Goal: Task Accomplishment & Management: Manage account settings

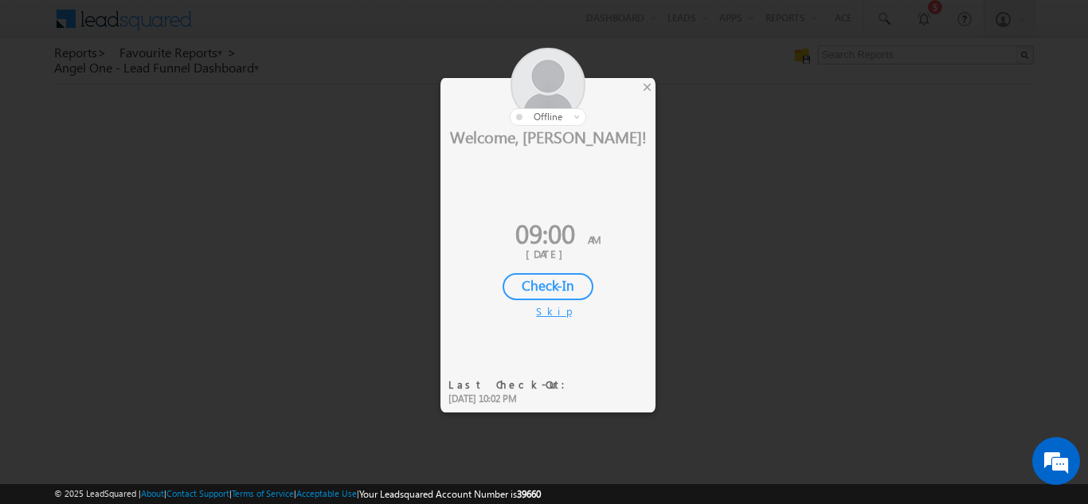
click at [539, 284] on div "Check-In" at bounding box center [548, 286] width 91 height 27
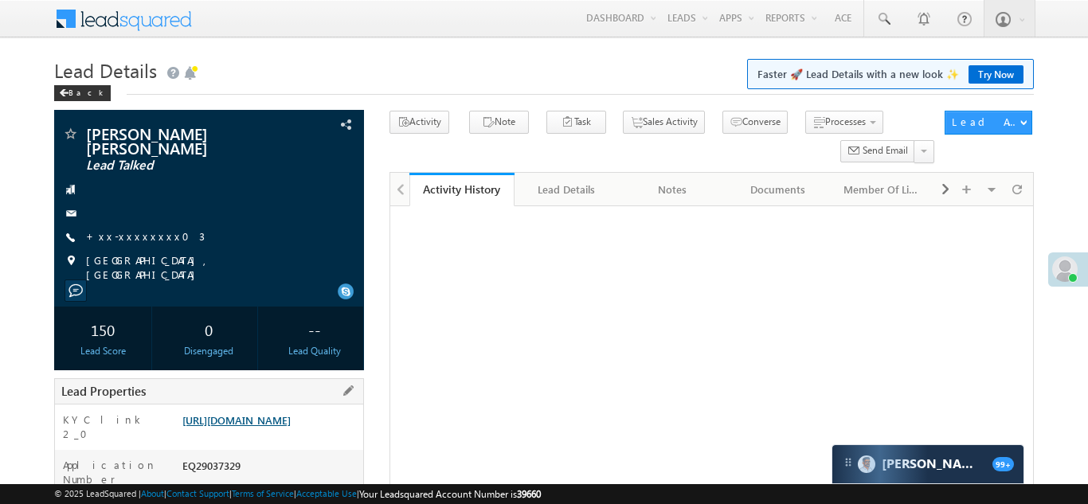
scroll to position [123, 0]
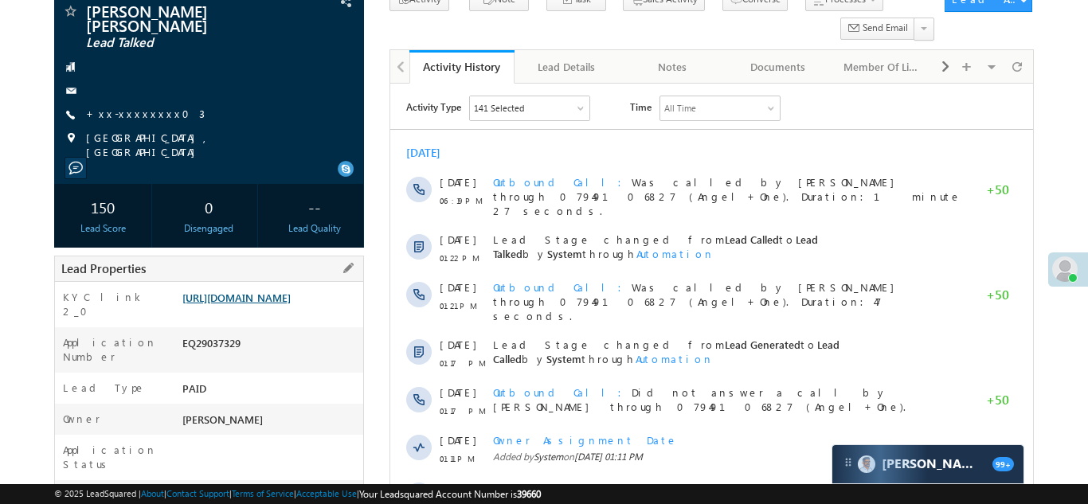
click at [257, 291] on link "https://angelbroking1-pk3em7sa.customui-test.leadsquared.com?leadId=7881cb27-c8…" at bounding box center [236, 298] width 108 height 14
click at [142, 107] on link "+xx-xxxxxxxx03" at bounding box center [145, 114] width 119 height 14
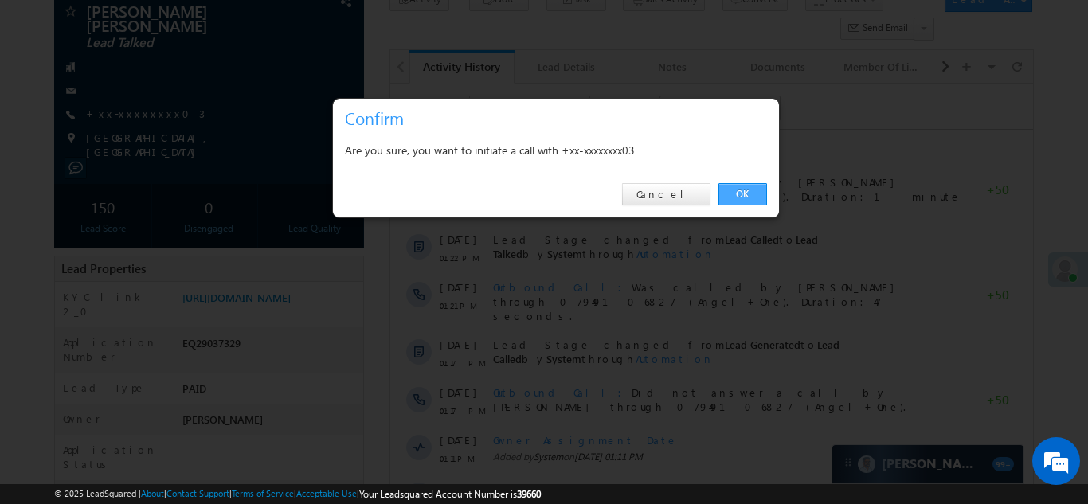
click at [750, 194] on link "OK" at bounding box center [743, 194] width 49 height 22
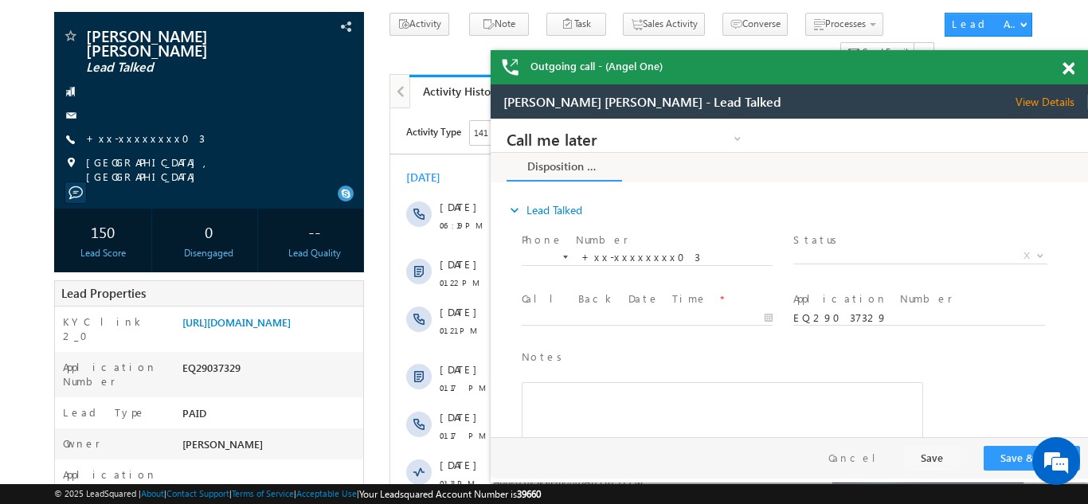
scroll to position [97, 0]
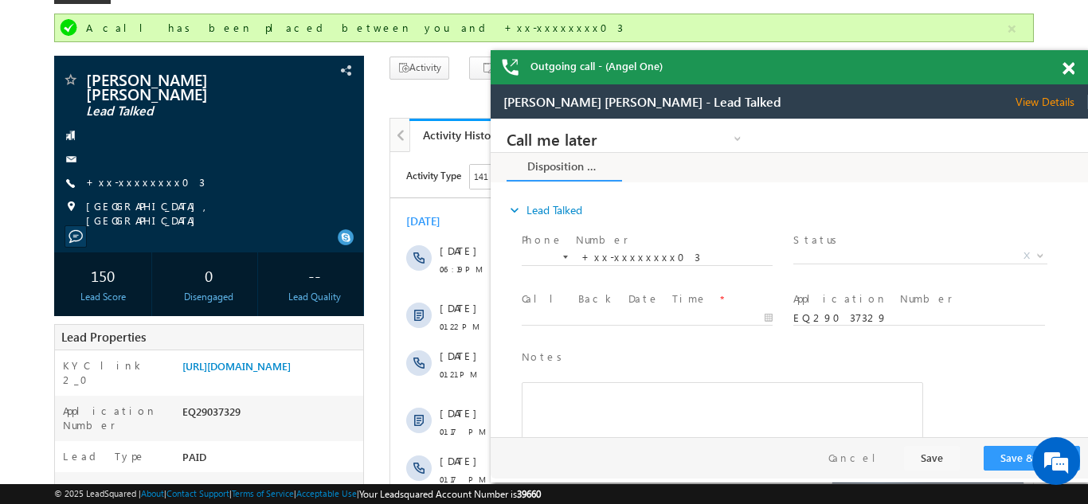
click at [1065, 69] on span at bounding box center [1069, 69] width 12 height 14
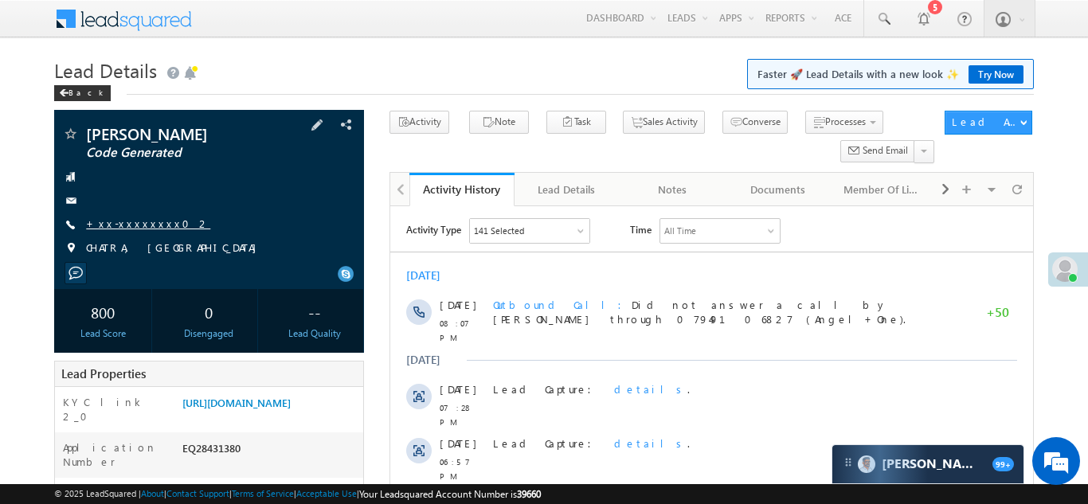
click at [125, 230] on link "+xx-xxxxxxxx02" at bounding box center [148, 224] width 124 height 14
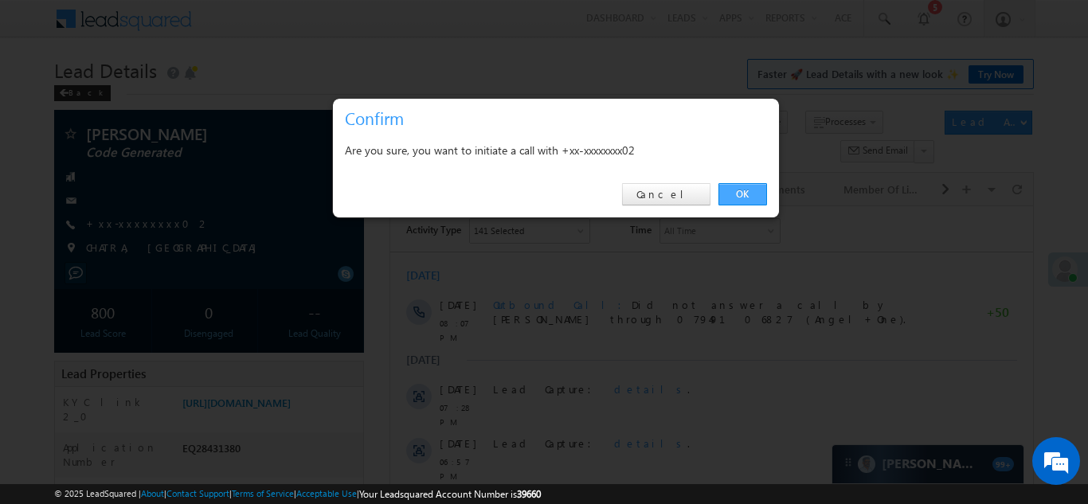
click at [746, 194] on link "OK" at bounding box center [743, 194] width 49 height 22
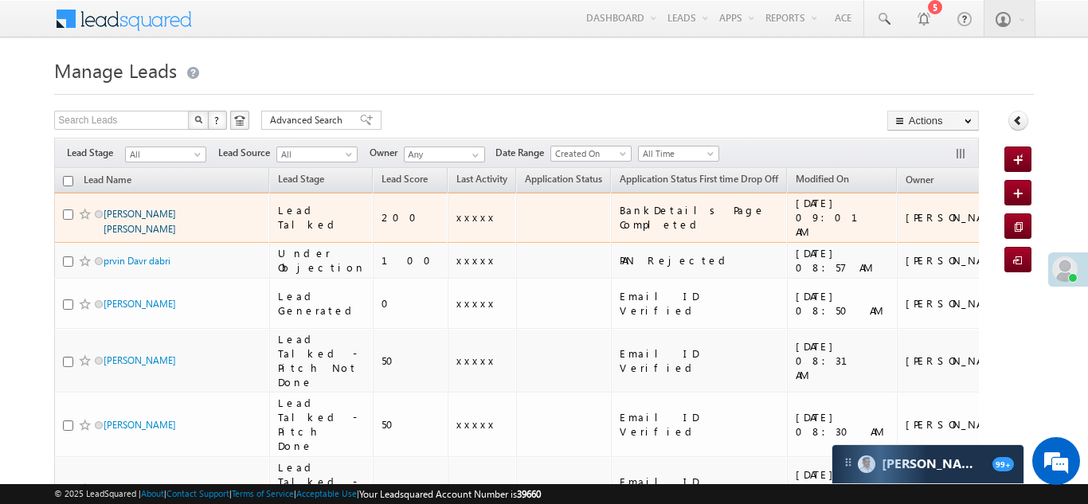
click at [125, 211] on link "[PERSON_NAME] [PERSON_NAME]" at bounding box center [140, 221] width 72 height 27
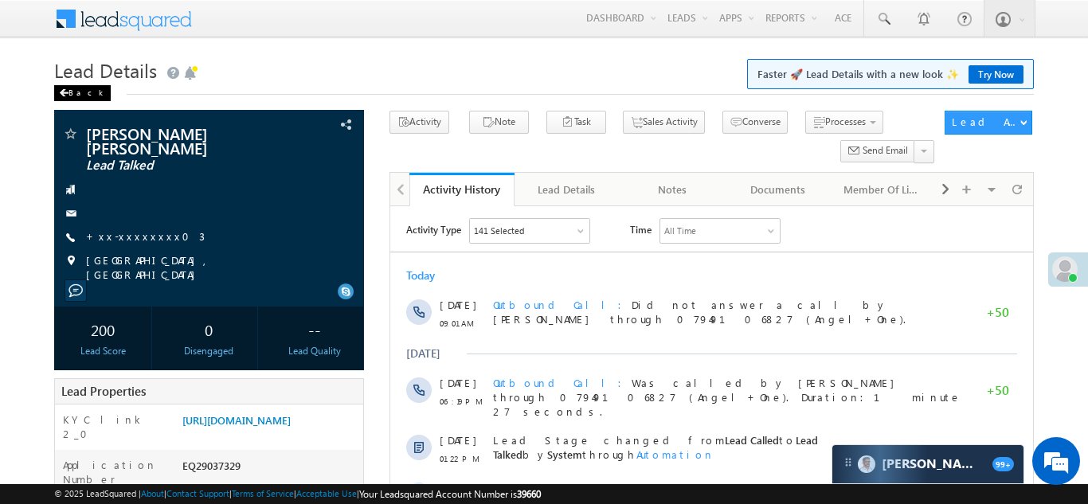
click at [77, 88] on div "Back" at bounding box center [82, 93] width 57 height 16
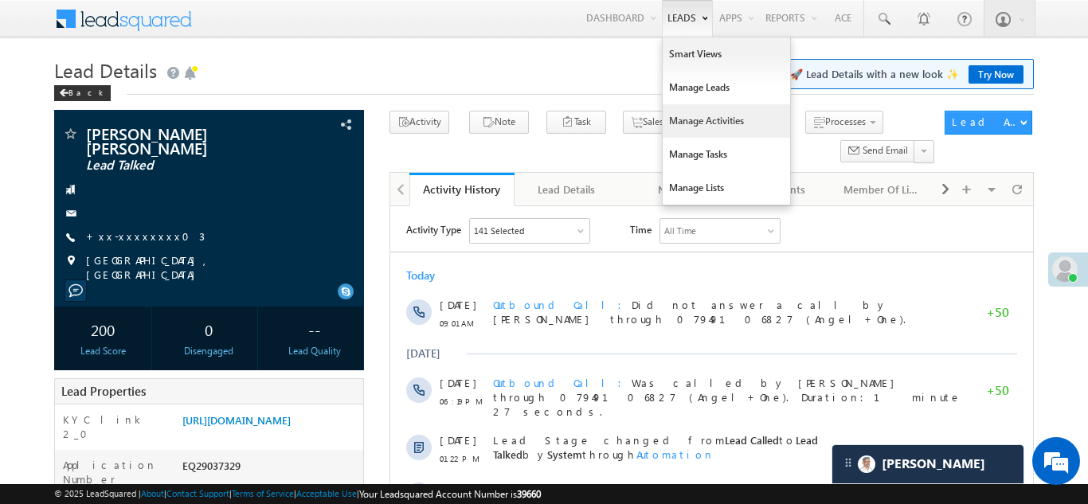
click at [693, 125] on link "Manage Activities" at bounding box center [726, 120] width 127 height 33
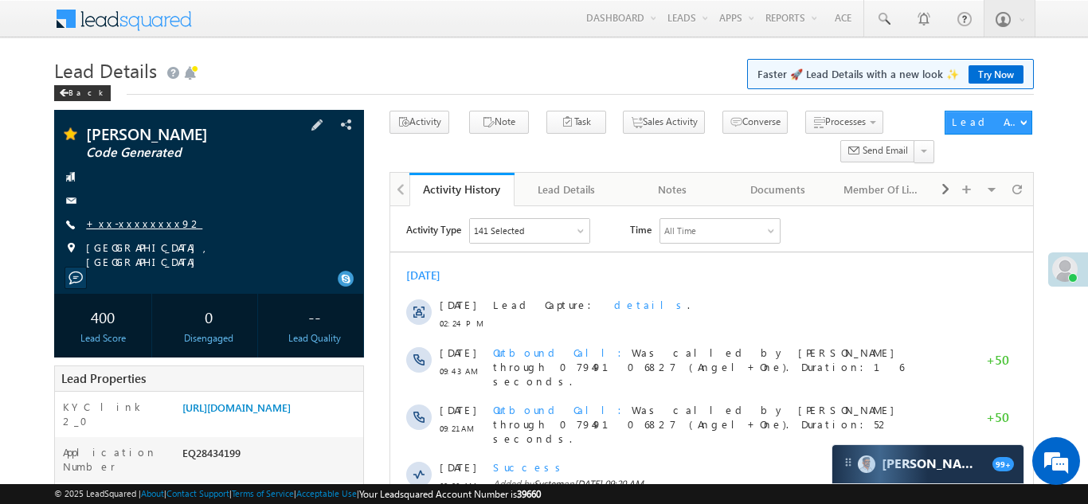
click at [126, 221] on link "+xx-xxxxxxxx92" at bounding box center [144, 224] width 116 height 14
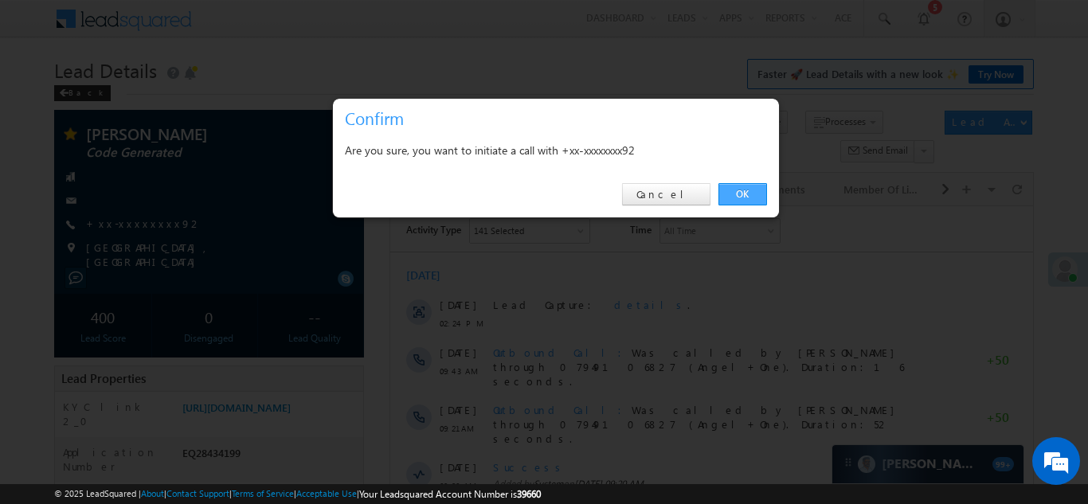
click at [732, 191] on link "OK" at bounding box center [743, 194] width 49 height 22
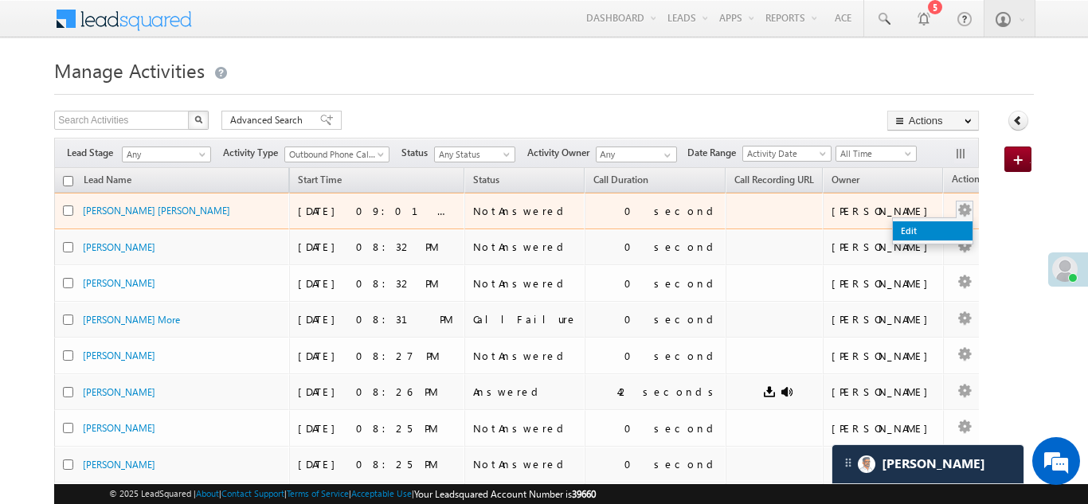
click at [896, 228] on link "Edit" at bounding box center [933, 230] width 80 height 19
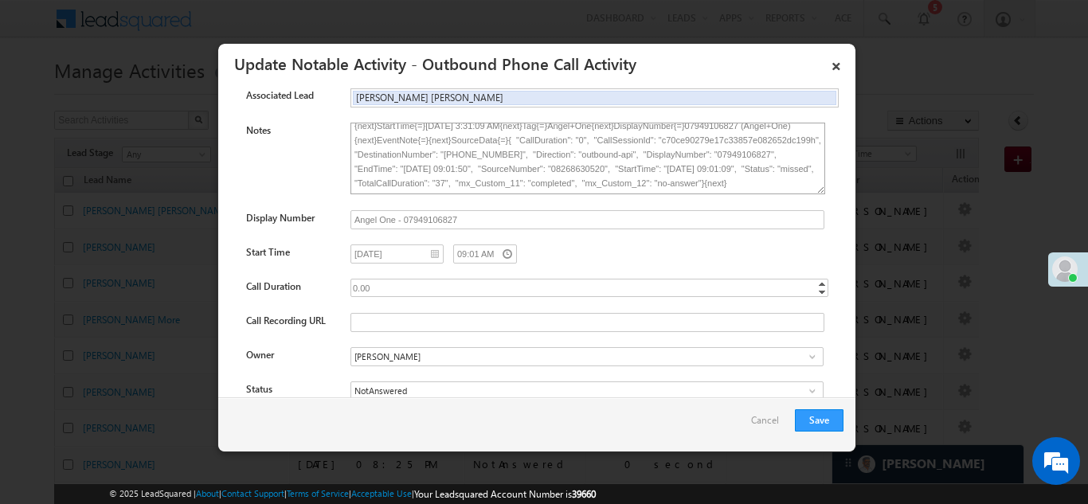
scroll to position [89, 0]
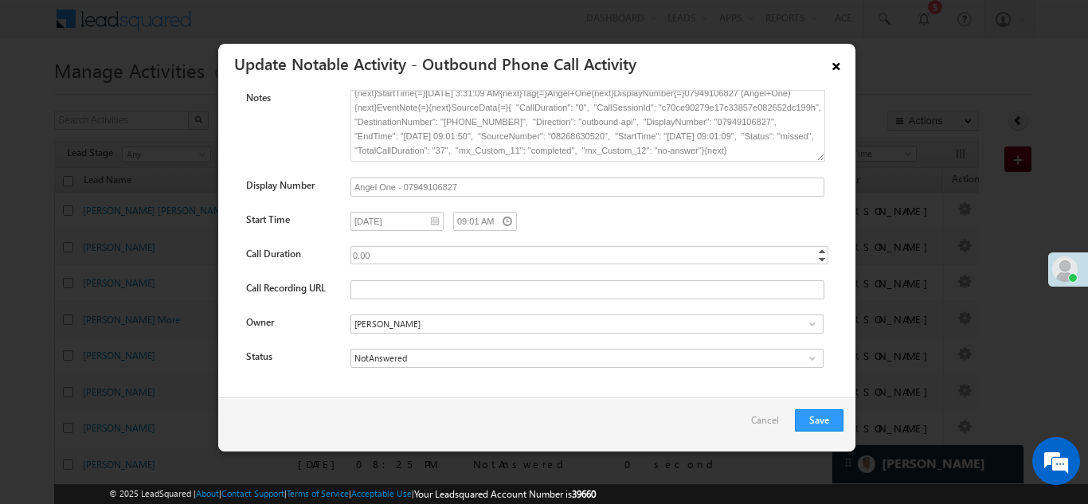
click at [834, 65] on link "×" at bounding box center [836, 63] width 27 height 28
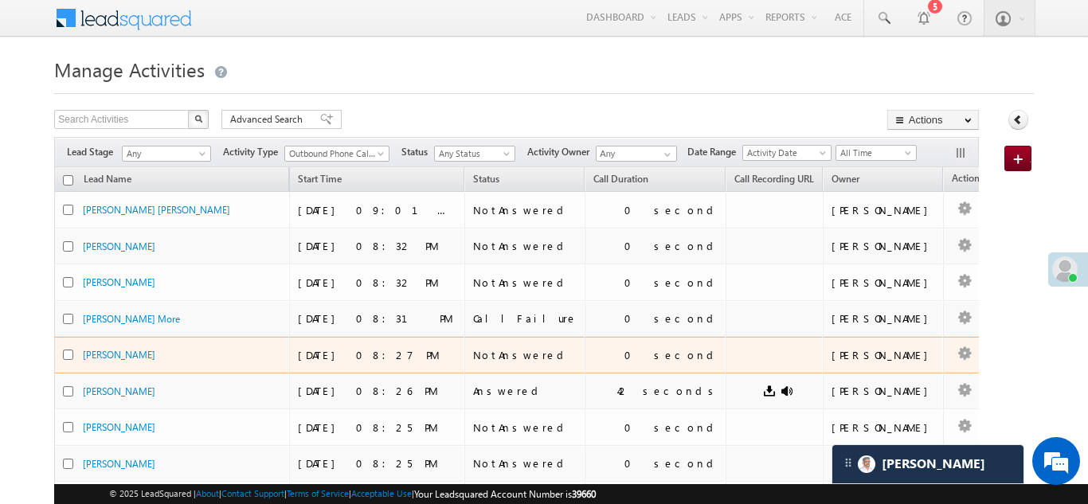
scroll to position [0, 0]
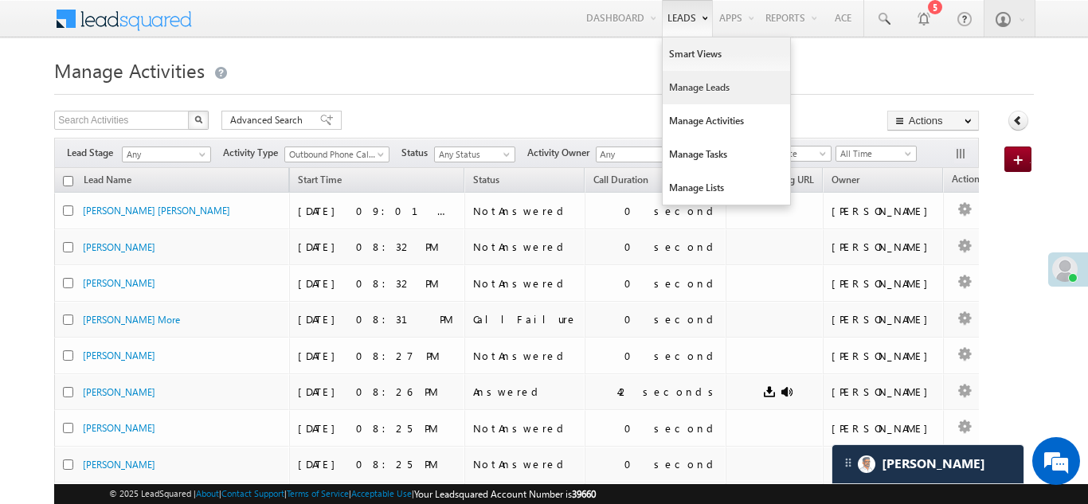
click at [680, 89] on link "Manage Leads" at bounding box center [726, 87] width 127 height 33
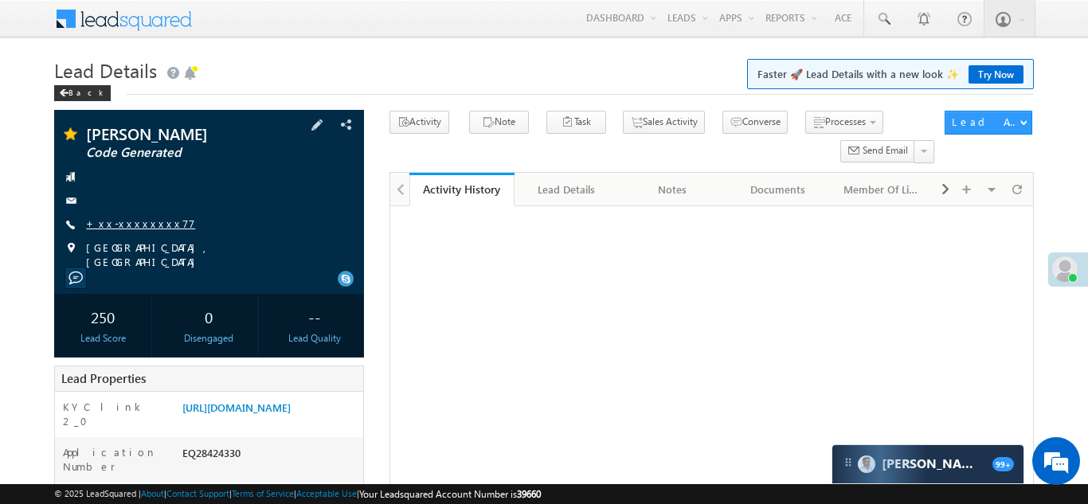
click at [138, 224] on link "+xx-xxxxxxxx77" at bounding box center [140, 224] width 109 height 14
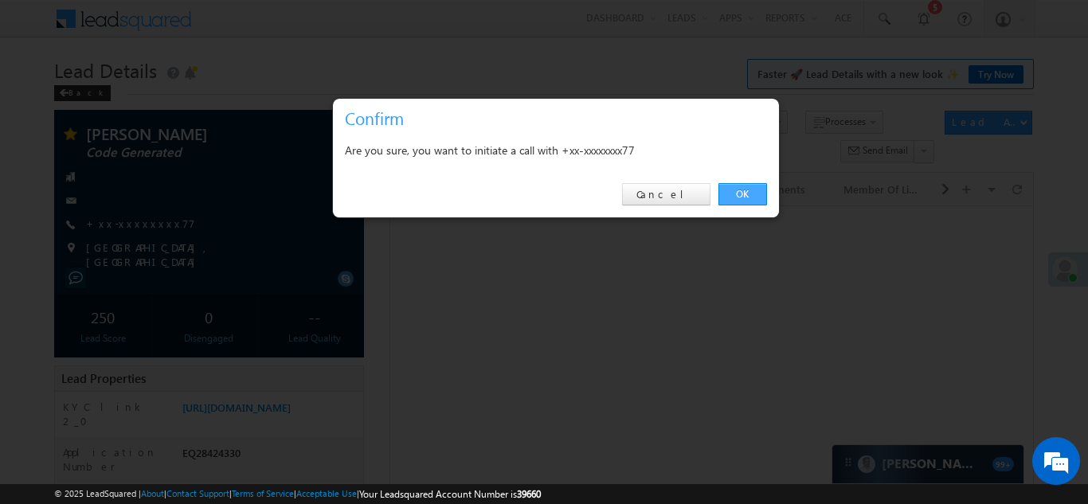
click at [739, 192] on link "OK" at bounding box center [743, 194] width 49 height 22
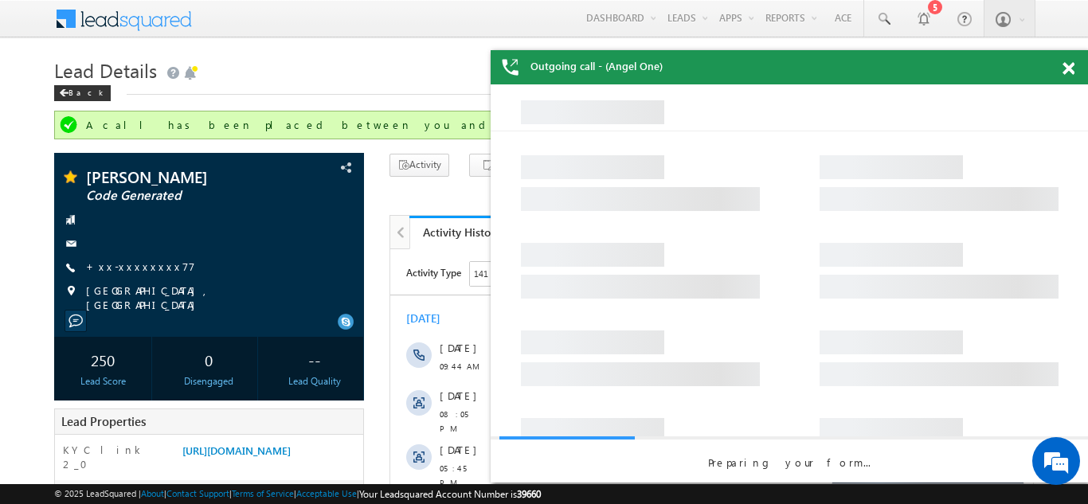
click at [1066, 68] on span at bounding box center [1069, 69] width 12 height 14
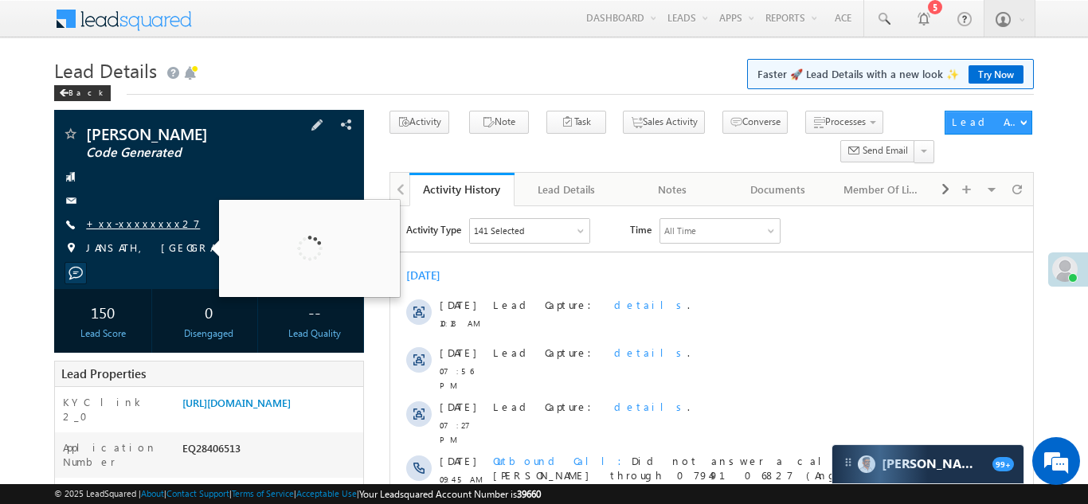
click at [135, 217] on link "+xx-xxxxxxxx27" at bounding box center [143, 224] width 114 height 14
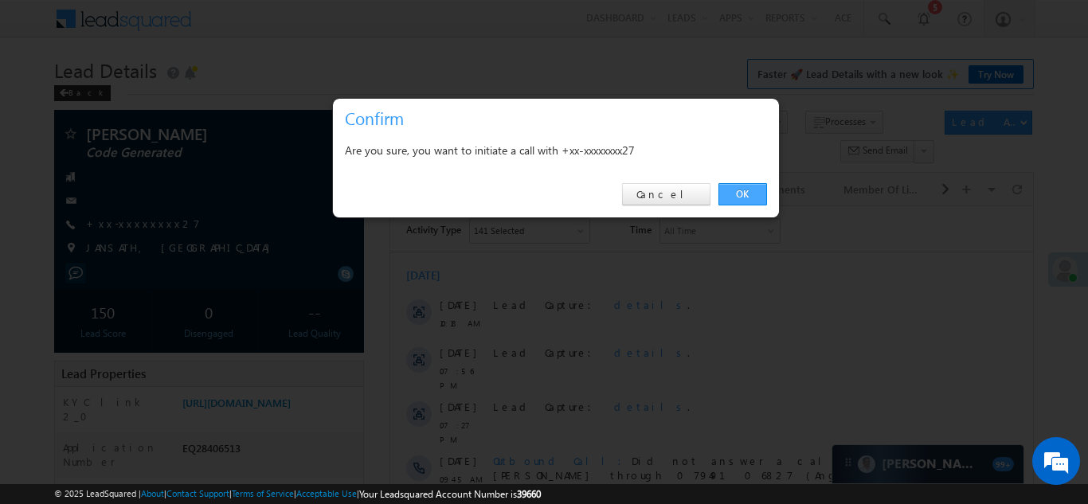
click at [741, 193] on link "OK" at bounding box center [743, 194] width 49 height 22
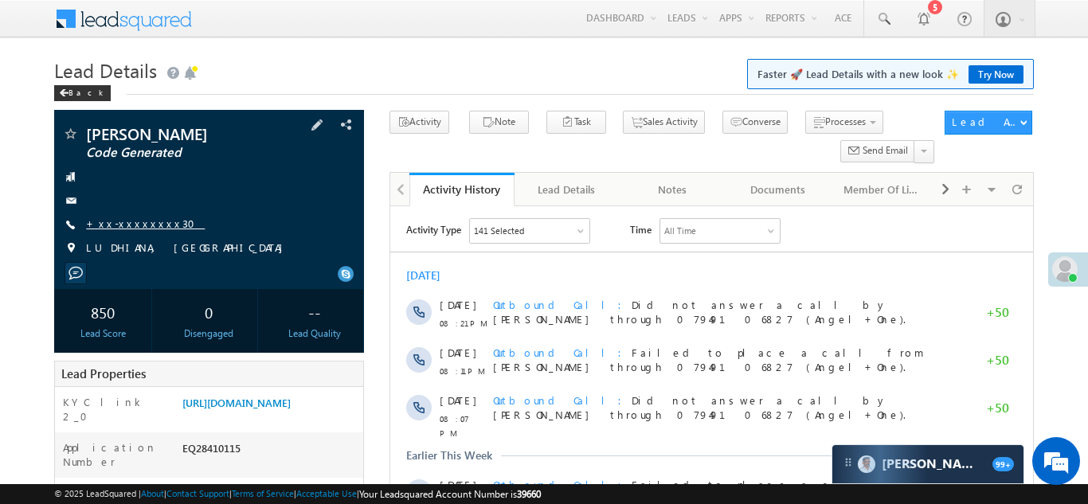
click at [139, 230] on link "+xx-xxxxxxxx30" at bounding box center [145, 224] width 119 height 14
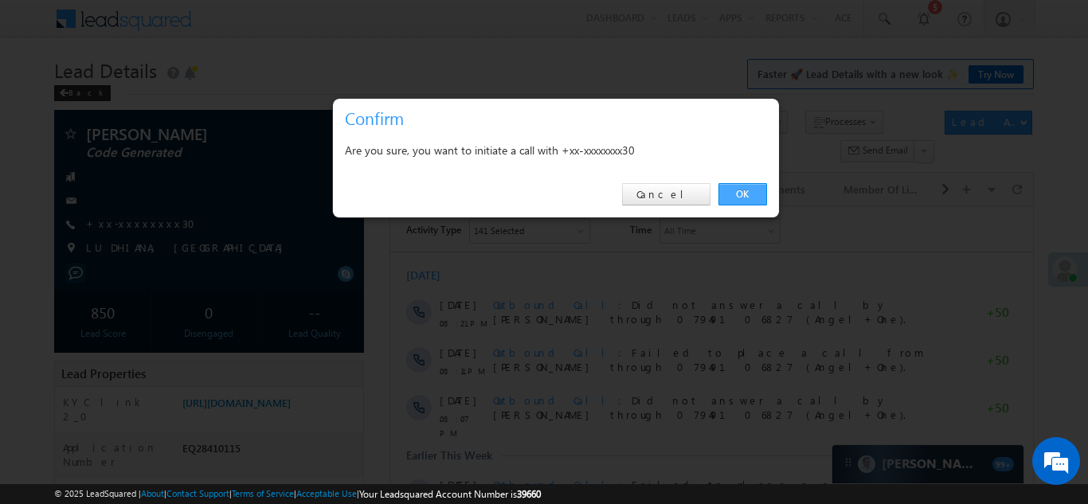
click at [742, 194] on link "OK" at bounding box center [743, 194] width 49 height 22
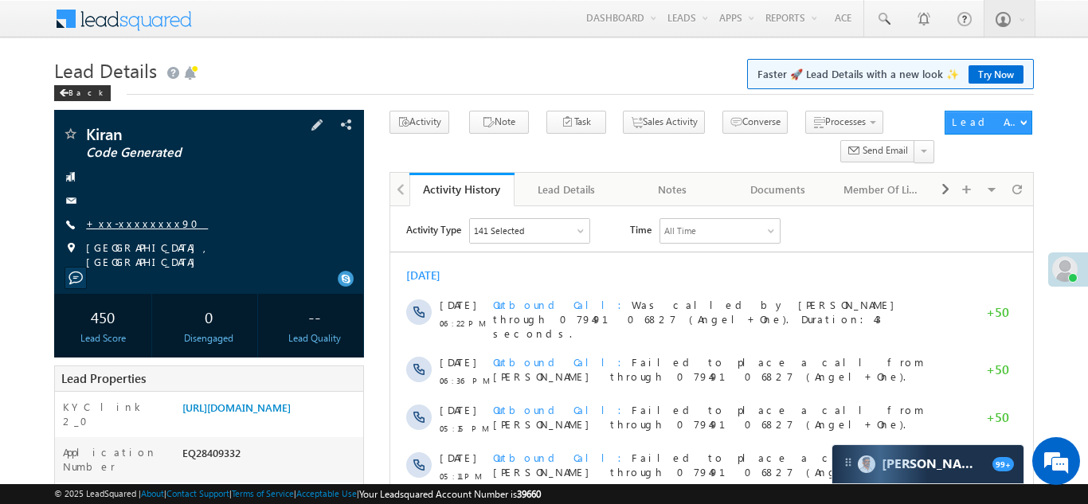
click at [143, 223] on link "+xx-xxxxxxxx90" at bounding box center [147, 224] width 122 height 14
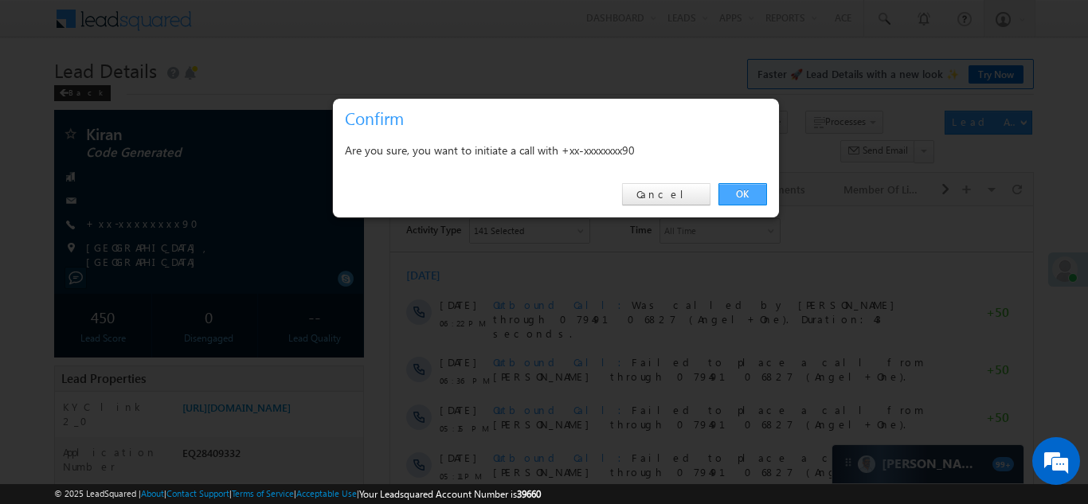
click at [742, 191] on link "OK" at bounding box center [743, 194] width 49 height 22
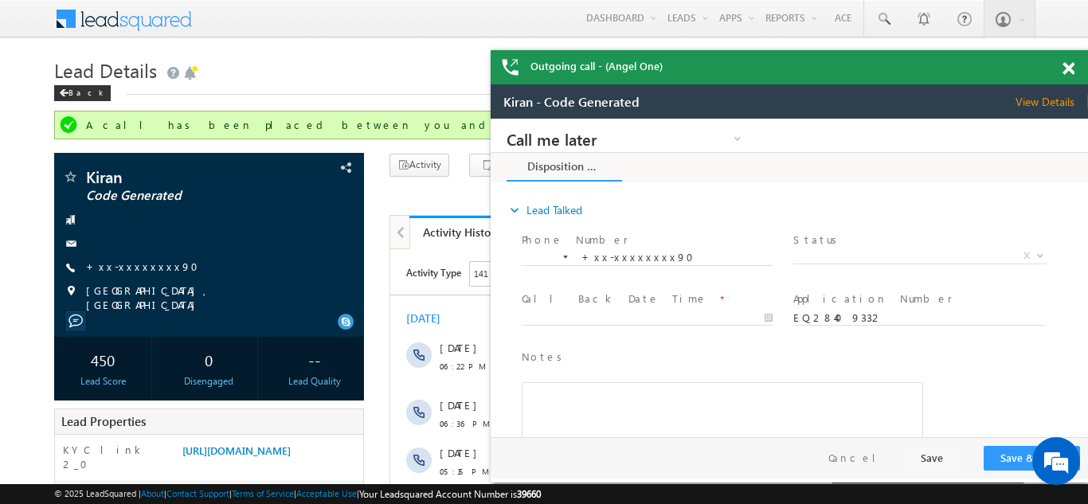
click at [1071, 69] on span at bounding box center [1069, 69] width 12 height 14
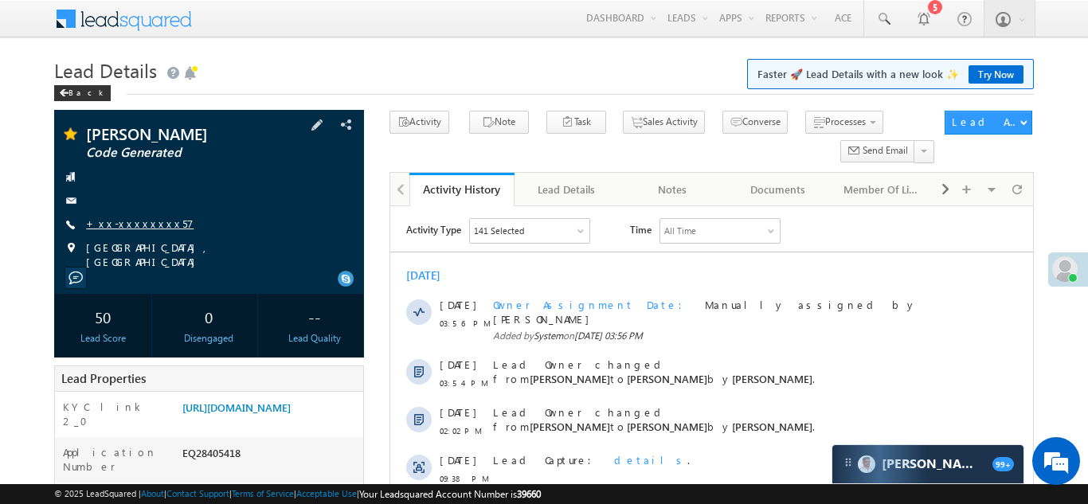
click at [135, 222] on link "+xx-xxxxxxxx57" at bounding box center [140, 224] width 108 height 14
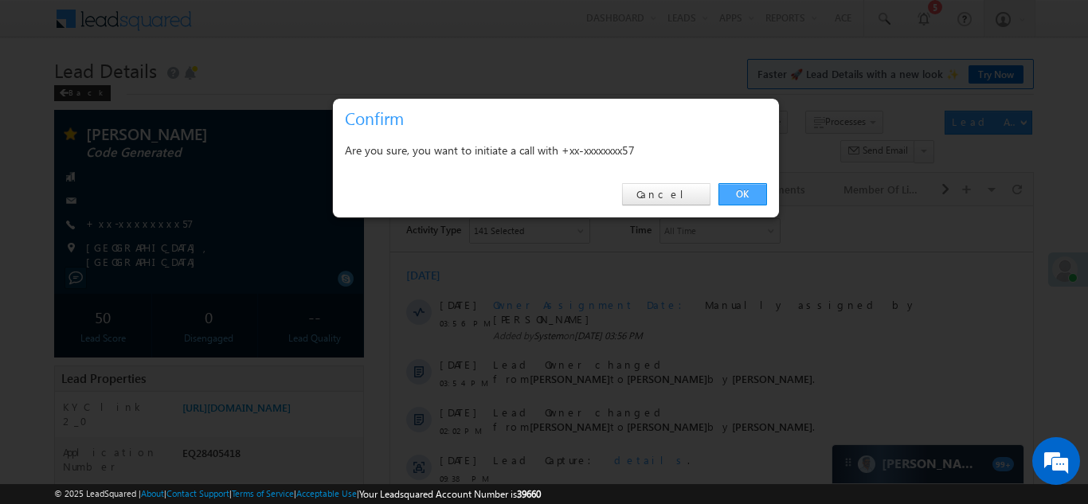
click at [736, 190] on link "OK" at bounding box center [743, 194] width 49 height 22
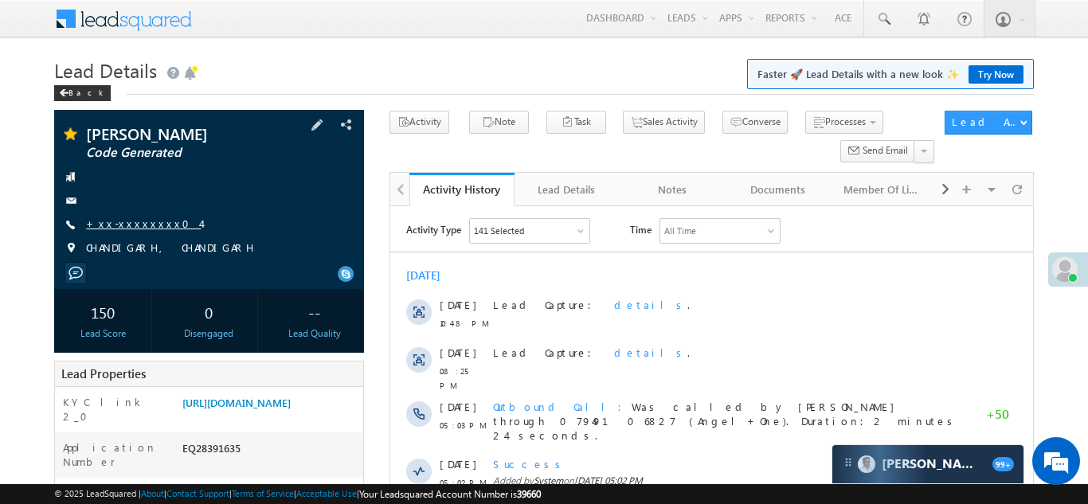
click at [126, 225] on link "+xx-xxxxxxxx04" at bounding box center [143, 224] width 115 height 14
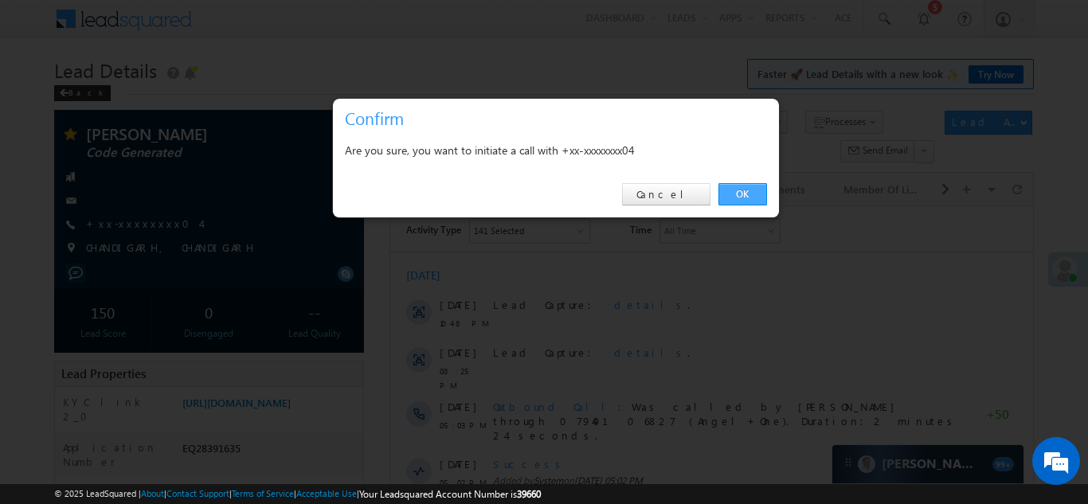
click at [735, 198] on link "OK" at bounding box center [743, 194] width 49 height 22
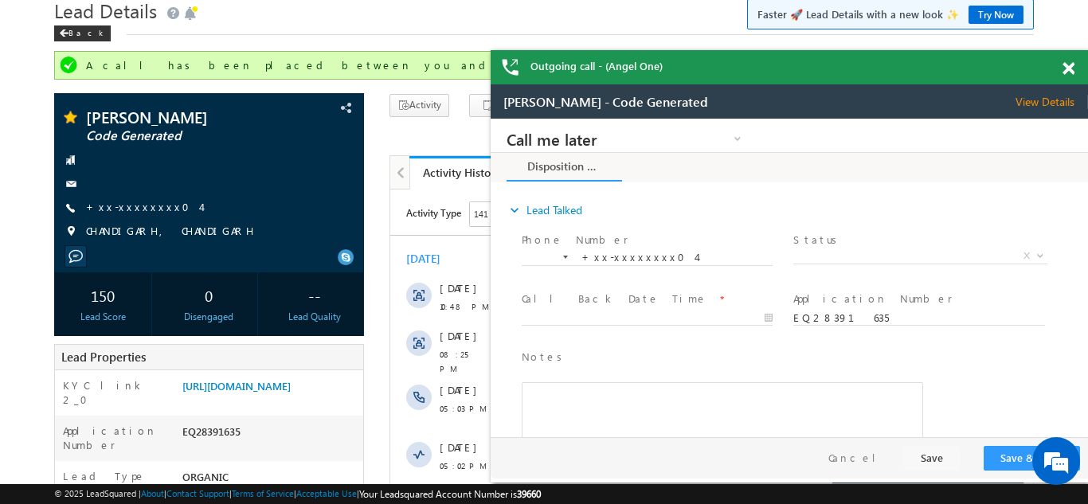
click at [1068, 64] on span at bounding box center [1069, 69] width 12 height 14
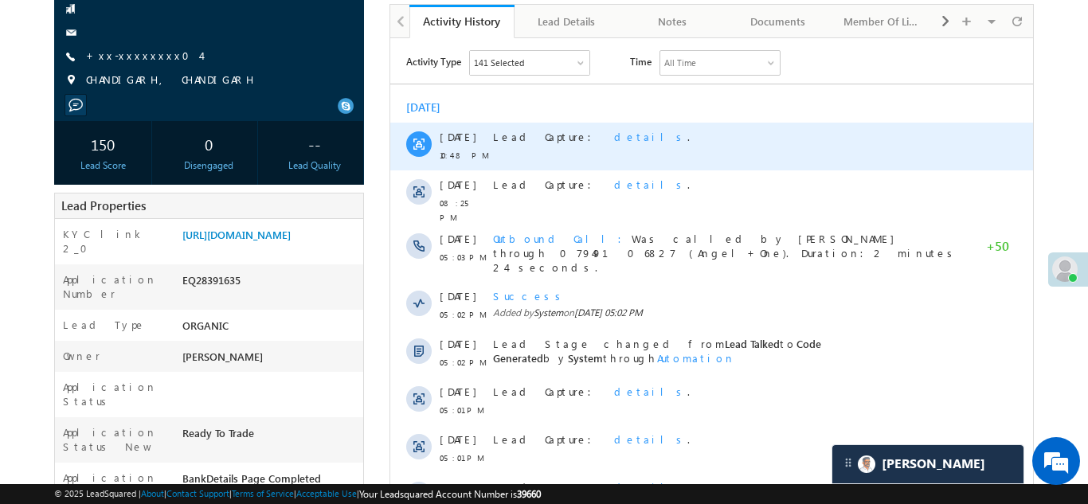
scroll to position [213, 0]
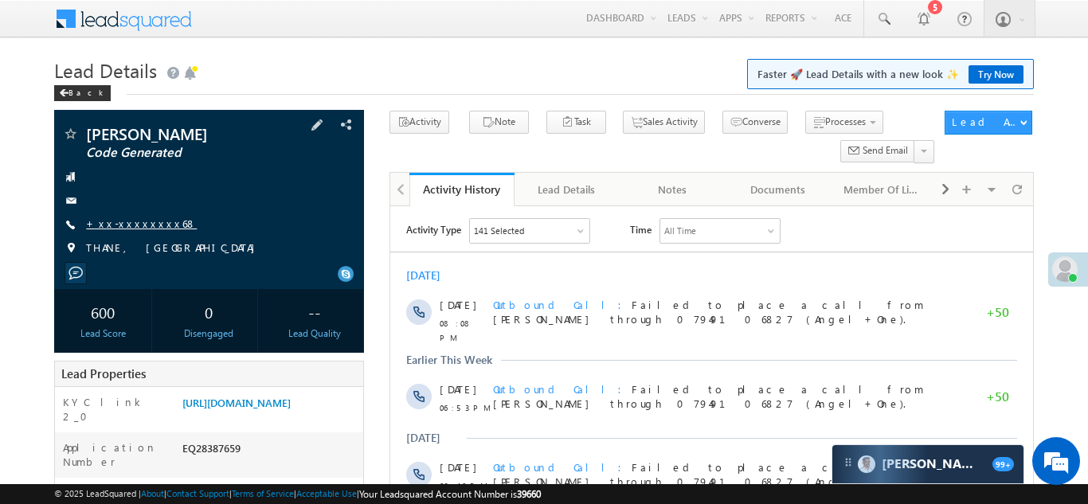
click at [133, 225] on link "+xx-xxxxxxxx68" at bounding box center [141, 224] width 111 height 14
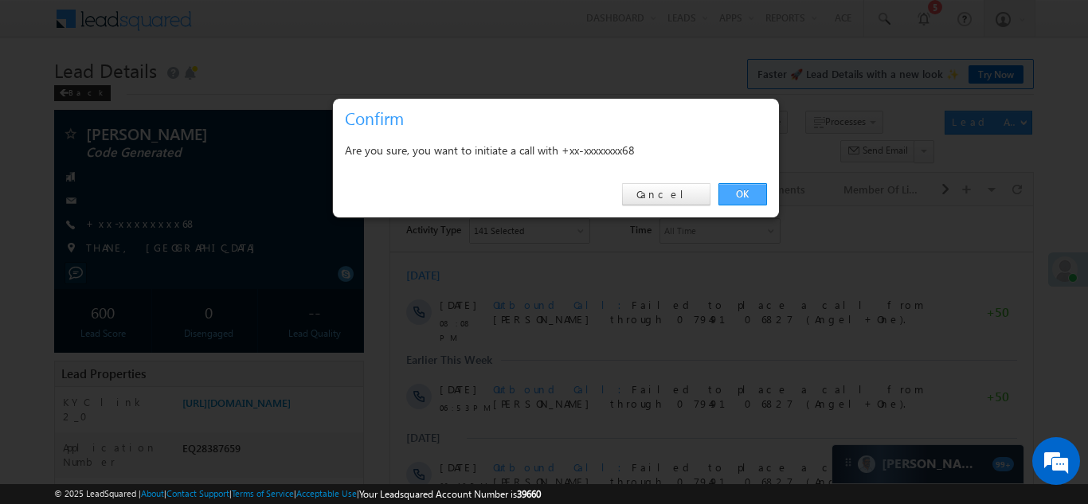
click at [743, 192] on link "OK" at bounding box center [743, 194] width 49 height 22
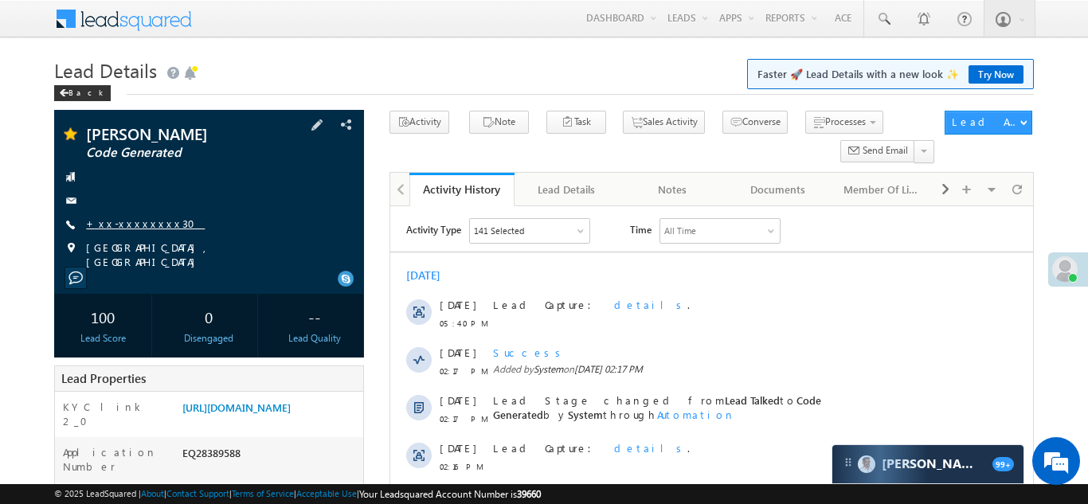
click at [124, 225] on link "+xx-xxxxxxxx30" at bounding box center [145, 224] width 119 height 14
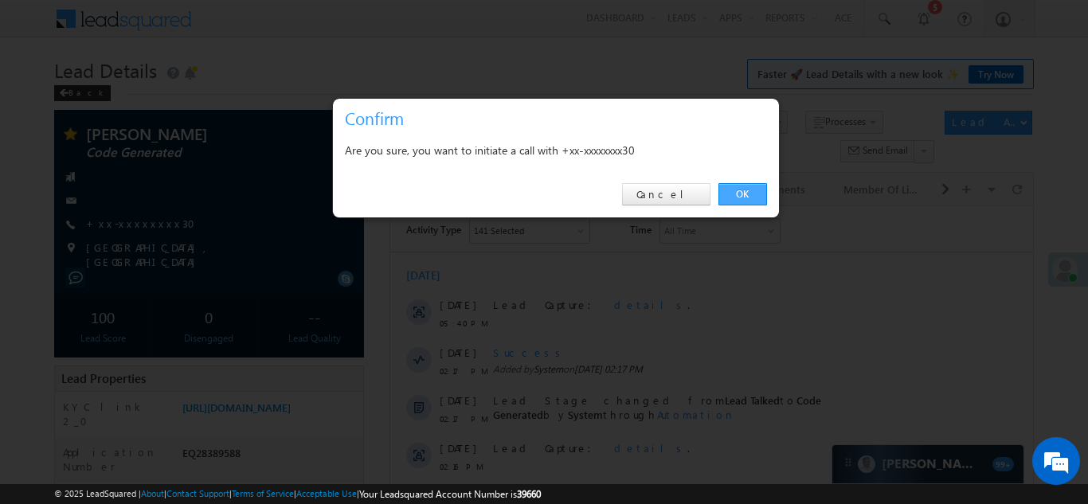
click at [740, 192] on link "OK" at bounding box center [743, 194] width 49 height 22
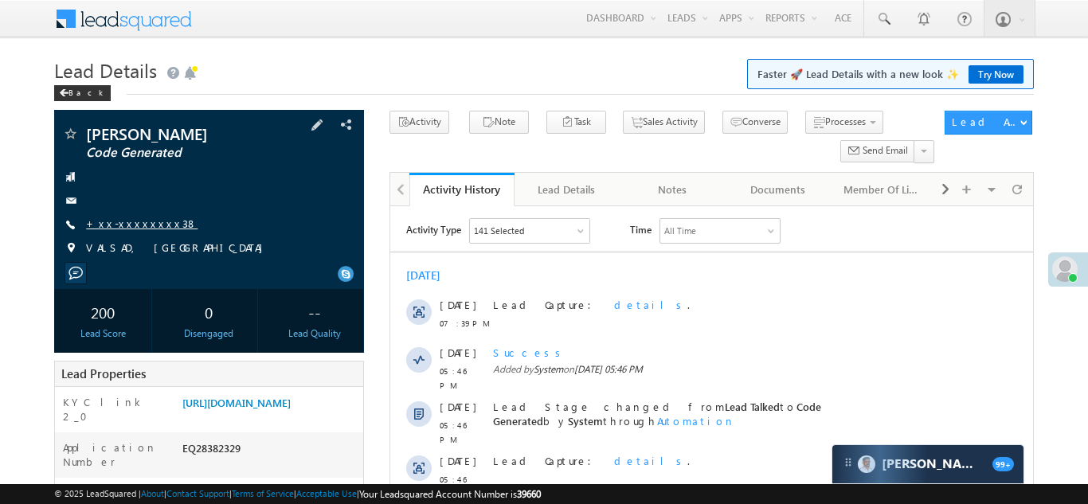
click at [127, 220] on link "+xx-xxxxxxxx38" at bounding box center [142, 224] width 112 height 14
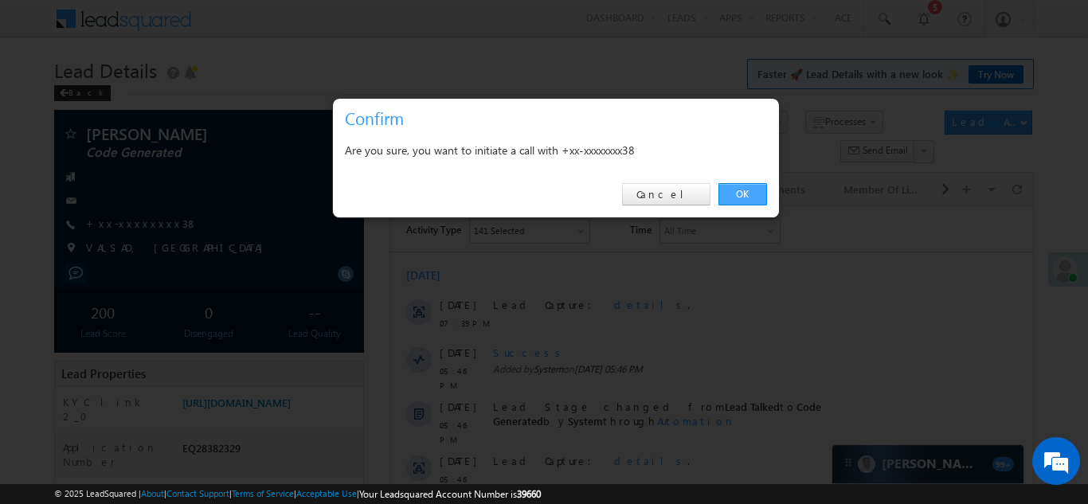
click at [738, 195] on link "OK" at bounding box center [743, 194] width 49 height 22
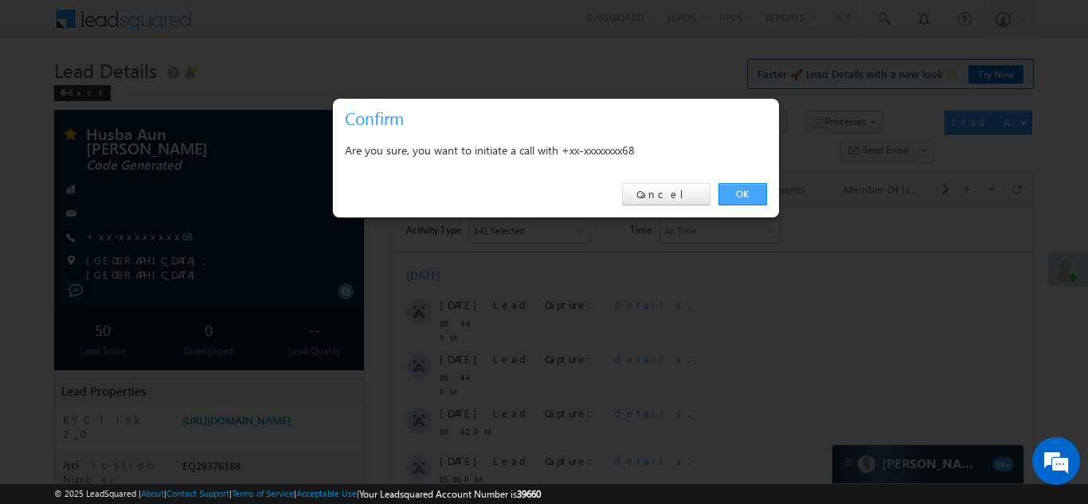
click at [739, 190] on link "OK" at bounding box center [743, 194] width 49 height 22
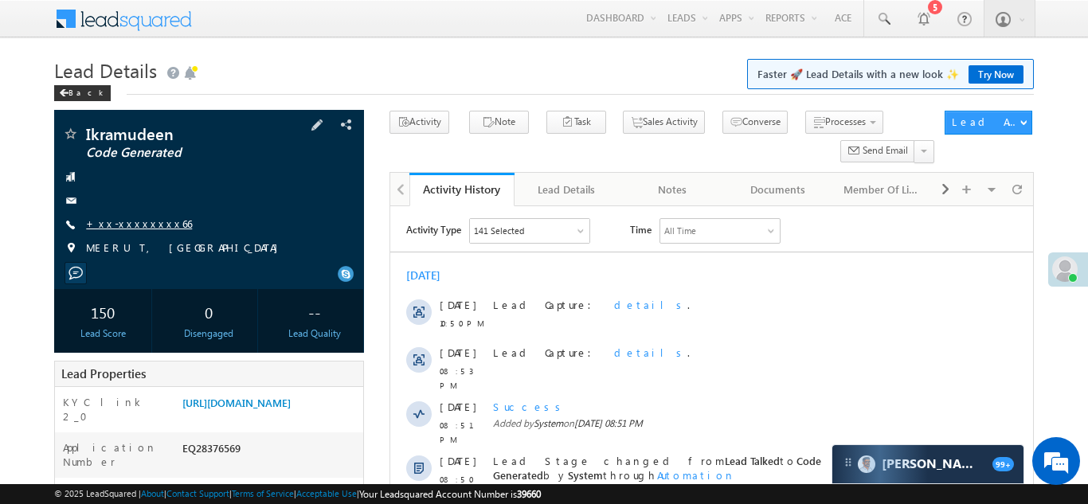
click at [134, 222] on link "+xx-xxxxxxxx66" at bounding box center [139, 224] width 106 height 14
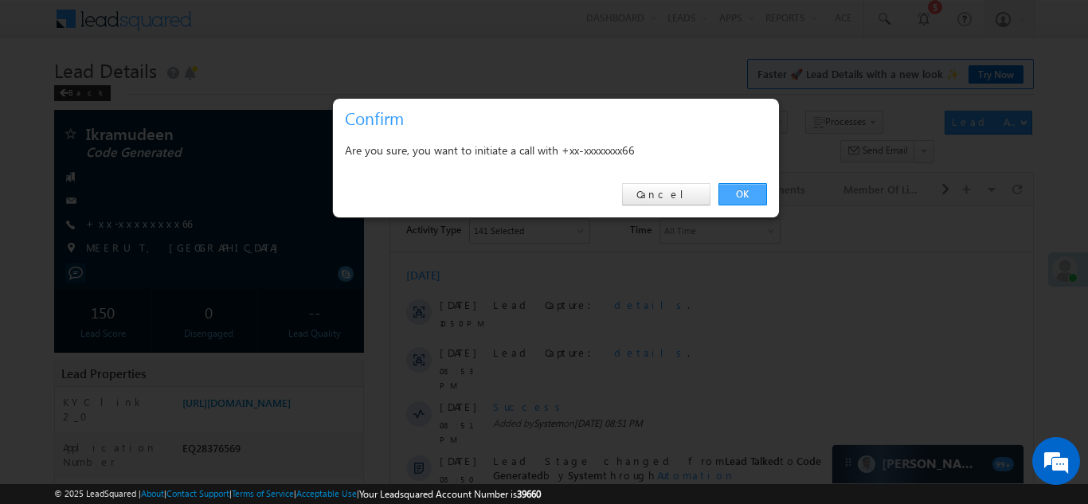
click at [735, 195] on link "OK" at bounding box center [743, 194] width 49 height 22
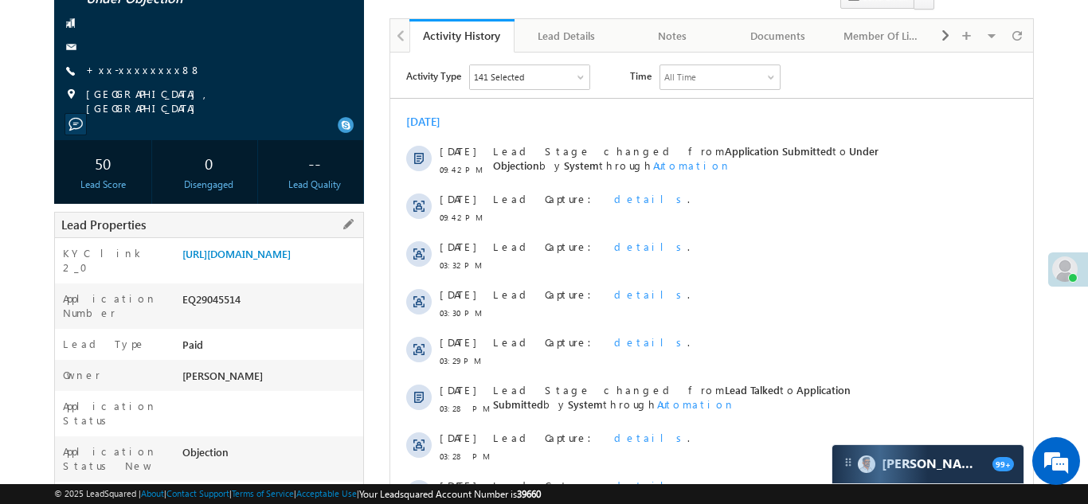
scroll to position [153, 0]
click at [263, 256] on link "https://angelbroking1-pk3em7sa.customui-test.leadsquared.com?leadId=303b2c8f-f5…" at bounding box center [236, 255] width 108 height 14
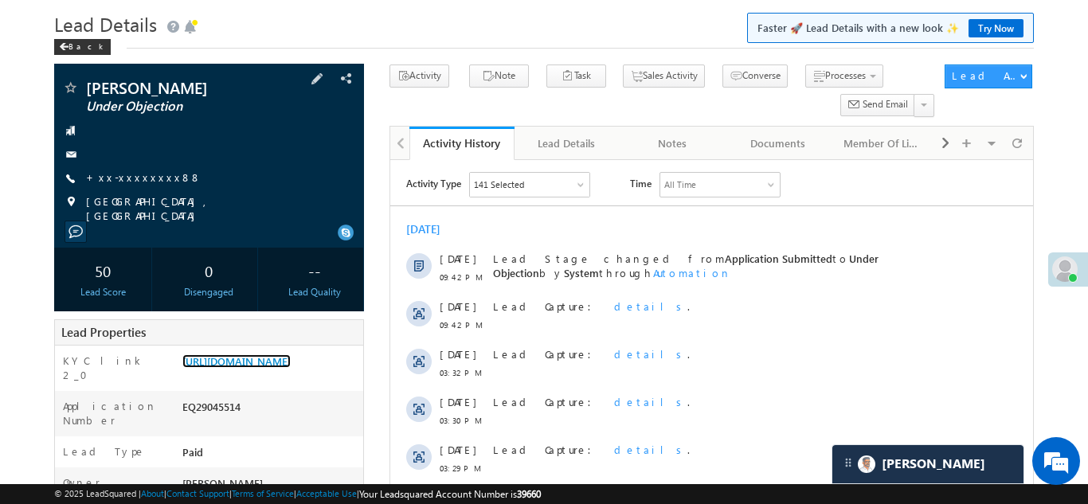
scroll to position [170, 0]
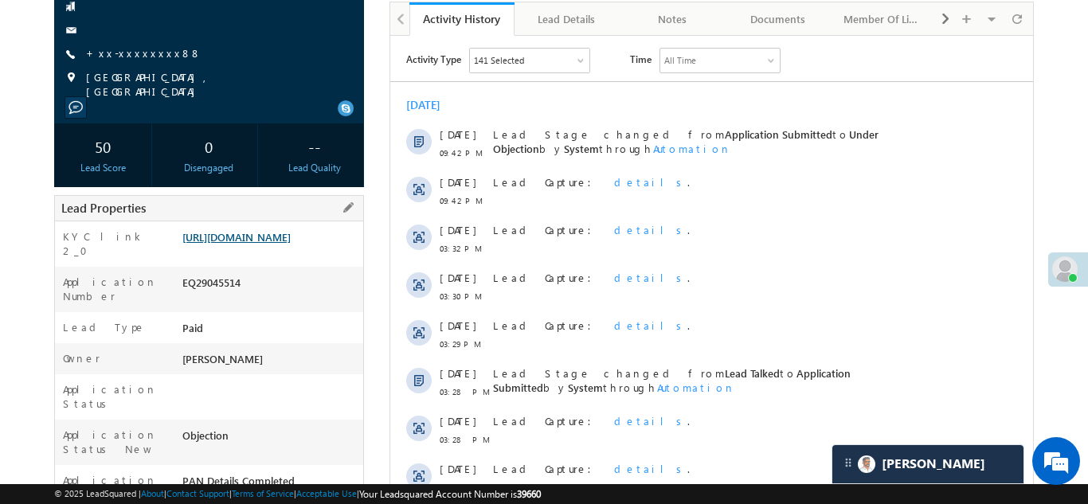
click at [261, 244] on link "https://angelbroking1-pk3em7sa.customui-test.leadsquared.com?leadId=303b2c8f-f5…" at bounding box center [236, 237] width 108 height 14
click at [138, 59] on span "+xx-xxxxxxxx88" at bounding box center [144, 54] width 116 height 16
click at [142, 53] on link "+xx-xxxxxxxx88" at bounding box center [144, 53] width 116 height 14
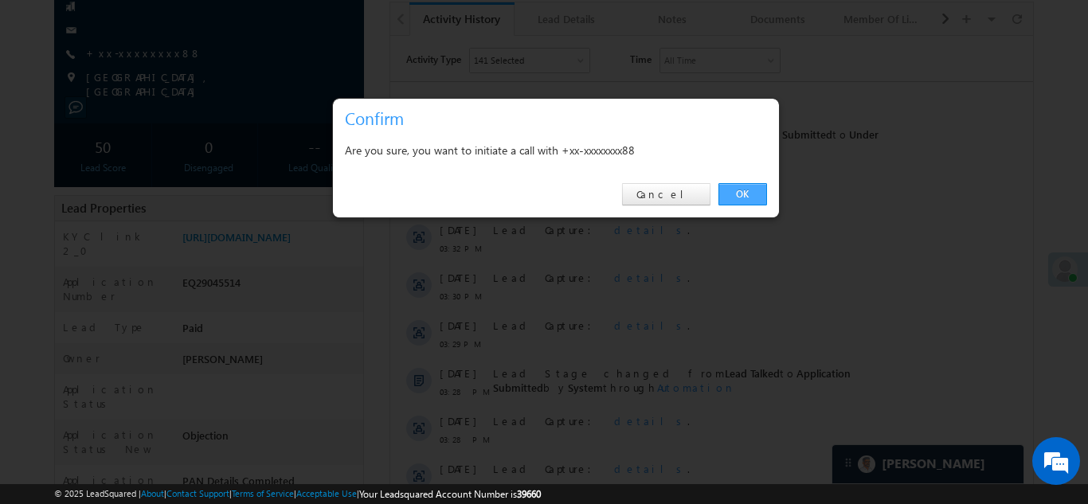
click at [742, 191] on link "OK" at bounding box center [743, 194] width 49 height 22
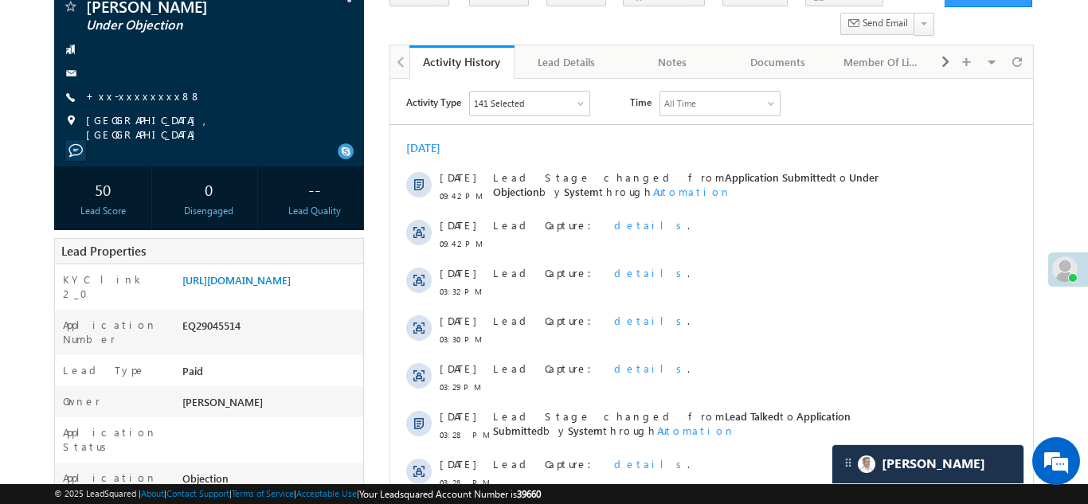
scroll to position [214, 0]
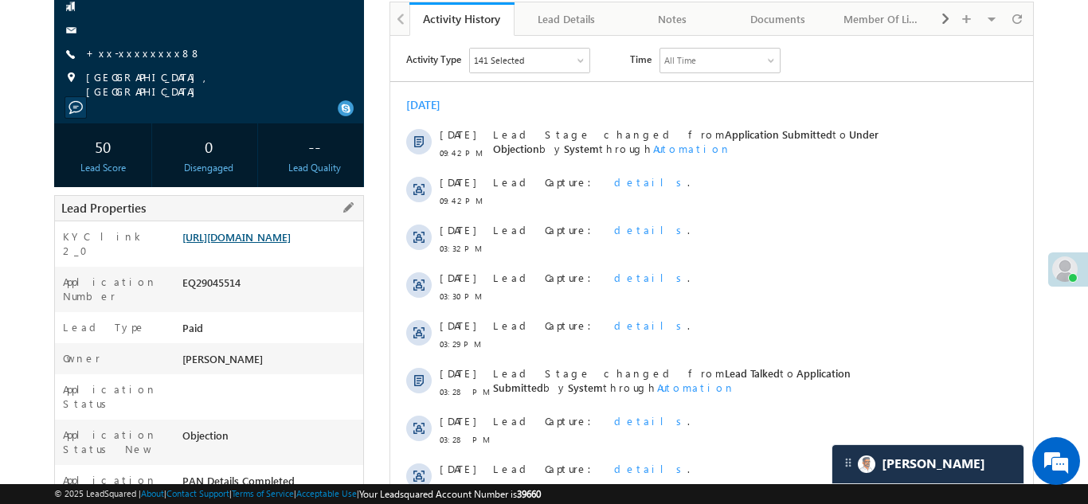
click at [267, 244] on link "https://angelbroking1-pk3em7sa.customui-test.leadsquared.com?leadId=303b2c8f-f5…" at bounding box center [236, 237] width 108 height 14
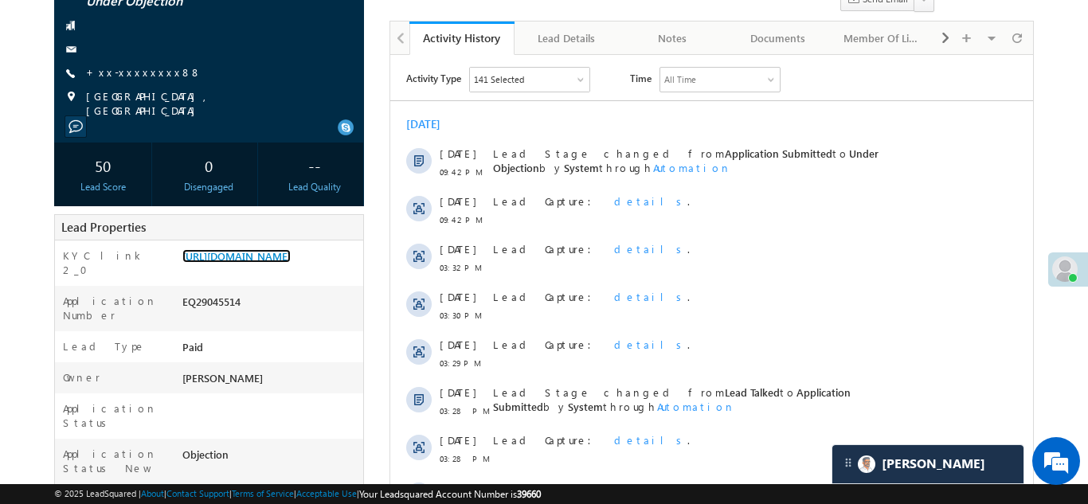
scroll to position [0, 0]
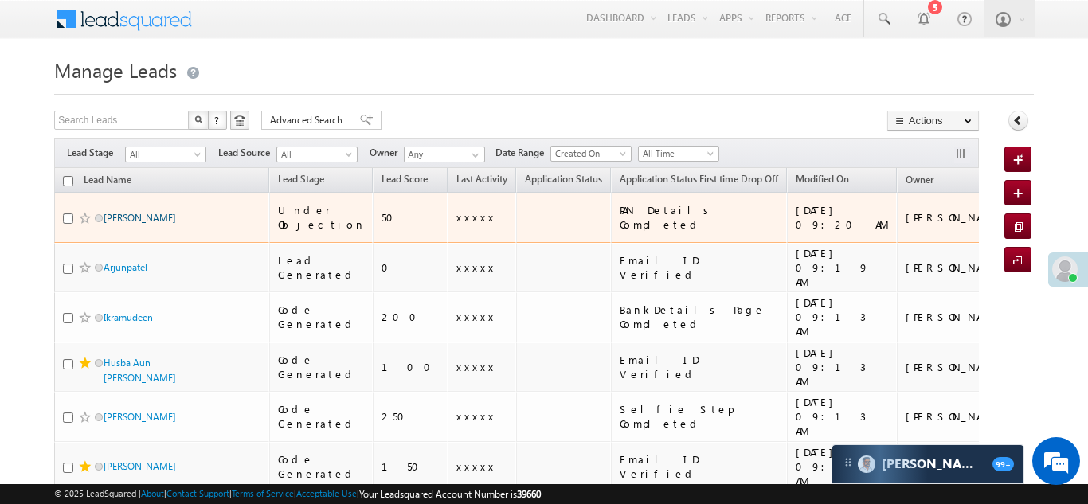
click at [110, 212] on link "[PERSON_NAME]" at bounding box center [140, 218] width 72 height 12
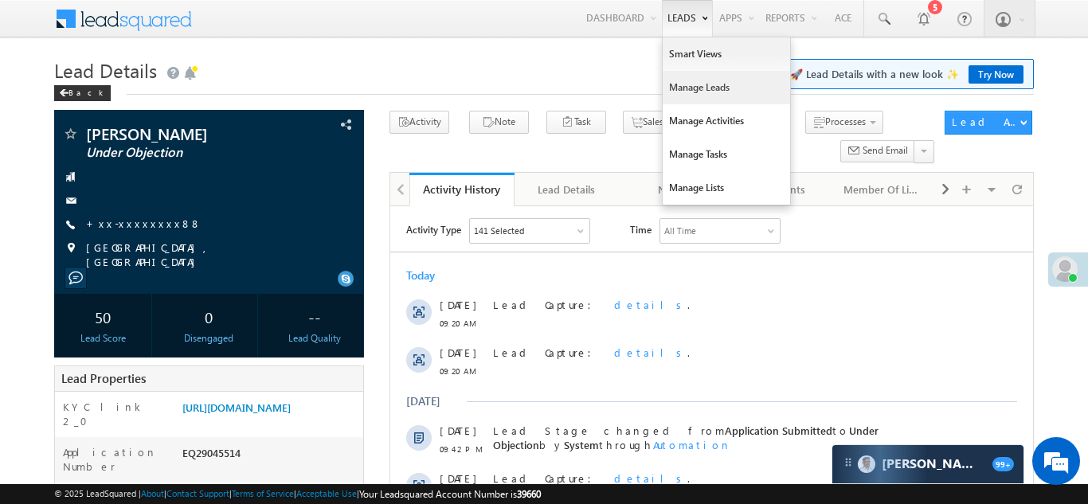
click at [671, 94] on link "Manage Leads" at bounding box center [726, 87] width 127 height 33
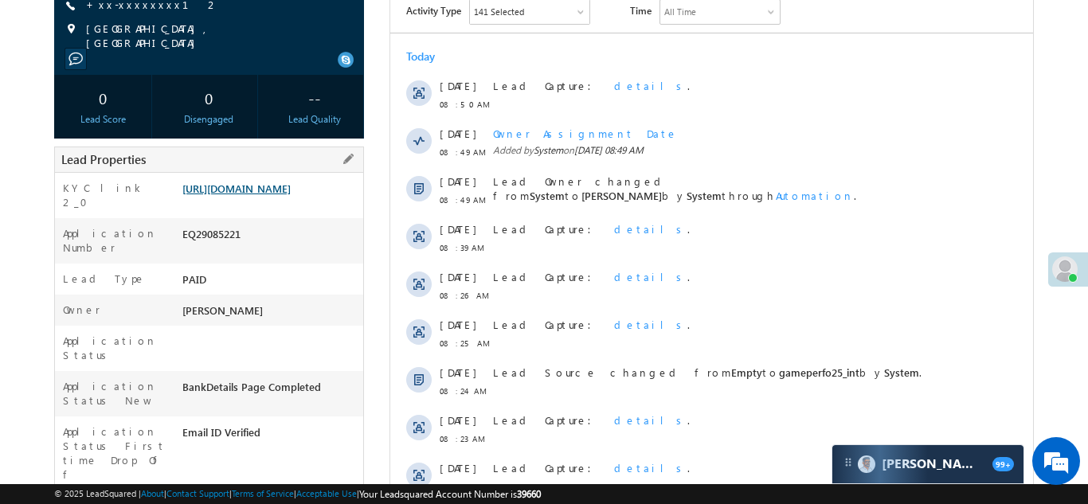
scroll to position [211, 0]
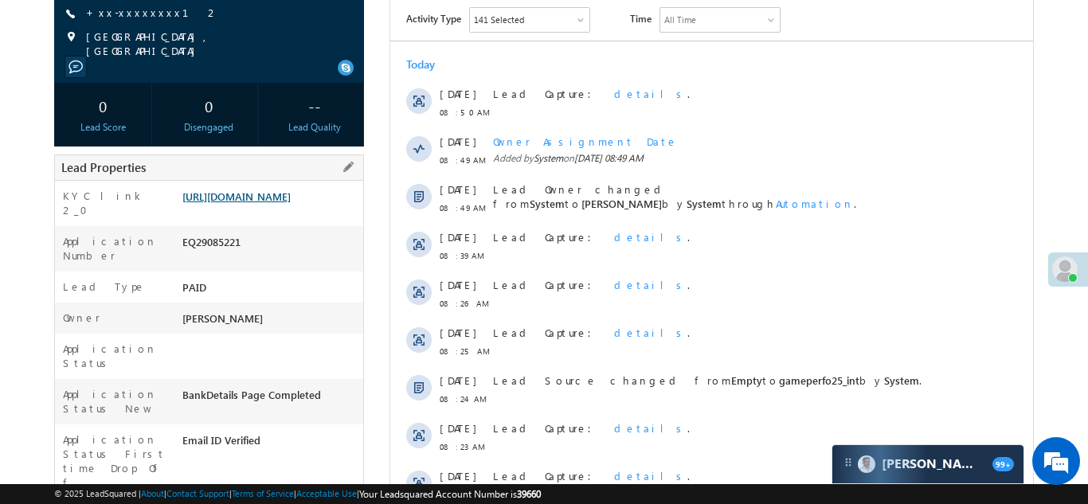
click at [262, 200] on link "https://angelbroking1-pk3em7sa.customui-test.leadsquared.com?leadId=b9b3f17c-22…" at bounding box center [236, 197] width 108 height 14
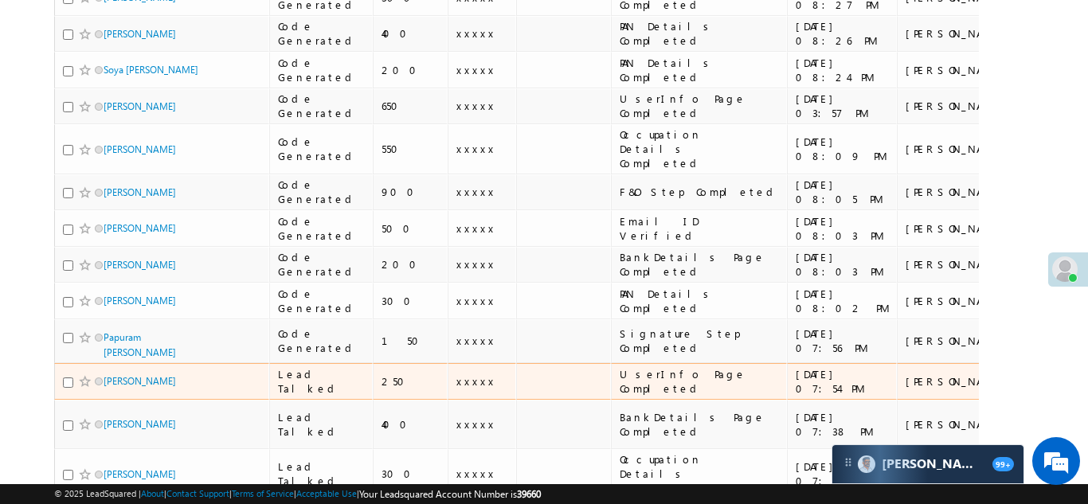
scroll to position [1835, 0]
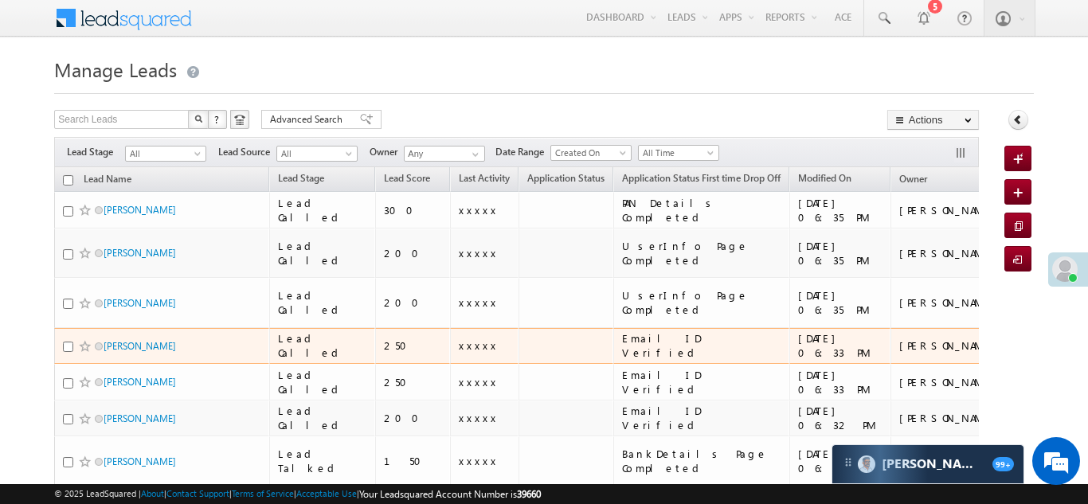
scroll to position [0, 0]
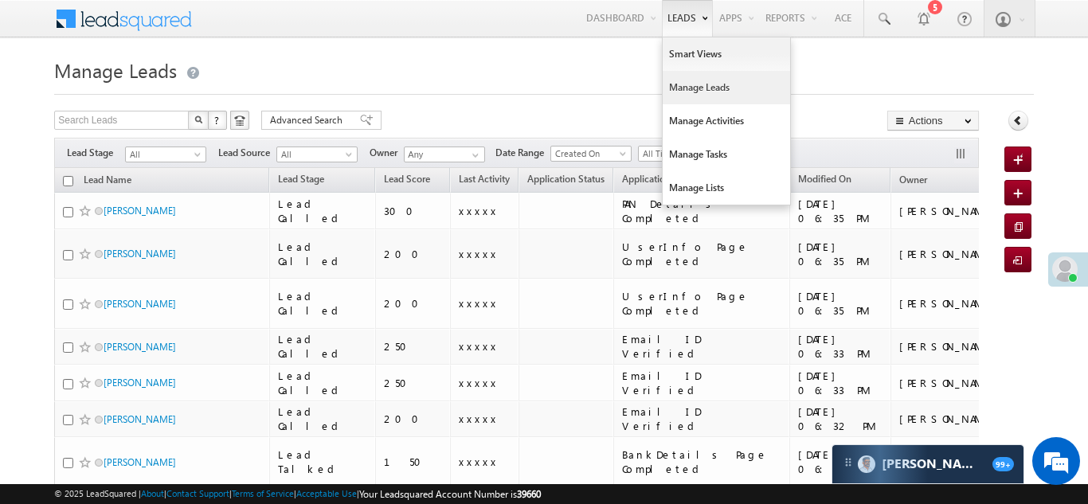
click at [680, 100] on link "Manage Leads" at bounding box center [726, 87] width 127 height 33
click at [680, 90] on link "Manage Leads" at bounding box center [726, 87] width 127 height 33
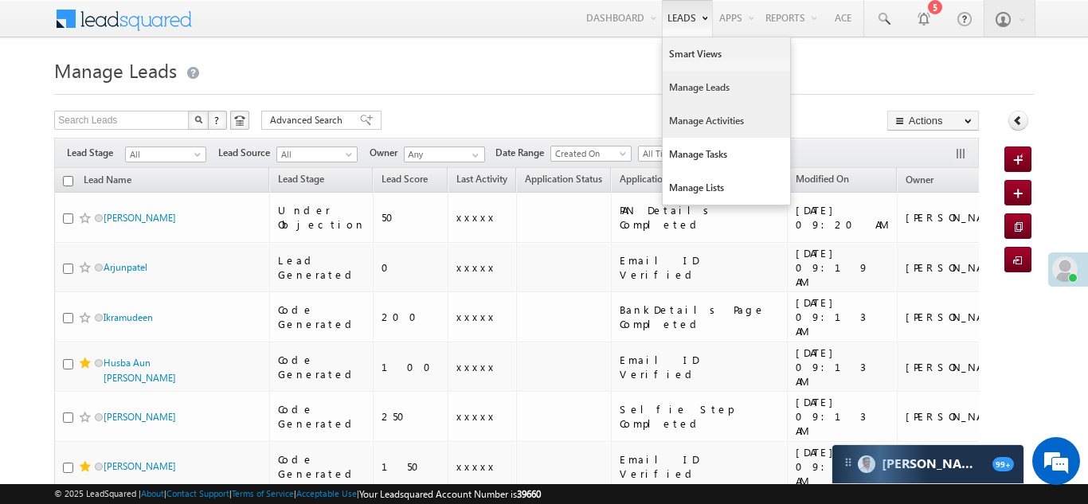
click at [695, 123] on link "Manage Activities" at bounding box center [726, 120] width 127 height 33
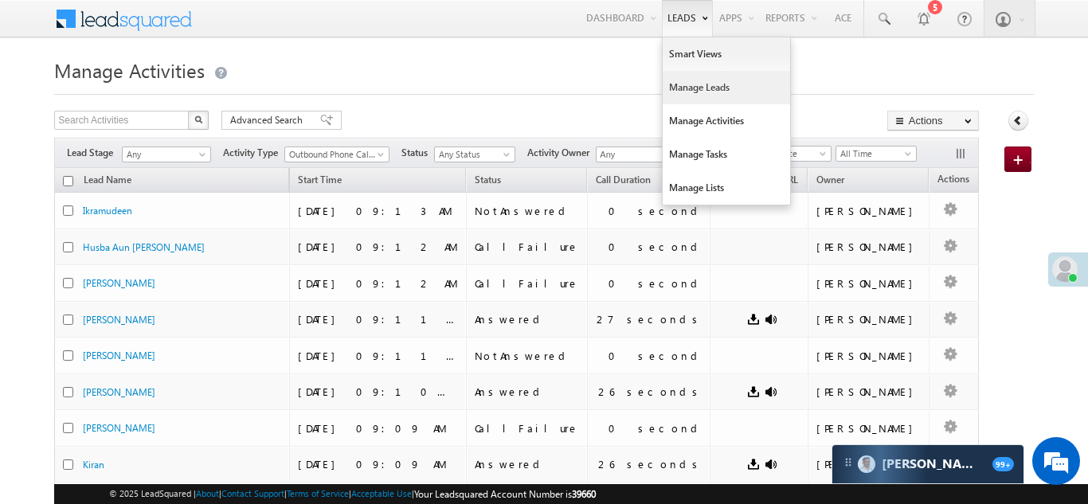
click at [685, 88] on link "Manage Leads" at bounding box center [726, 87] width 127 height 33
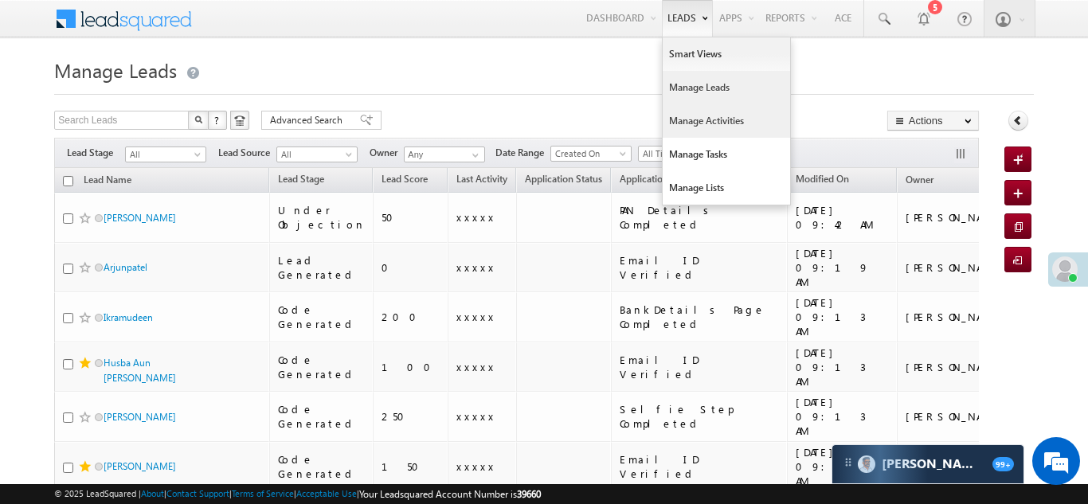
click at [687, 119] on link "Manage Activities" at bounding box center [726, 120] width 127 height 33
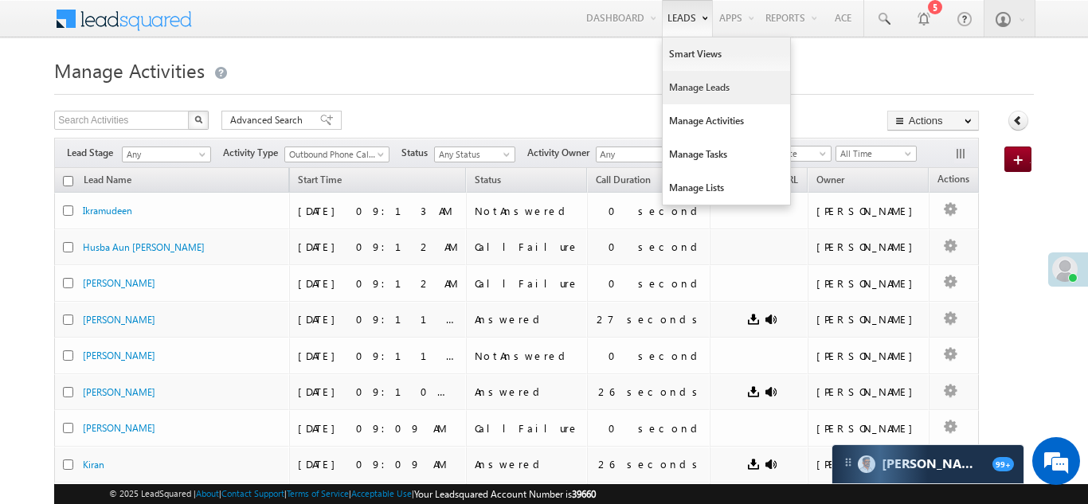
click at [687, 92] on link "Manage Leads" at bounding box center [726, 87] width 127 height 33
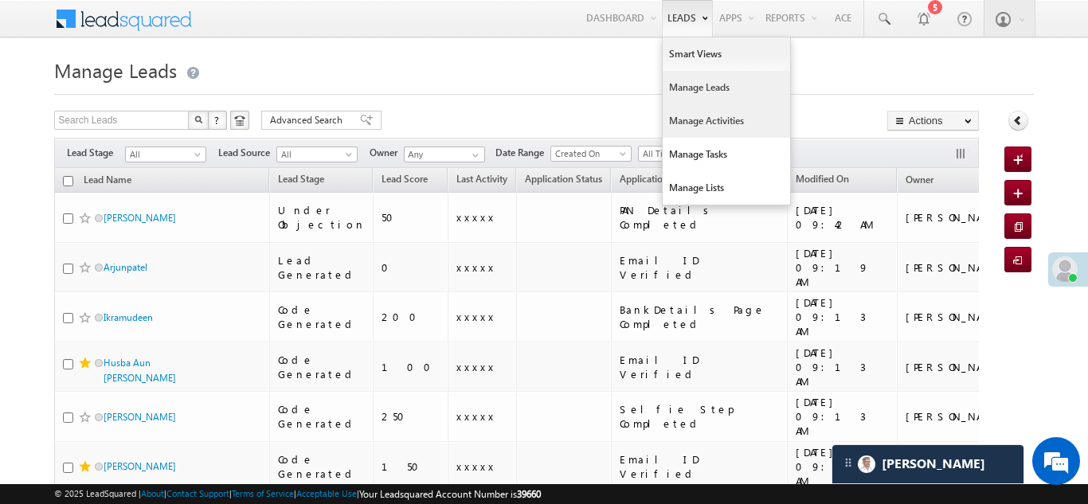
click at [694, 122] on link "Manage Activities" at bounding box center [726, 120] width 127 height 33
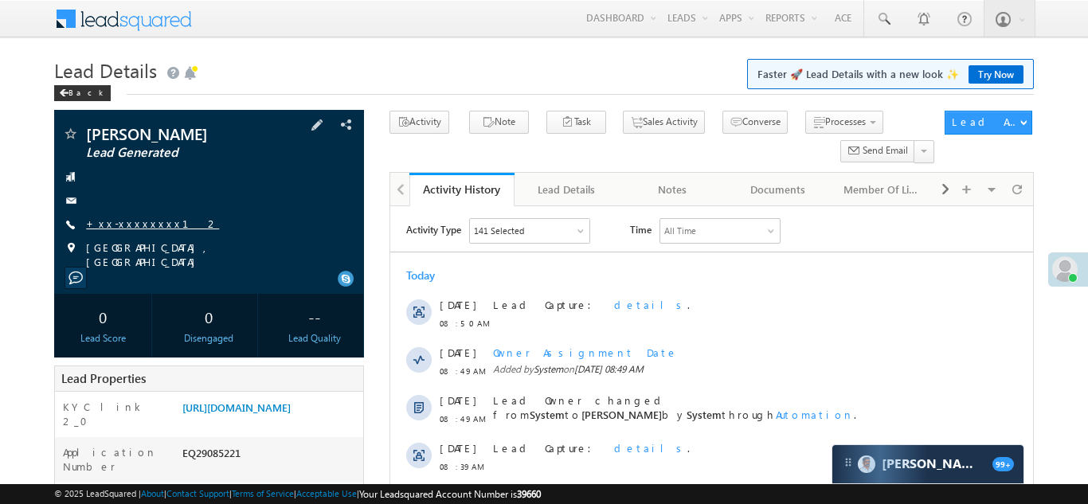
click at [120, 227] on link "+xx-xxxxxxxx12" at bounding box center [152, 224] width 133 height 14
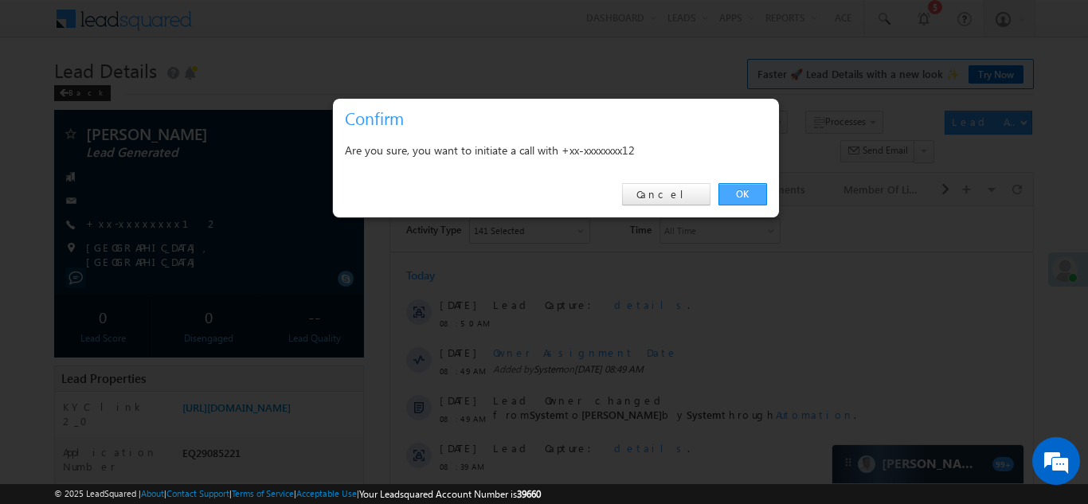
click at [735, 193] on link "OK" at bounding box center [743, 194] width 49 height 22
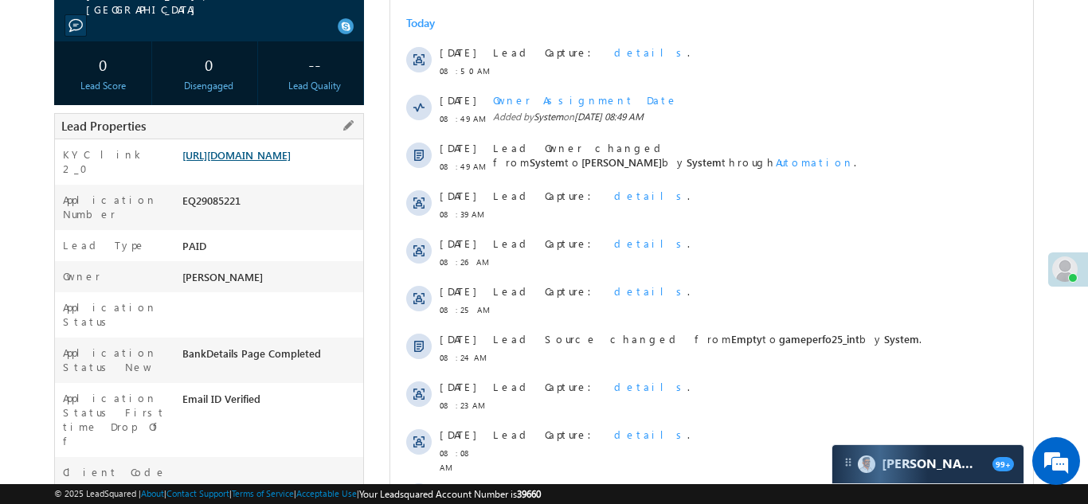
scroll to position [296, 0]
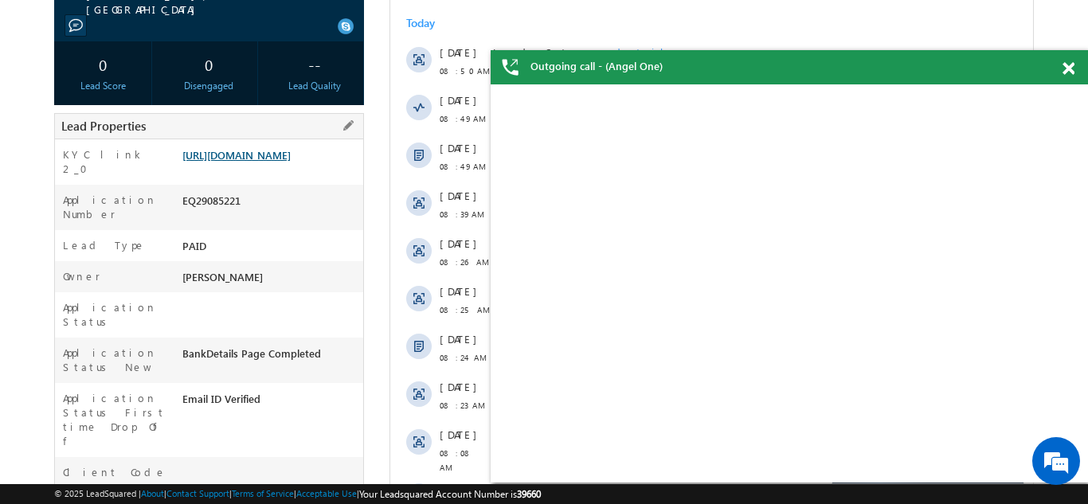
click at [260, 162] on link "[URL][DOMAIN_NAME]" at bounding box center [236, 155] width 108 height 14
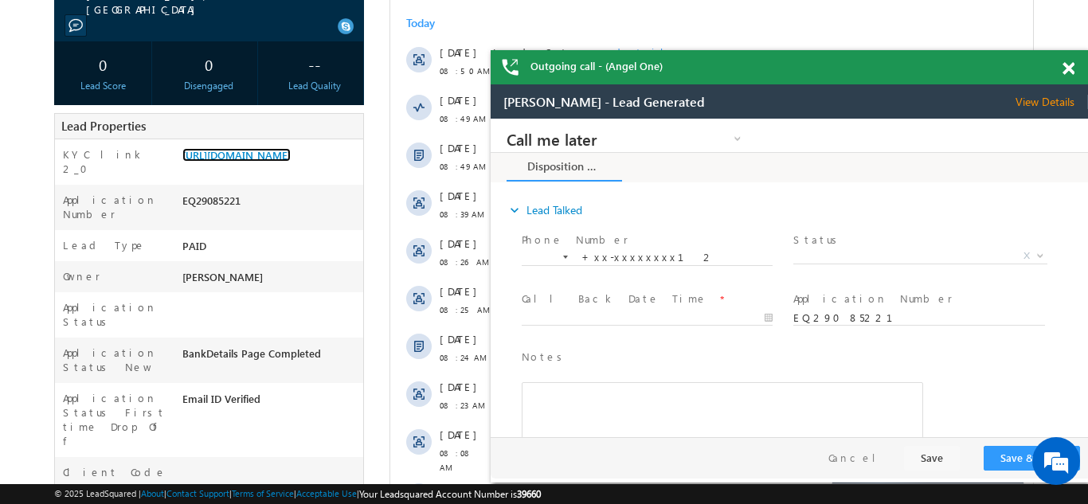
scroll to position [0, 0]
click at [1069, 65] on div "Outgoing call - (Angel One)" at bounding box center [789, 67] width 597 height 34
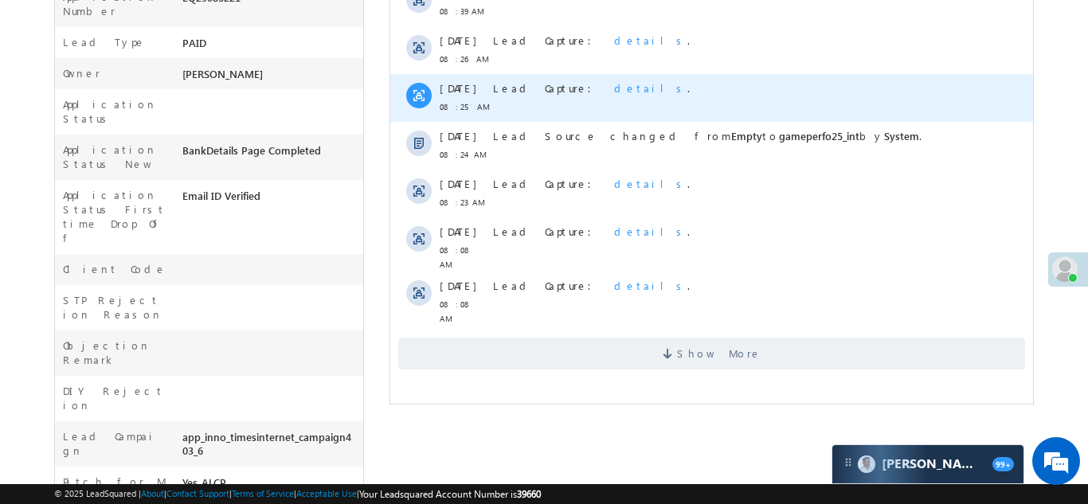
scroll to position [522, 0]
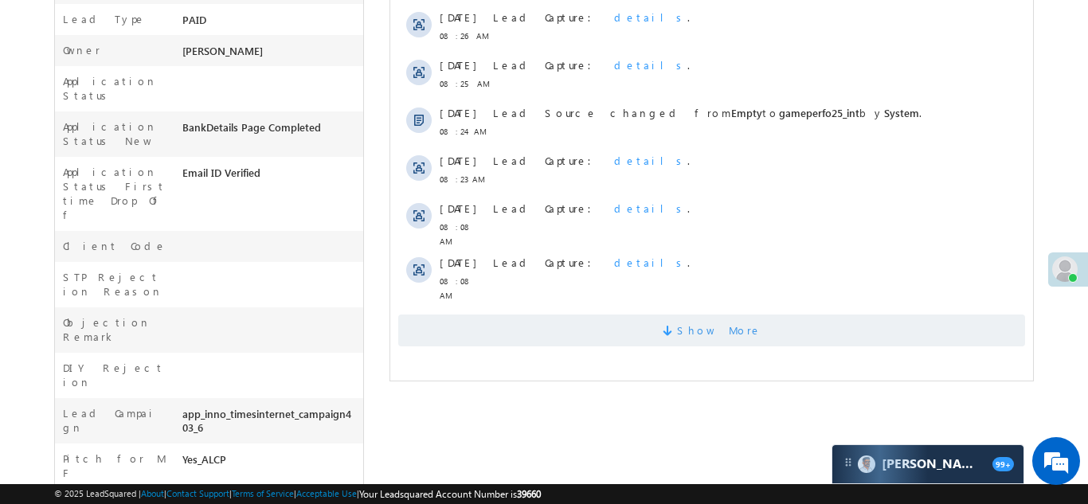
click at [621, 325] on span "Show More" at bounding box center [711, 331] width 627 height 32
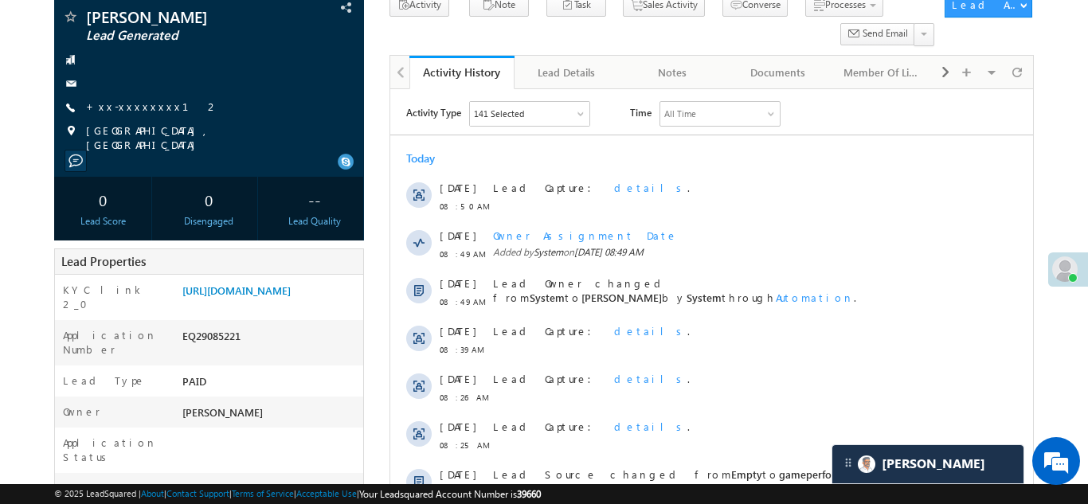
scroll to position [166, 0]
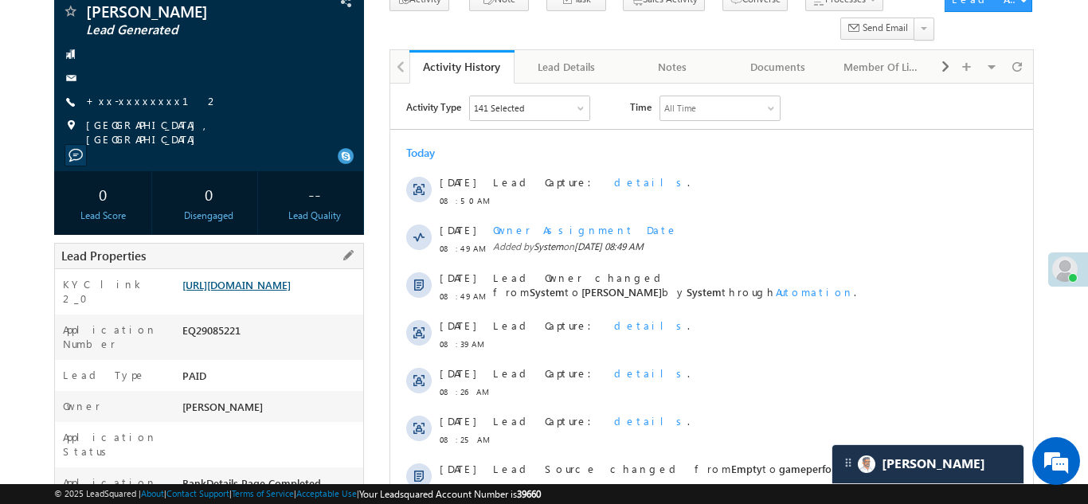
click at [267, 292] on link "https://angelbroking1-pk3em7sa.customui-test.leadsquared.com?leadId=b9b3f17c-22…" at bounding box center [236, 285] width 108 height 14
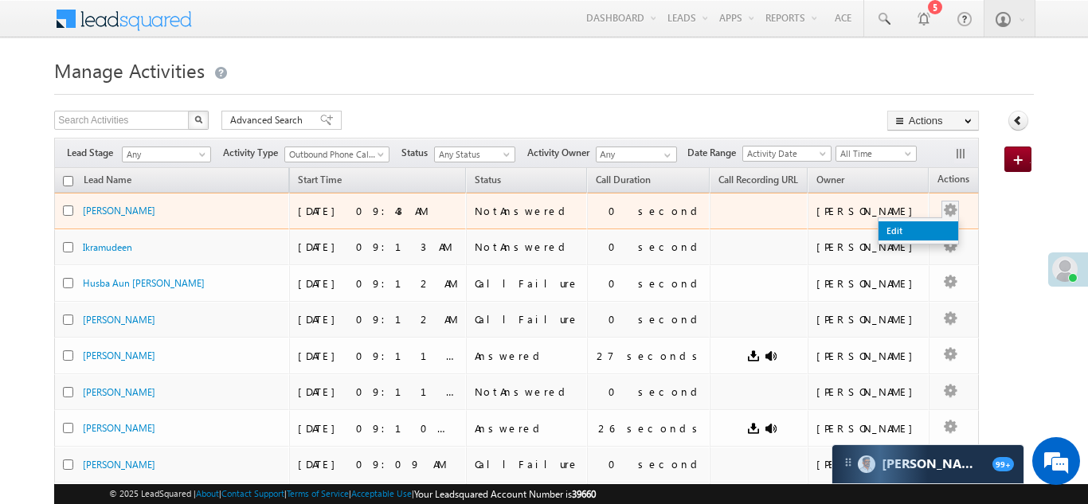
click at [883, 232] on link "Edit" at bounding box center [919, 230] width 80 height 19
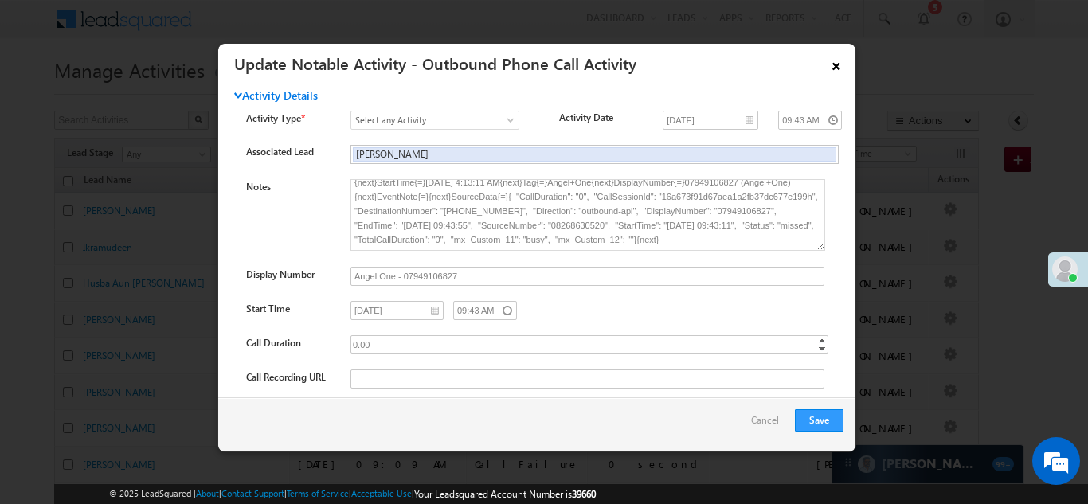
click at [836, 64] on link "×" at bounding box center [836, 63] width 27 height 28
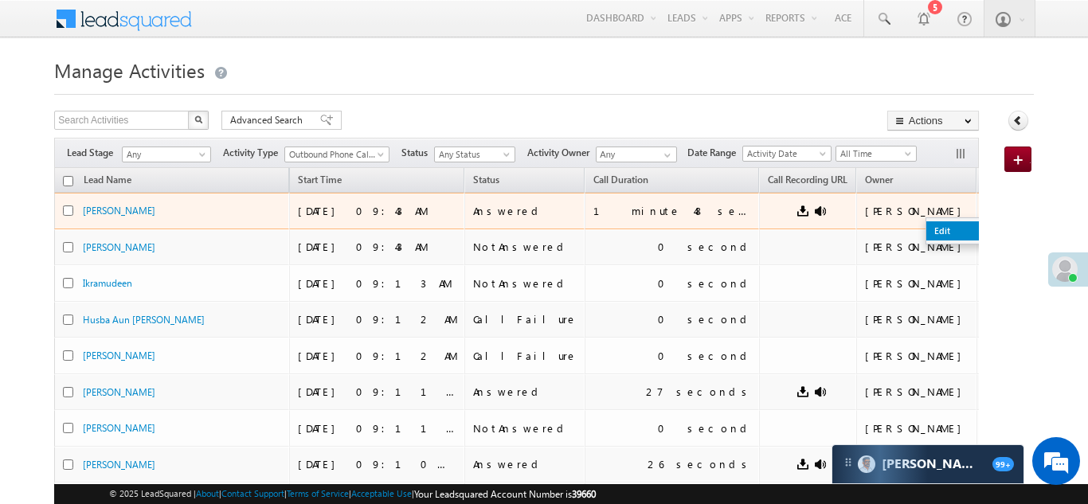
click at [926, 225] on link "Edit" at bounding box center [966, 230] width 80 height 19
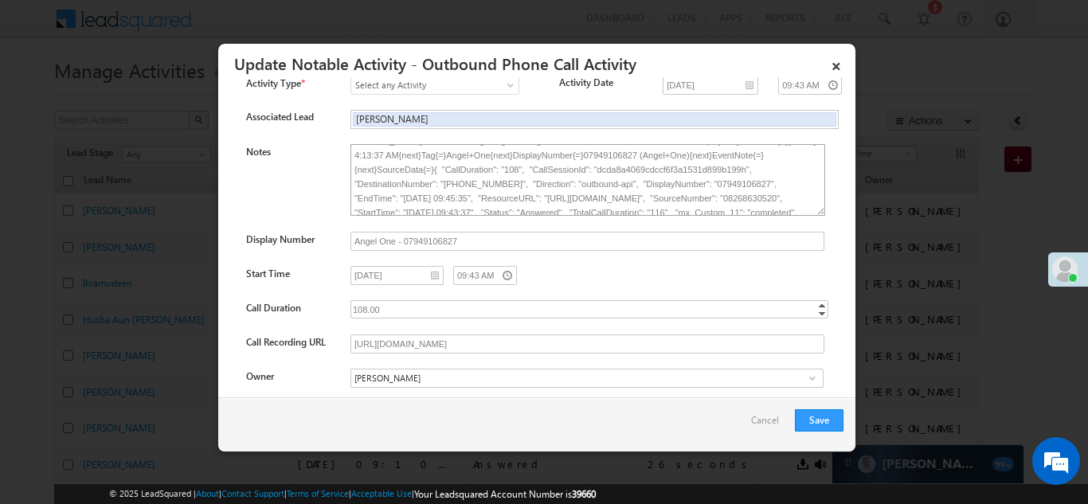
scroll to position [41, 0]
click at [836, 64] on link "×" at bounding box center [836, 63] width 27 height 28
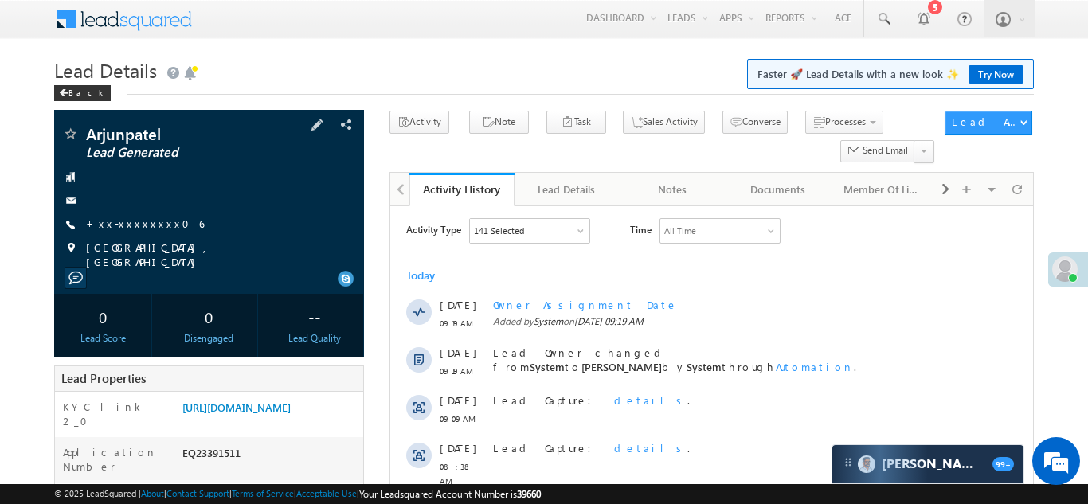
click at [145, 225] on link "+xx-xxxxxxxx06" at bounding box center [145, 224] width 118 height 14
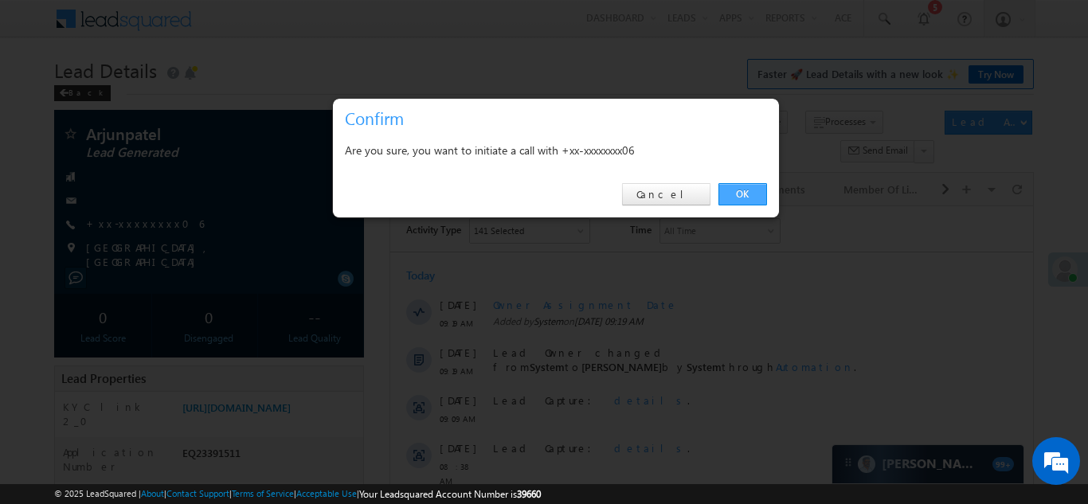
click at [748, 189] on link "OK" at bounding box center [743, 194] width 49 height 22
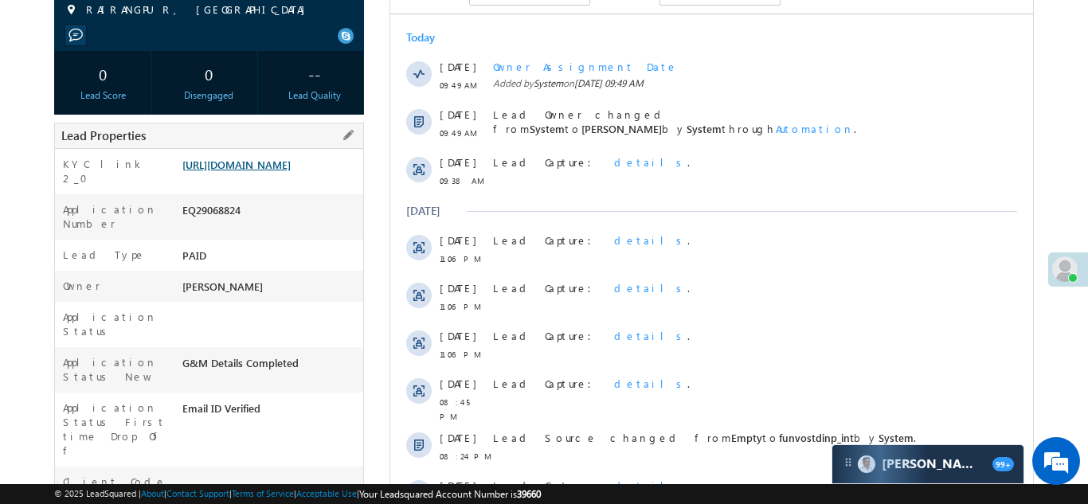
click at [245, 167] on link "https://angelbroking1-pk3em7sa.customui-test.leadsquared.com?leadId=aac0820b-e9…" at bounding box center [236, 165] width 108 height 14
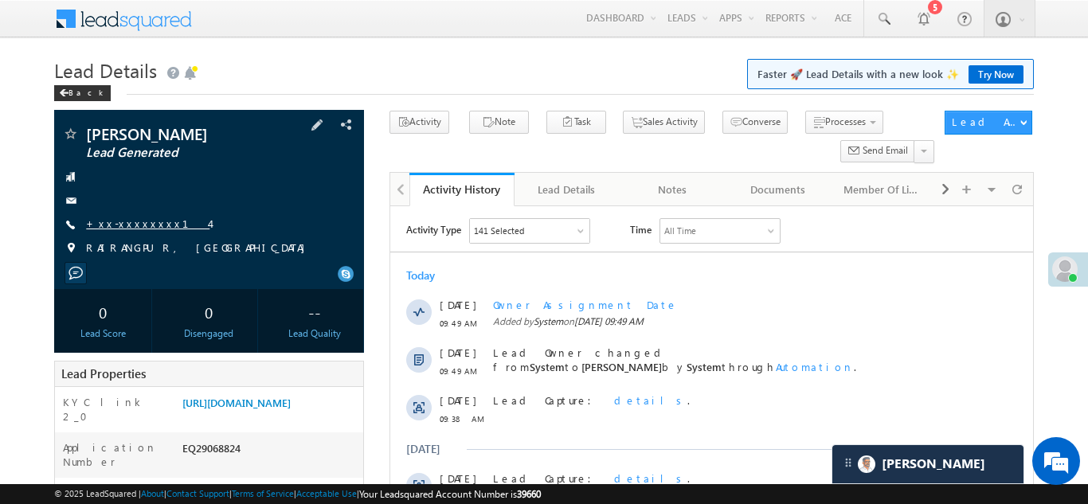
click at [142, 220] on link "+xx-xxxxxxxx14" at bounding box center [147, 224] width 123 height 14
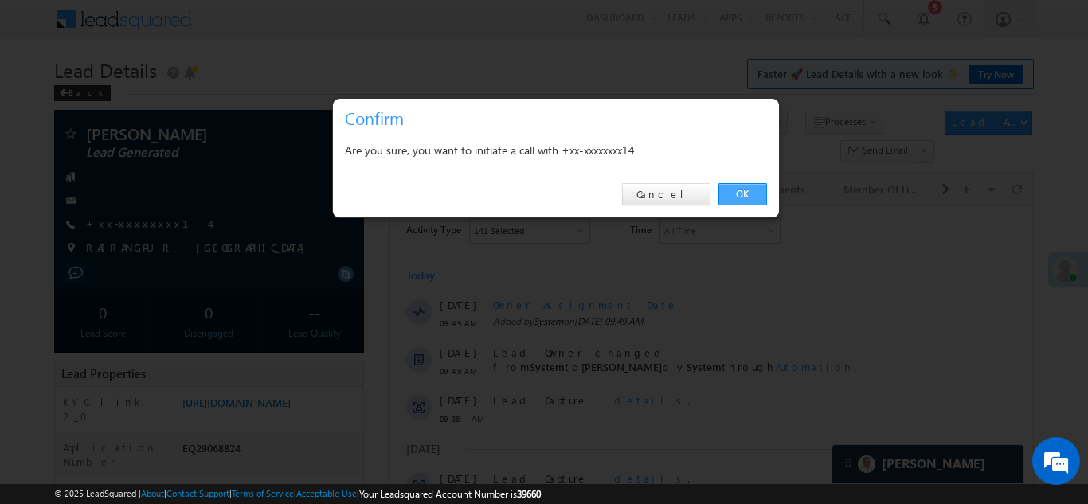
click at [744, 193] on link "OK" at bounding box center [743, 194] width 49 height 22
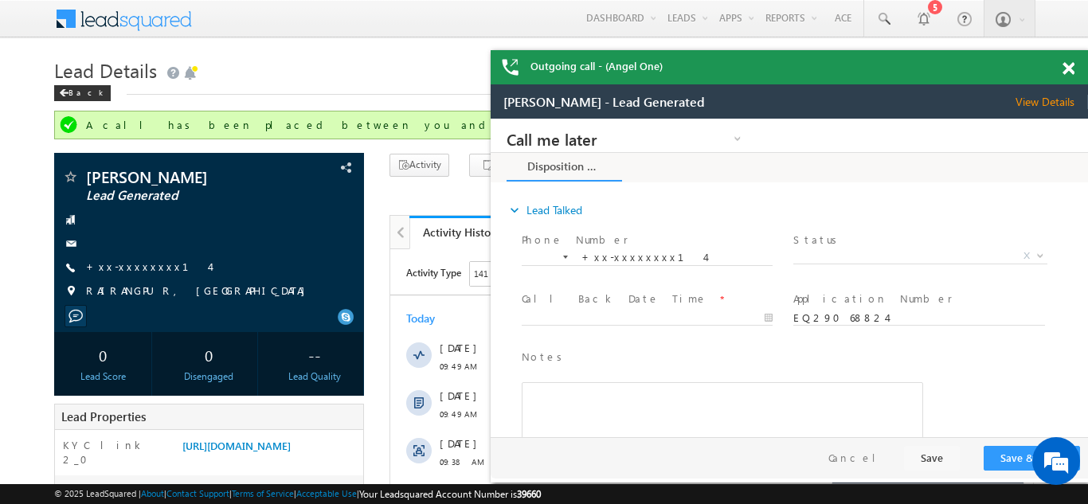
click at [1066, 68] on span at bounding box center [1069, 69] width 12 height 14
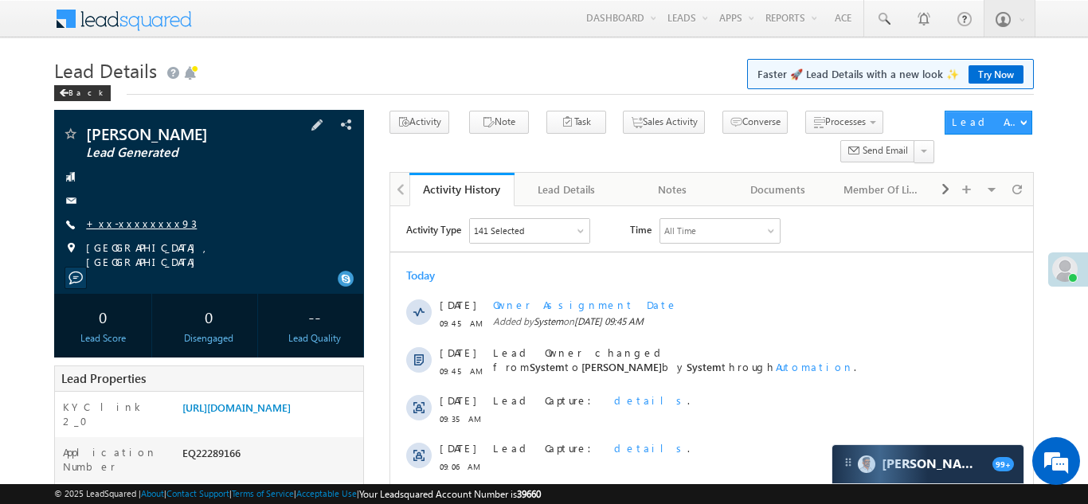
click at [127, 222] on link "+xx-xxxxxxxx93" at bounding box center [141, 224] width 111 height 14
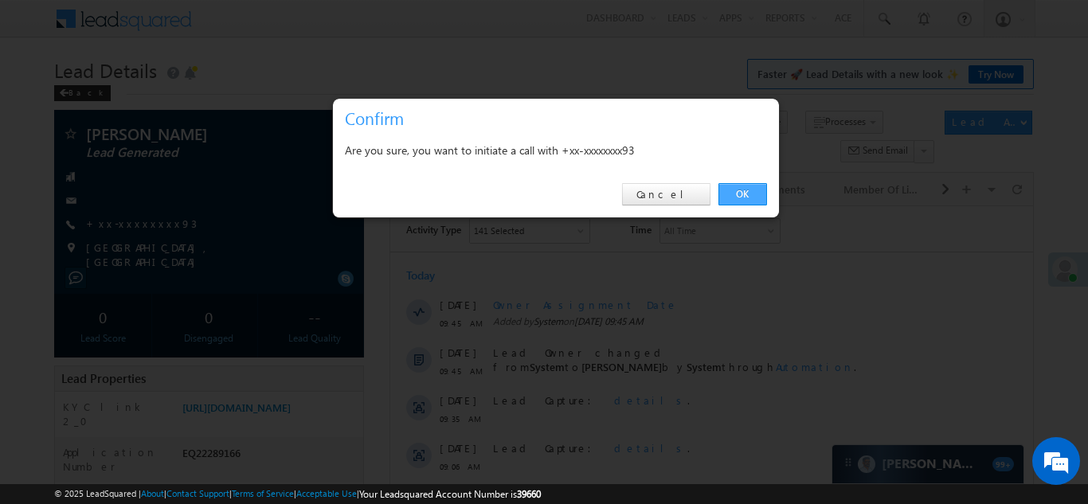
click at [735, 197] on link "OK" at bounding box center [743, 194] width 49 height 22
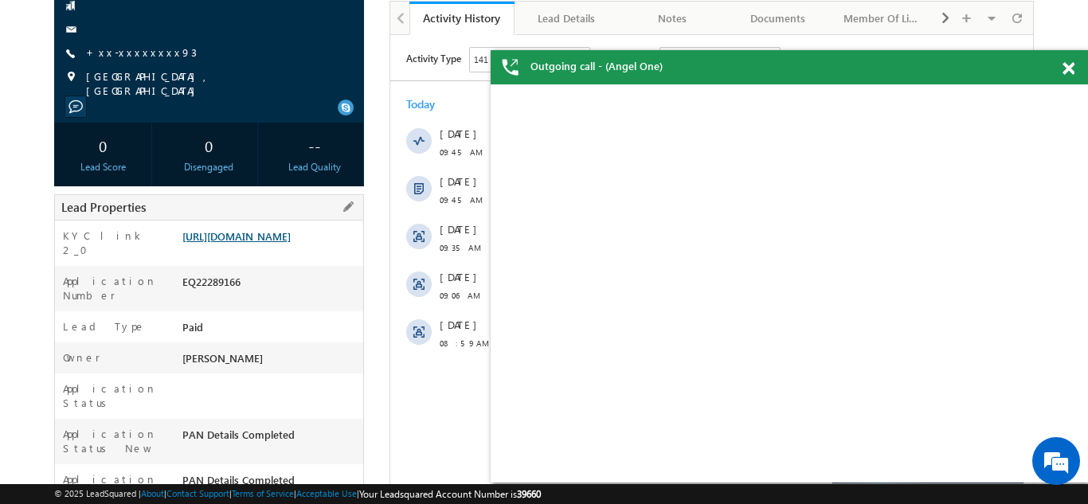
scroll to position [257, 0]
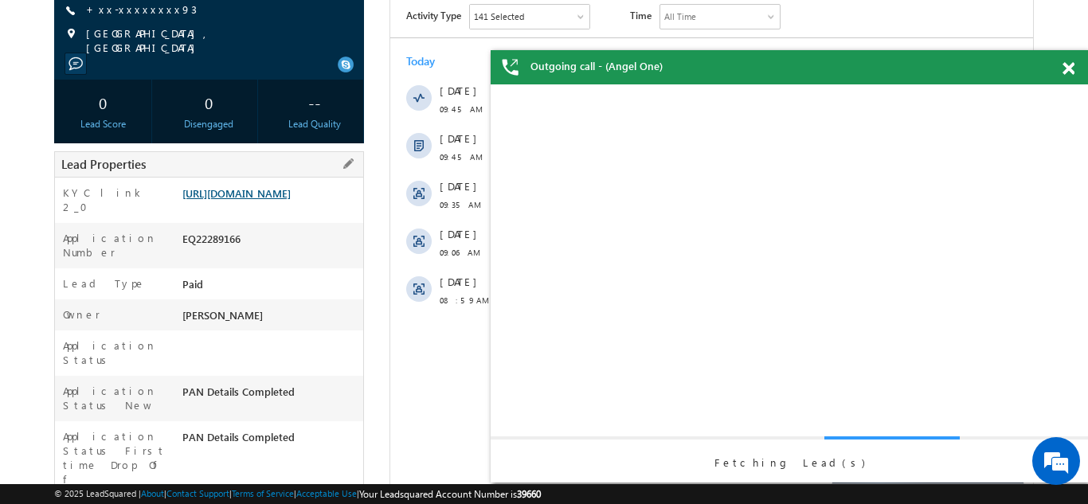
click at [257, 193] on link "https://angelbroking1-pk3em7sa.customui-test.leadsquared.com?leadId=6b62f3fc-55…" at bounding box center [236, 193] width 108 height 14
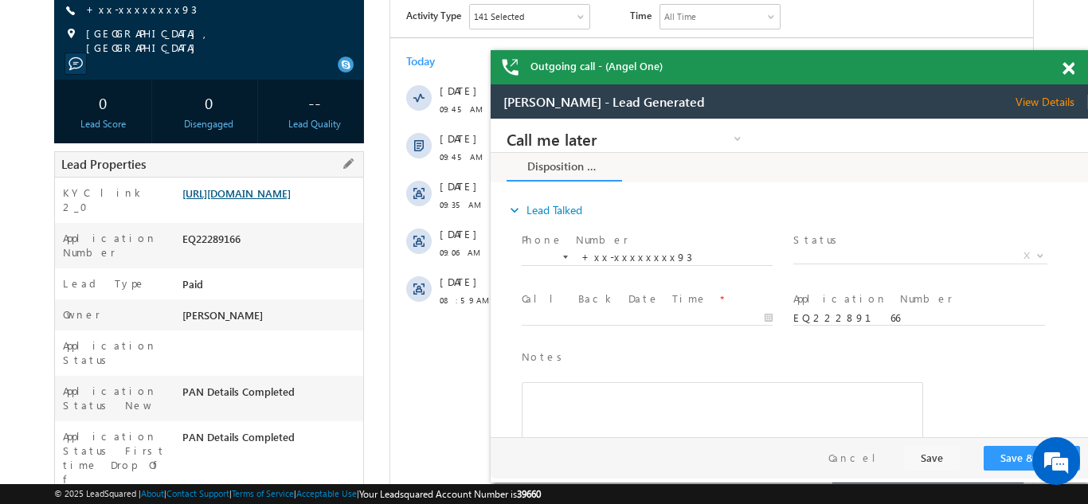
scroll to position [0, 0]
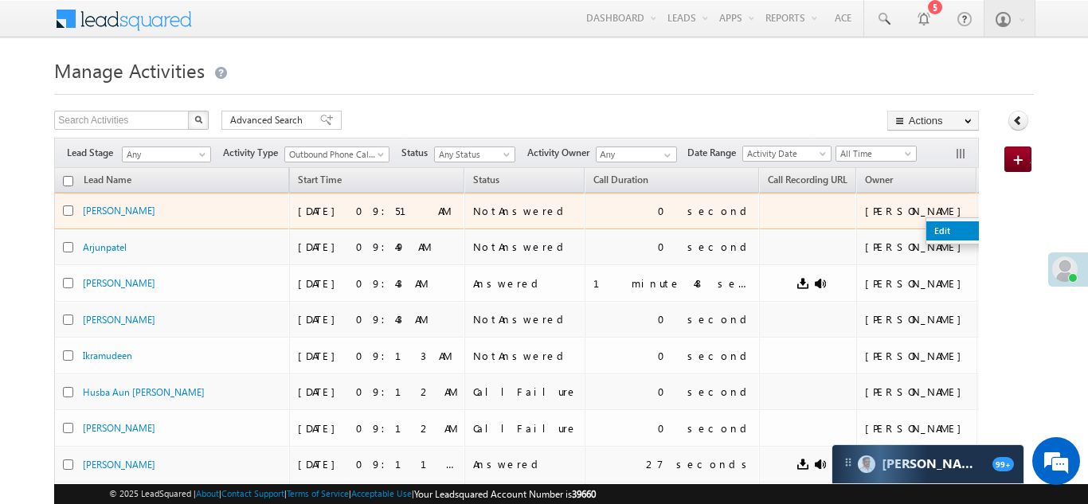
click at [926, 230] on link "Edit" at bounding box center [966, 230] width 80 height 19
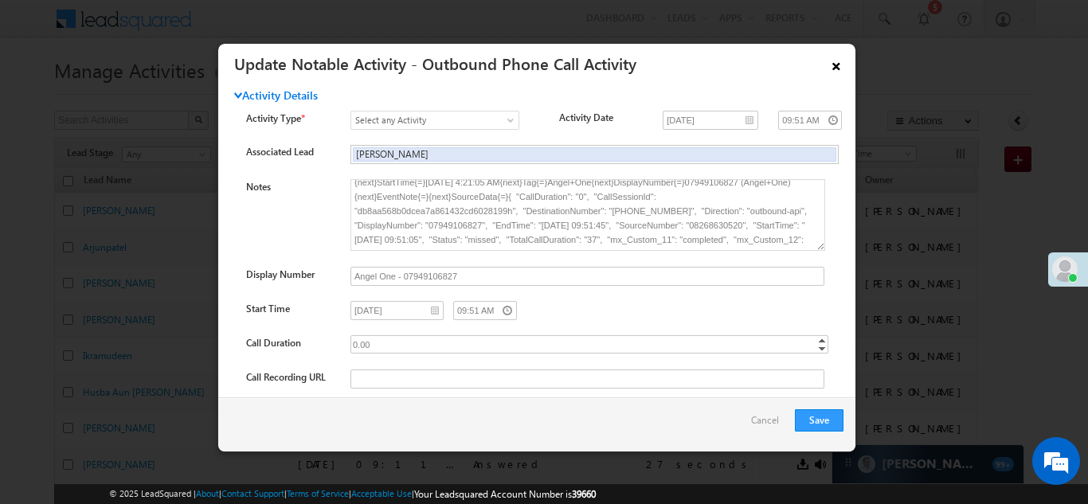
click at [840, 66] on link "×" at bounding box center [836, 63] width 27 height 28
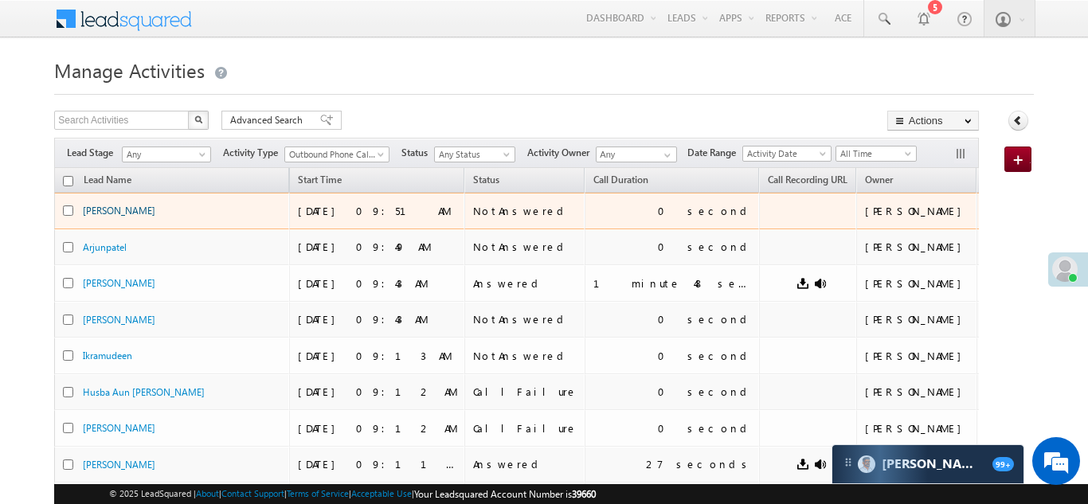
click at [96, 211] on link "[PERSON_NAME]" at bounding box center [119, 211] width 72 height 12
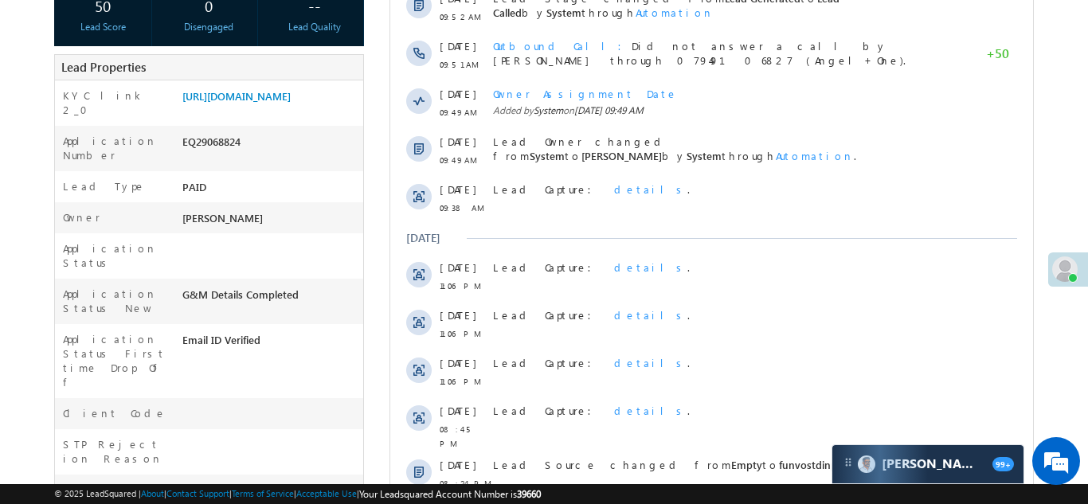
scroll to position [310, 0]
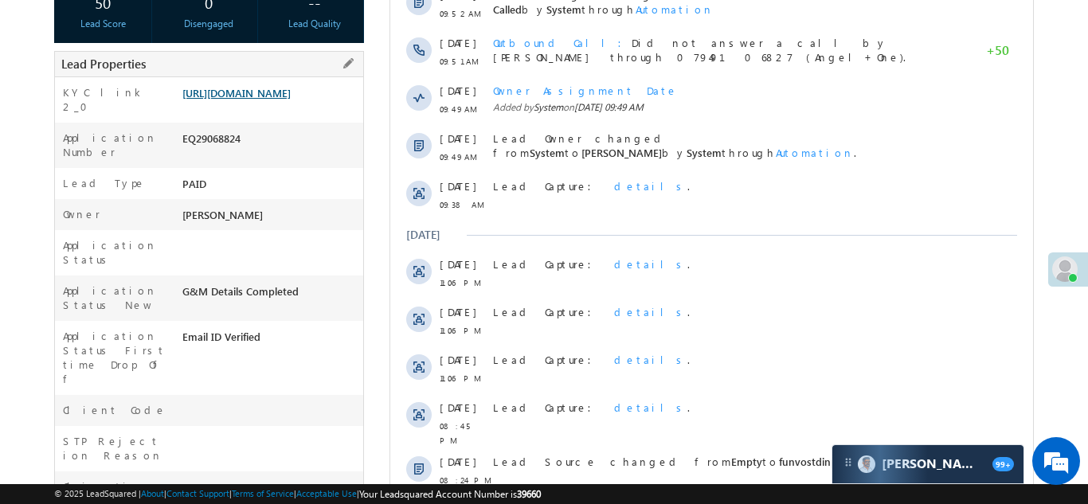
click at [271, 98] on link "https://angelbroking1-pk3em7sa.customui-test.leadsquared.com?leadId=aac0820b-e9…" at bounding box center [236, 93] width 108 height 14
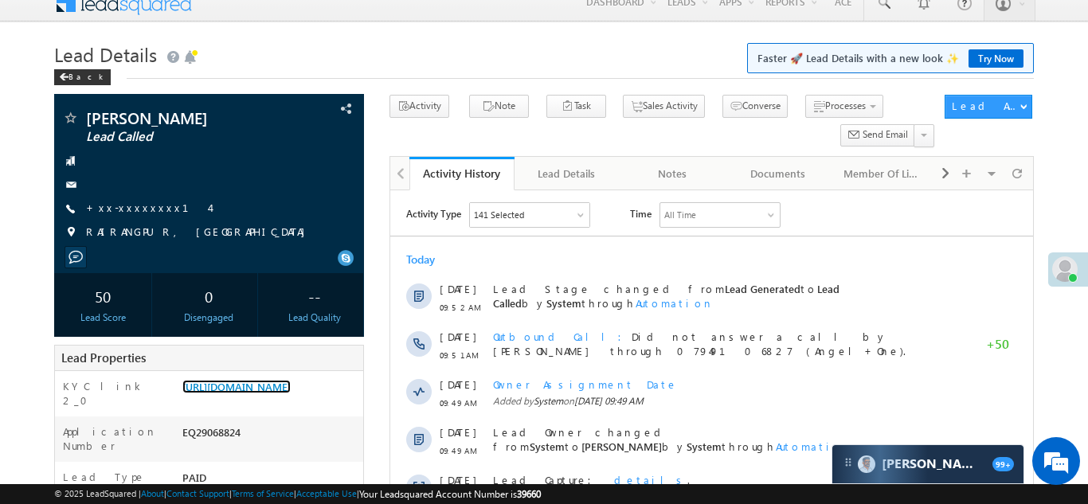
scroll to position [0, 0]
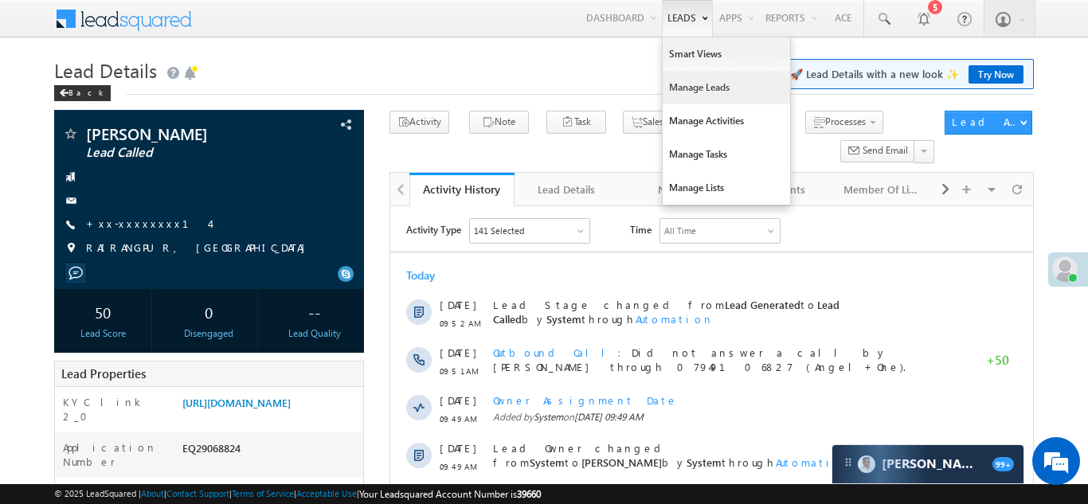
click at [672, 84] on link "Manage Leads" at bounding box center [726, 87] width 127 height 33
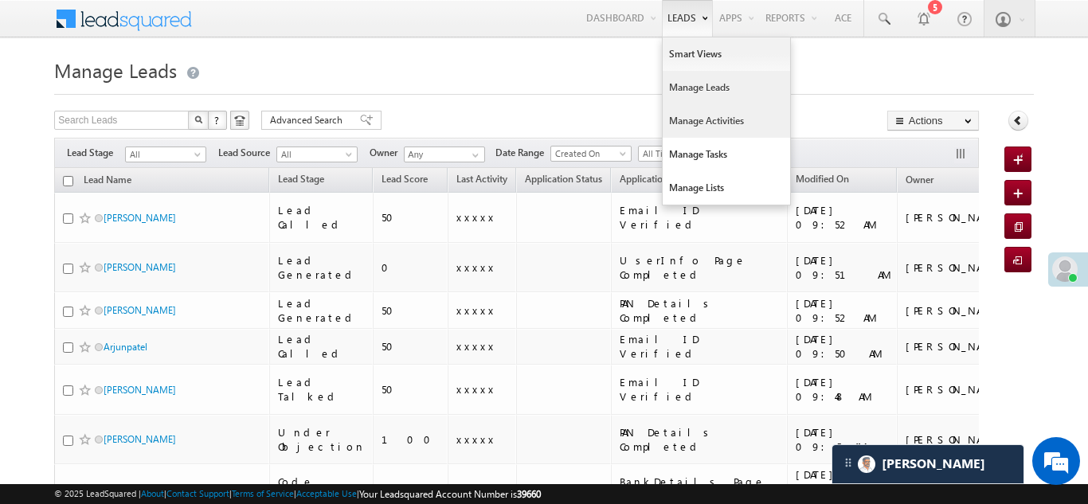
click at [676, 117] on link "Manage Activities" at bounding box center [726, 120] width 127 height 33
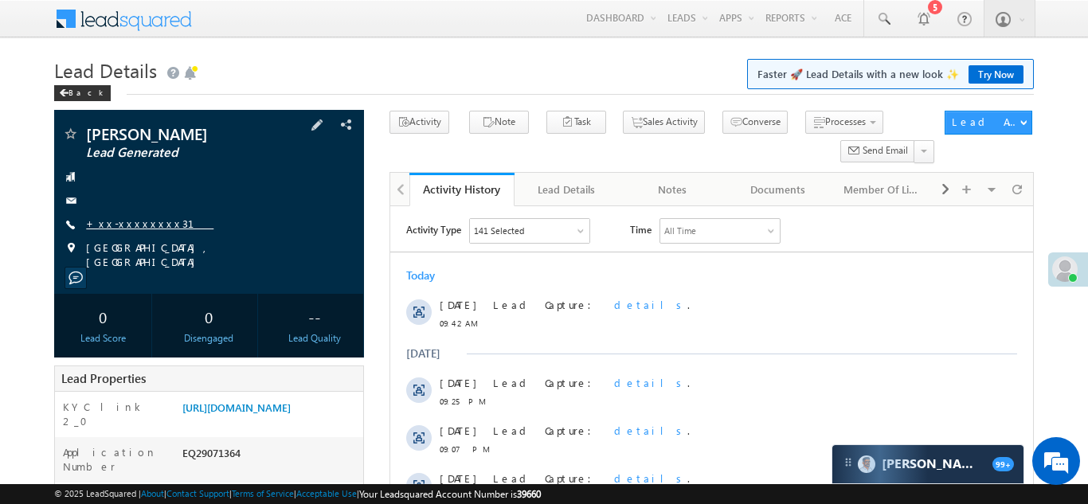
click at [120, 228] on link "+xx-xxxxxxxx31" at bounding box center [149, 224] width 127 height 14
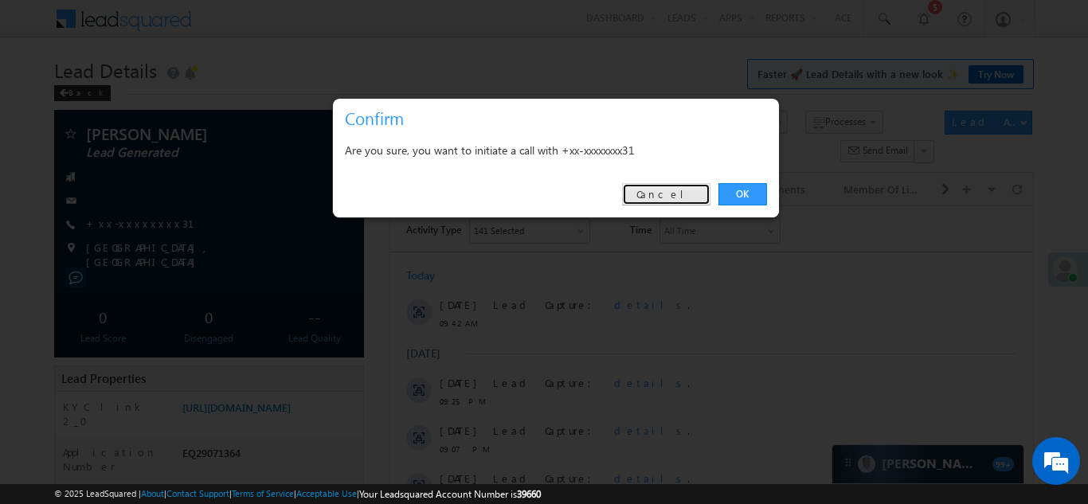
click at [680, 198] on link "Cancel" at bounding box center [666, 194] width 88 height 22
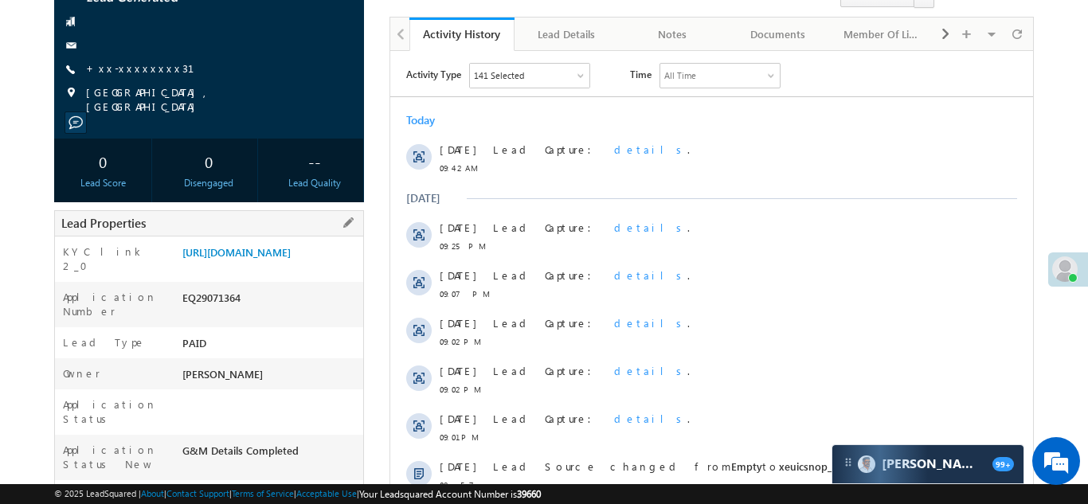
scroll to position [172, 0]
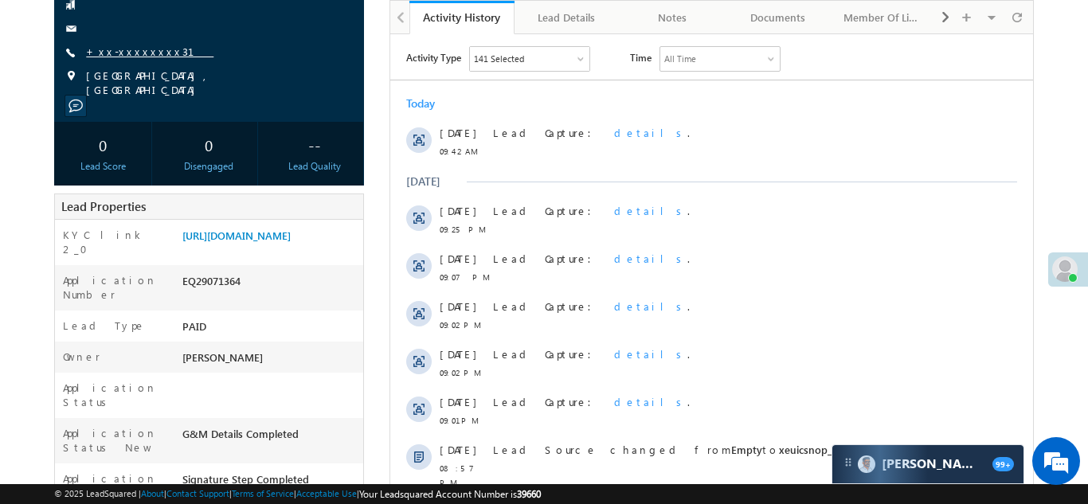
click at [117, 53] on link "+xx-xxxxxxxx31" at bounding box center [149, 52] width 127 height 14
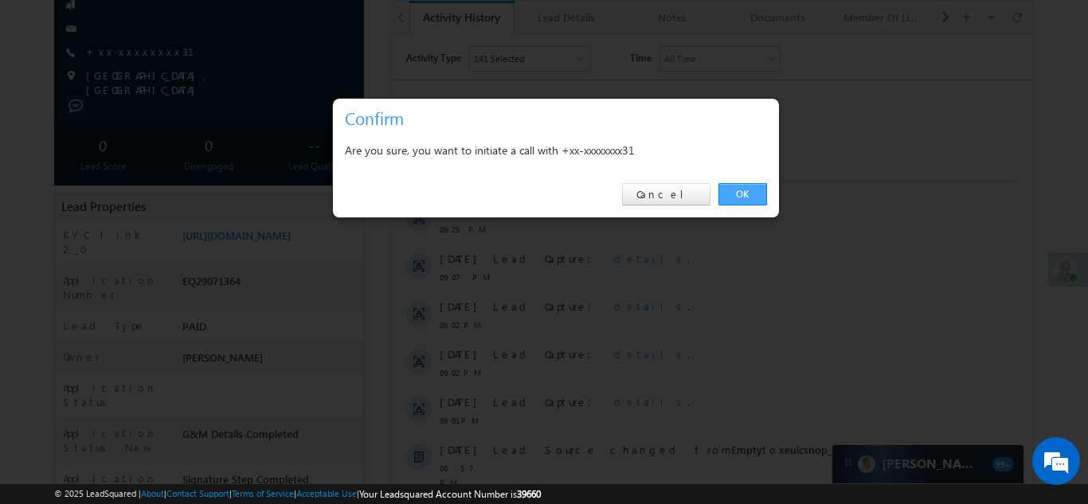
click at [729, 189] on link "OK" at bounding box center [743, 194] width 49 height 22
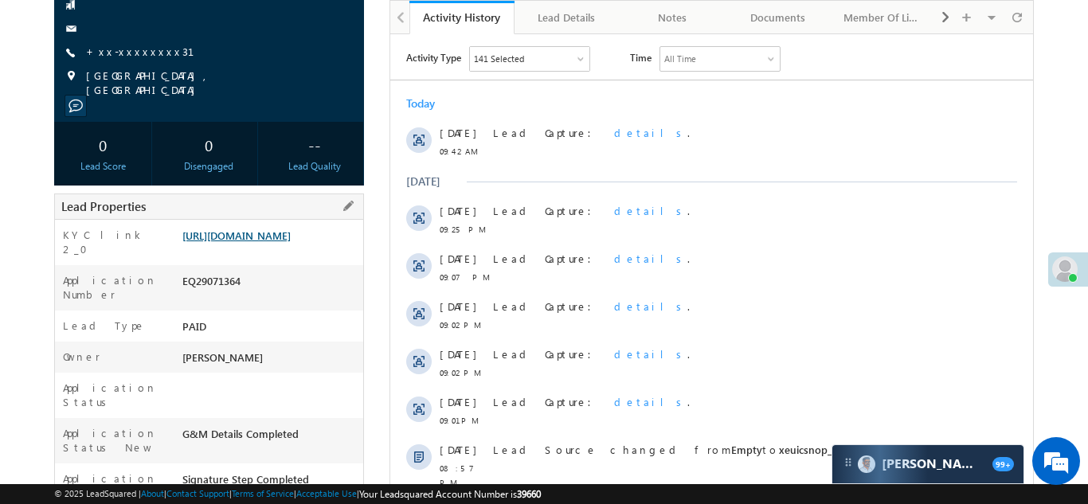
click at [277, 237] on link "[URL][DOMAIN_NAME]" at bounding box center [236, 236] width 108 height 14
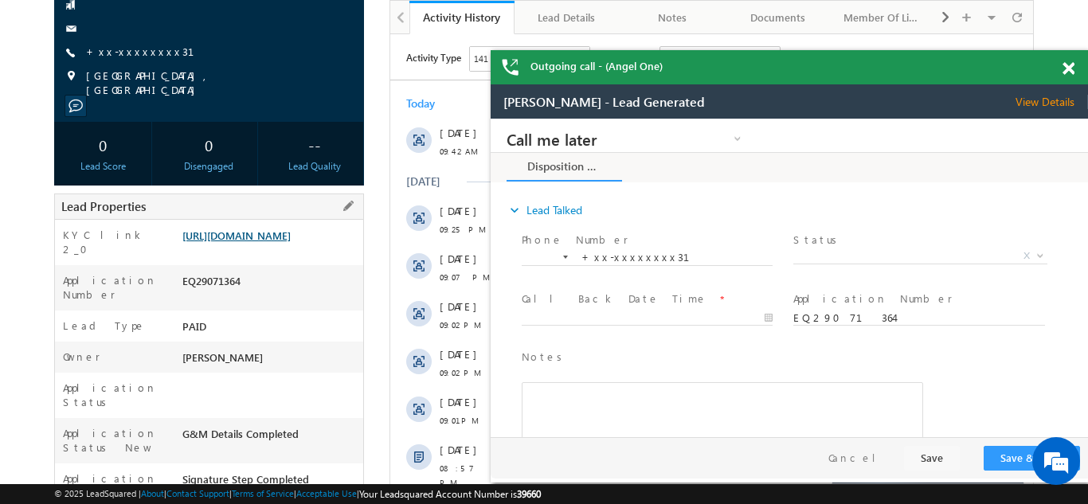
scroll to position [0, 0]
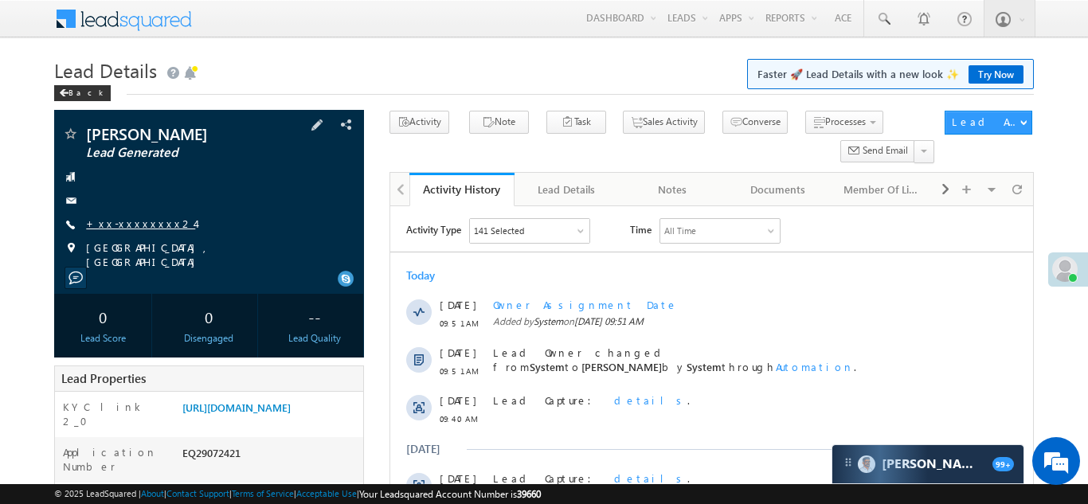
click at [139, 221] on link "+xx-xxxxxxxx24" at bounding box center [140, 224] width 109 height 14
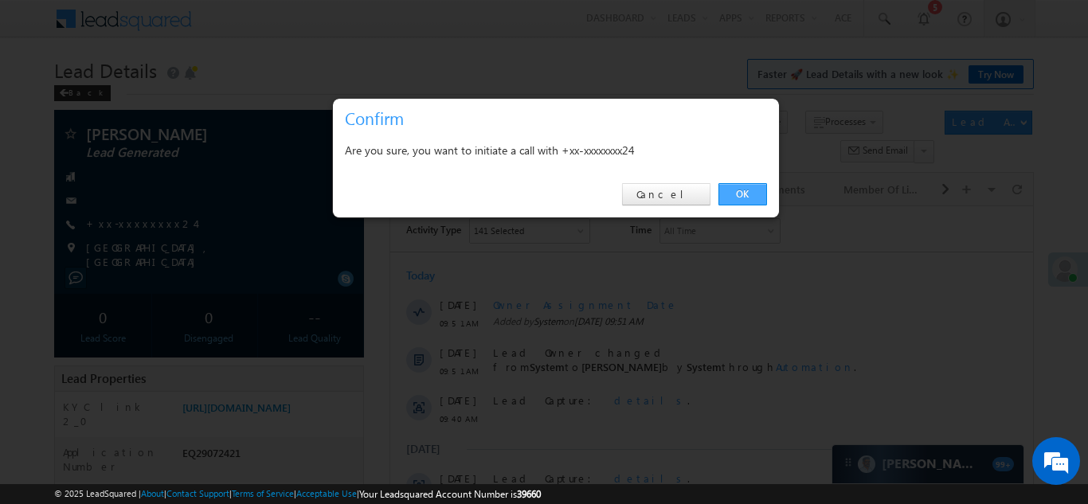
click at [742, 190] on link "OK" at bounding box center [743, 194] width 49 height 22
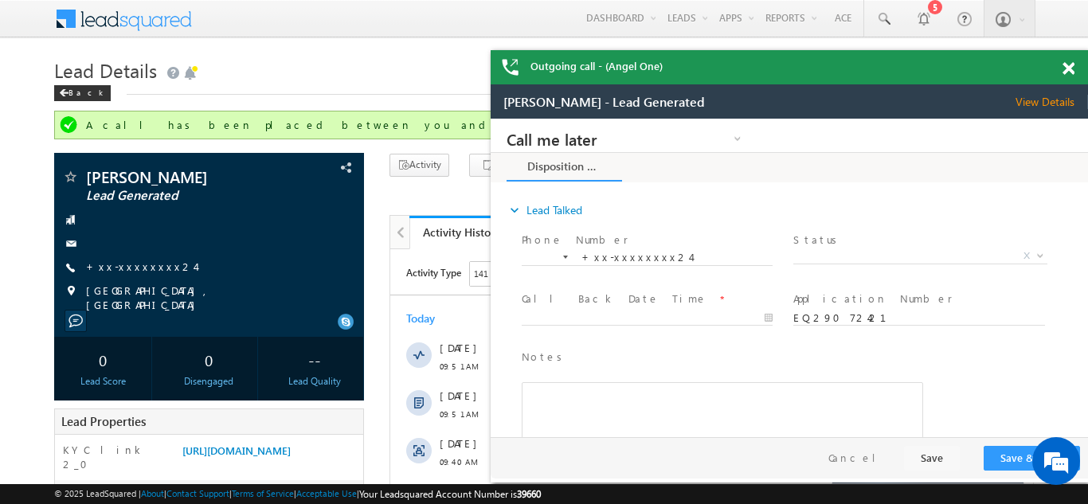
click at [1065, 72] on span at bounding box center [1069, 69] width 12 height 14
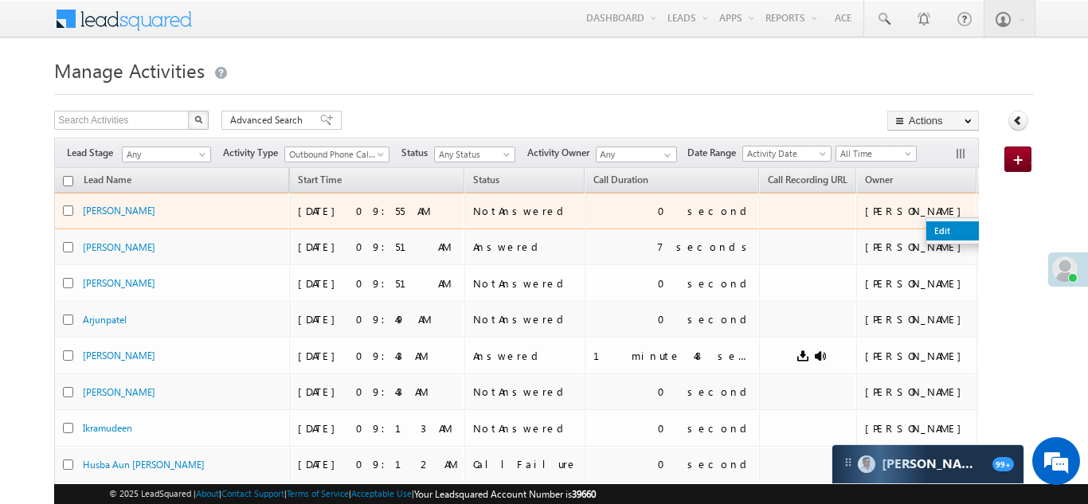
click at [926, 230] on link "Edit" at bounding box center [966, 230] width 80 height 19
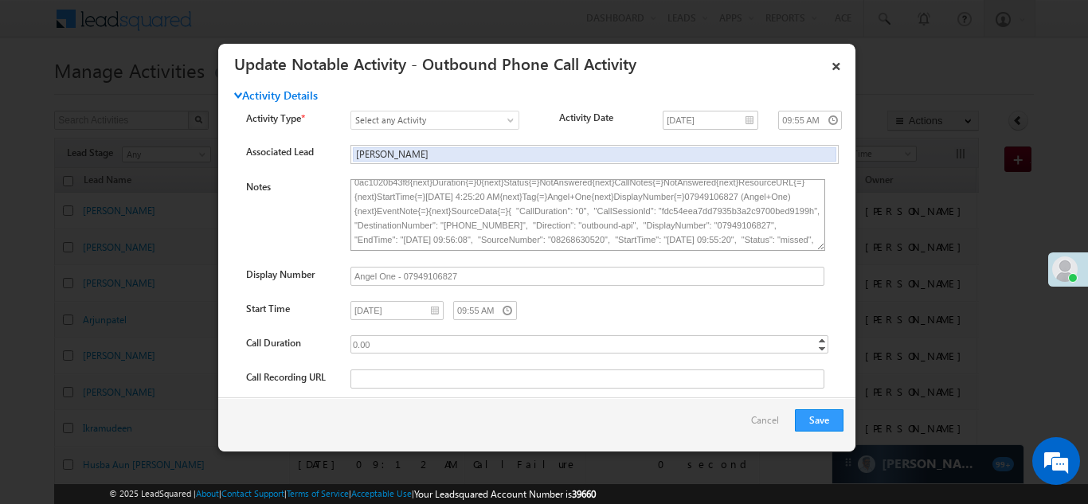
scroll to position [37, 0]
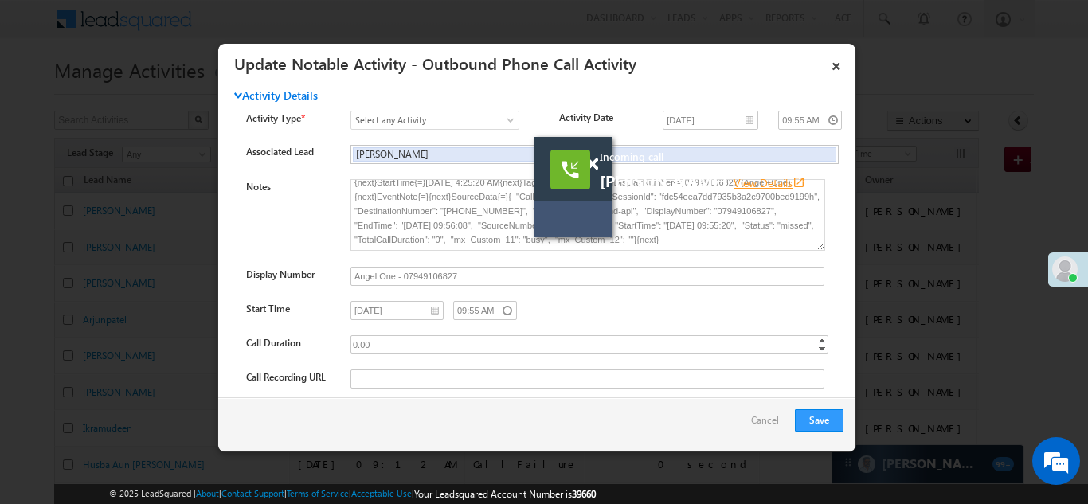
click at [734, 182] on link "View Details open_in_new" at bounding box center [770, 182] width 72 height 15
click at [836, 62] on link "×" at bounding box center [836, 63] width 27 height 28
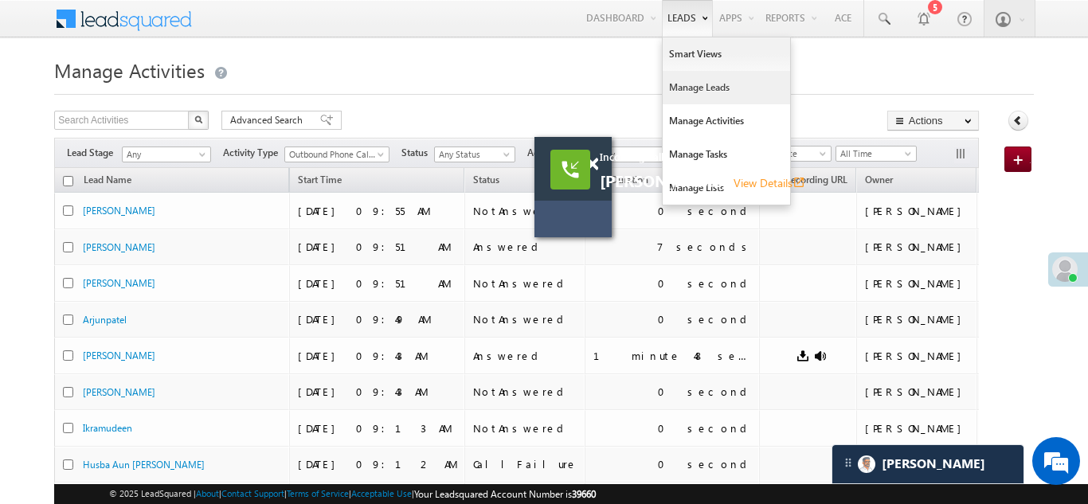
click at [671, 96] on link "Manage Leads" at bounding box center [726, 87] width 127 height 33
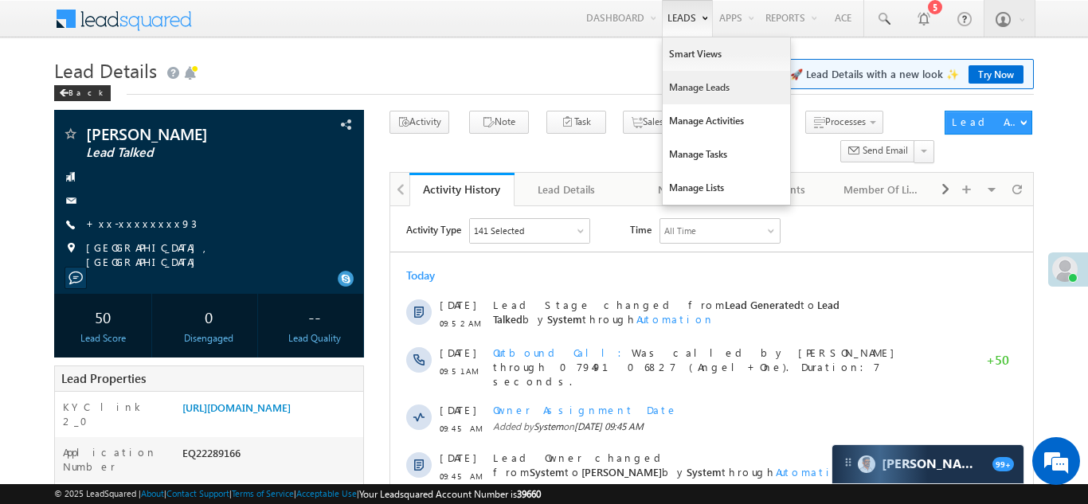
click at [683, 100] on link "Manage Leads" at bounding box center [726, 87] width 127 height 33
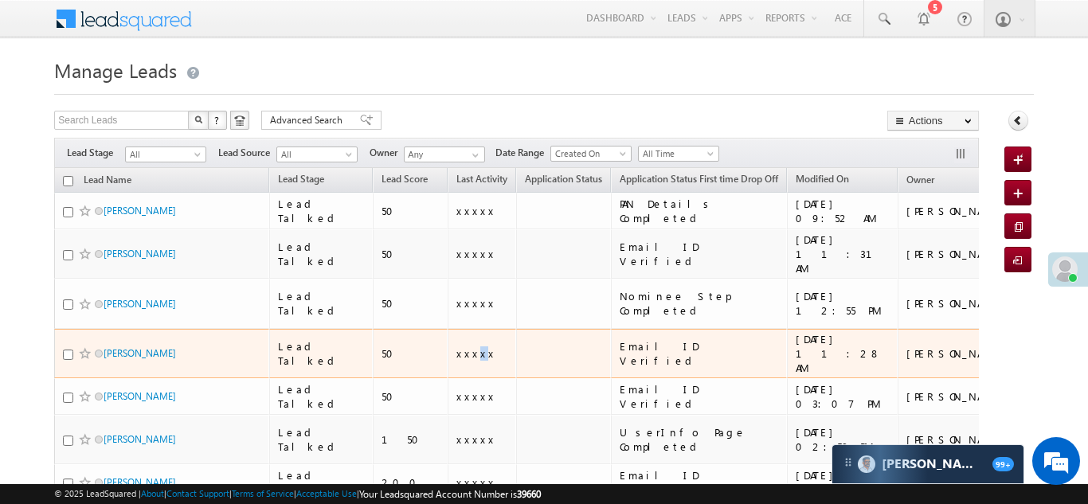
click at [456, 347] on span "xxxxx" at bounding box center [476, 354] width 40 height 14
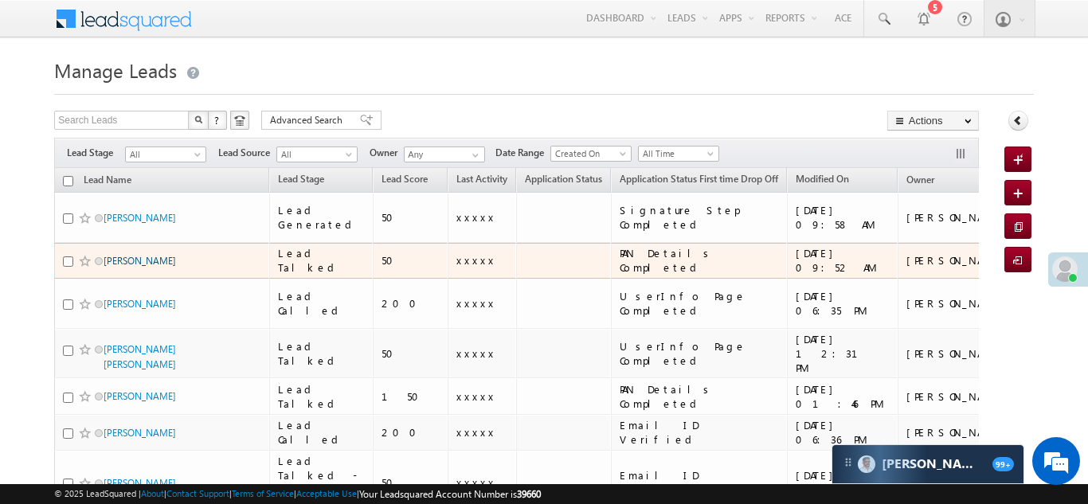
click at [113, 255] on link "Saif Ali" at bounding box center [140, 261] width 72 height 12
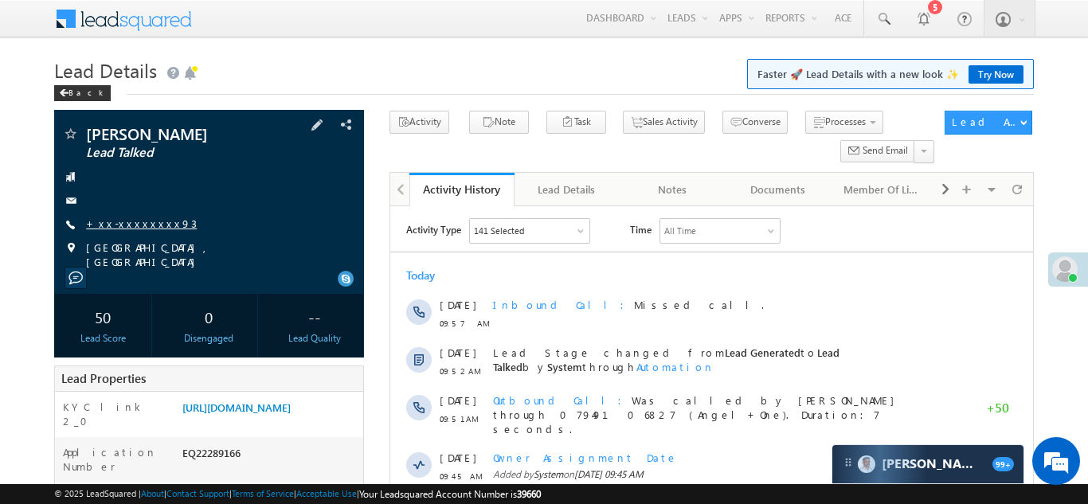
click at [136, 224] on link "+xx-xxxxxxxx93" at bounding box center [141, 224] width 111 height 14
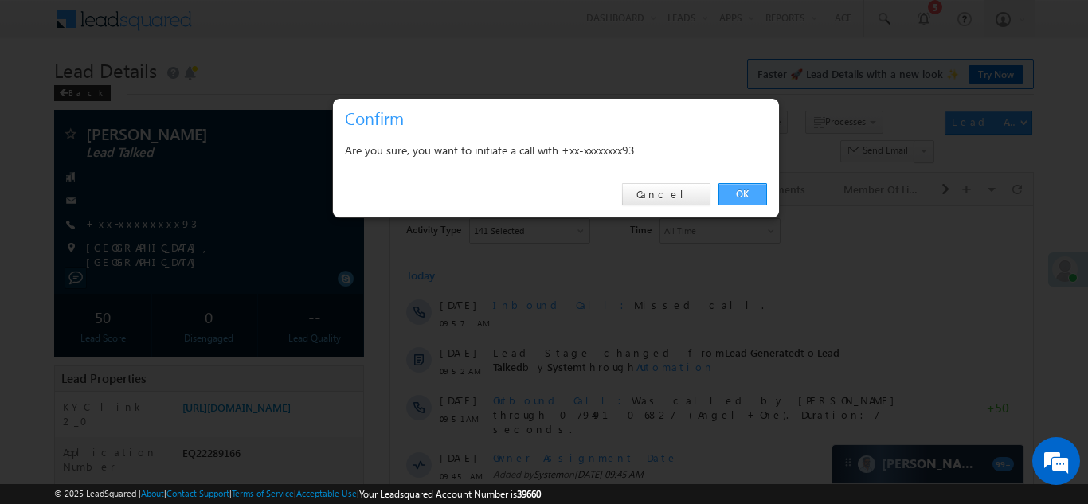
click at [740, 191] on link "OK" at bounding box center [743, 194] width 49 height 22
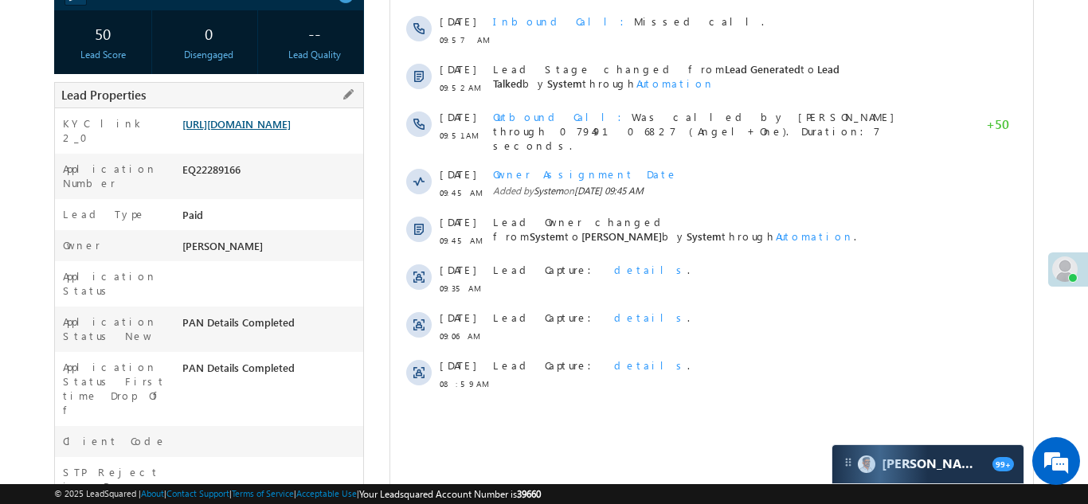
scroll to position [327, 0]
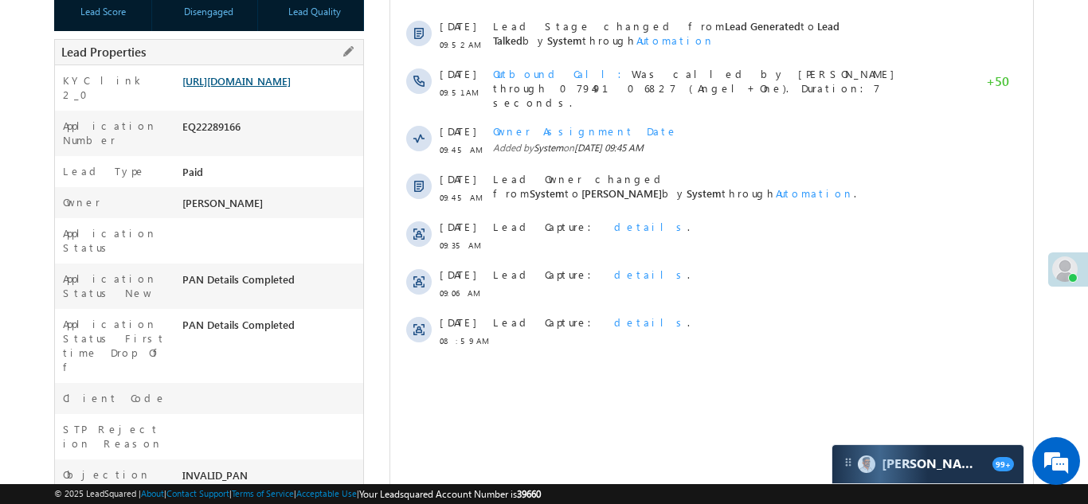
click at [257, 88] on link "https://angelbroking1-pk3em7sa.customui-test.leadsquared.com?leadId=6b62f3fc-55…" at bounding box center [236, 81] width 108 height 14
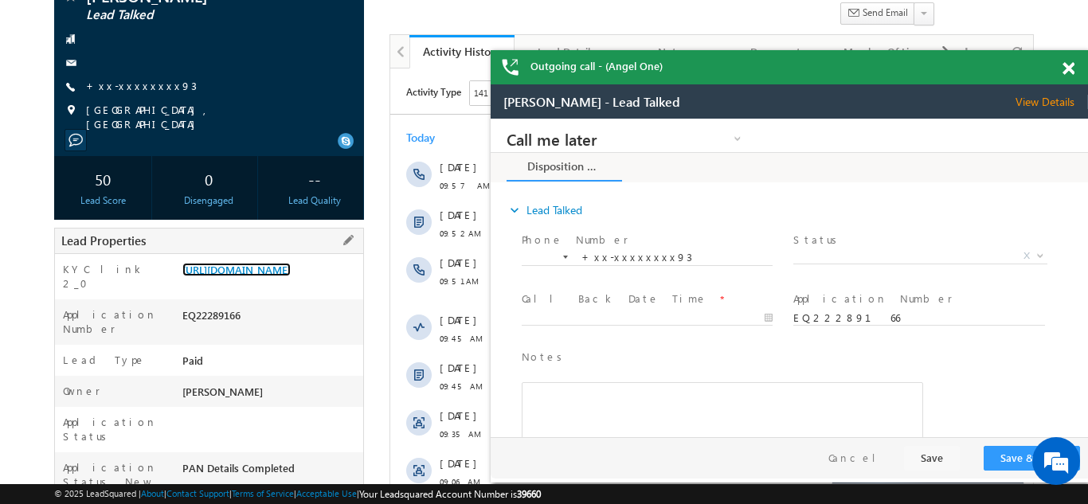
scroll to position [0, 0]
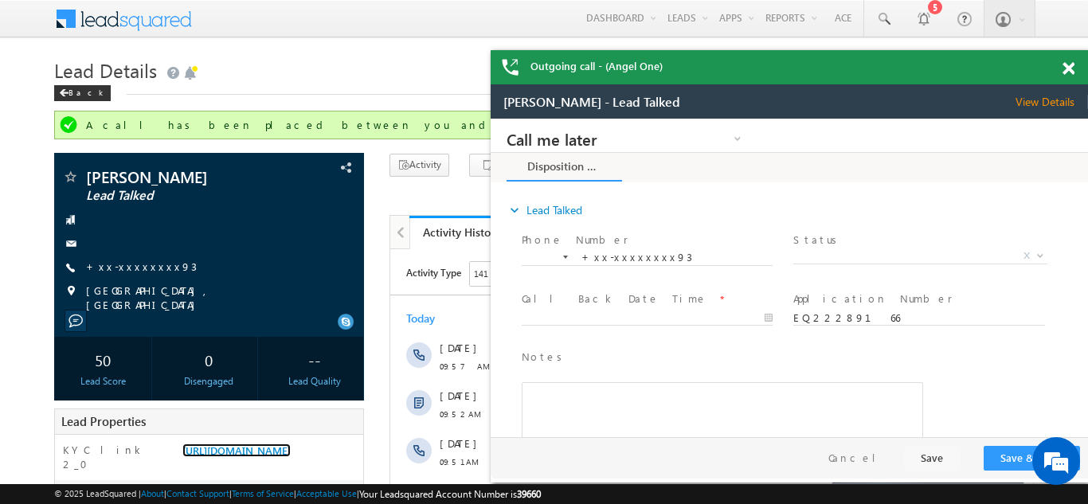
click at [1063, 62] on span at bounding box center [1069, 69] width 12 height 14
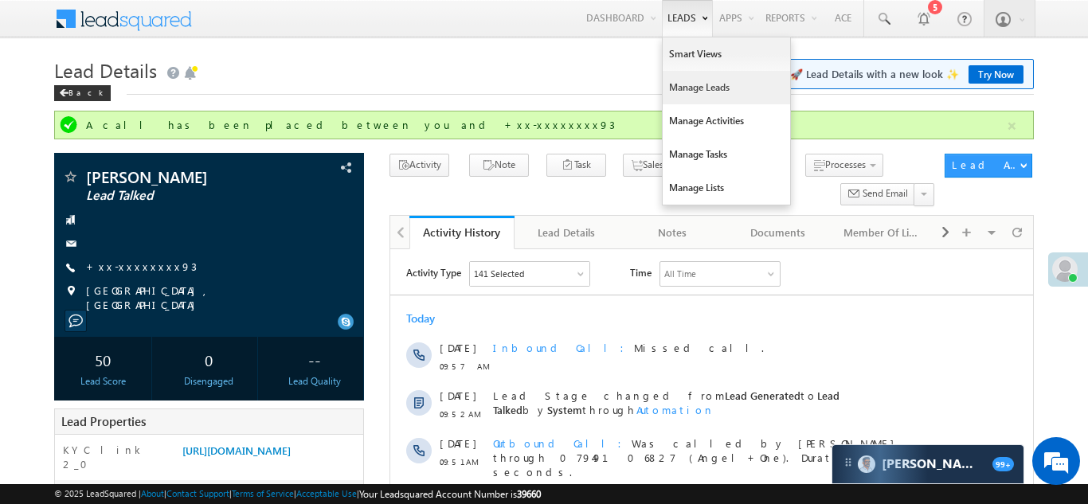
click at [694, 94] on link "Manage Leads" at bounding box center [726, 87] width 127 height 33
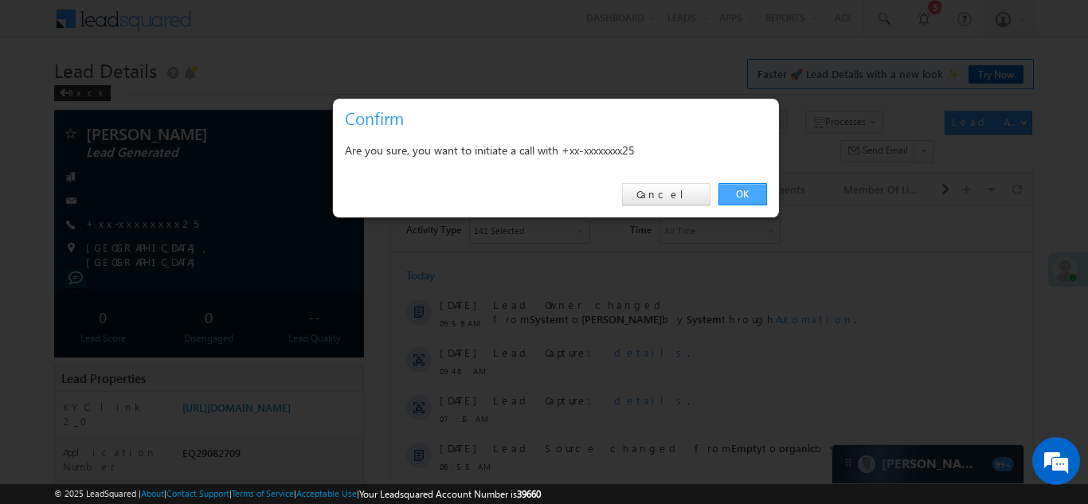
click at [739, 194] on link "OK" at bounding box center [743, 194] width 49 height 22
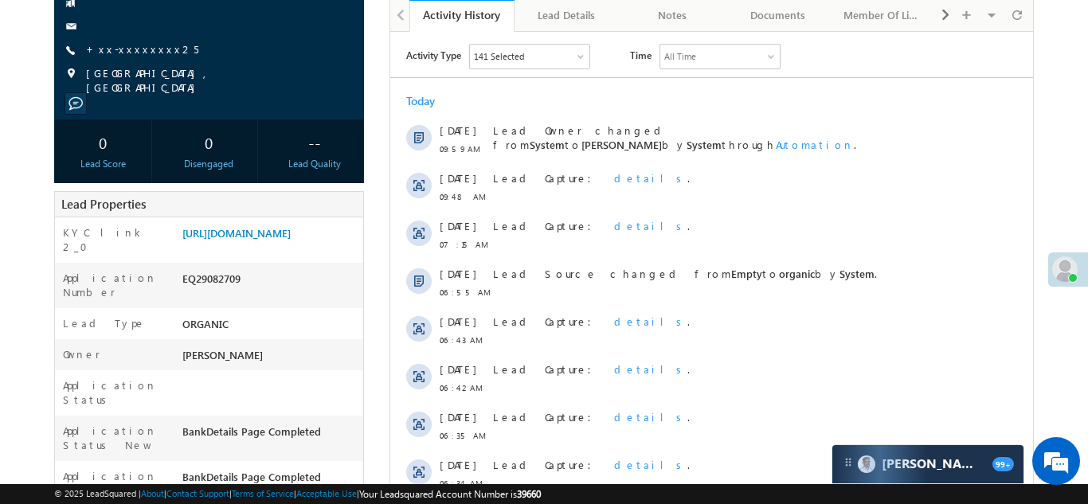
scroll to position [265, 0]
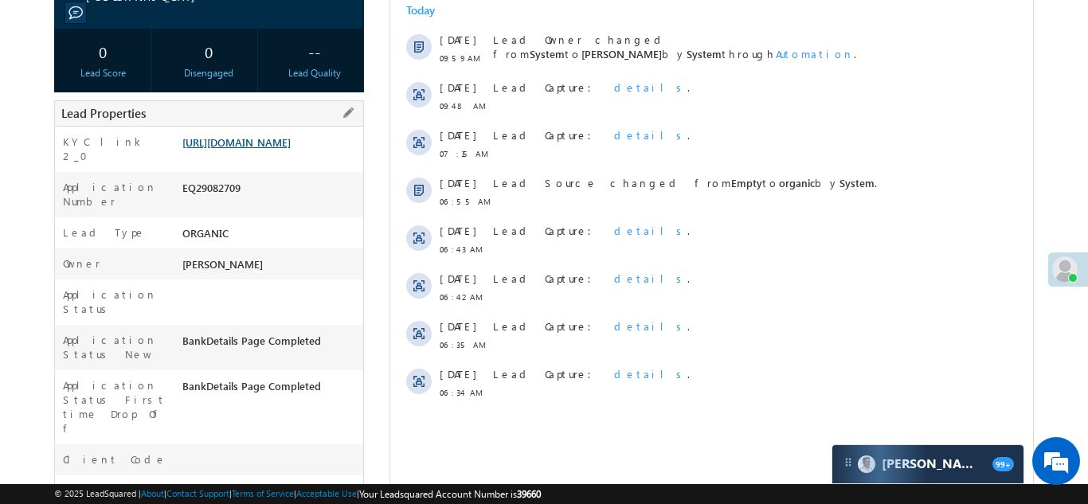
click at [271, 147] on link "[URL][DOMAIN_NAME]" at bounding box center [236, 142] width 108 height 14
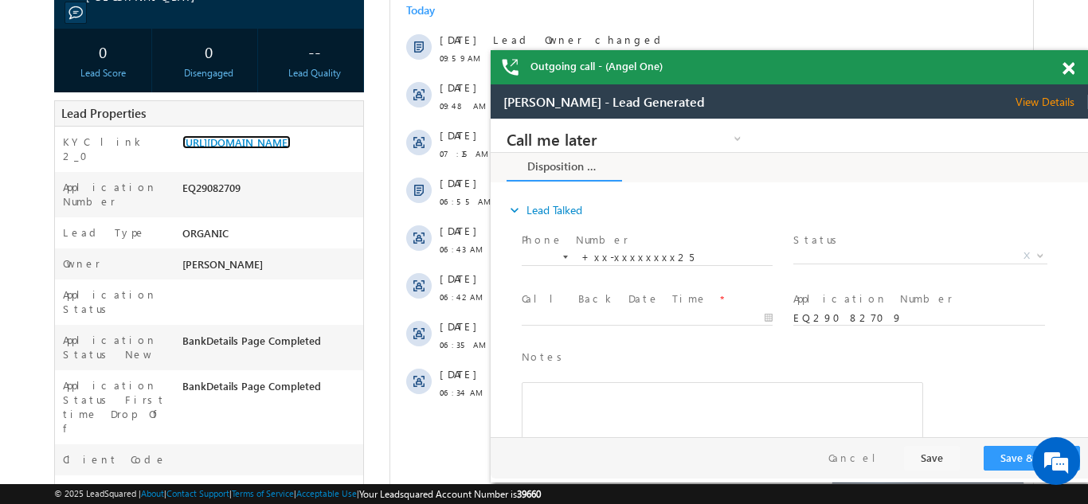
scroll to position [0, 0]
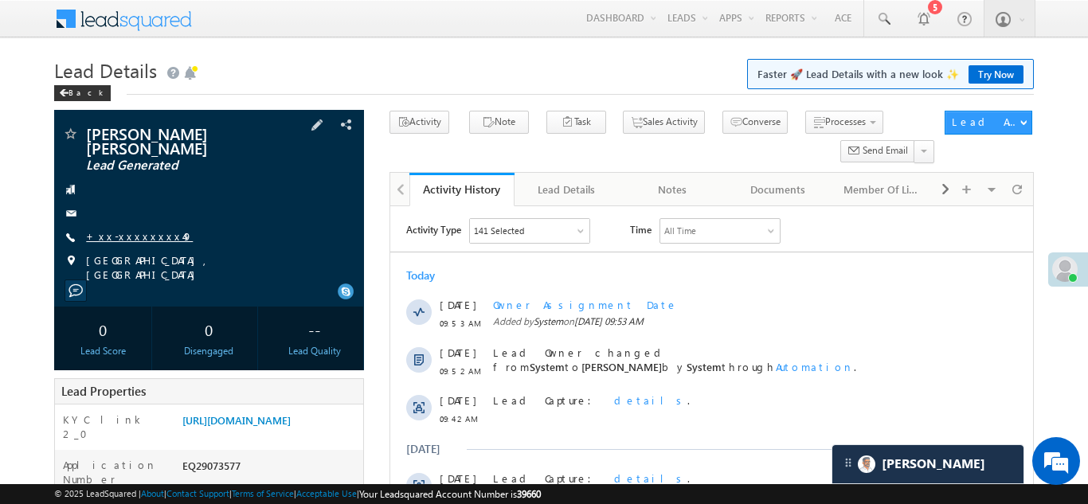
click at [132, 229] on link "+xx-xxxxxxxx49" at bounding box center [139, 236] width 107 height 14
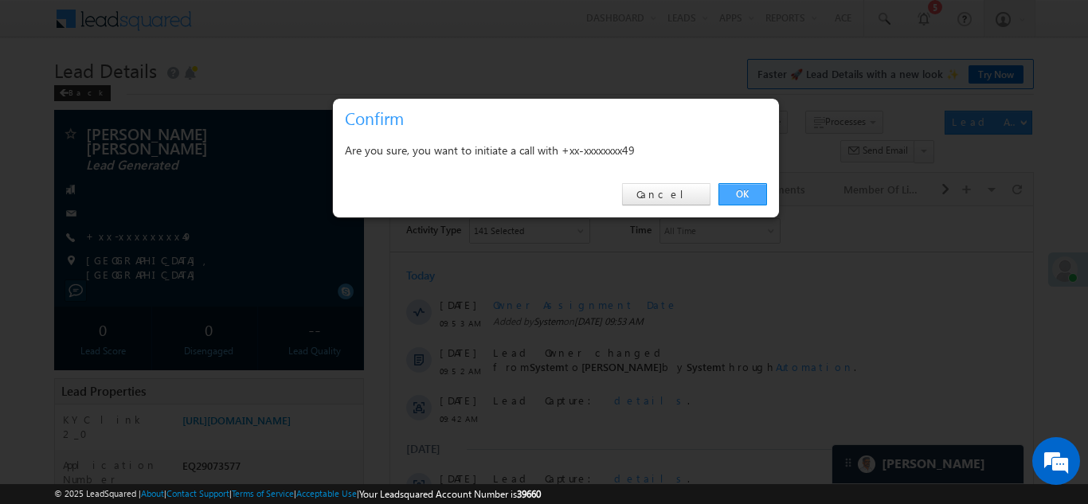
click at [745, 190] on link "OK" at bounding box center [743, 194] width 49 height 22
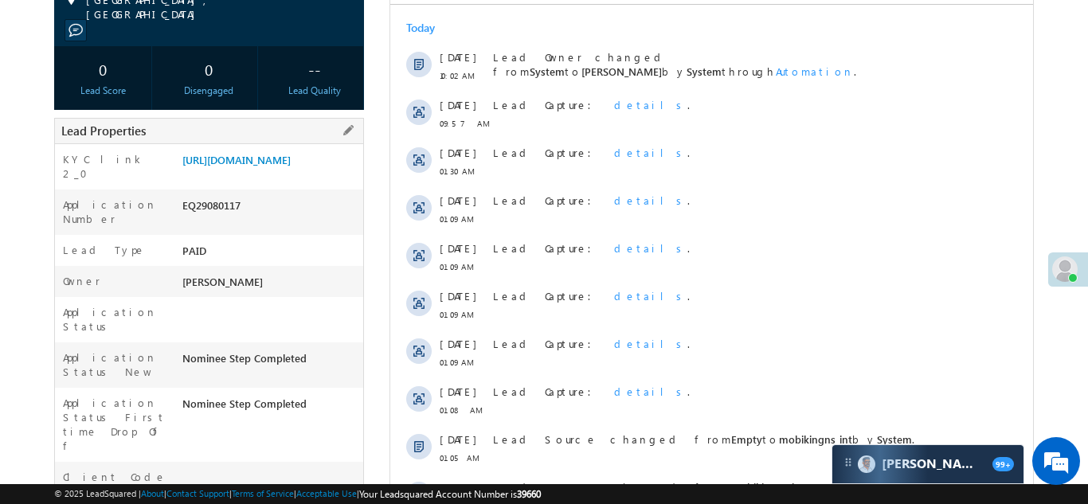
scroll to position [247, 0]
click at [258, 166] on link "https://angelbroking1-pk3em7sa.customui-test.leadsquared.com?leadId=36b45870-f5…" at bounding box center [236, 161] width 108 height 14
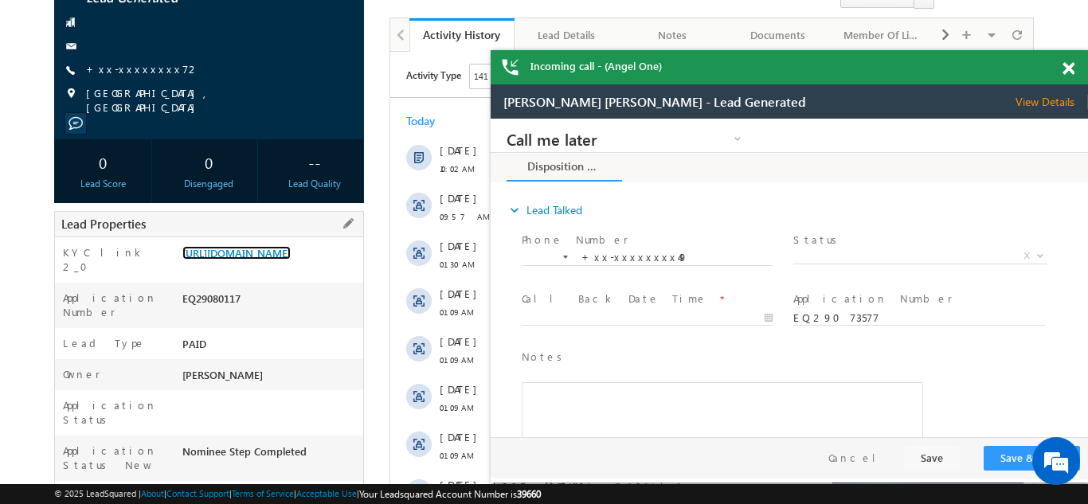
scroll to position [0, 0]
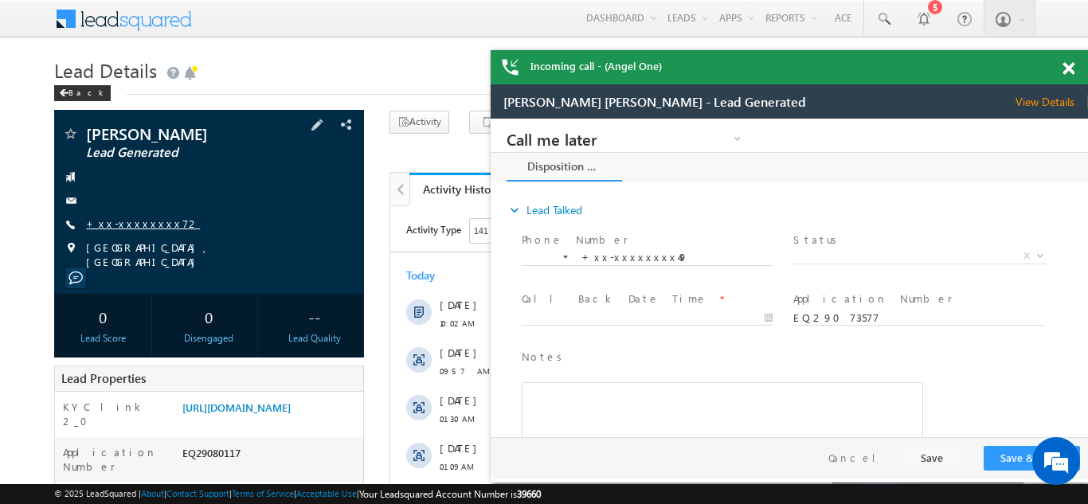
click at [123, 218] on link "+xx-xxxxxxxx72" at bounding box center [143, 224] width 114 height 14
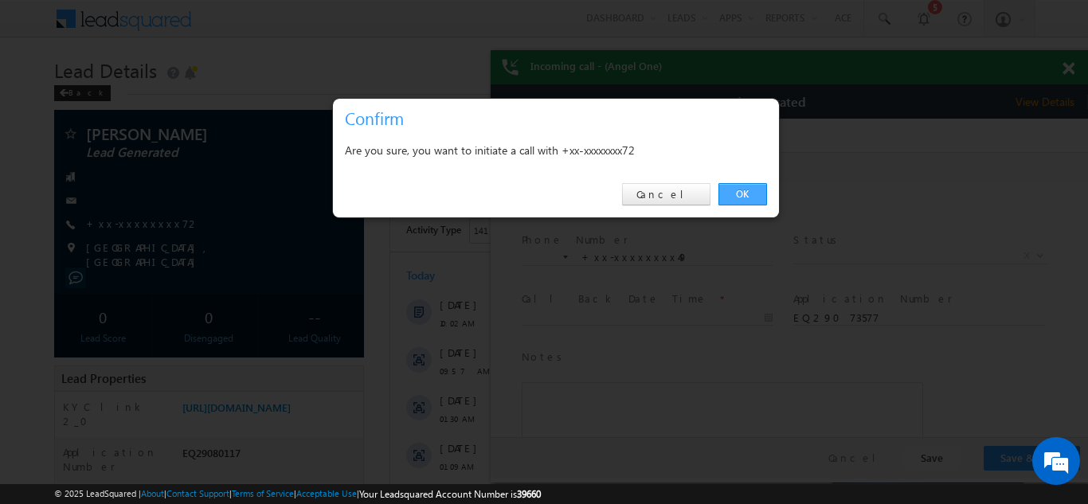
click at [742, 190] on link "OK" at bounding box center [743, 194] width 49 height 22
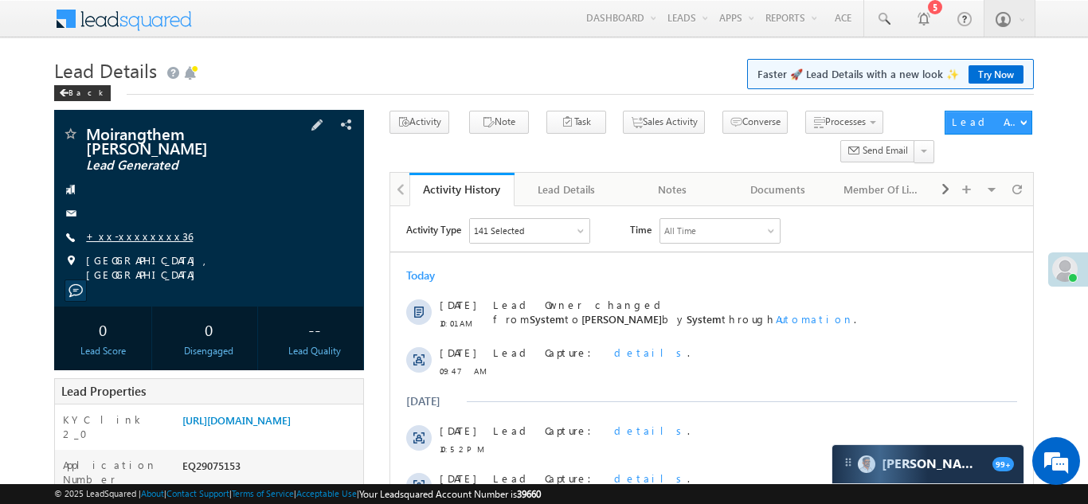
click at [121, 237] on link "+xx-xxxxxxxx36" at bounding box center [139, 236] width 107 height 14
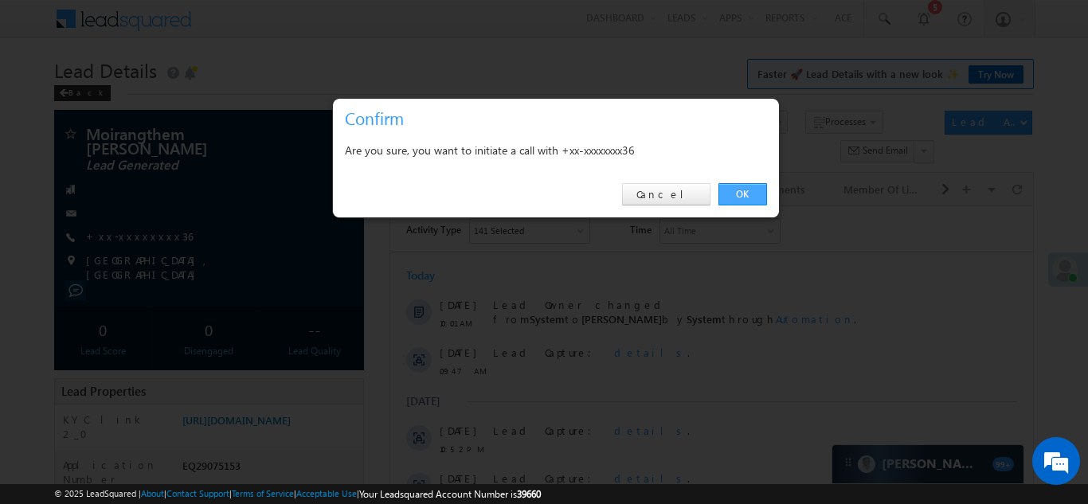
click at [740, 195] on link "OK" at bounding box center [743, 194] width 49 height 22
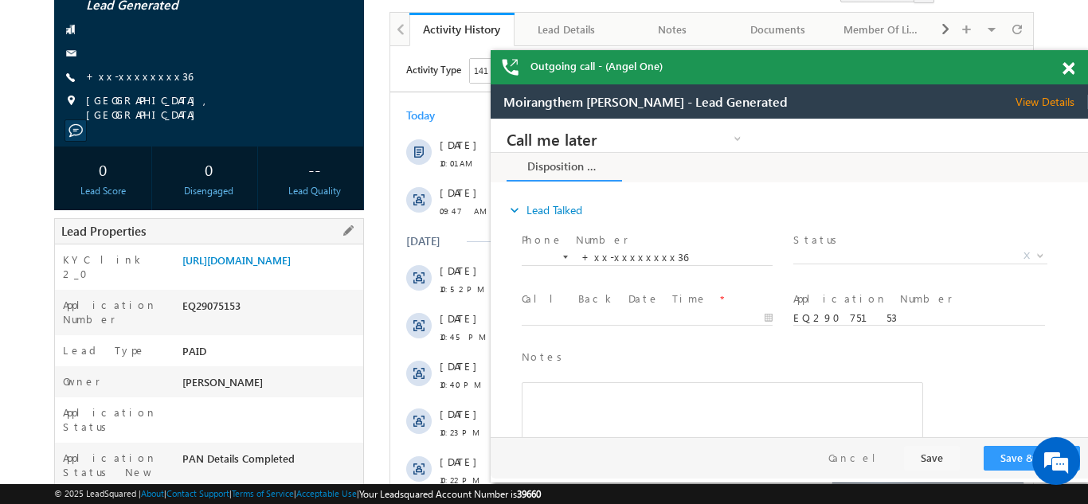
scroll to position [204, 0]
click at [257, 257] on link "https://angelbroking1-pk3em7sa.customui-test.leadsquared.com?leadId=5fe5b10c-61…" at bounding box center [236, 260] width 108 height 14
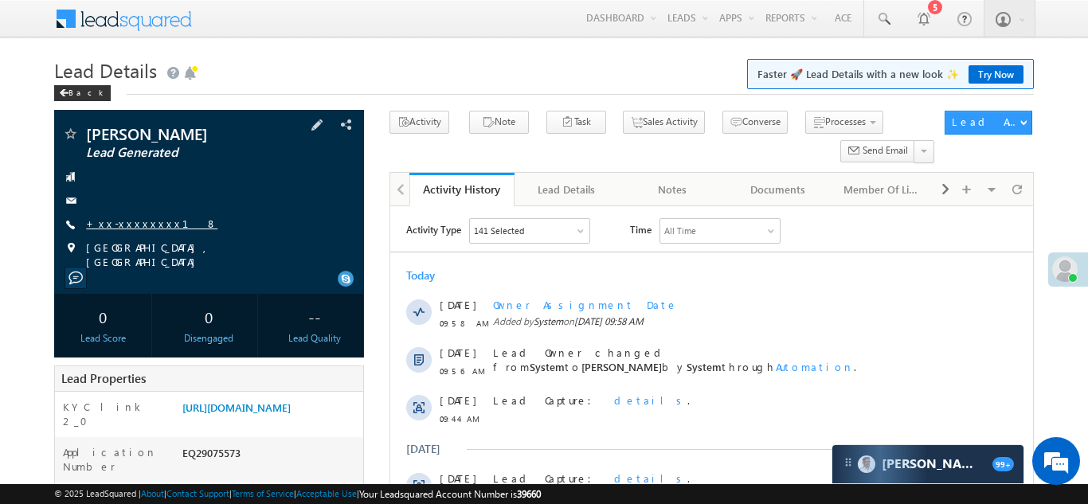
click at [127, 223] on link "+xx-xxxxxxxx18" at bounding box center [151, 224] width 131 height 14
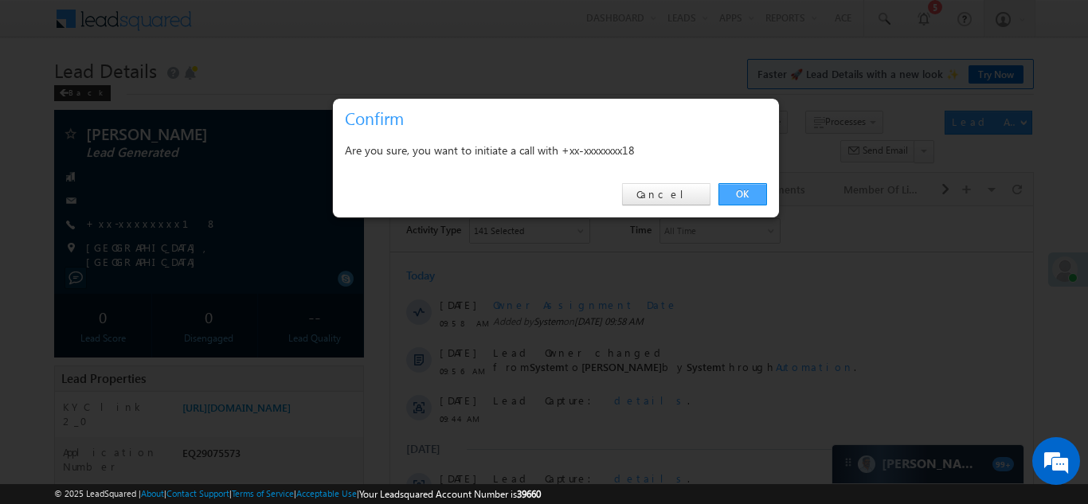
click at [736, 197] on link "OK" at bounding box center [743, 194] width 49 height 22
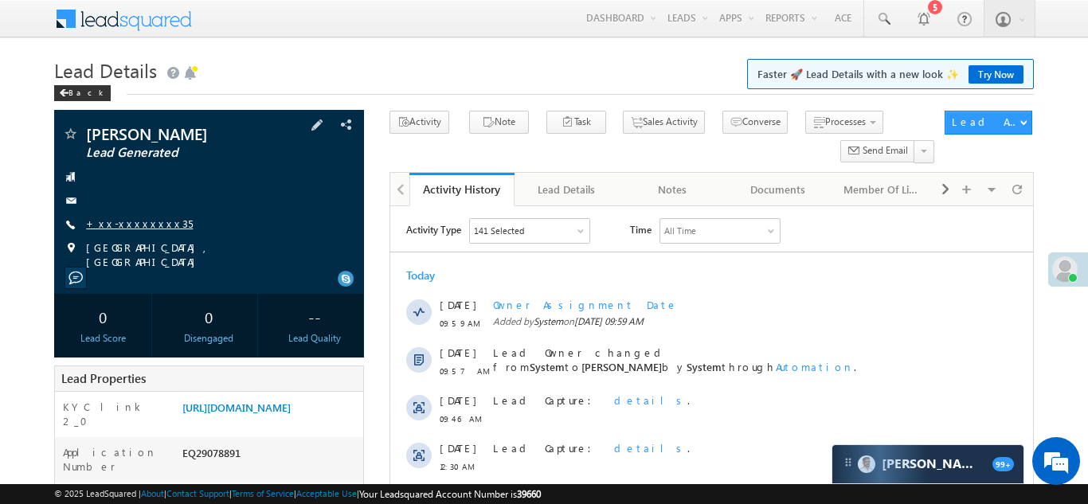
click at [123, 222] on link "+xx-xxxxxxxx35" at bounding box center [139, 224] width 107 height 14
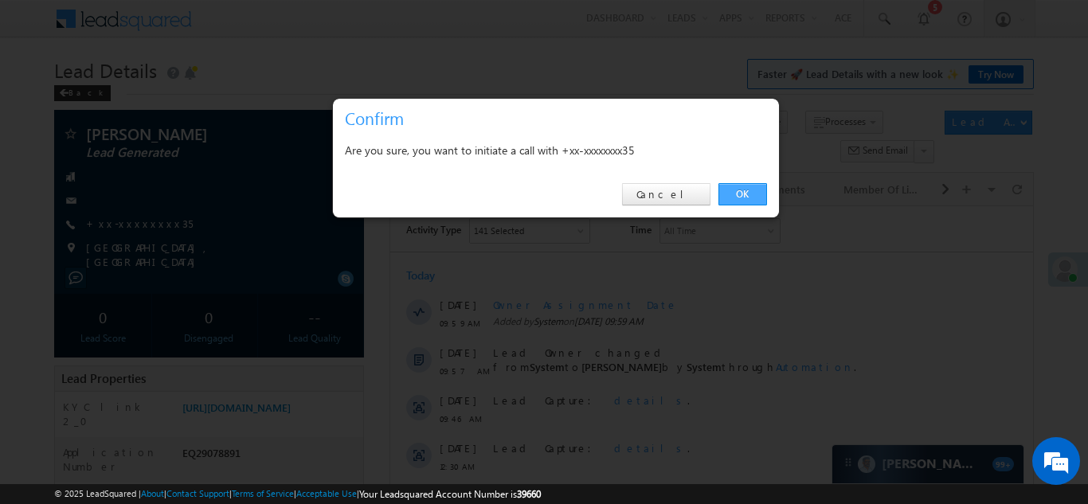
click at [737, 192] on link "OK" at bounding box center [743, 194] width 49 height 22
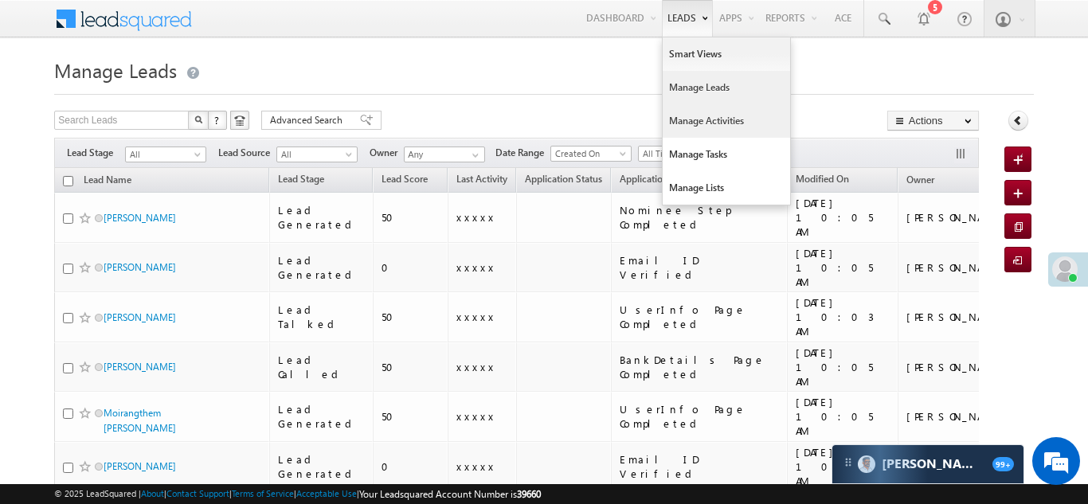
click at [690, 116] on link "Manage Activities" at bounding box center [726, 120] width 127 height 33
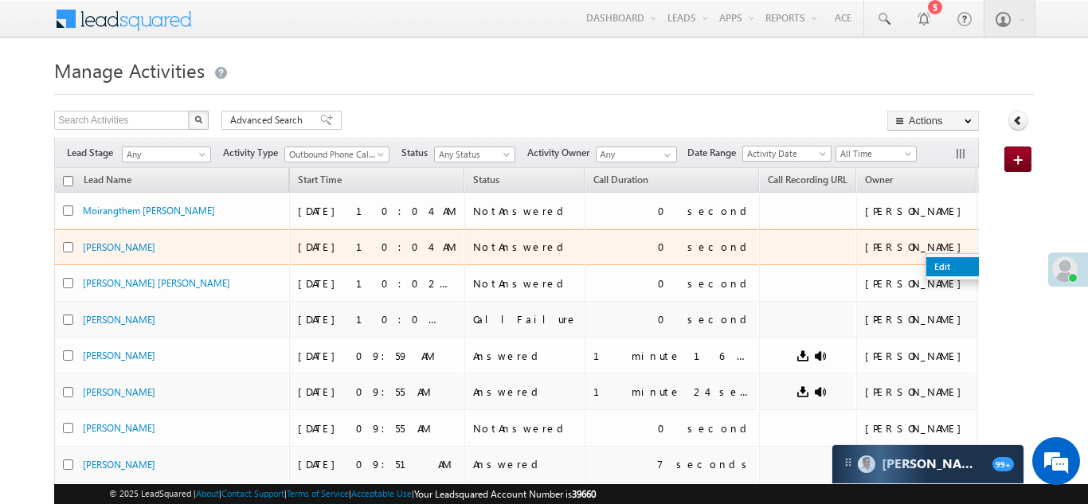
click at [926, 266] on link "Edit" at bounding box center [966, 266] width 80 height 19
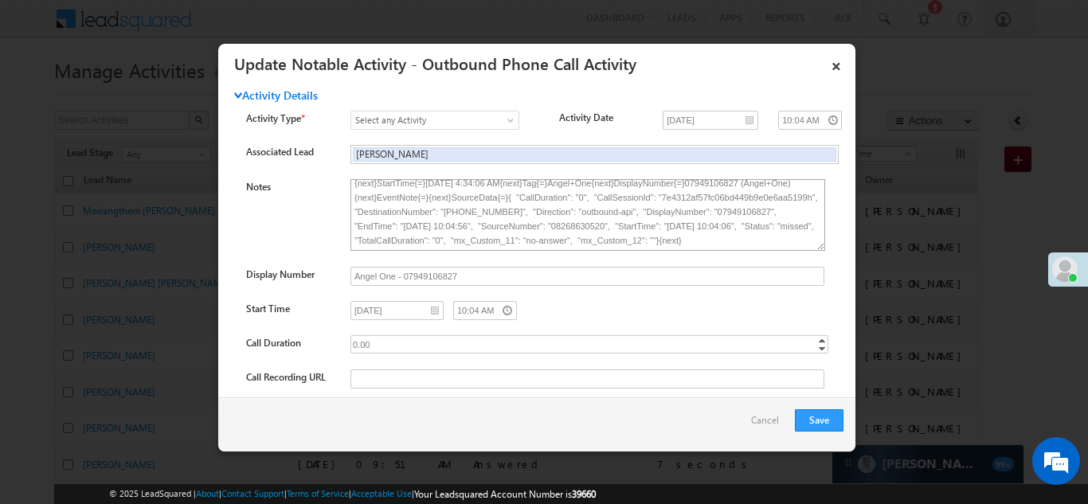
scroll to position [37, 0]
click at [835, 63] on link "×" at bounding box center [836, 63] width 27 height 28
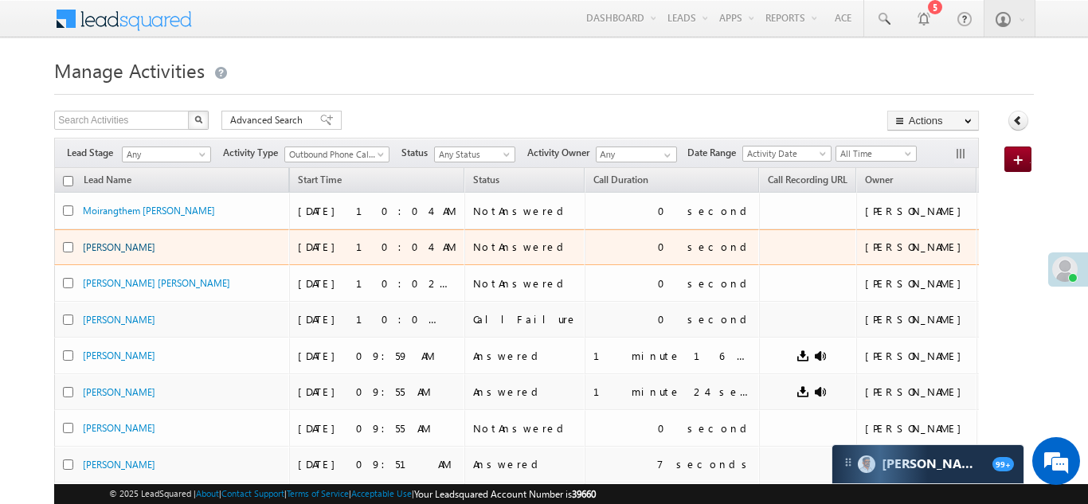
click at [131, 247] on link "[PERSON_NAME]" at bounding box center [119, 247] width 72 height 12
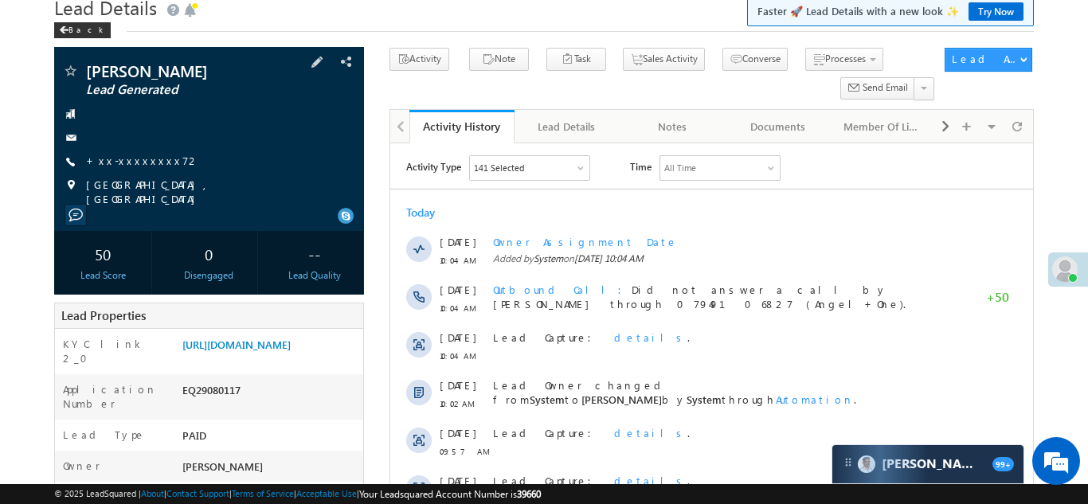
scroll to position [205, 0]
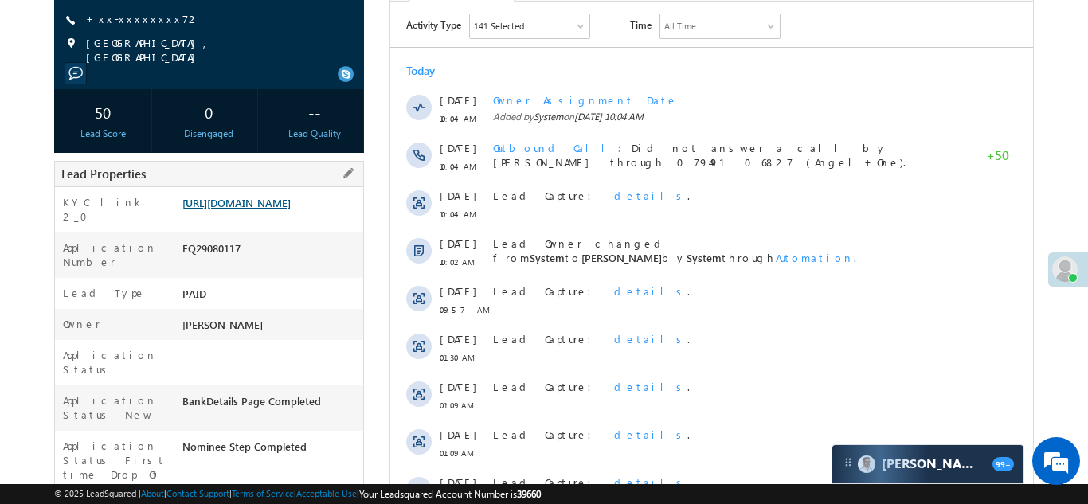
click at [260, 210] on link "https://angelbroking1-pk3em7sa.customui-test.leadsquared.com?leadId=36b45870-f5…" at bounding box center [236, 203] width 108 height 14
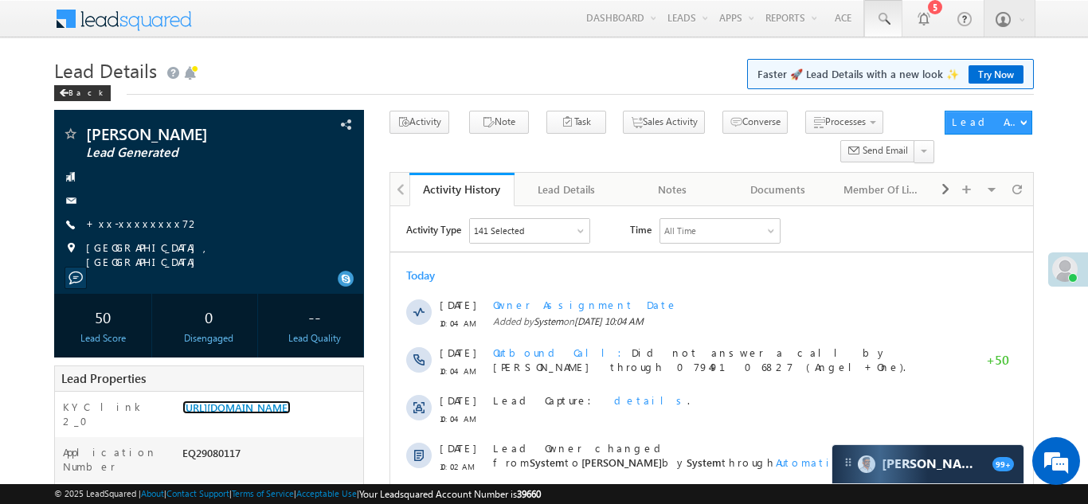
scroll to position [0, 0]
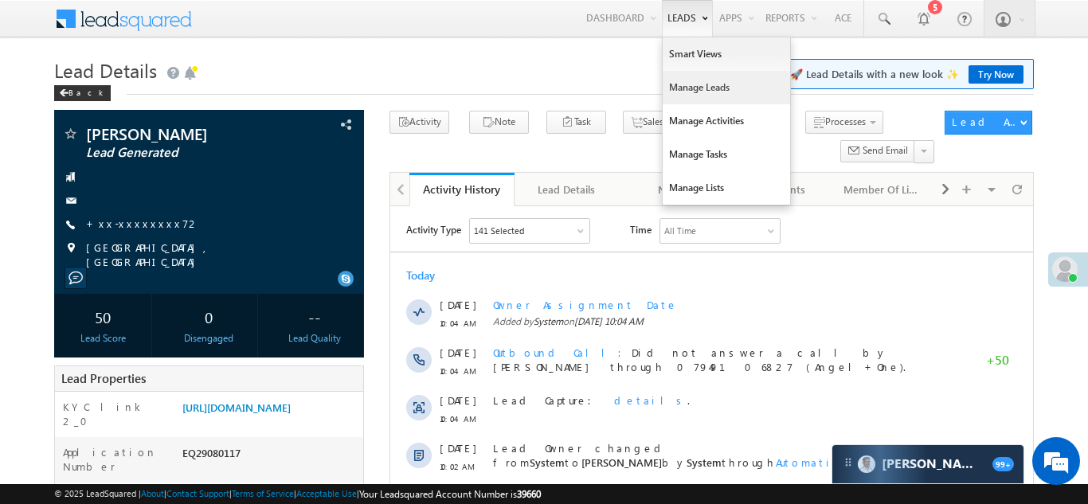
click at [682, 88] on link "Manage Leads" at bounding box center [726, 87] width 127 height 33
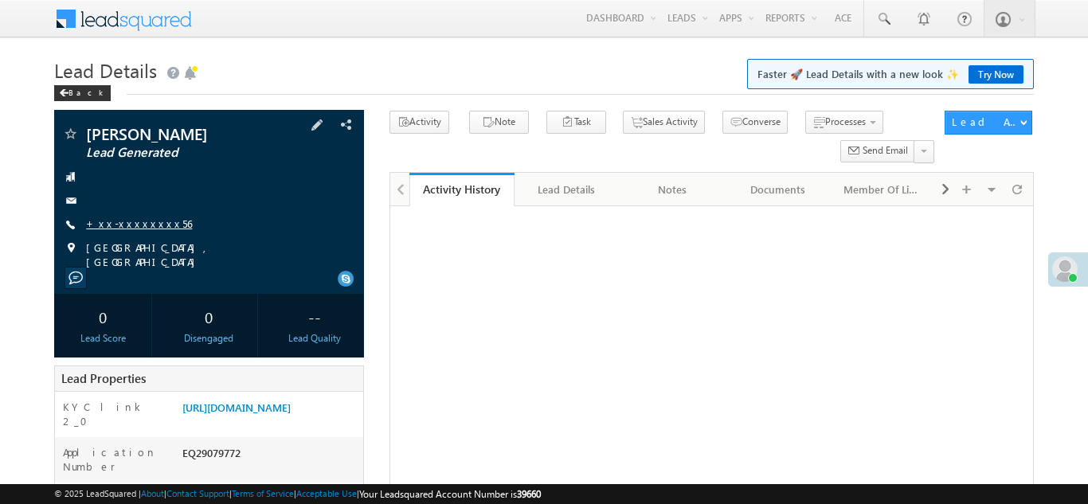
click at [133, 219] on link "+xx-xxxxxxxx56" at bounding box center [139, 224] width 106 height 14
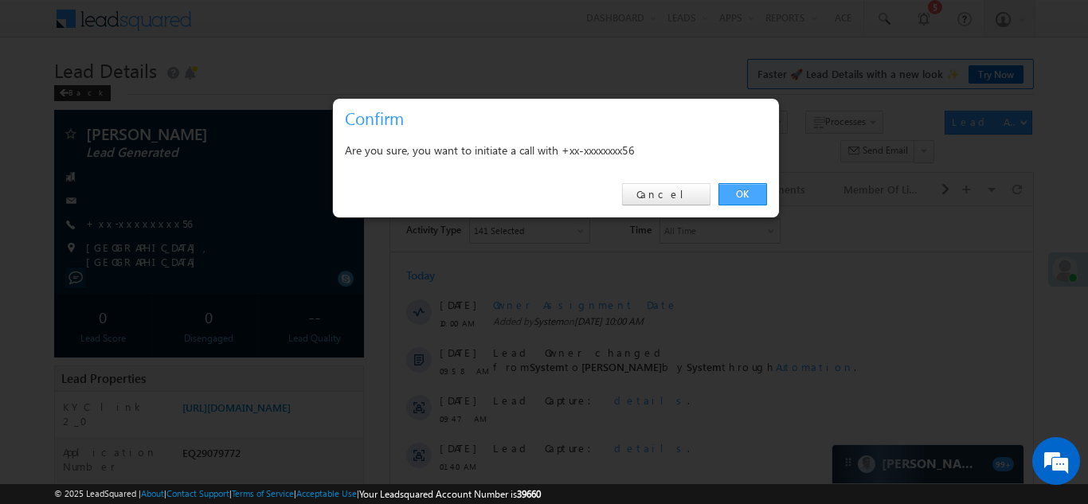
click at [743, 193] on link "OK" at bounding box center [743, 194] width 49 height 22
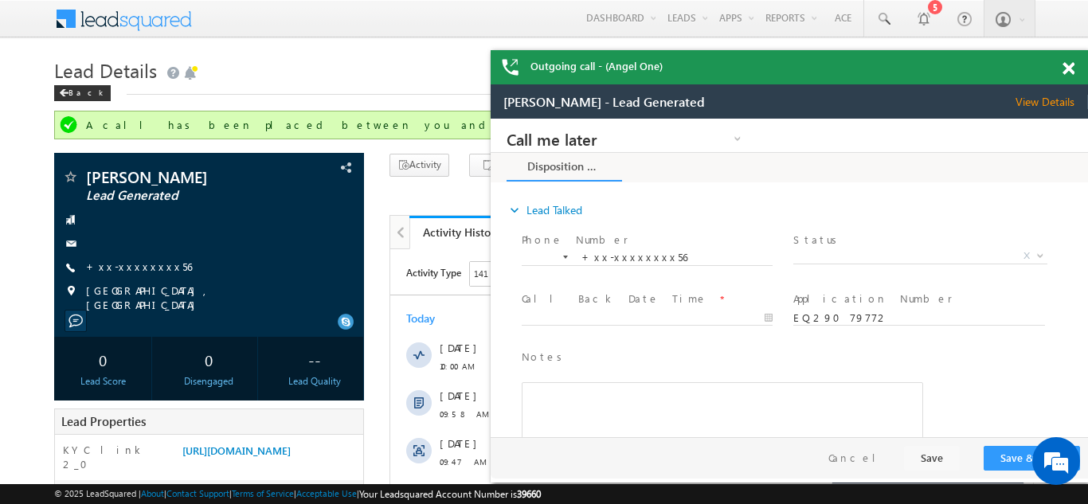
click at [1066, 66] on div "Outgoing call - (Angel One)" at bounding box center [789, 67] width 597 height 34
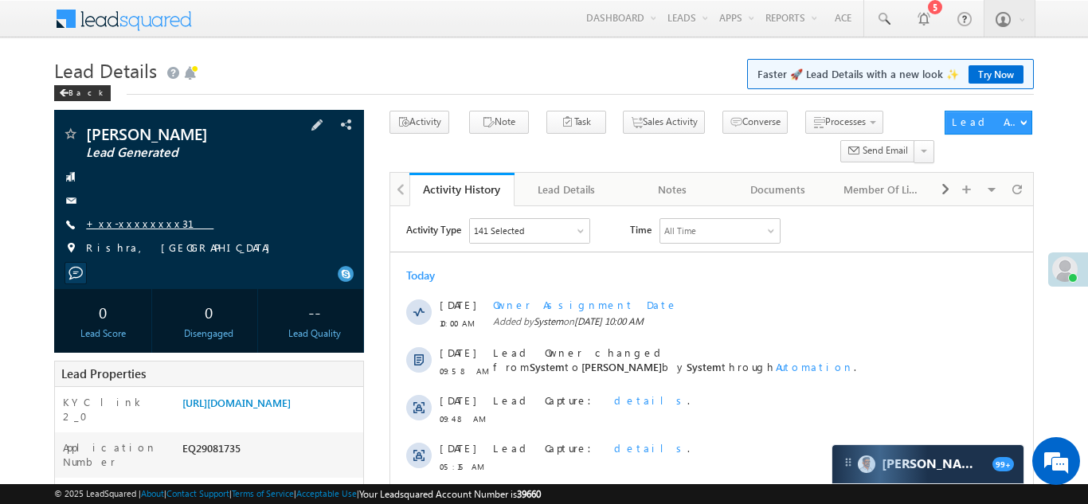
click at [116, 226] on link "+xx-xxxxxxxx31" at bounding box center [149, 224] width 127 height 14
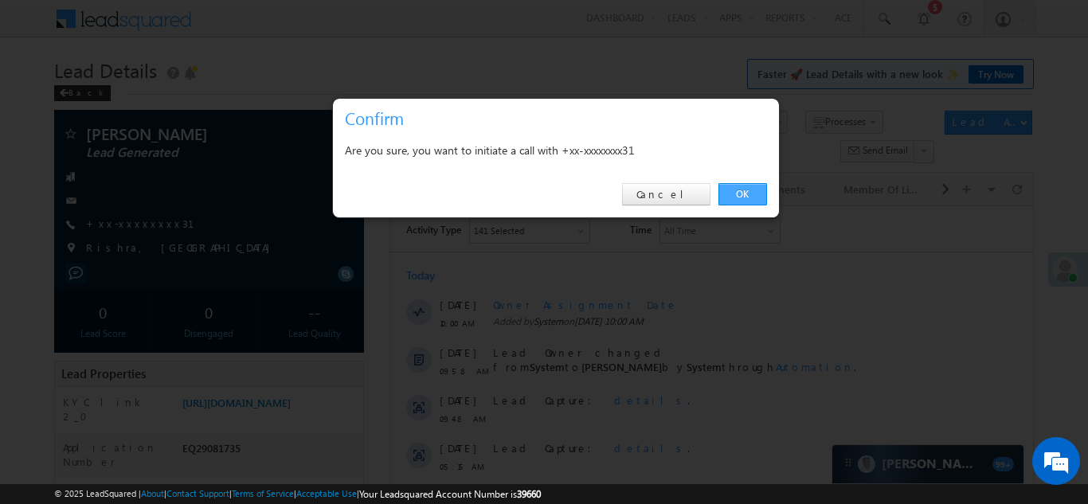
click at [735, 191] on link "OK" at bounding box center [743, 194] width 49 height 22
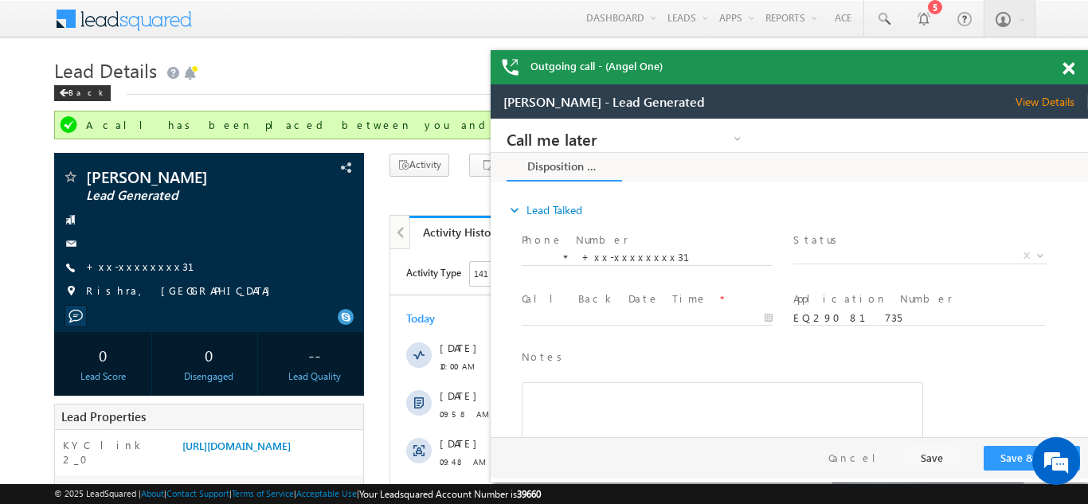
click at [1068, 71] on span at bounding box center [1069, 69] width 12 height 14
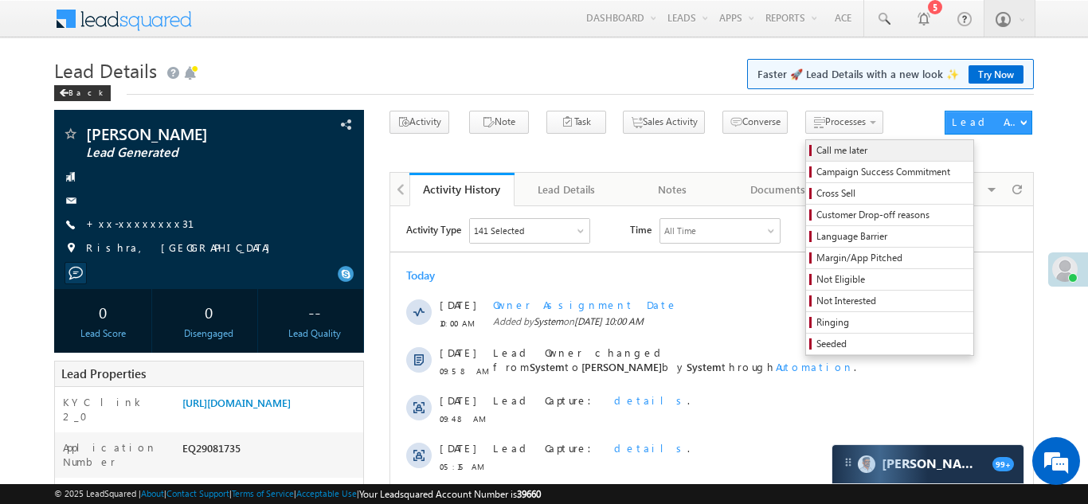
click at [817, 147] on span "Call me later" at bounding box center [892, 150] width 151 height 14
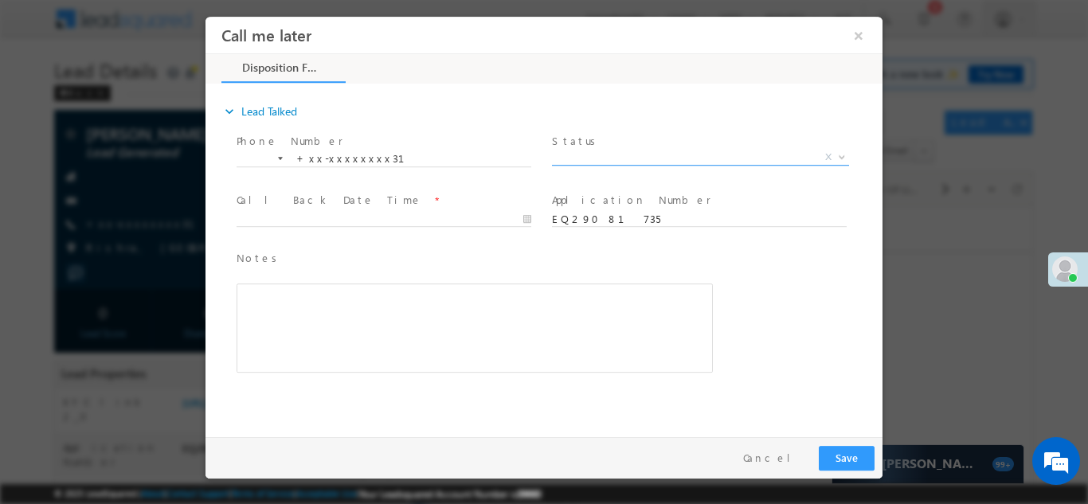
click at [599, 155] on span "X" at bounding box center [700, 157] width 297 height 16
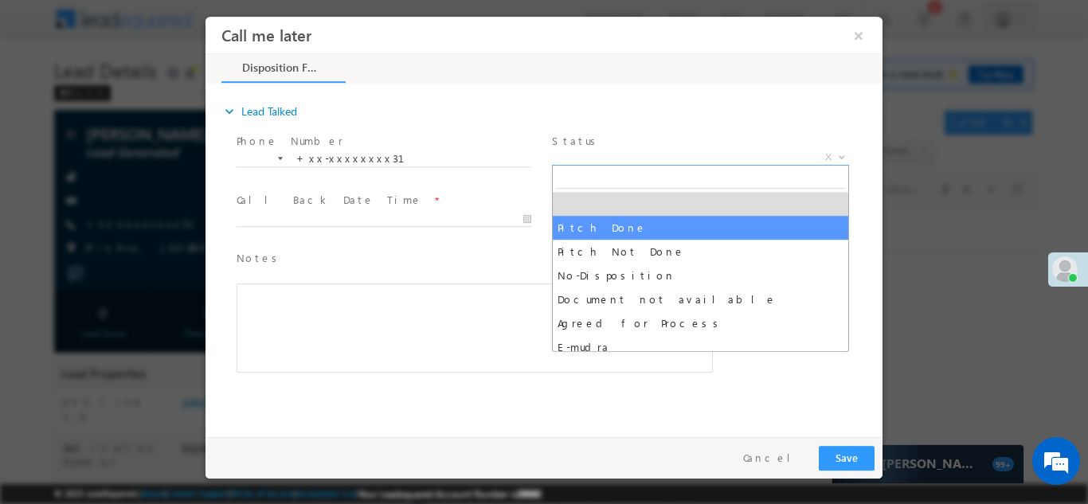
select select "Pitch Done"
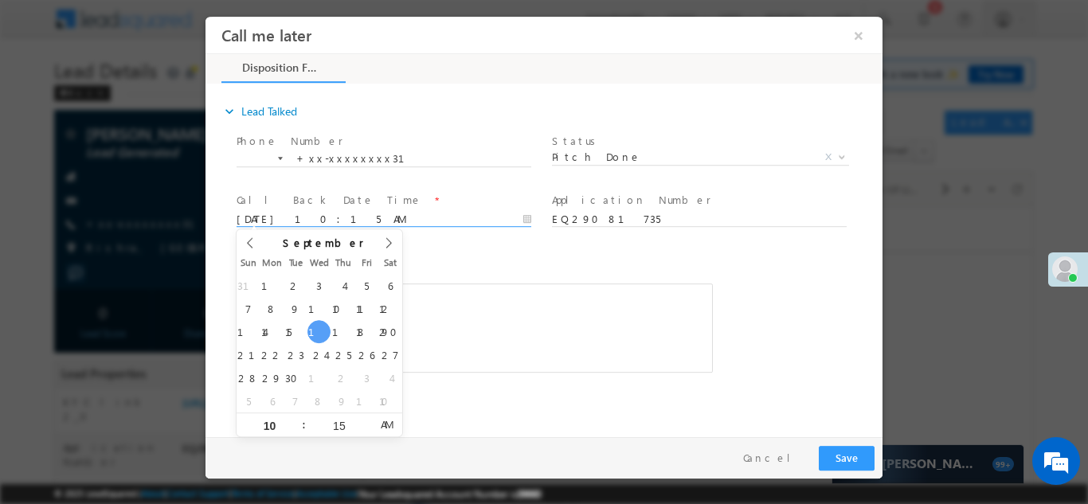
click at [360, 217] on input "09/17/25 10:15 AM" at bounding box center [384, 219] width 295 height 16
type input "[DATE] 10:15 AM"
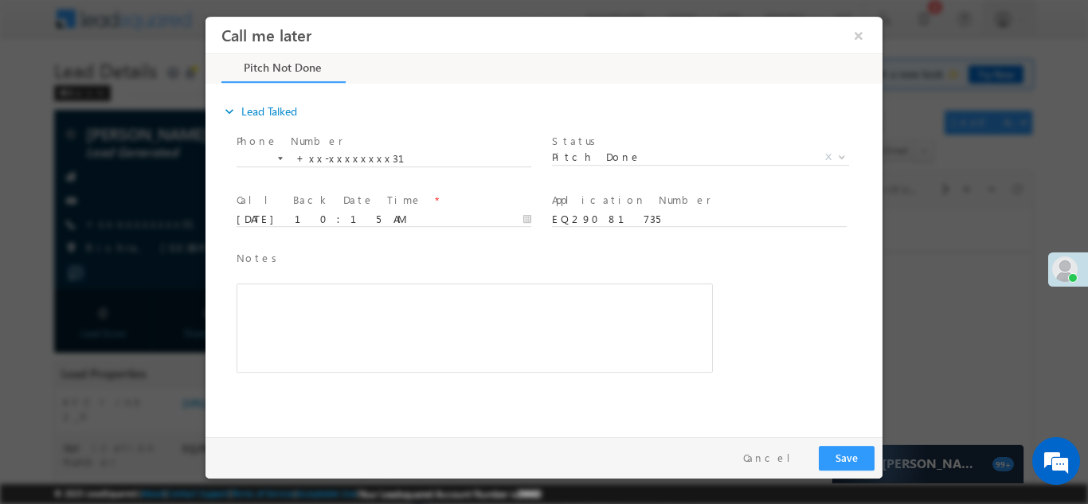
click at [562, 271] on div "Notes * Editor toolbars Basic Styles Bold Italic Underline Paragraph Insert/Rem…" at bounding box center [475, 310] width 476 height 123
click at [836, 453] on button "Save" at bounding box center [847, 457] width 56 height 25
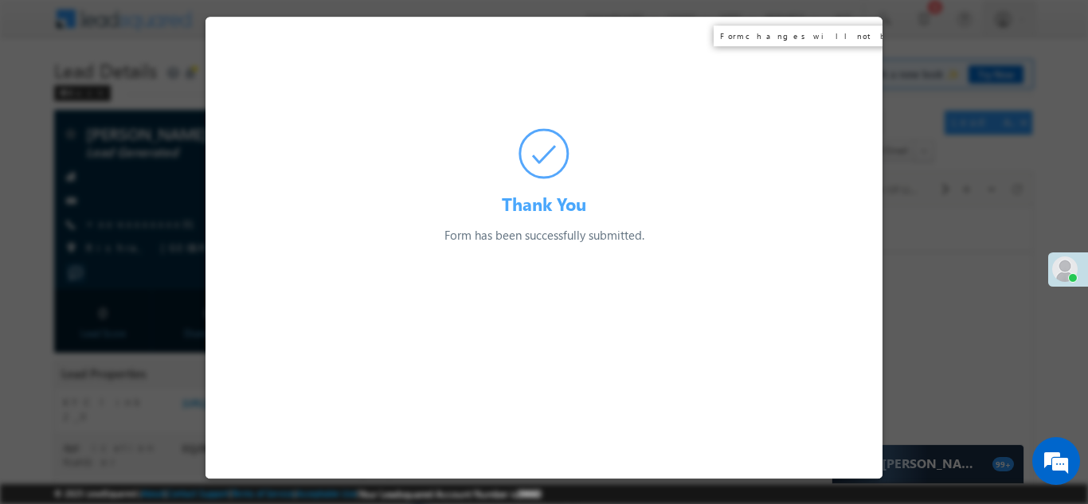
click at [863, 34] on div "Thank You Form has been successfully submitted. Preparing your form..." at bounding box center [544, 130] width 677 height 228
click at [85, 171] on div at bounding box center [544, 252] width 1088 height 504
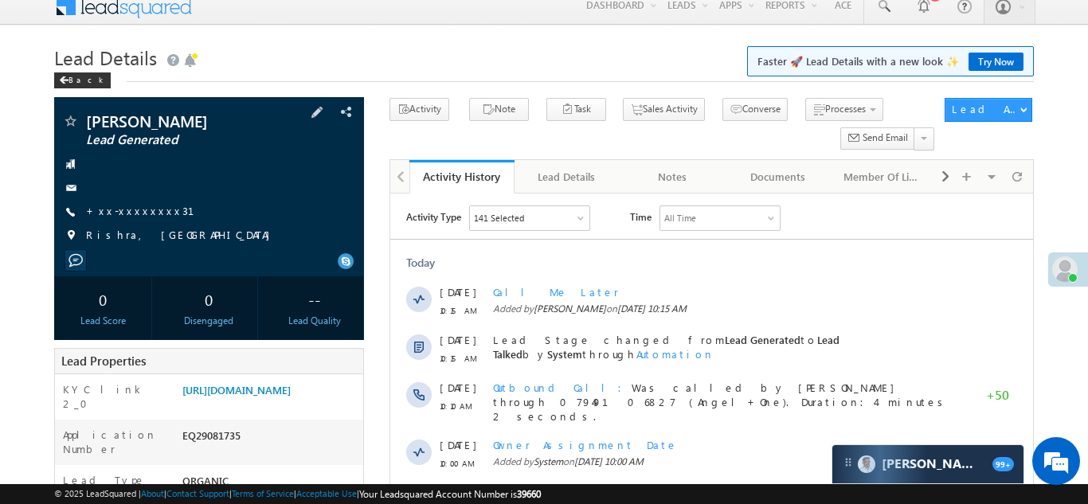
scroll to position [190, 0]
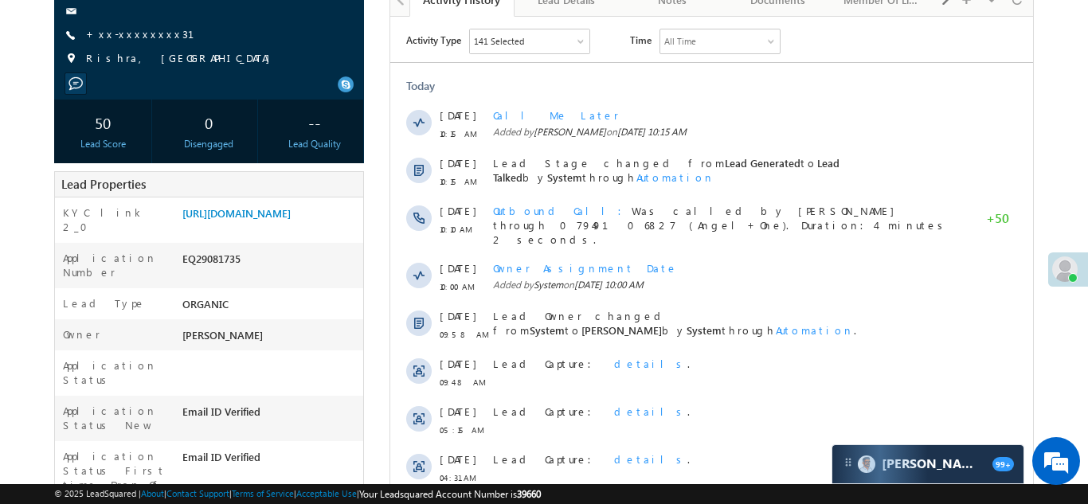
copy div "EQ29081735"
click at [215, 273] on div "EQ29081735" at bounding box center [270, 262] width 185 height 22
copy div "EQ29081735"
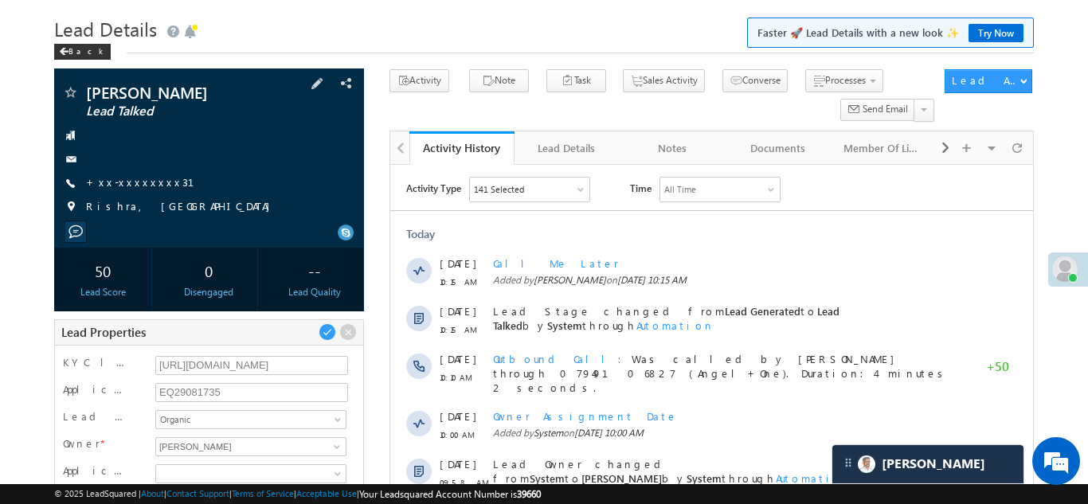
scroll to position [0, 0]
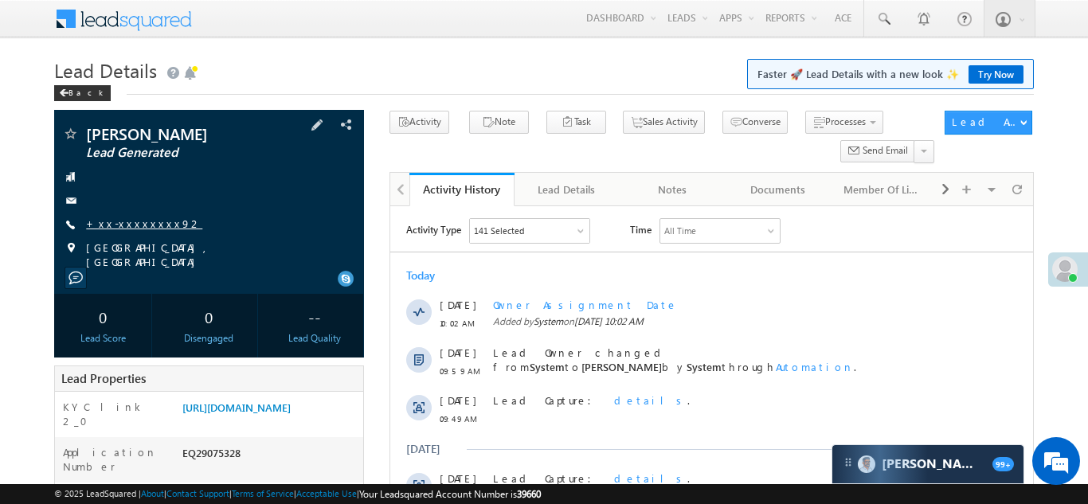
click at [136, 227] on link "+xx-xxxxxxxx92" at bounding box center [144, 224] width 116 height 14
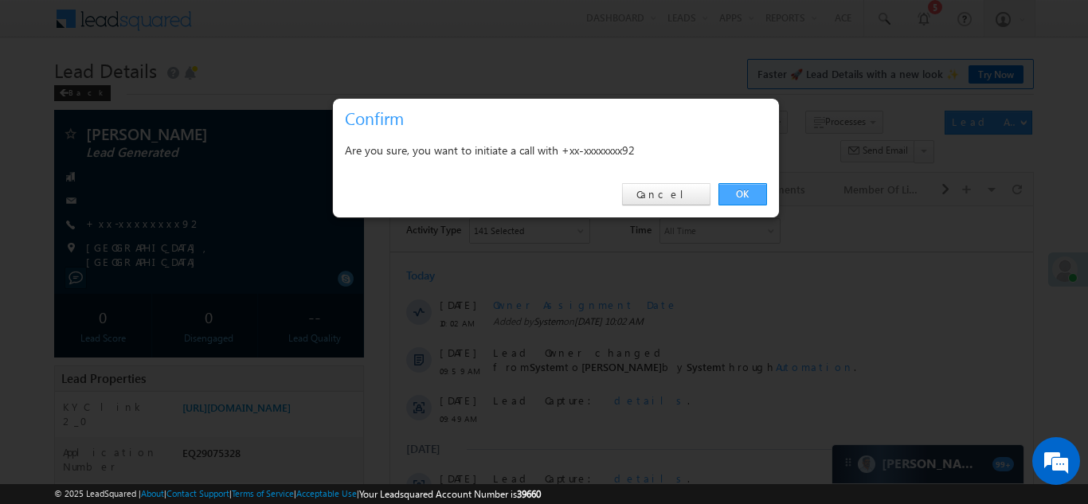
click at [741, 193] on link "OK" at bounding box center [743, 194] width 49 height 22
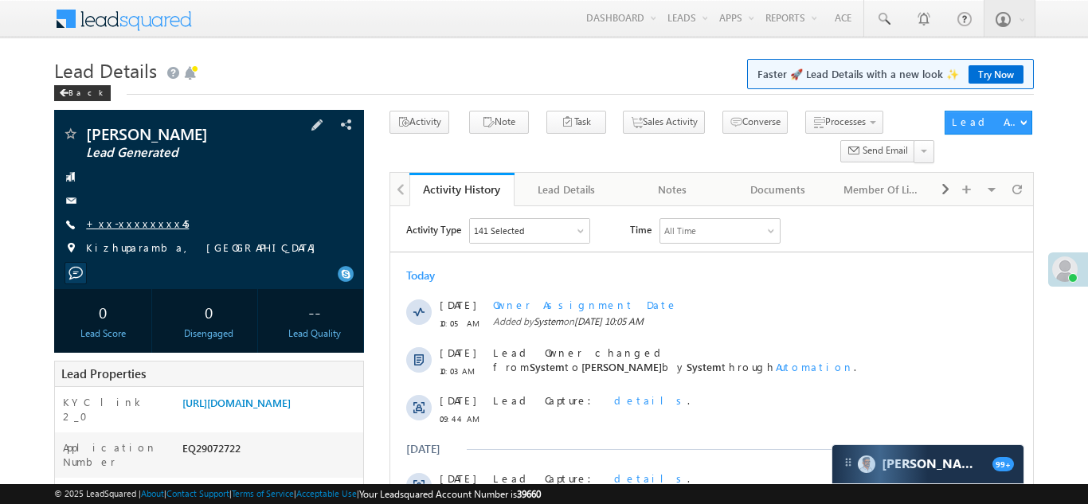
click at [123, 225] on link "+xx-xxxxxxxx45" at bounding box center [137, 224] width 103 height 14
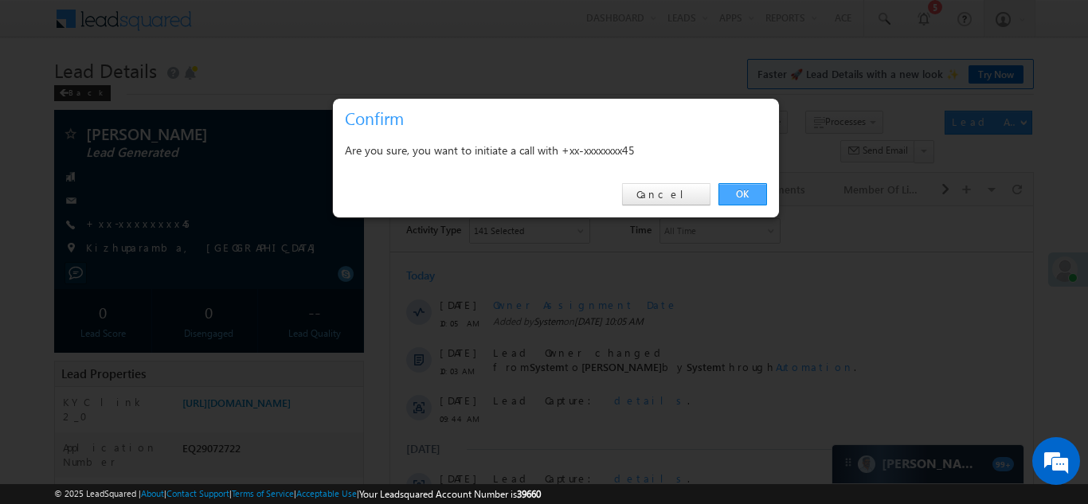
click at [740, 193] on link "OK" at bounding box center [743, 194] width 49 height 22
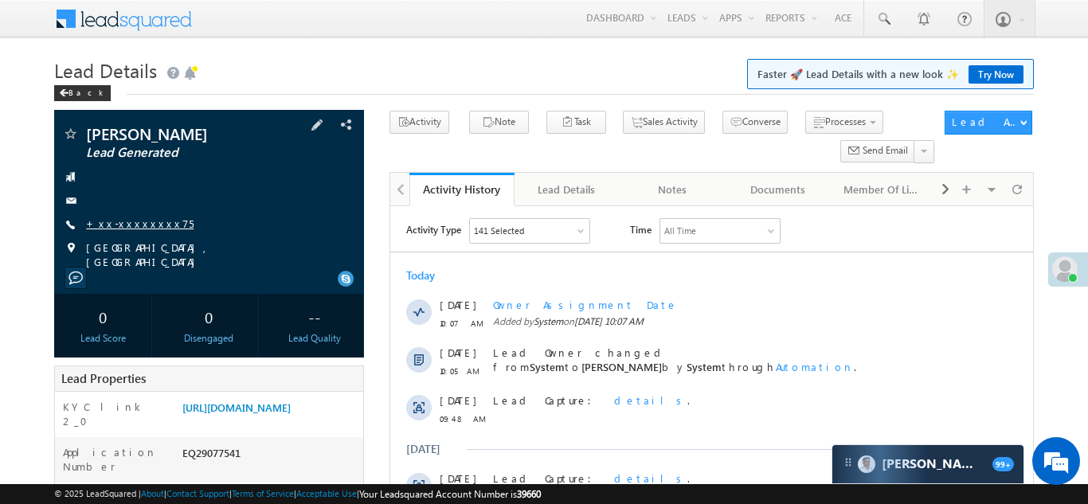
click at [139, 221] on link "+xx-xxxxxxxx75" at bounding box center [140, 224] width 108 height 14
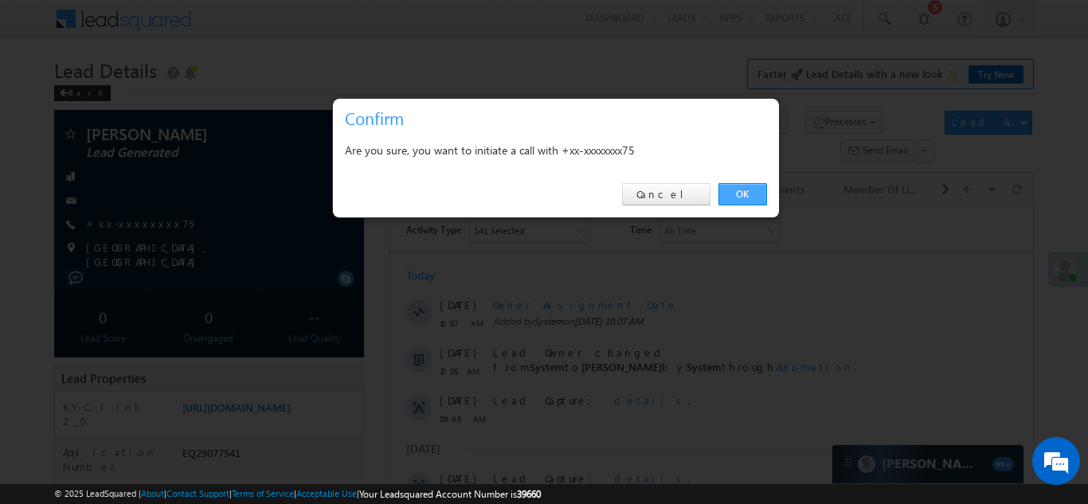
click at [740, 191] on link "OK" at bounding box center [743, 194] width 49 height 22
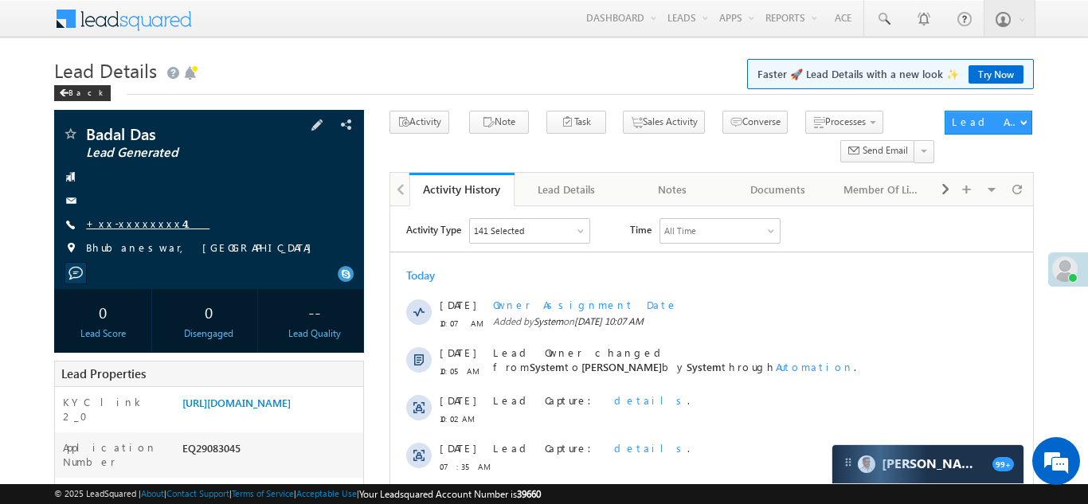
click at [131, 224] on link "+xx-xxxxxxxx41" at bounding box center [147, 224] width 123 height 14
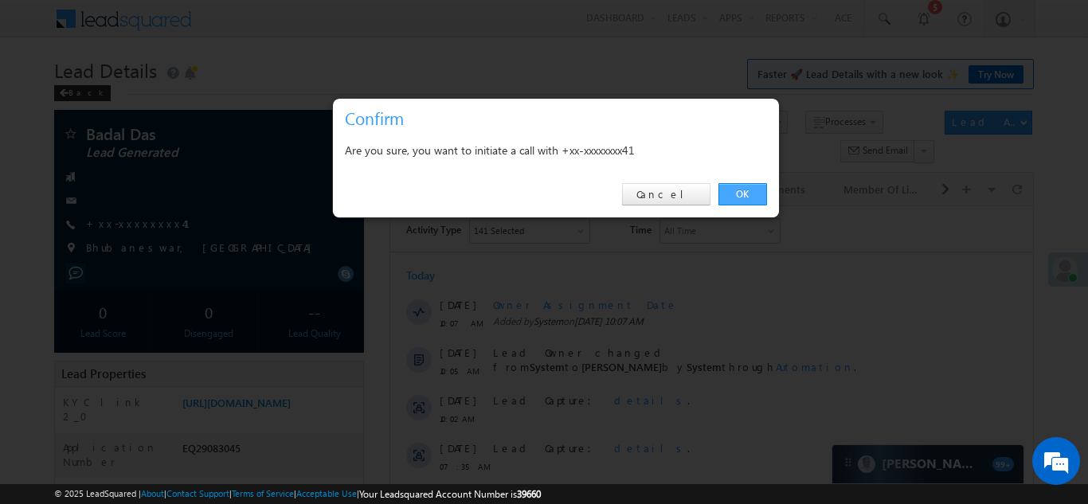
click at [735, 190] on link "OK" at bounding box center [743, 194] width 49 height 22
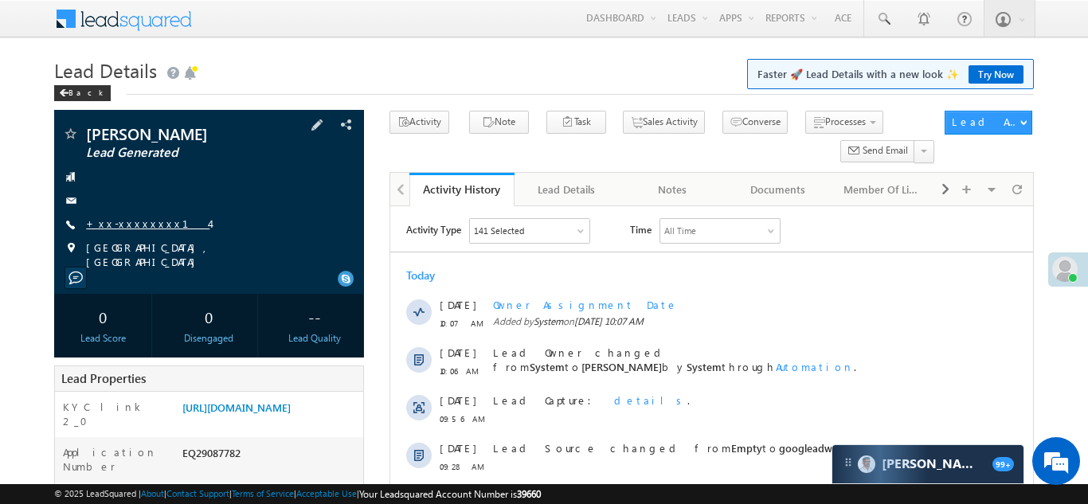
click at [132, 226] on link "+xx-xxxxxxxx14" at bounding box center [147, 224] width 123 height 14
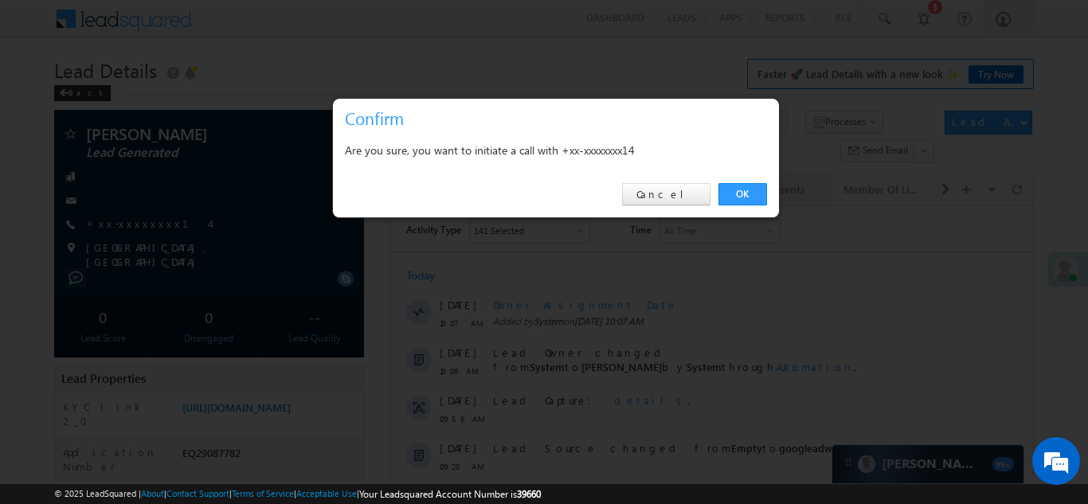
click at [734, 186] on link "OK" at bounding box center [743, 194] width 49 height 22
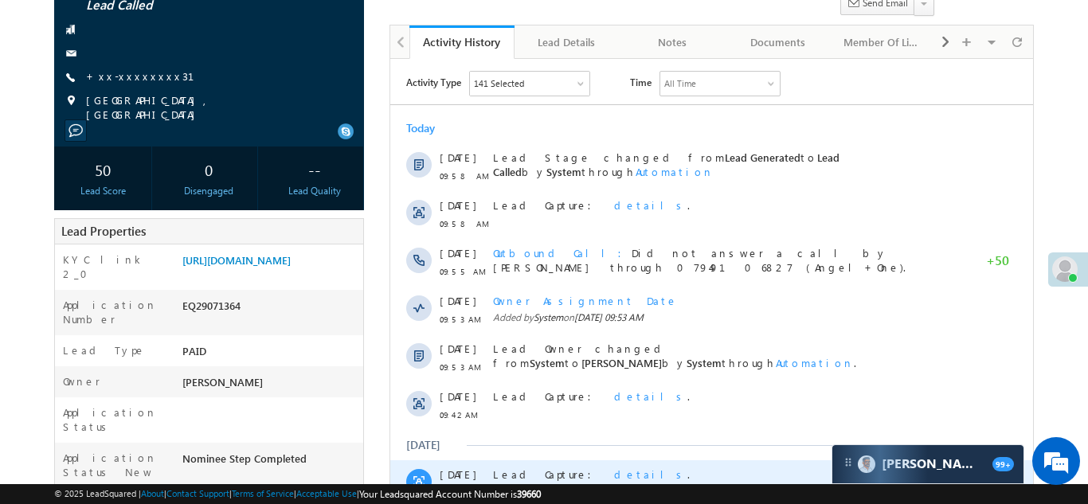
scroll to position [209, 0]
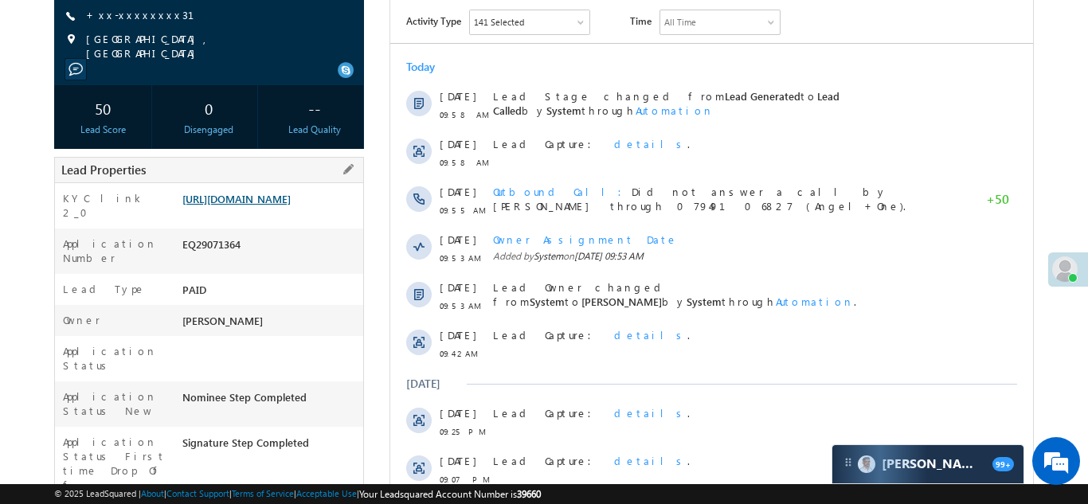
click at [261, 199] on link "https://angelbroking1-pk3em7sa.customui-test.leadsquared.com?leadId=1bc69323-aa…" at bounding box center [236, 199] width 108 height 14
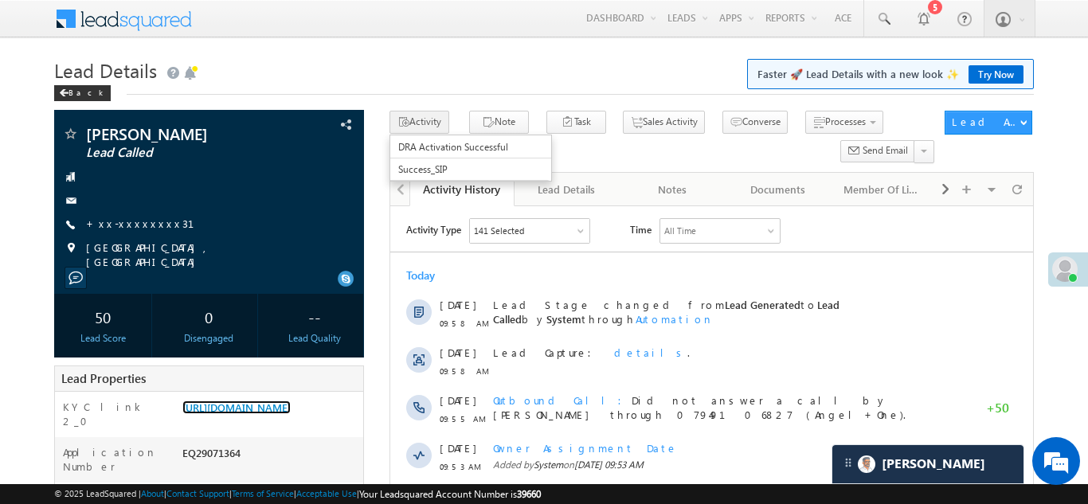
scroll to position [427, 0]
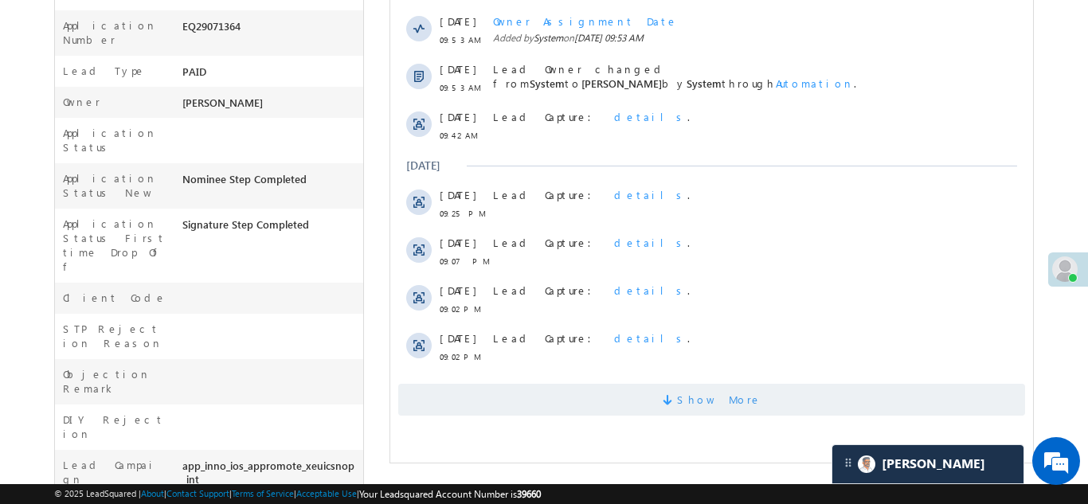
click at [567, 389] on span "Show More" at bounding box center [711, 400] width 627 height 32
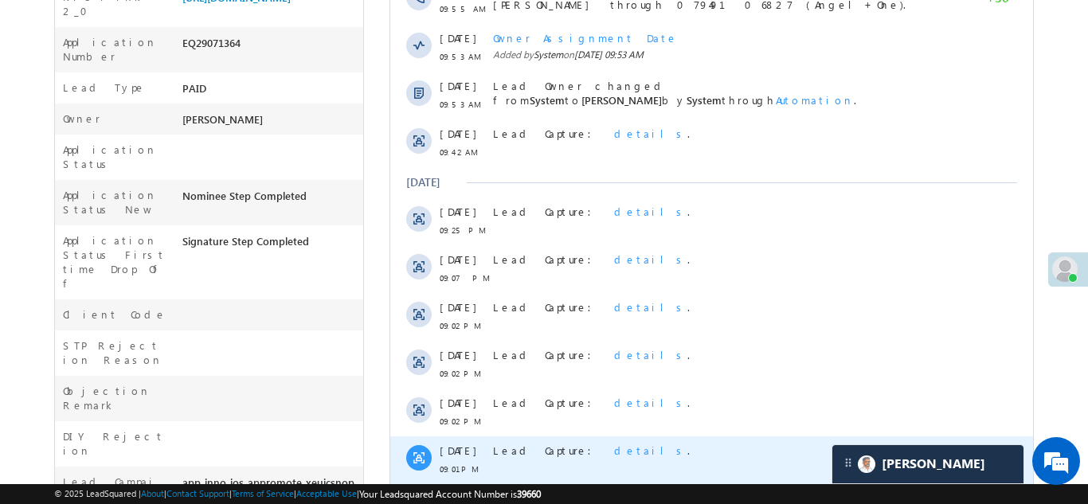
scroll to position [0, 0]
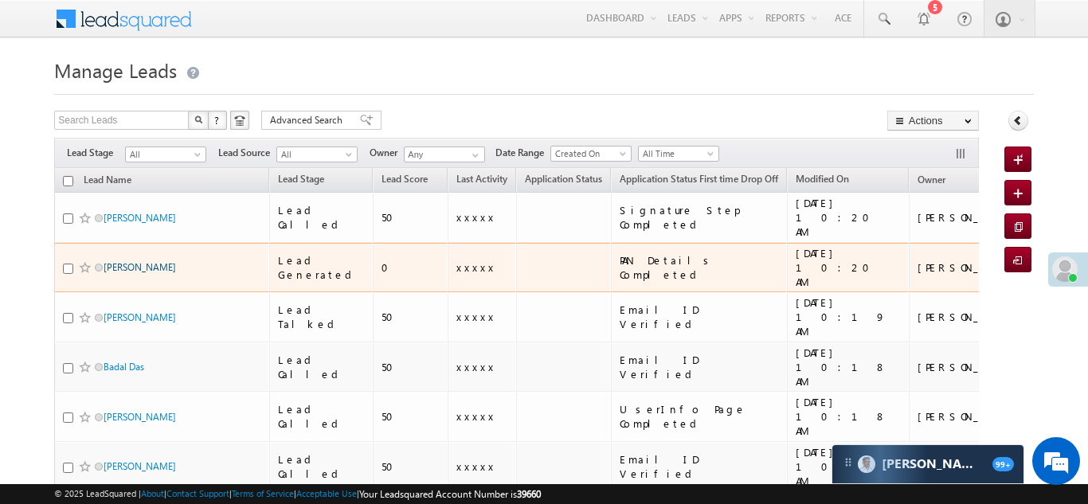
click at [112, 261] on link "Vipul Thakor" at bounding box center [140, 267] width 72 height 12
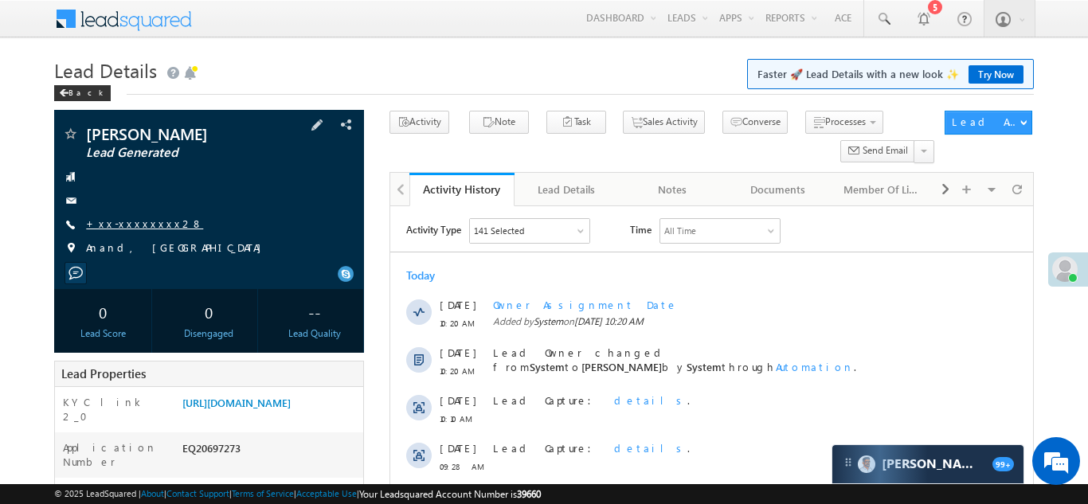
click at [123, 222] on link "+xx-xxxxxxxx28" at bounding box center [144, 224] width 117 height 14
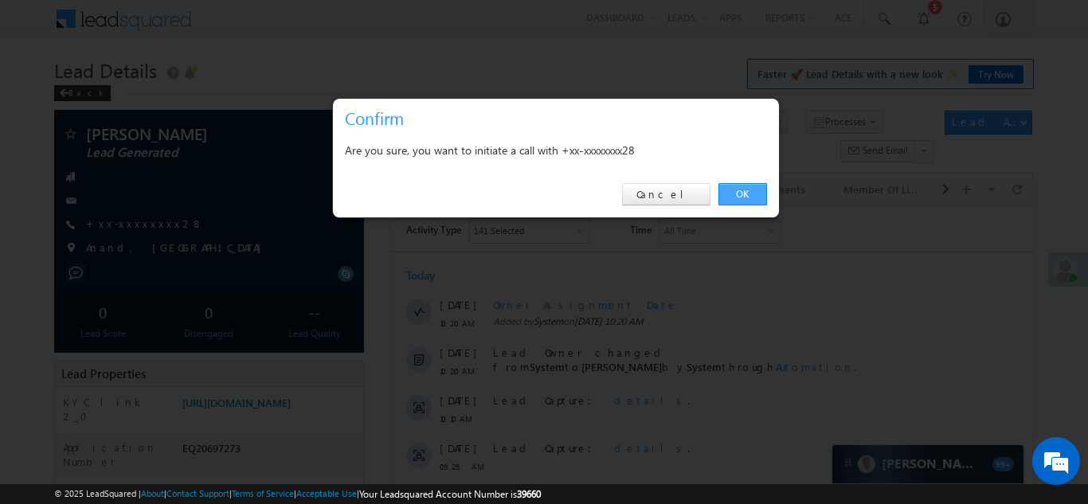
click at [742, 194] on link "OK" at bounding box center [743, 194] width 49 height 22
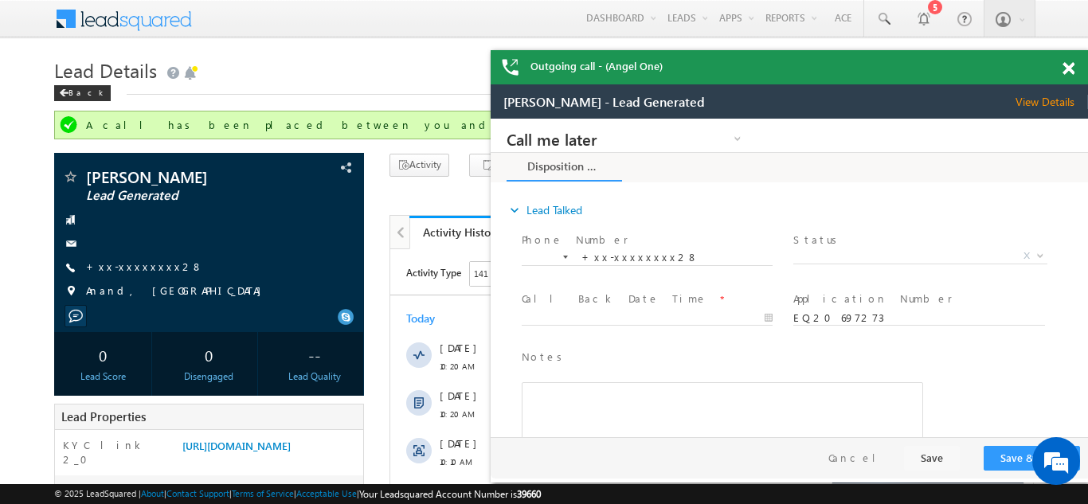
click at [1073, 71] on span at bounding box center [1069, 69] width 12 height 14
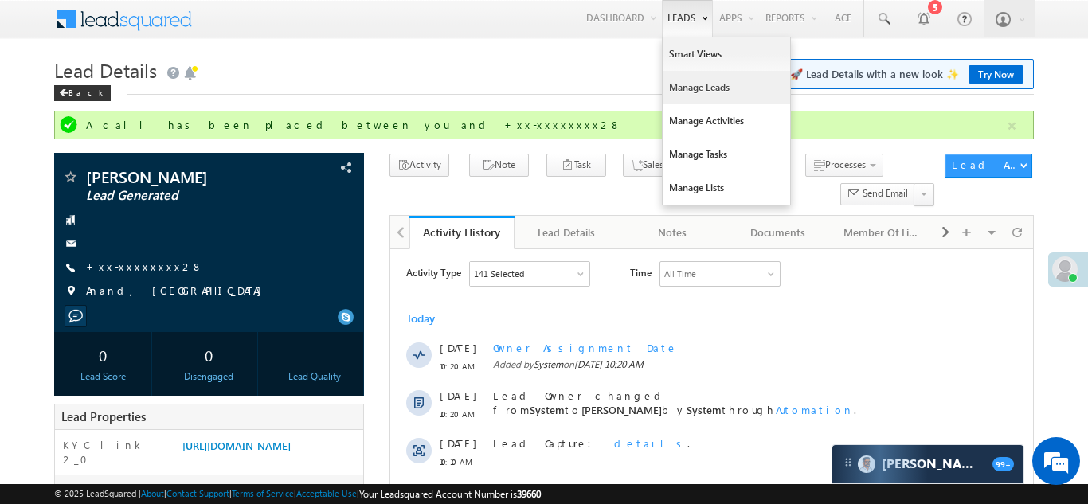
click at [688, 87] on link "Manage Leads" at bounding box center [726, 87] width 127 height 33
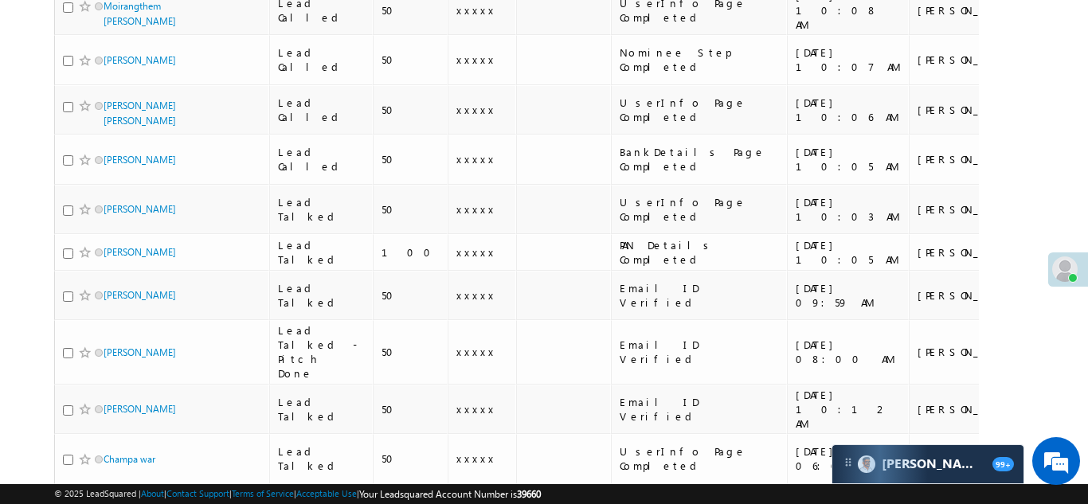
click at [135, 499] on link "[PERSON_NAME] [PERSON_NAME]" at bounding box center [140, 512] width 72 height 27
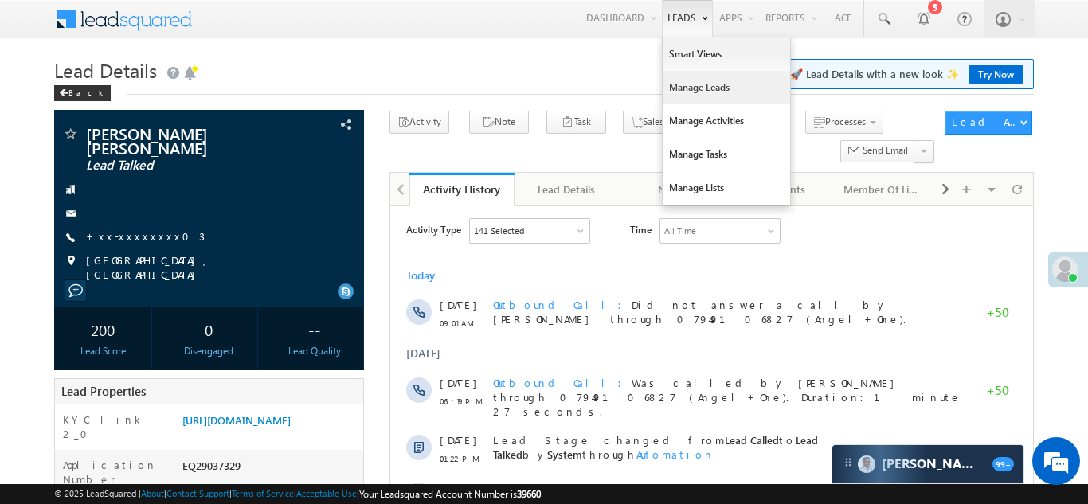
click at [689, 90] on link "Manage Leads" at bounding box center [726, 87] width 127 height 33
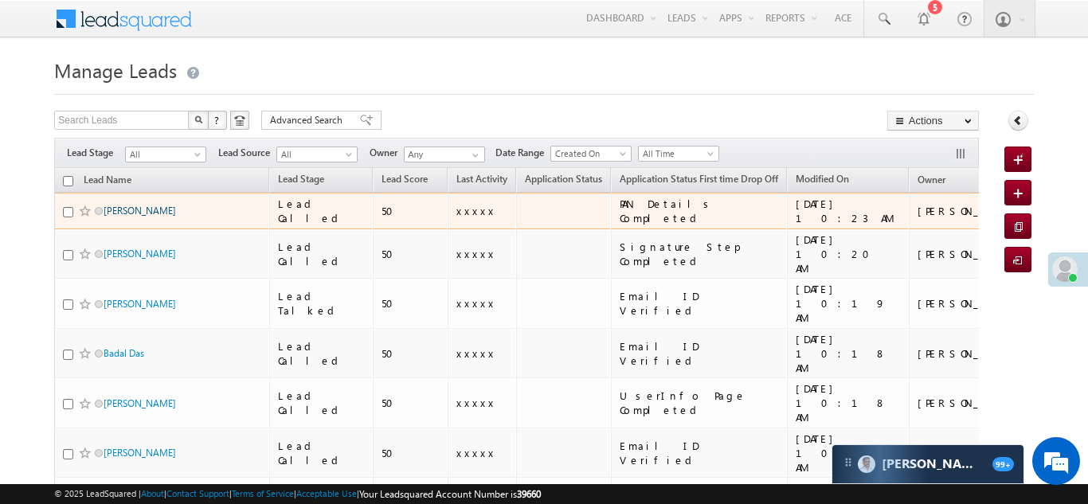
click at [112, 212] on link "[PERSON_NAME]" at bounding box center [140, 211] width 72 height 12
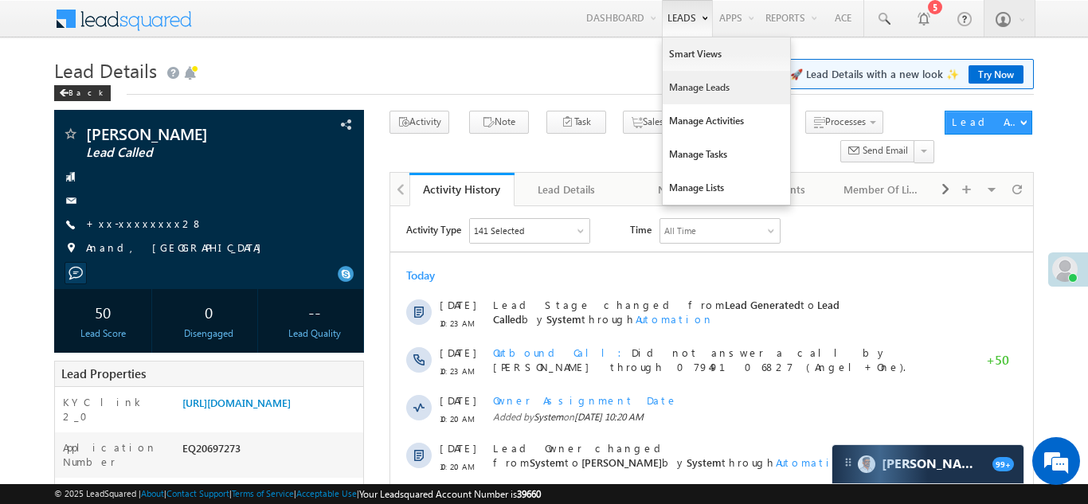
click at [688, 82] on link "Manage Leads" at bounding box center [726, 87] width 127 height 33
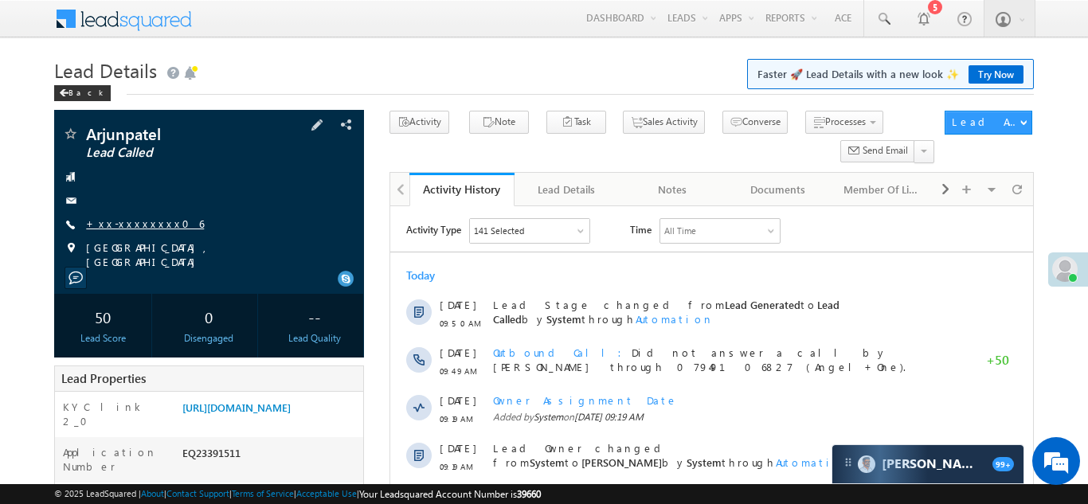
click at [132, 225] on link "+xx-xxxxxxxx06" at bounding box center [145, 224] width 118 height 14
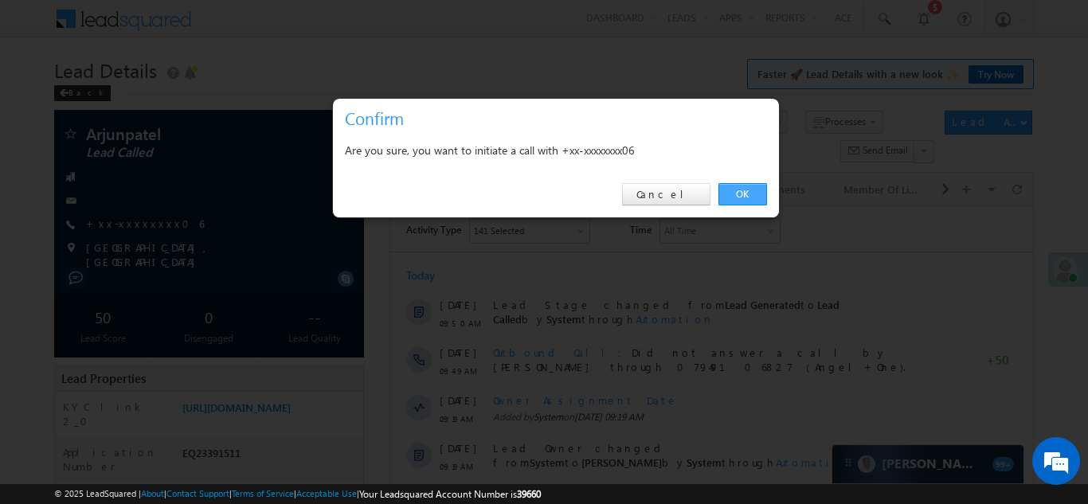
click at [740, 190] on link "OK" at bounding box center [743, 194] width 49 height 22
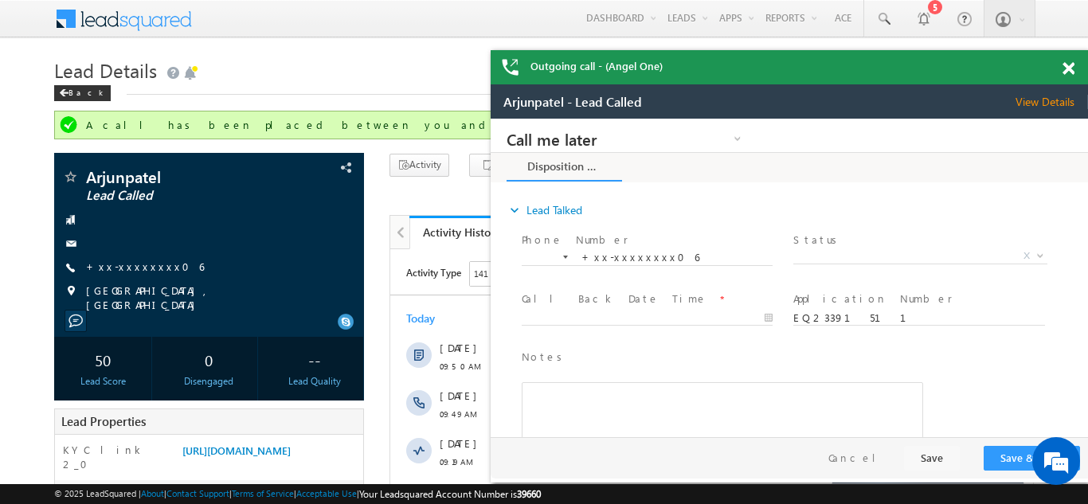
click at [1068, 70] on span at bounding box center [1069, 69] width 12 height 14
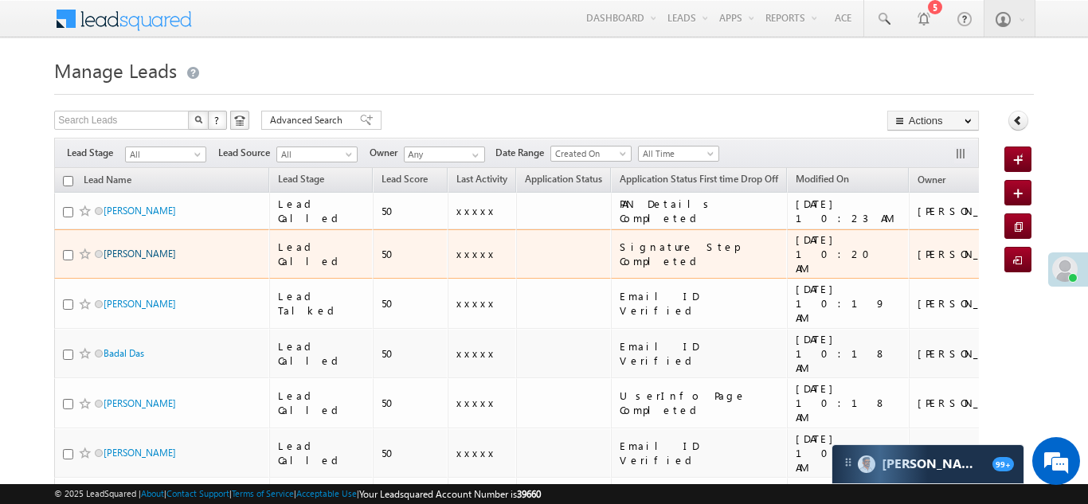
click at [118, 253] on link "[PERSON_NAME]" at bounding box center [140, 254] width 72 height 12
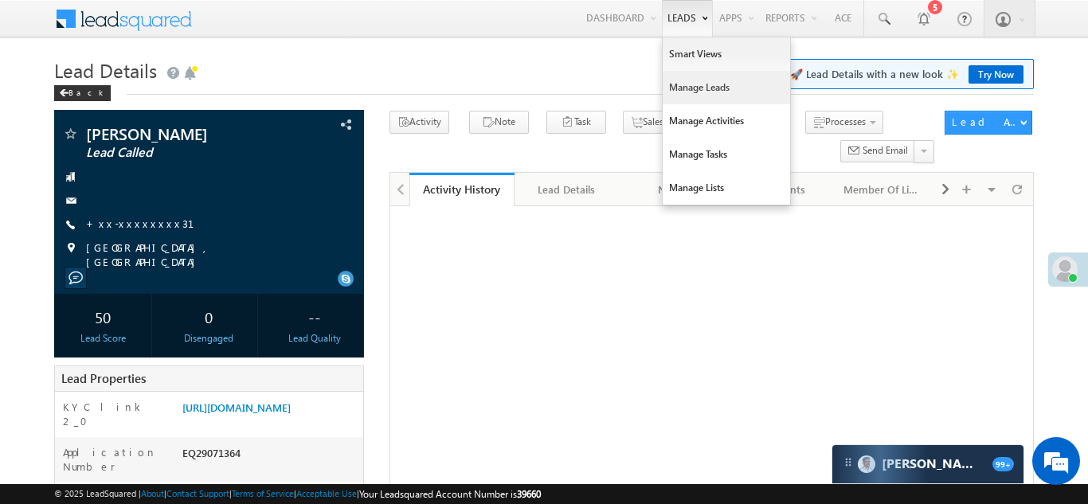
click at [684, 86] on link "Manage Leads" at bounding box center [726, 87] width 127 height 33
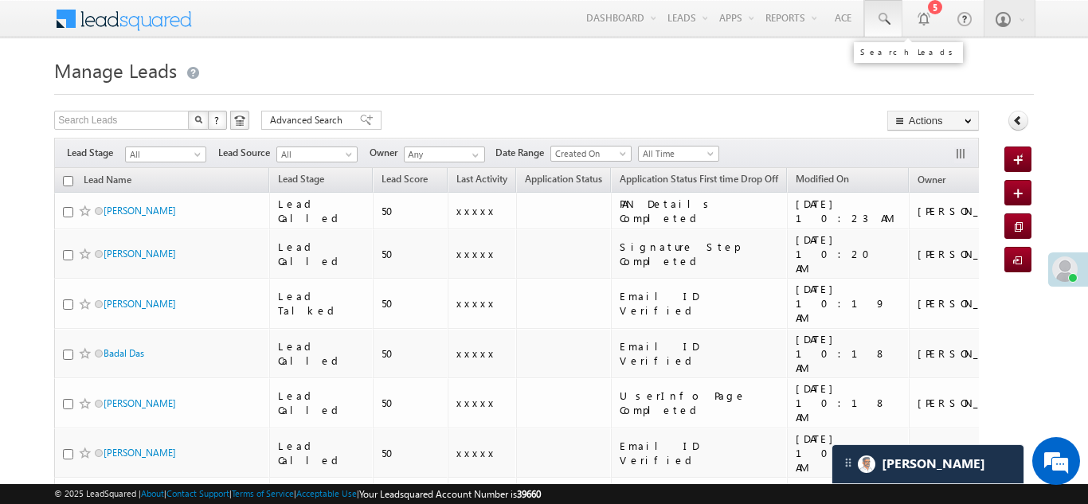
click at [876, 10] on link at bounding box center [883, 18] width 38 height 37
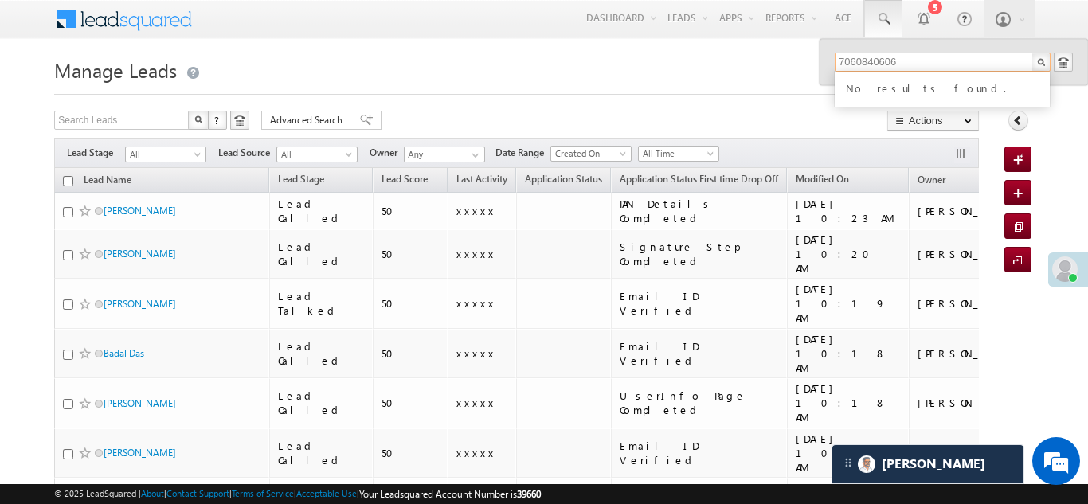
click at [867, 59] on input "7060840606" at bounding box center [943, 62] width 216 height 19
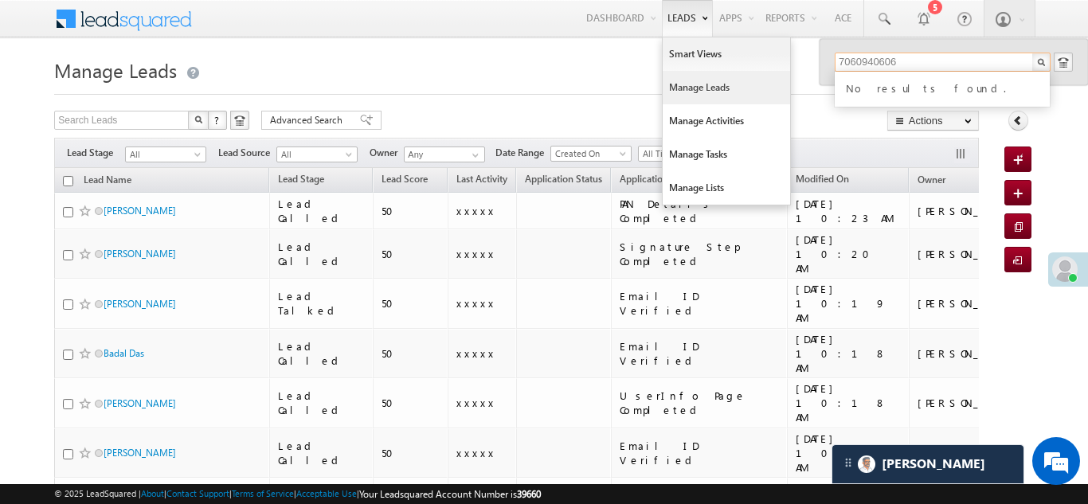
type input "7060940606"
click at [679, 99] on link "Manage Leads" at bounding box center [726, 87] width 127 height 33
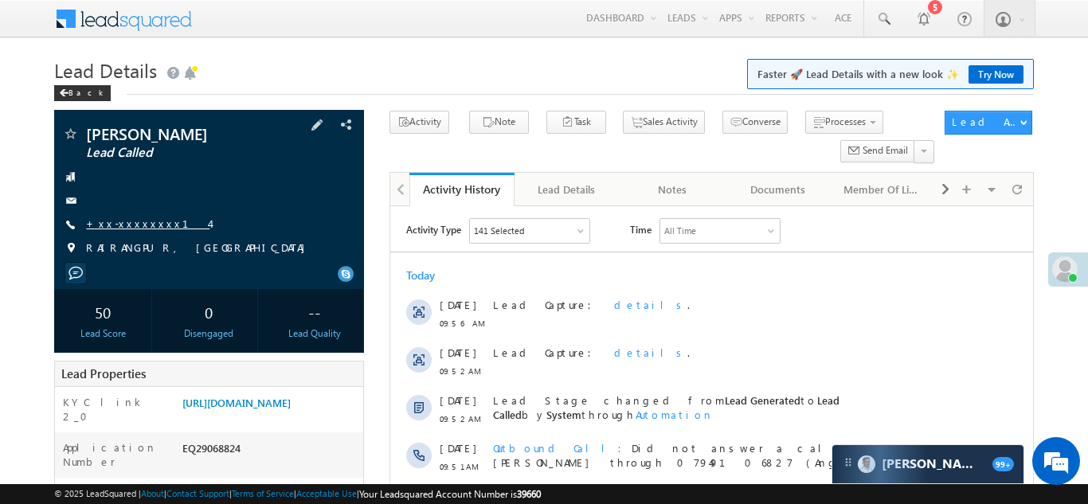
click at [116, 221] on link "+xx-xxxxxxxx14" at bounding box center [147, 224] width 123 height 14
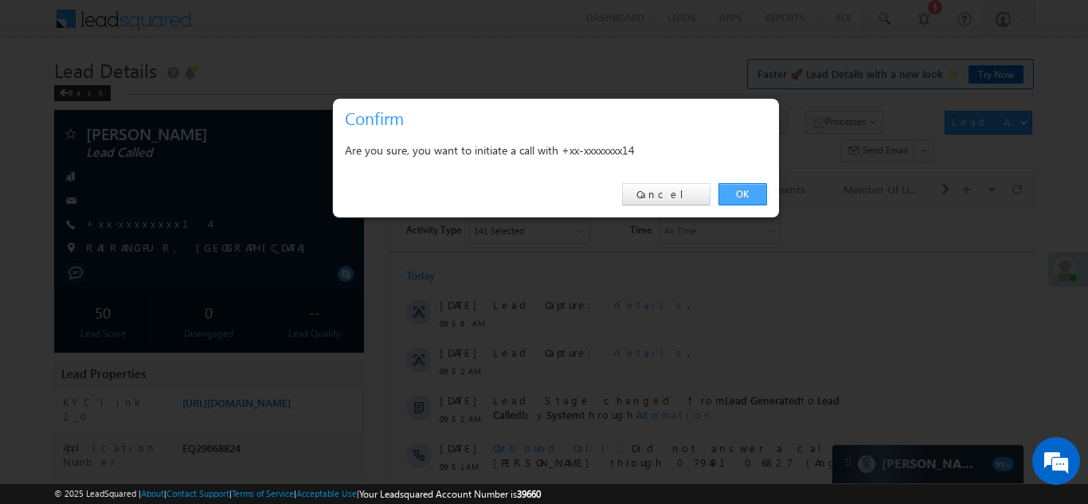
click at [738, 191] on link "OK" at bounding box center [743, 194] width 49 height 22
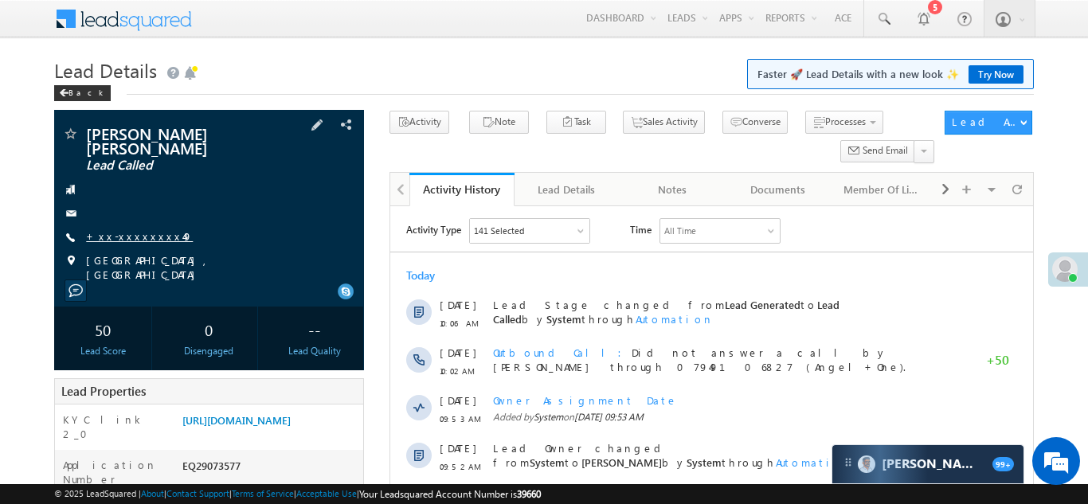
click at [117, 229] on link "+xx-xxxxxxxx49" at bounding box center [139, 236] width 107 height 14
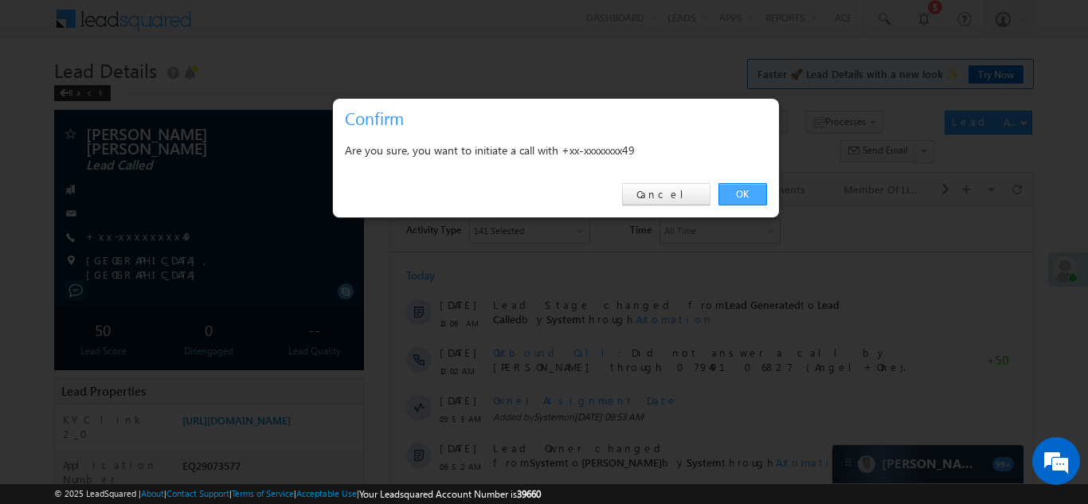
click at [739, 194] on link "OK" at bounding box center [743, 194] width 49 height 22
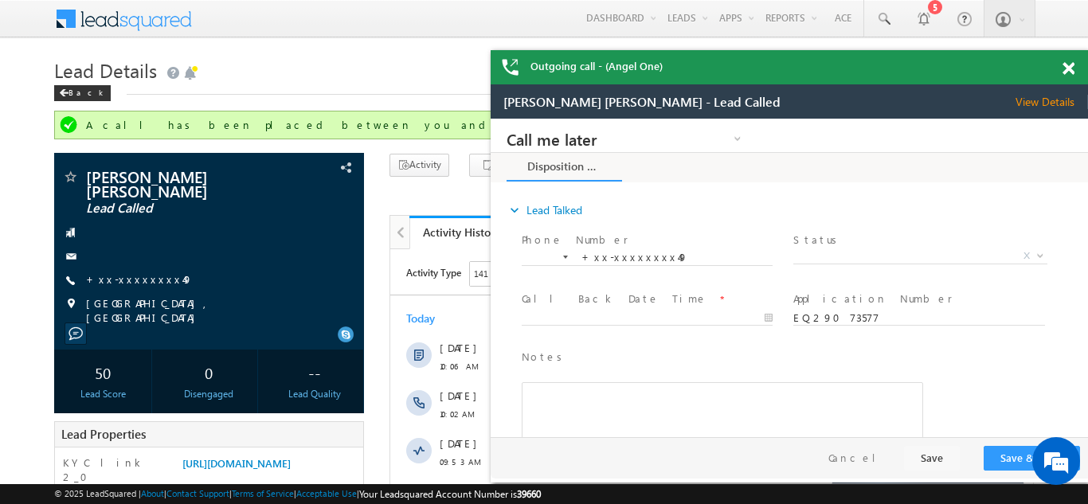
click at [1065, 71] on span at bounding box center [1069, 69] width 12 height 14
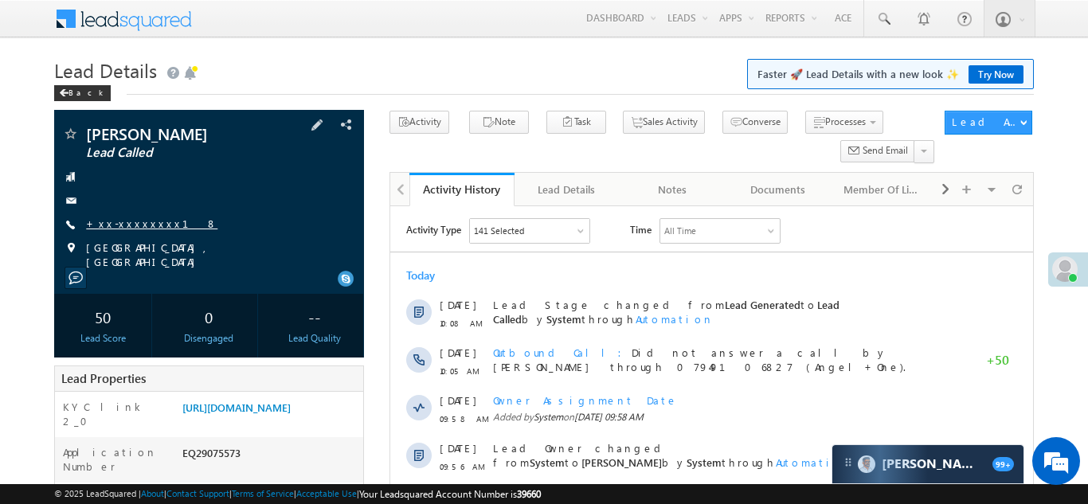
click at [149, 224] on link "+xx-xxxxxxxx18" at bounding box center [151, 224] width 131 height 14
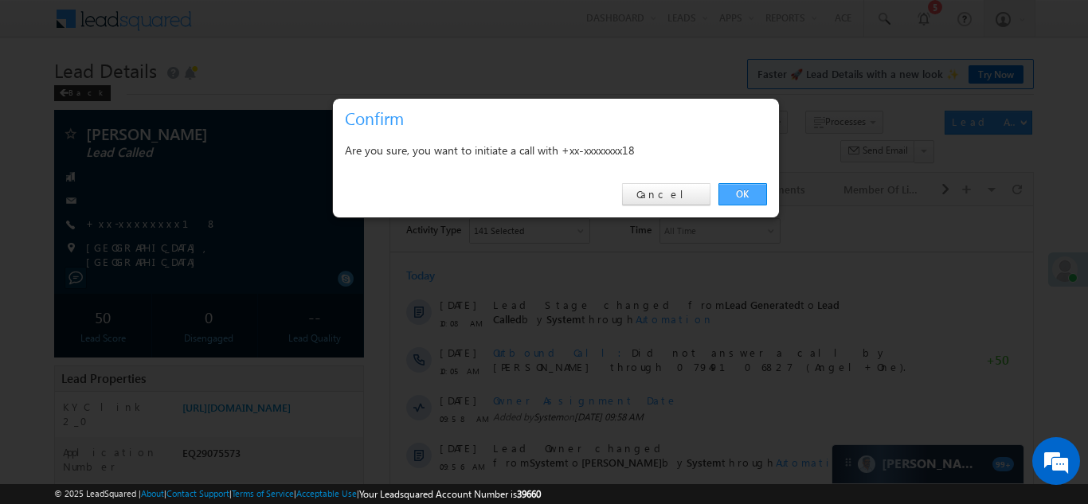
click at [742, 195] on link "OK" at bounding box center [743, 194] width 49 height 22
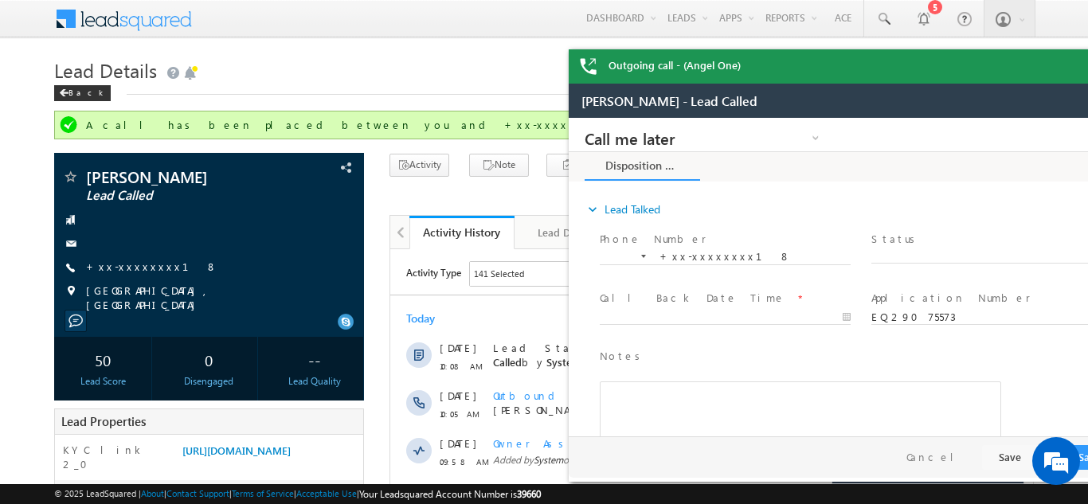
click at [1070, 66] on div "Outgoing call - (Angel One)" at bounding box center [867, 66] width 597 height 34
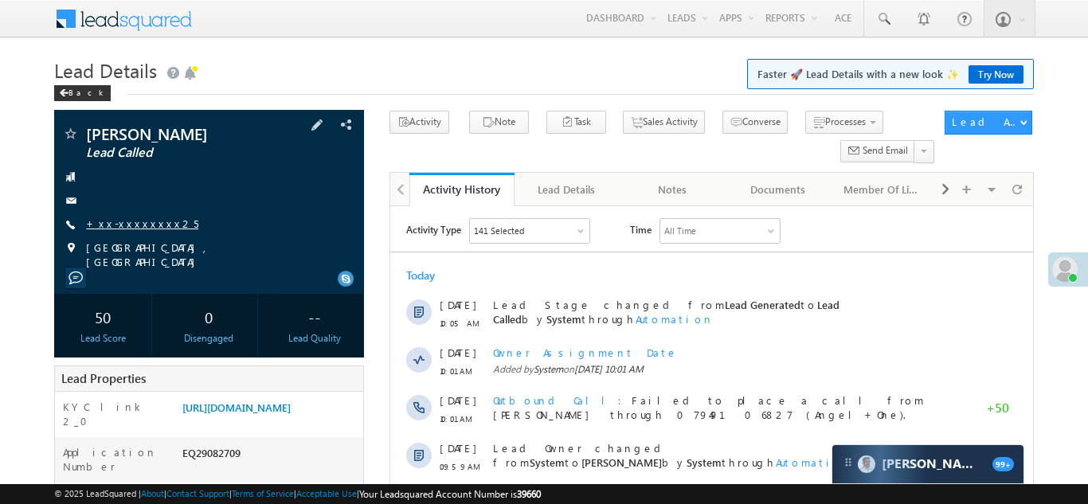
click at [127, 223] on link "+xx-xxxxxxxx25" at bounding box center [142, 224] width 112 height 14
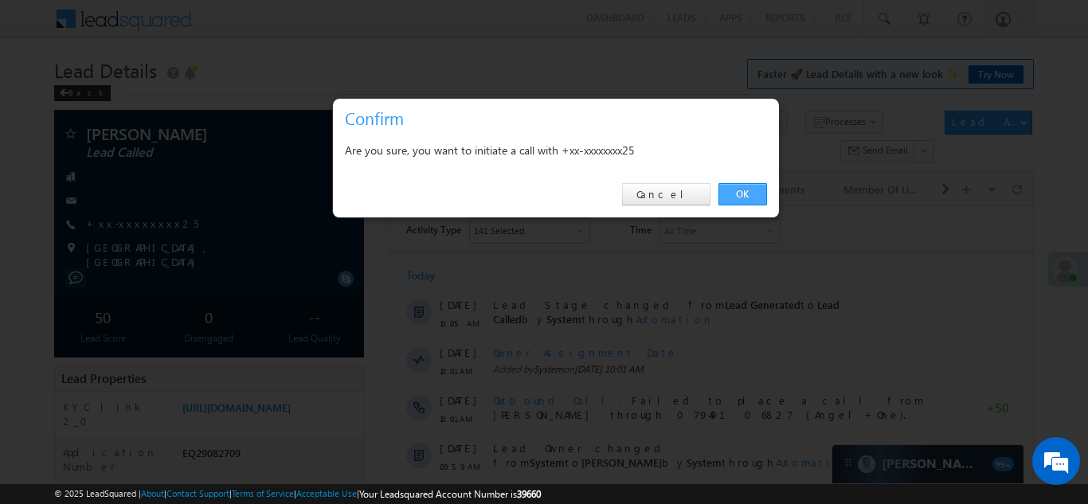
click at [743, 190] on link "OK" at bounding box center [743, 194] width 49 height 22
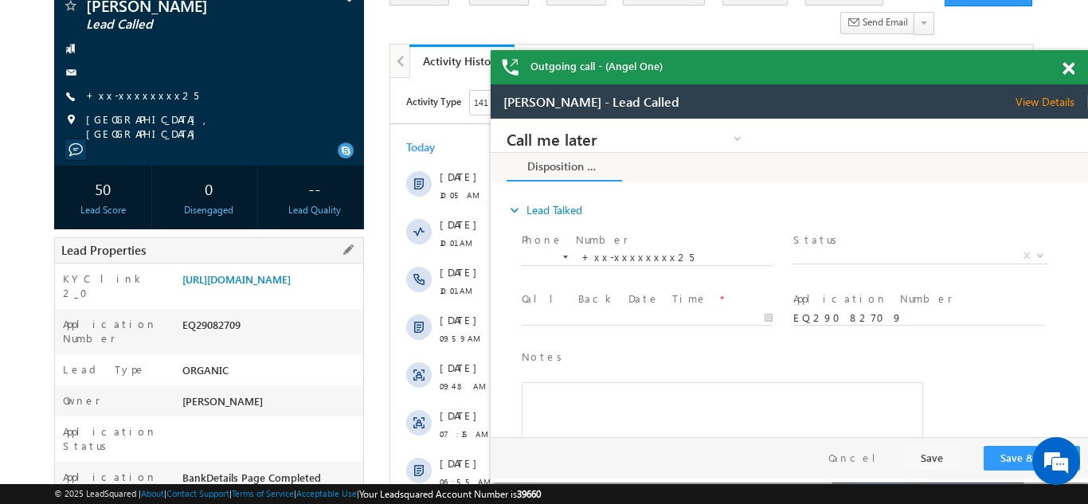
scroll to position [284, 0]
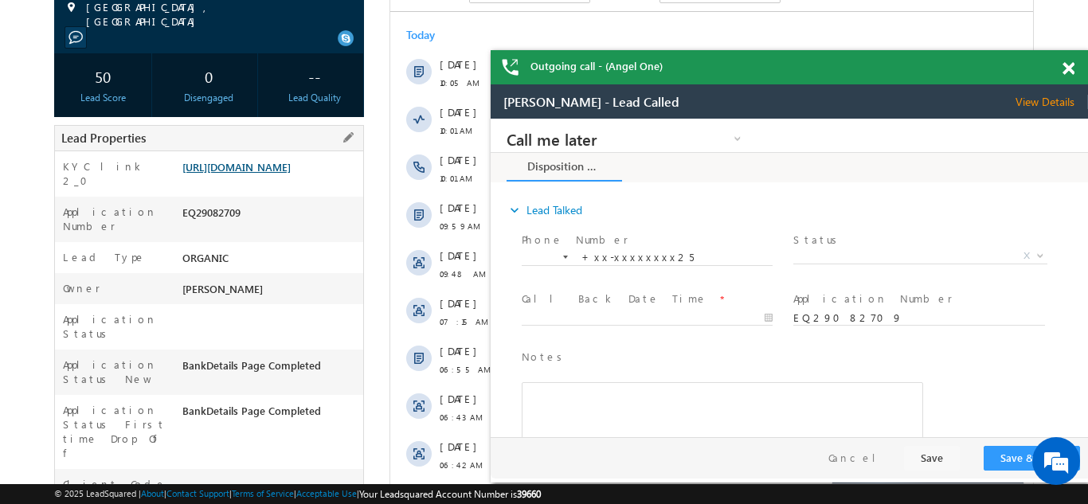
click at [268, 170] on link "https://angelbroking1-pk3em7sa.customui-test.leadsquared.com?leadId=b94f2355-b4…" at bounding box center [236, 167] width 108 height 14
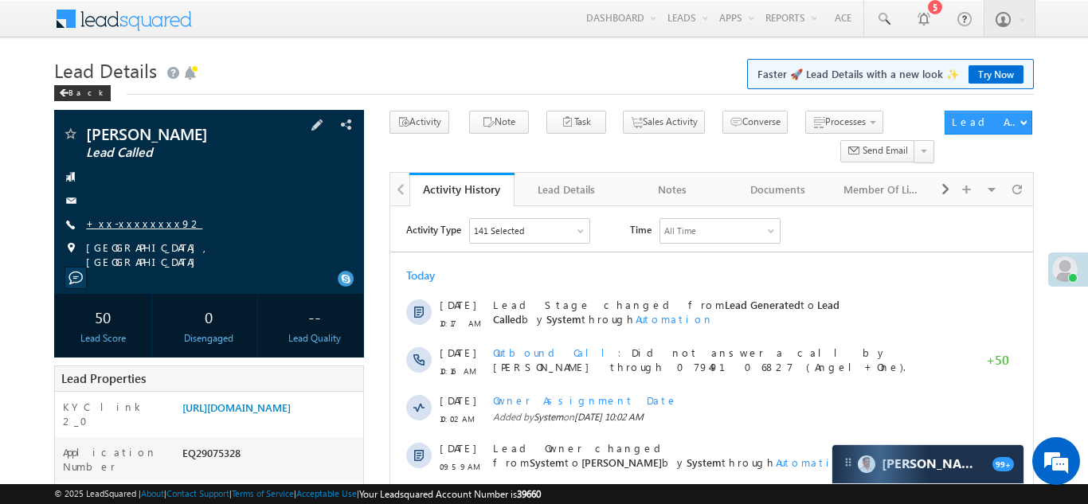
click at [128, 219] on link "+xx-xxxxxxxx92" at bounding box center [144, 224] width 116 height 14
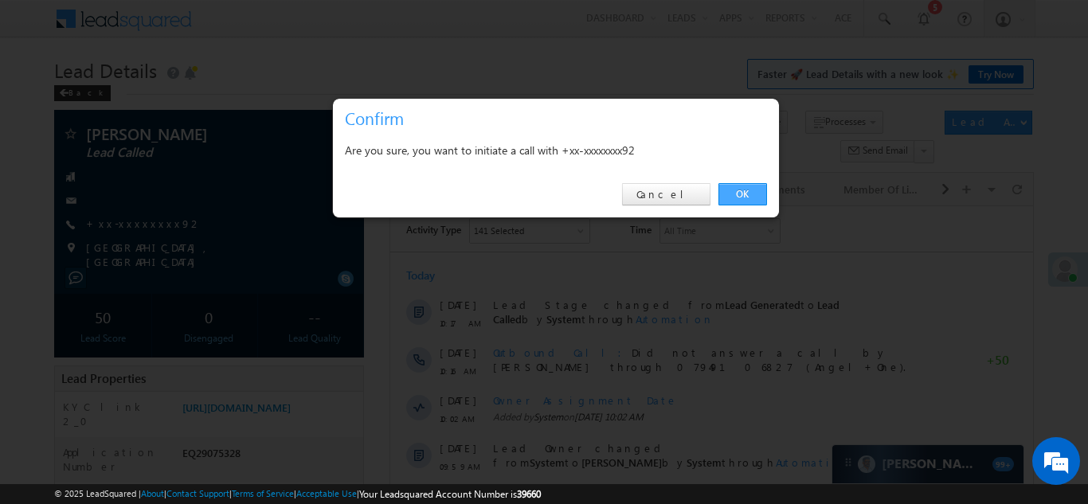
click at [742, 190] on link "OK" at bounding box center [743, 194] width 49 height 22
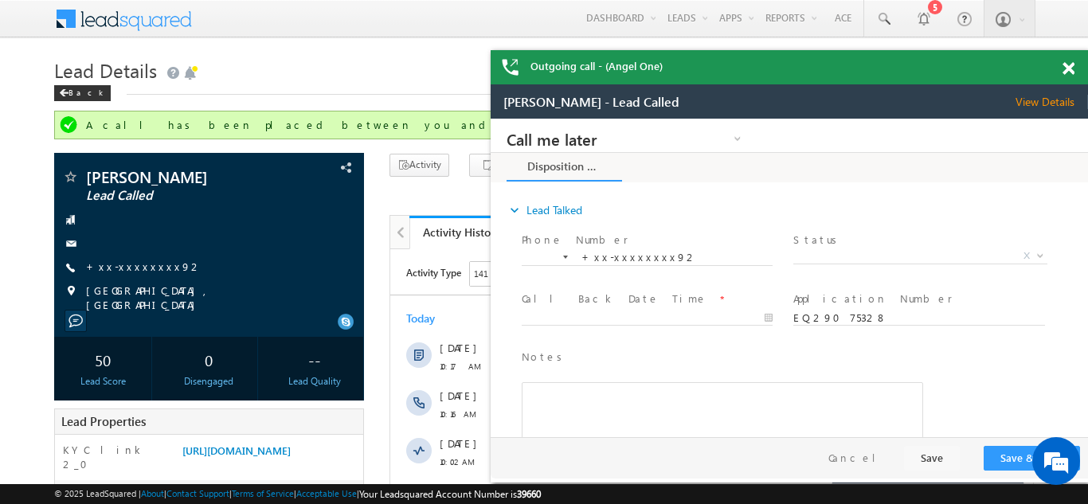
click at [1069, 67] on span at bounding box center [1069, 69] width 12 height 14
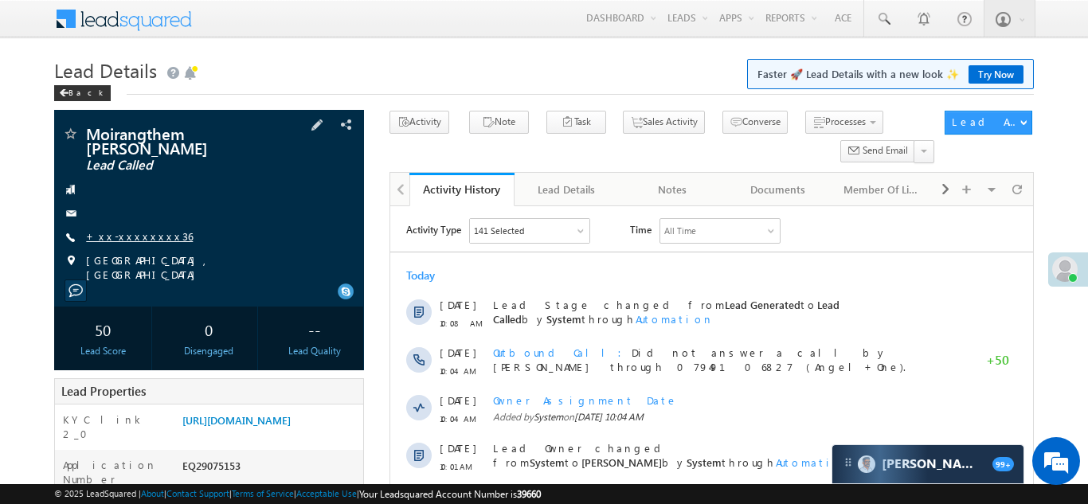
click at [126, 233] on link "+xx-xxxxxxxx36" at bounding box center [139, 236] width 107 height 14
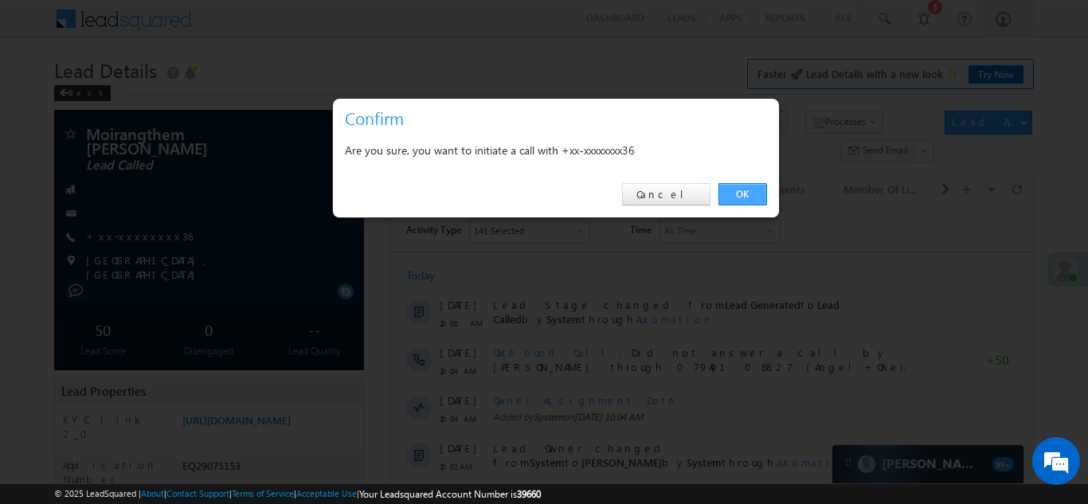
click at [742, 190] on link "OK" at bounding box center [743, 194] width 49 height 22
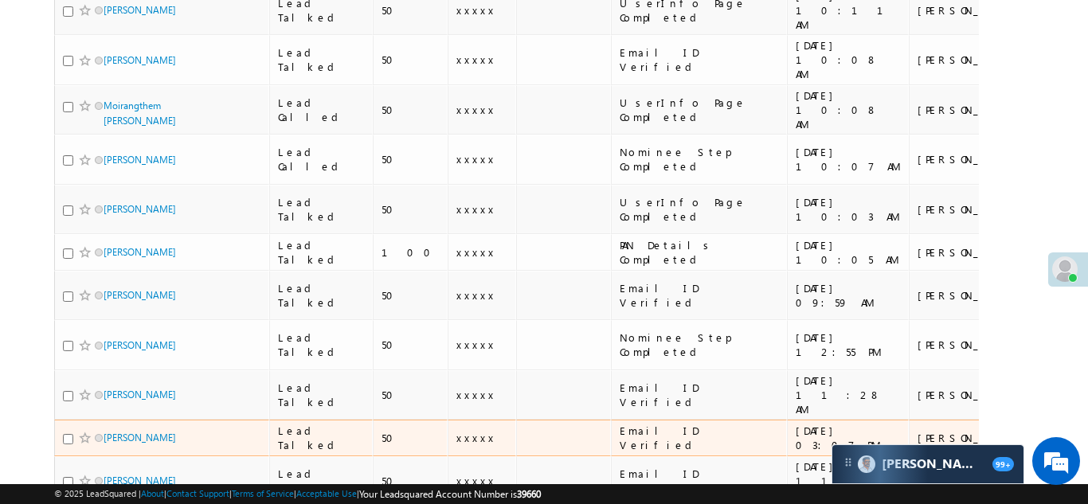
scroll to position [930, 0]
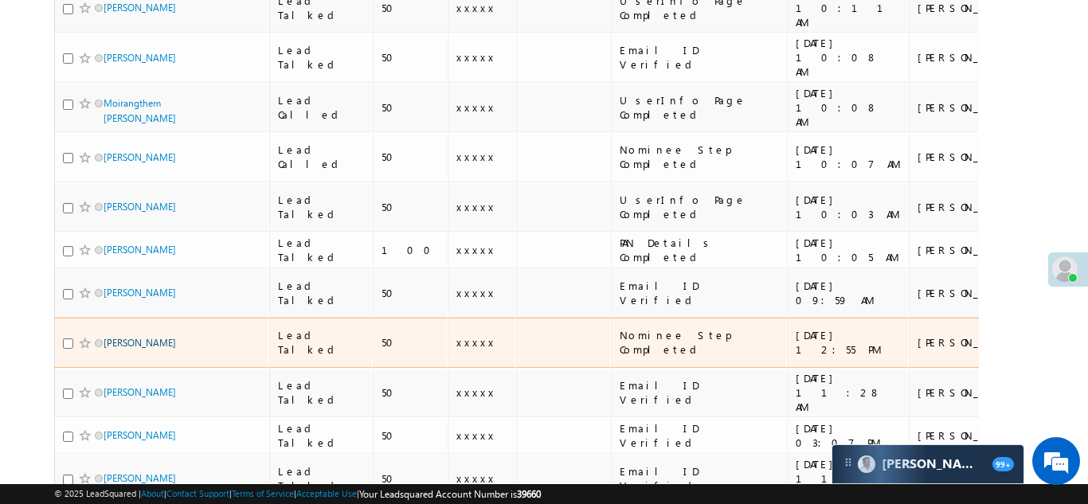
click at [116, 337] on link "Sanjai Kumar" at bounding box center [140, 343] width 72 height 12
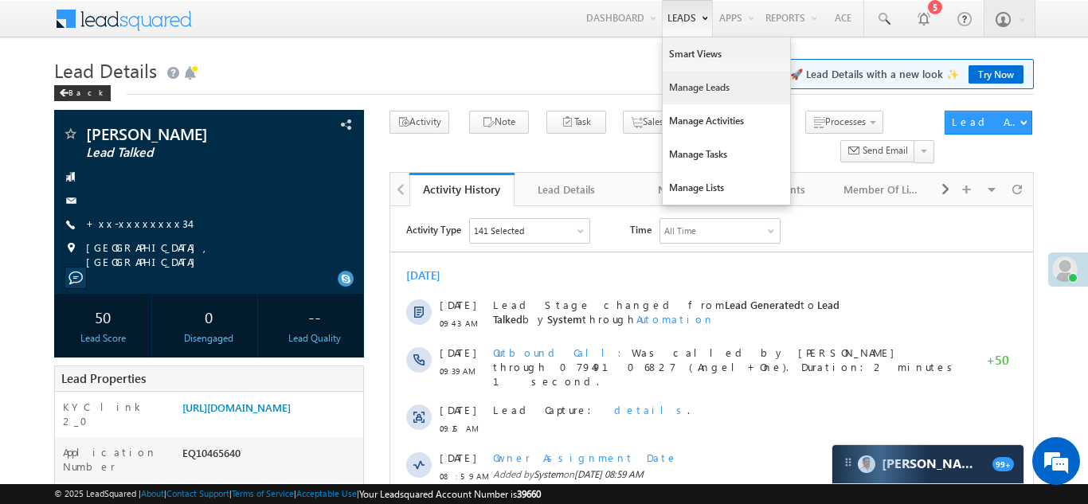
click at [681, 87] on link "Manage Leads" at bounding box center [726, 87] width 127 height 33
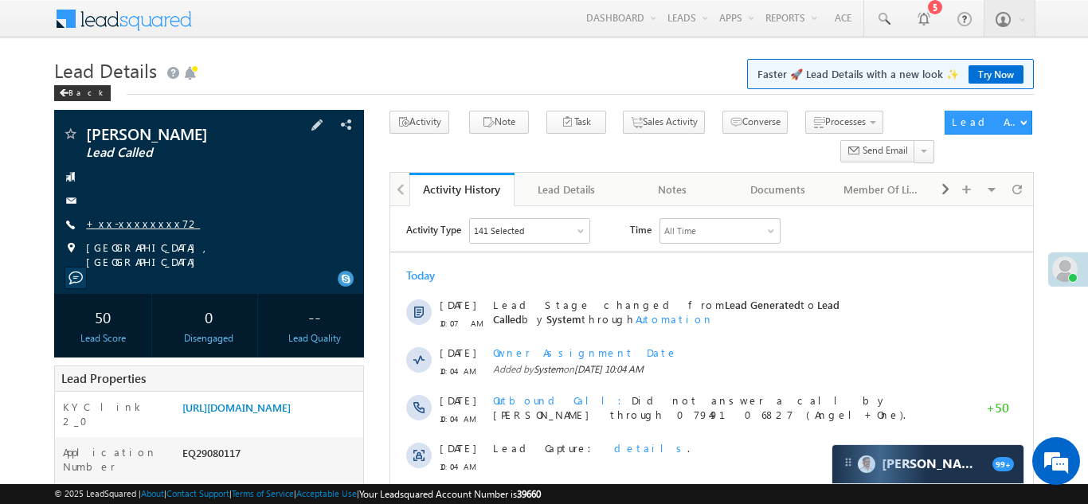
click at [127, 223] on link "+xx-xxxxxxxx72" at bounding box center [143, 224] width 114 height 14
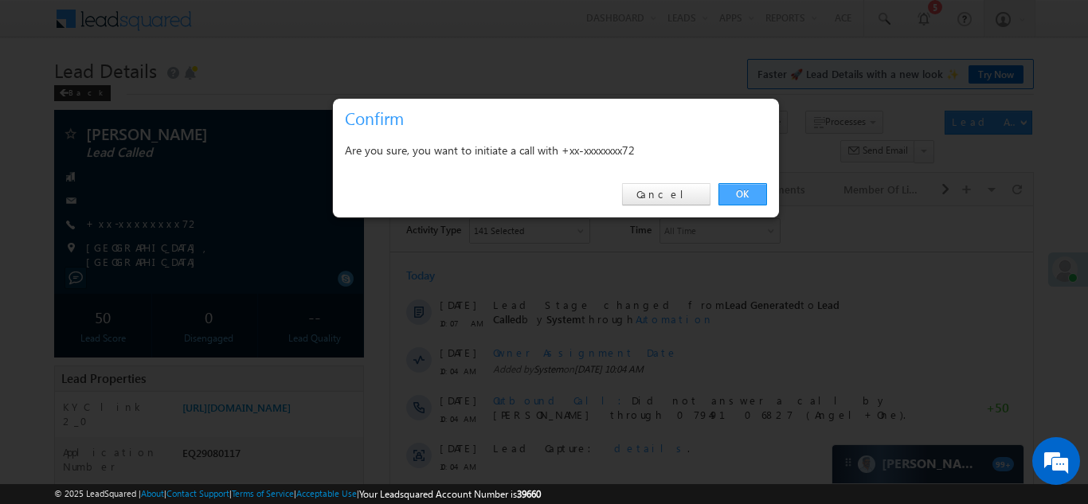
click at [735, 193] on link "OK" at bounding box center [743, 194] width 49 height 22
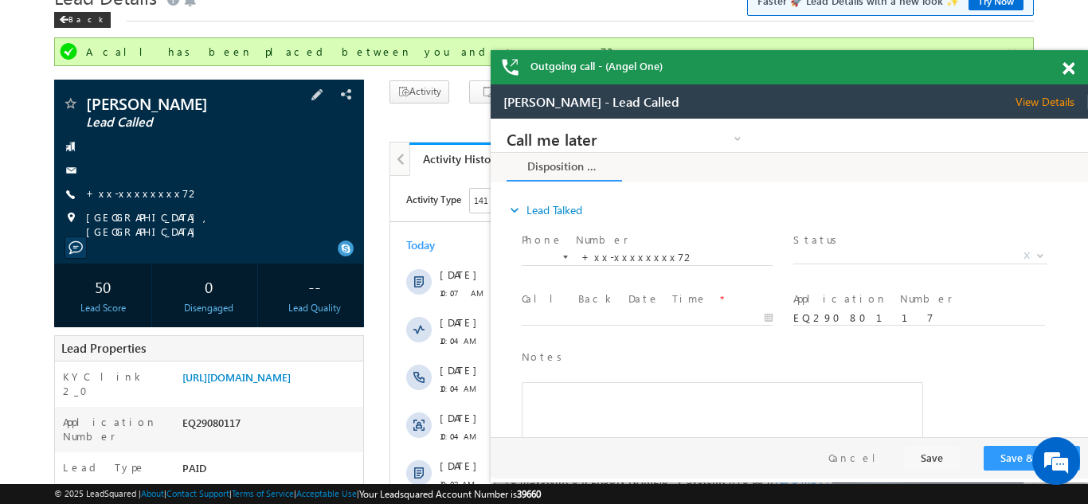
scroll to position [138, 0]
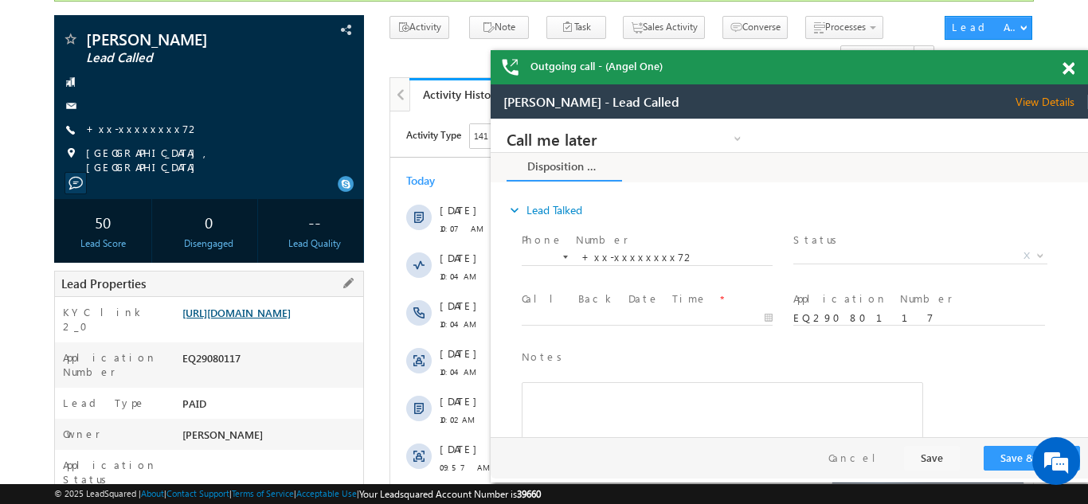
click at [272, 319] on link "[URL][DOMAIN_NAME]" at bounding box center [236, 313] width 108 height 14
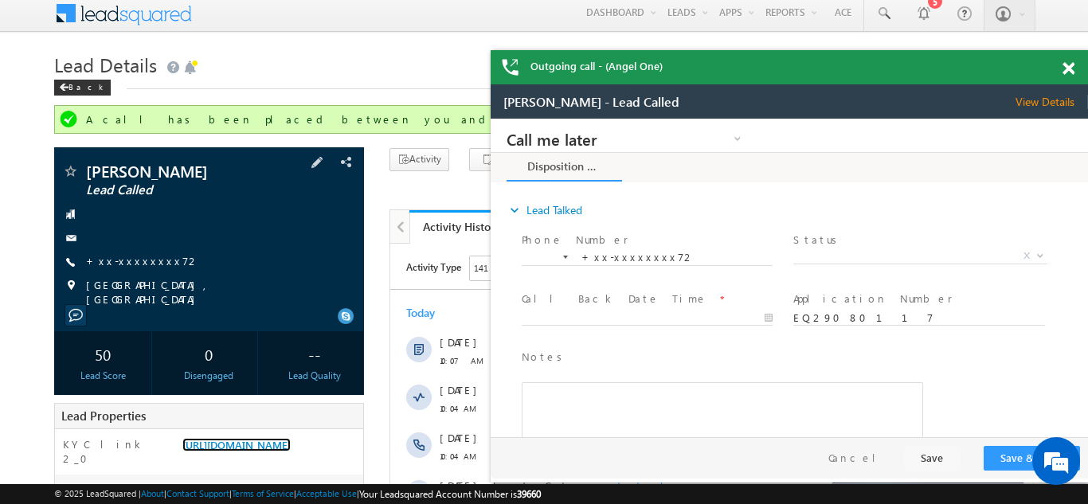
scroll to position [0, 0]
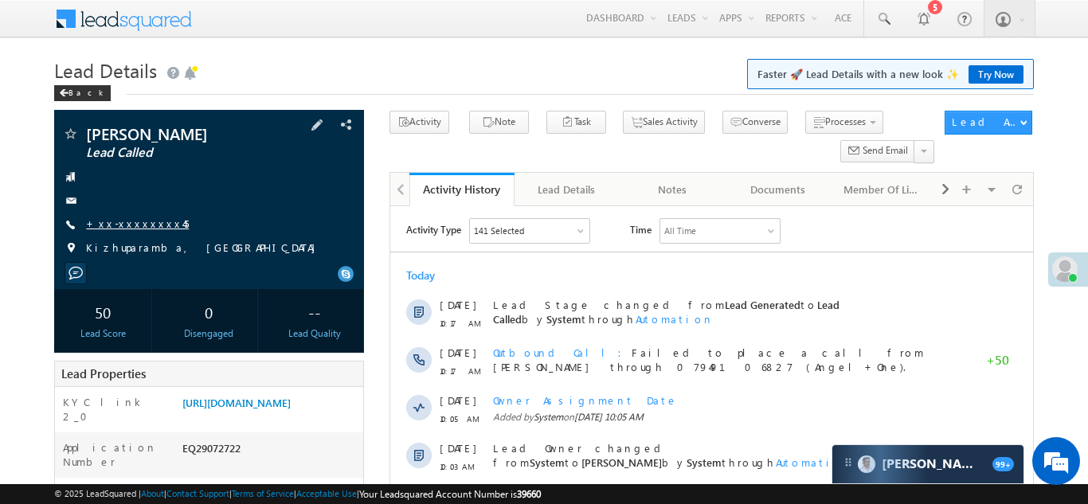
click at [121, 225] on link "+xx-xxxxxxxx45" at bounding box center [137, 224] width 103 height 14
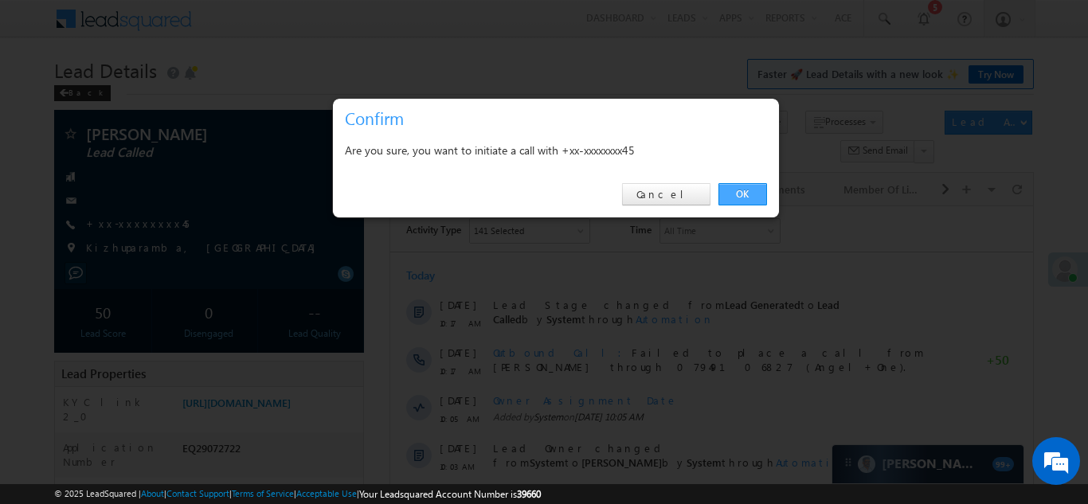
click at [741, 190] on link "OK" at bounding box center [743, 194] width 49 height 22
click at [751, 194] on link "OK" at bounding box center [743, 194] width 49 height 22
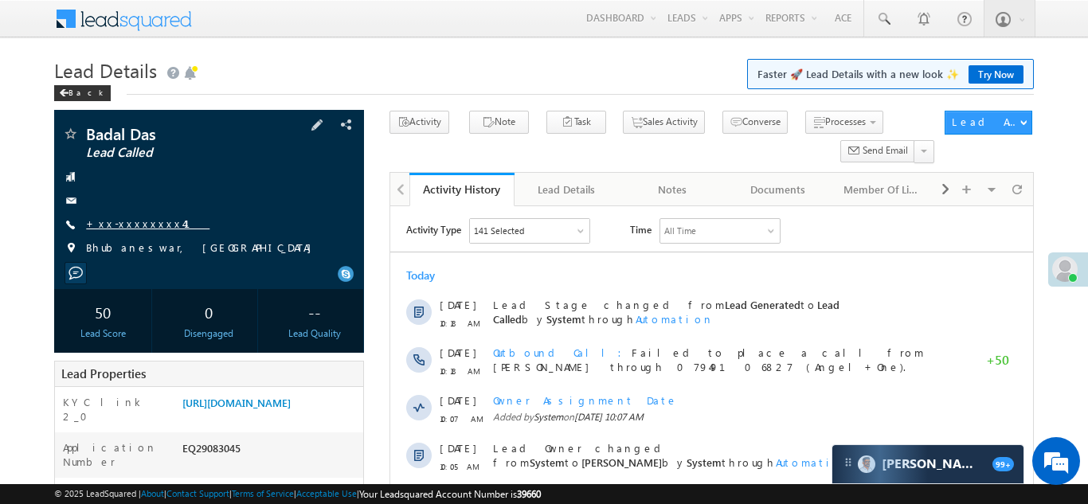
click at [138, 217] on link "+xx-xxxxxxxx41" at bounding box center [147, 224] width 123 height 14
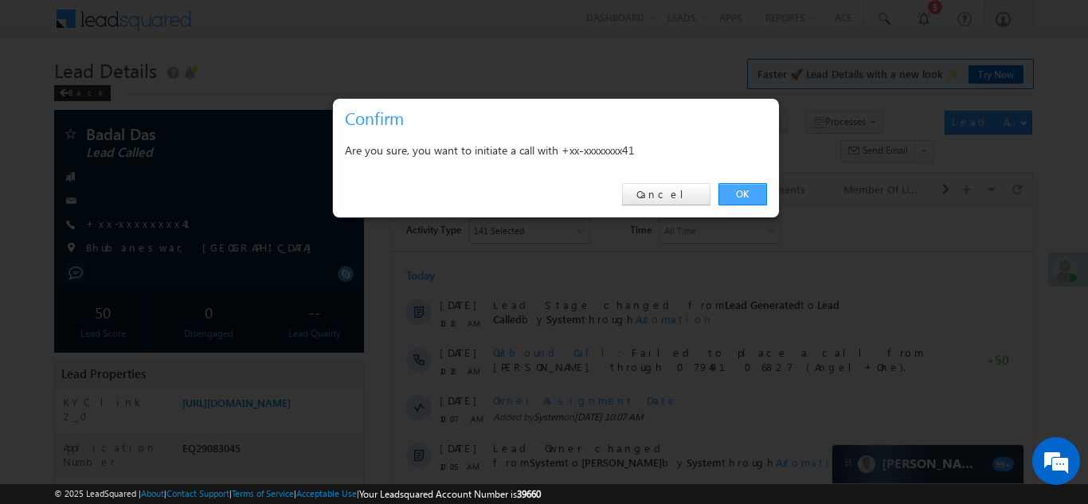
click at [742, 191] on link "OK" at bounding box center [743, 194] width 49 height 22
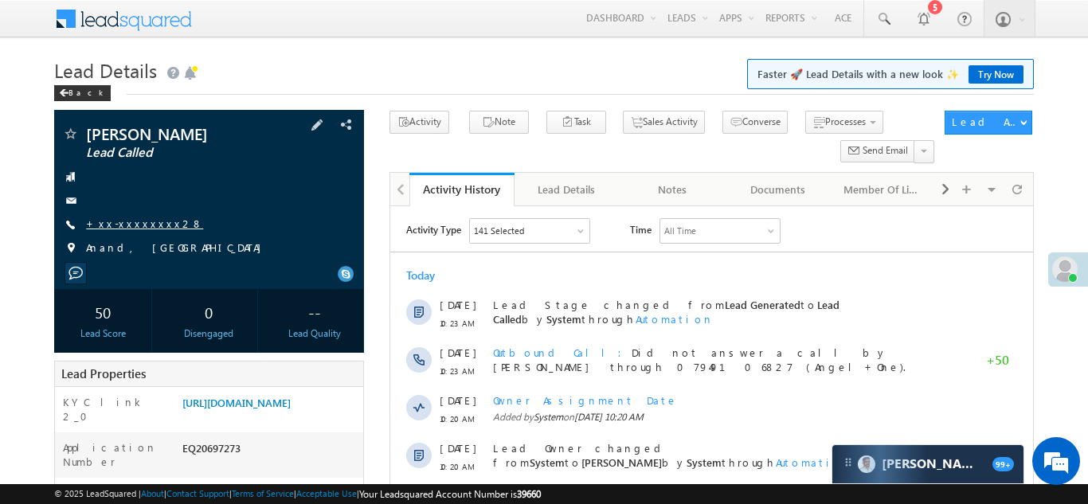
click at [128, 223] on link "+xx-xxxxxxxx28" at bounding box center [144, 224] width 117 height 14
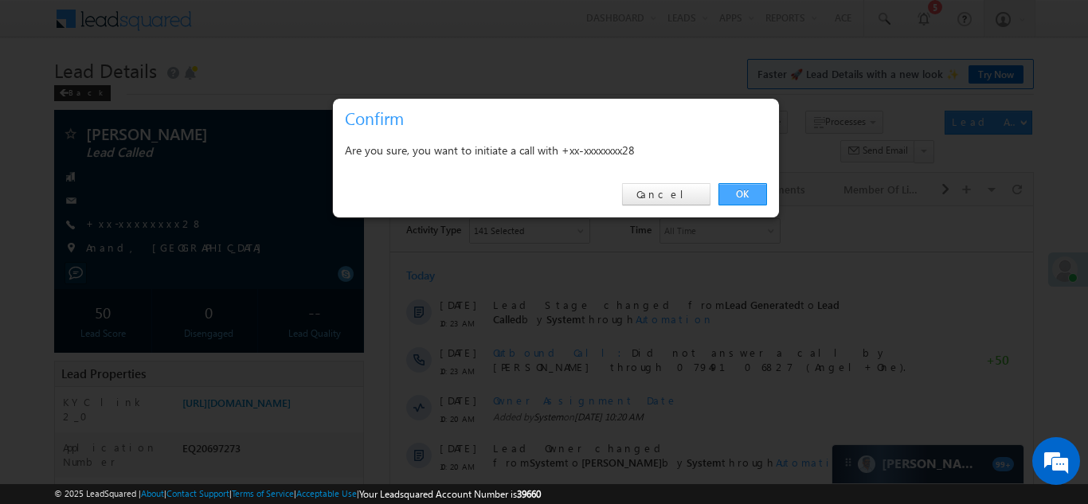
click at [736, 194] on link "OK" at bounding box center [743, 194] width 49 height 22
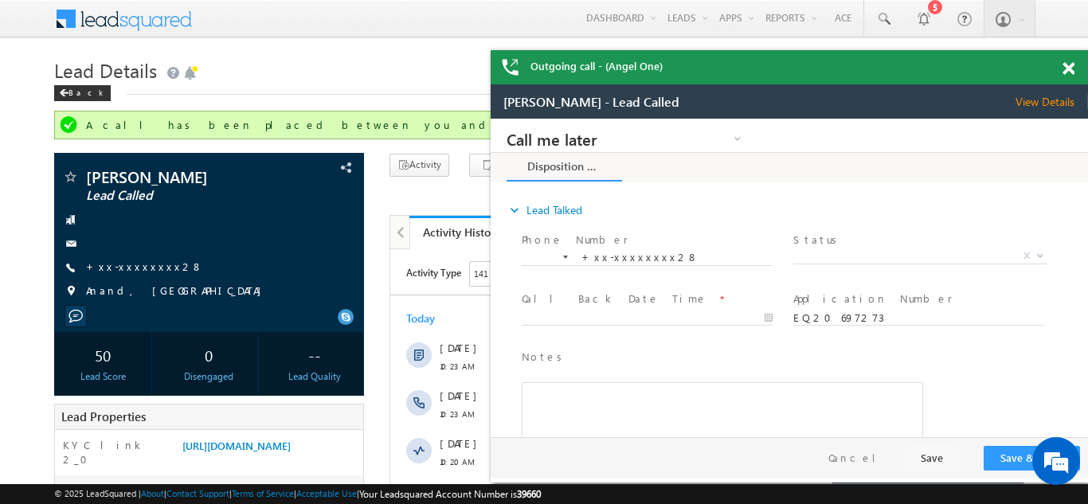
drag, startPoint x: 1068, startPoint y: 68, endPoint x: 311, endPoint y: 7, distance: 759.2
click at [1068, 68] on span at bounding box center [1069, 69] width 12 height 14
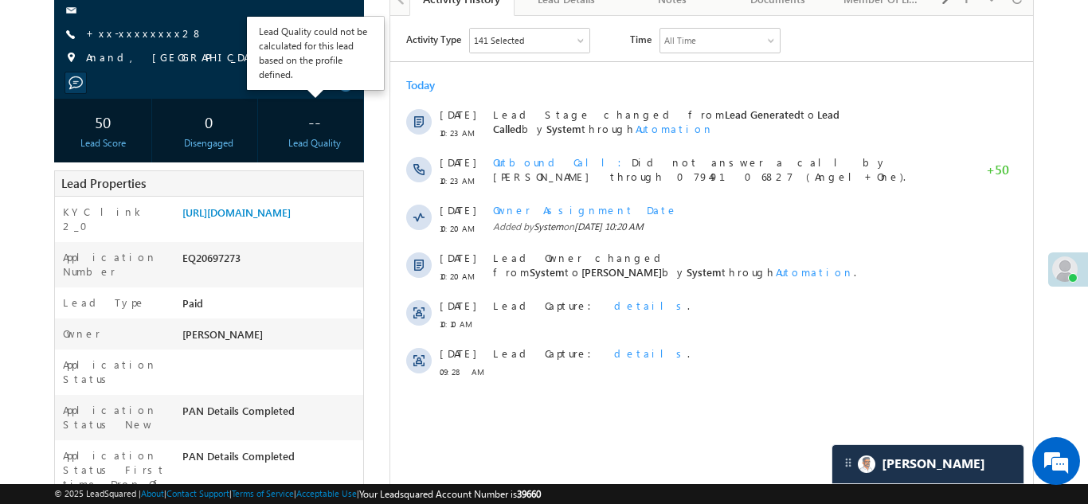
scroll to position [257, 0]
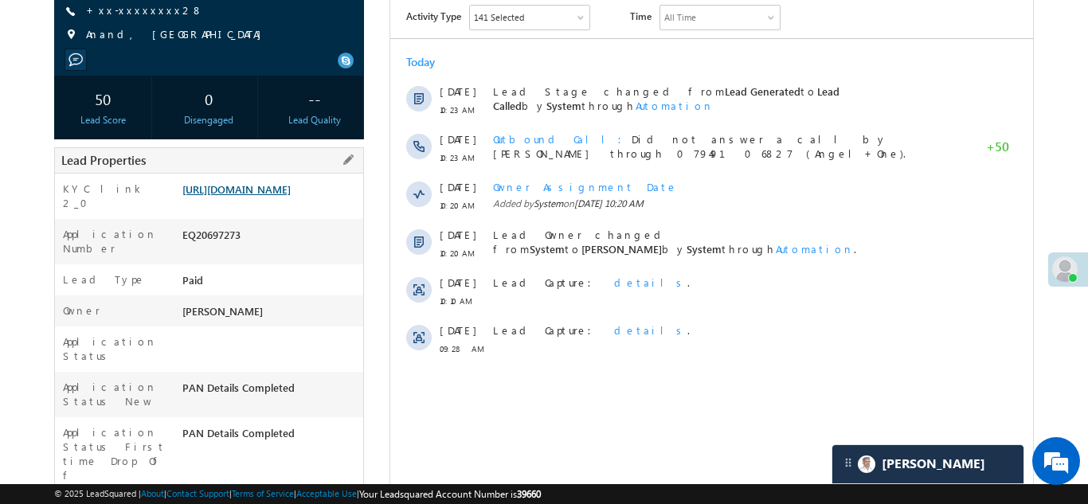
click at [263, 196] on link "https://angelbroking1-pk3em7sa.customui-test.leadsquared.com?leadId=ad78cf3c-25…" at bounding box center [236, 189] width 108 height 14
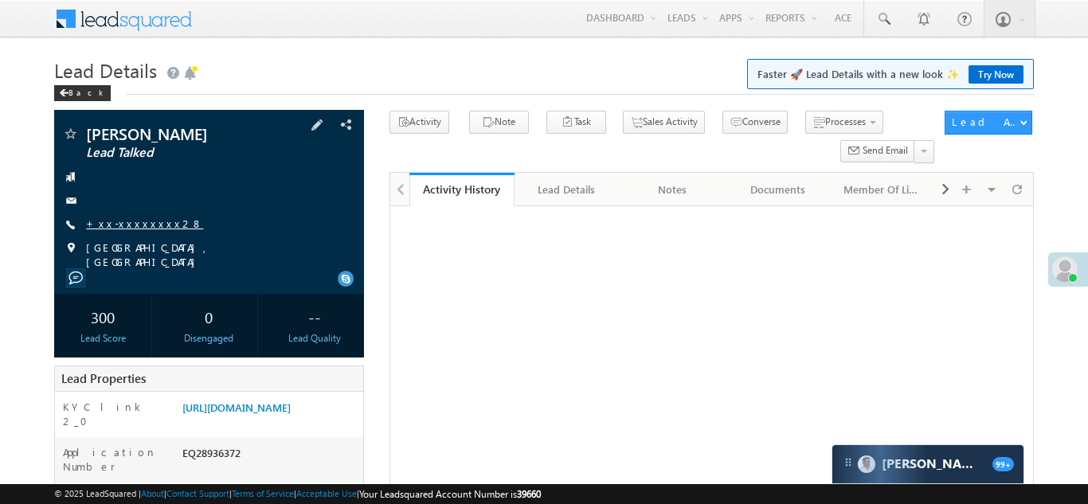
click at [124, 218] on link "+xx-xxxxxxxx28" at bounding box center [144, 224] width 117 height 14
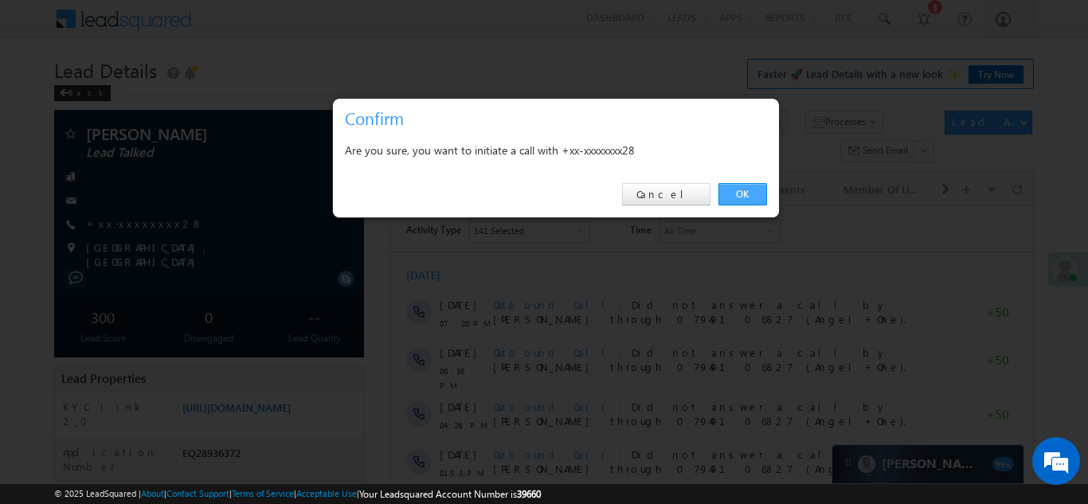
click at [749, 195] on link "OK" at bounding box center [743, 194] width 49 height 22
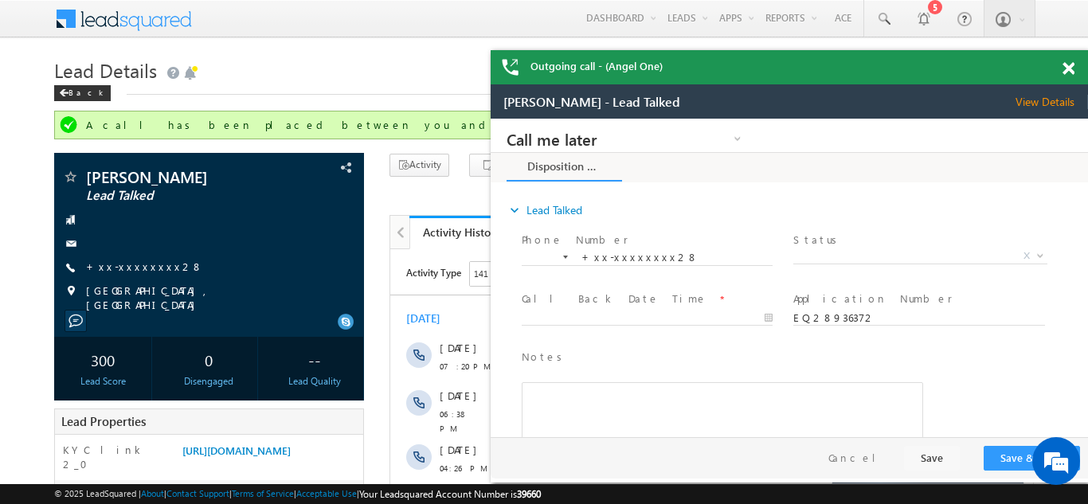
click at [1068, 66] on span at bounding box center [1069, 69] width 12 height 14
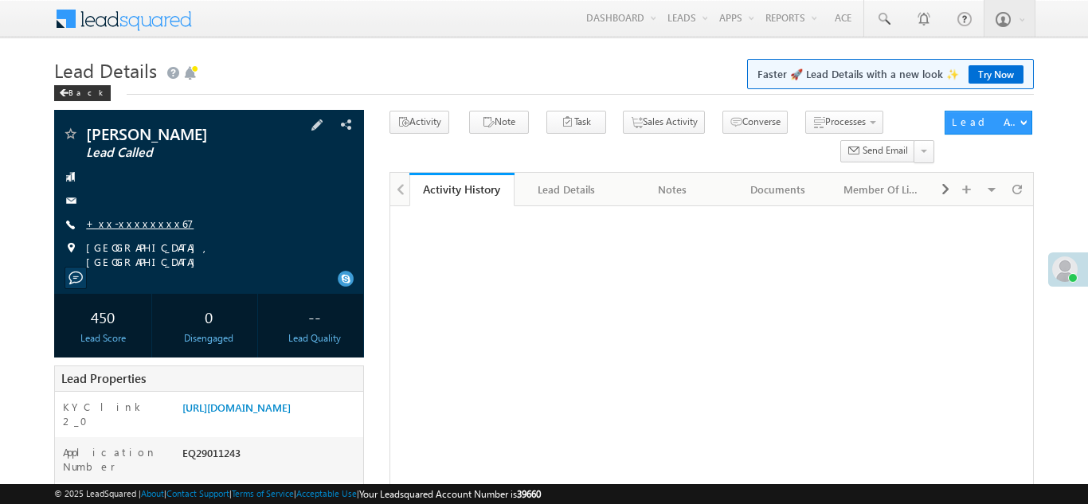
drag, startPoint x: 0, startPoint y: 0, endPoint x: 127, endPoint y: 217, distance: 251.7
click at [127, 217] on link "+xx-xxxxxxxx67" at bounding box center [140, 224] width 108 height 14
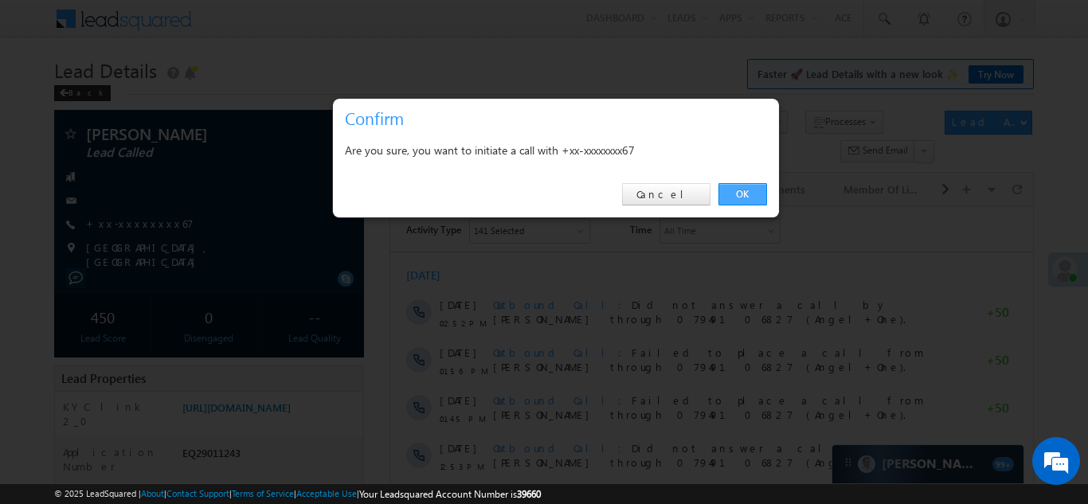
click at [742, 189] on link "OK" at bounding box center [743, 194] width 49 height 22
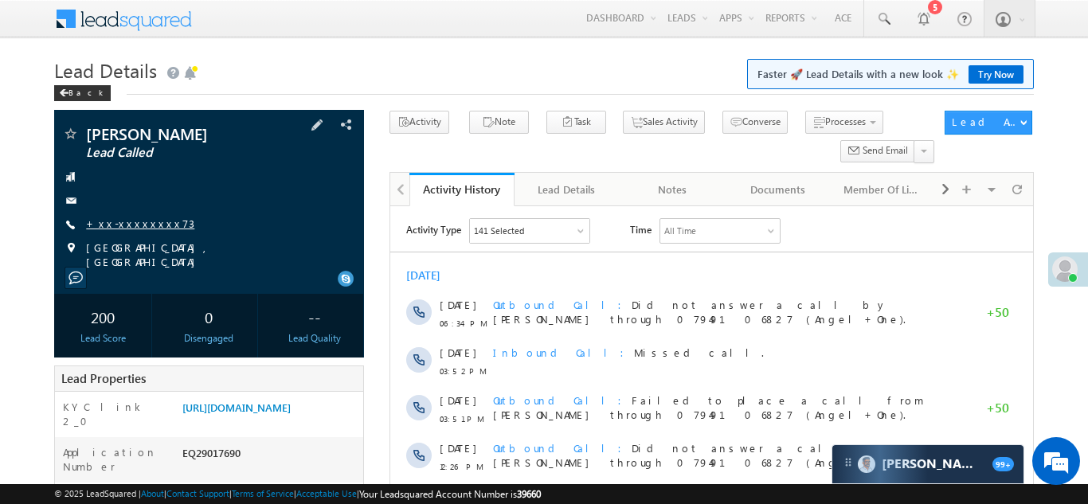
click at [131, 225] on link "+xx-xxxxxxxx73" at bounding box center [140, 224] width 108 height 14
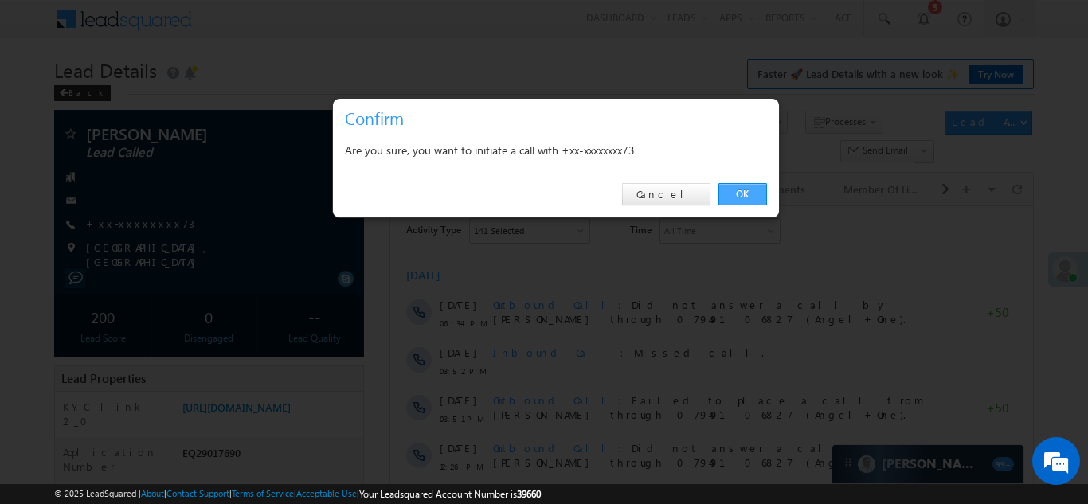
click at [743, 194] on link "OK" at bounding box center [743, 194] width 49 height 22
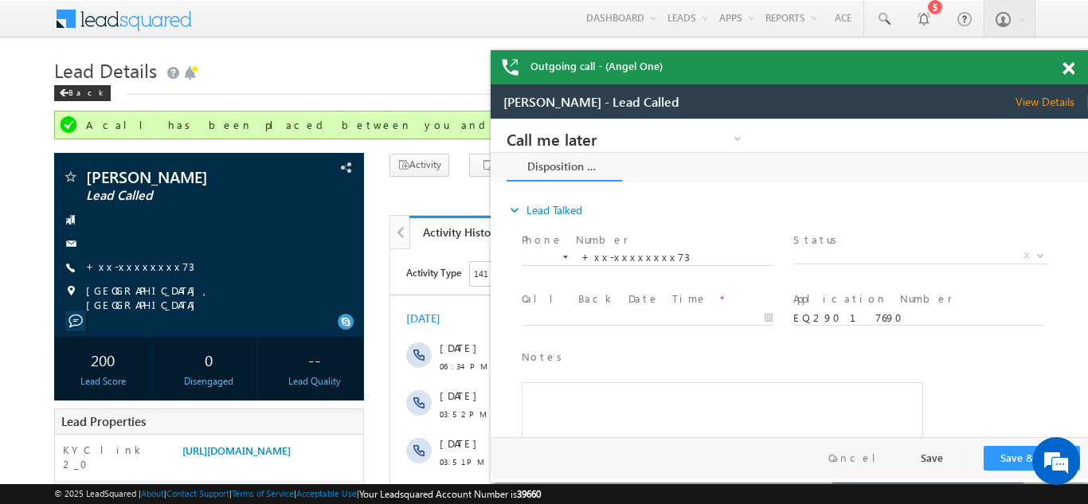
click at [1063, 70] on span at bounding box center [1069, 69] width 12 height 14
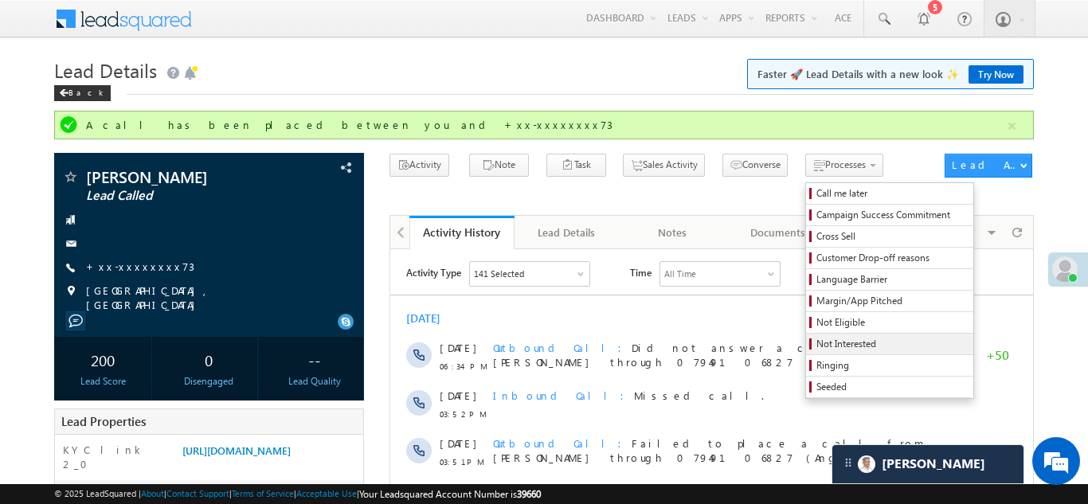
click at [817, 341] on span "Not Interested" at bounding box center [892, 344] width 151 height 14
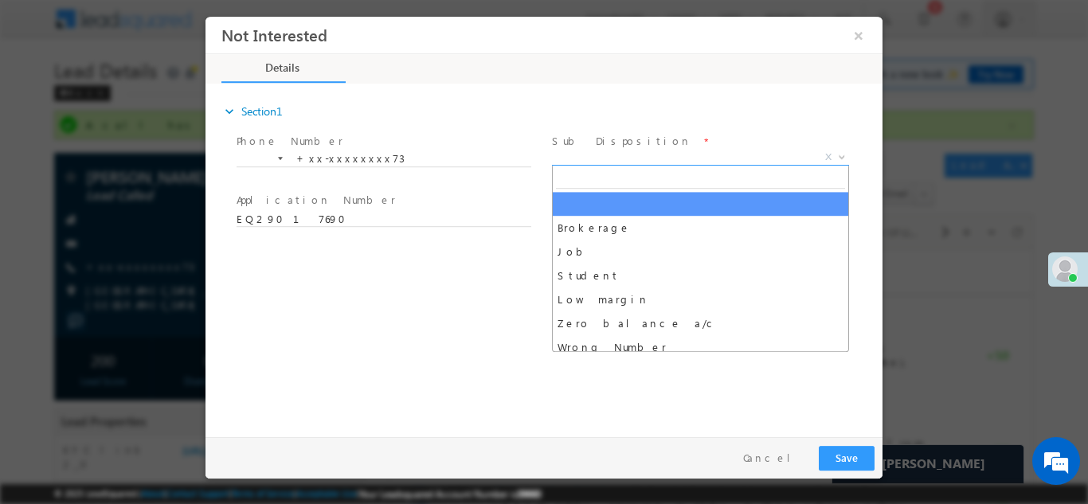
click at [670, 158] on span "X" at bounding box center [700, 157] width 297 height 16
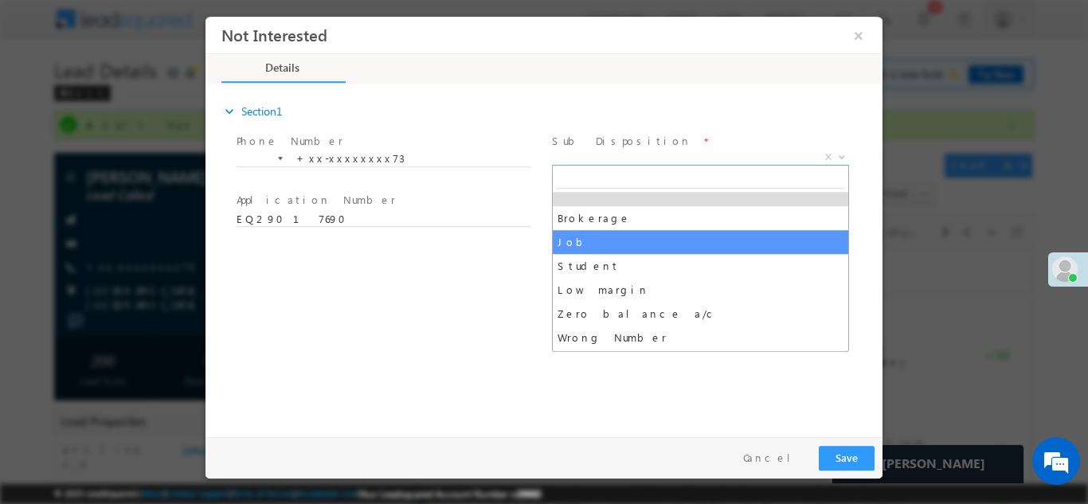
scroll to position [60, 0]
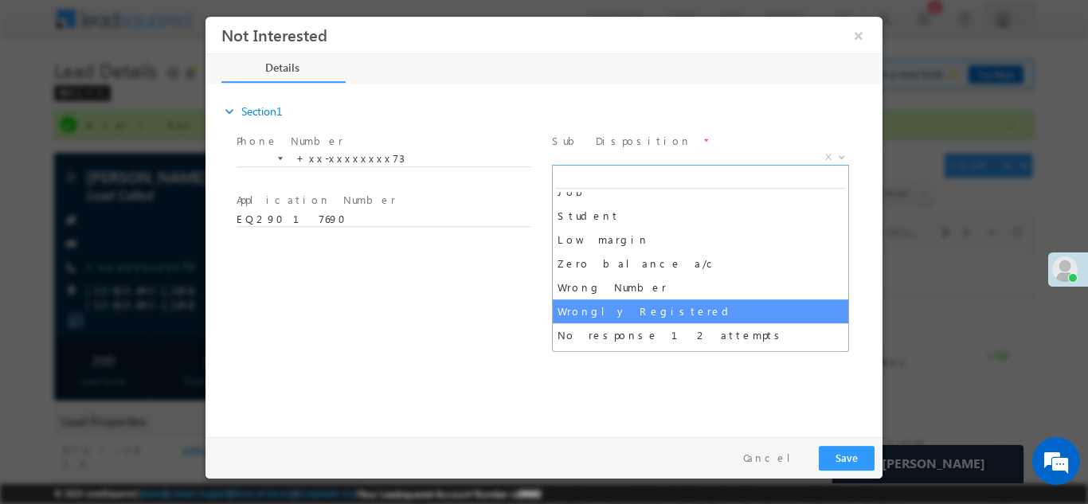
select select "Wrongly Registered"
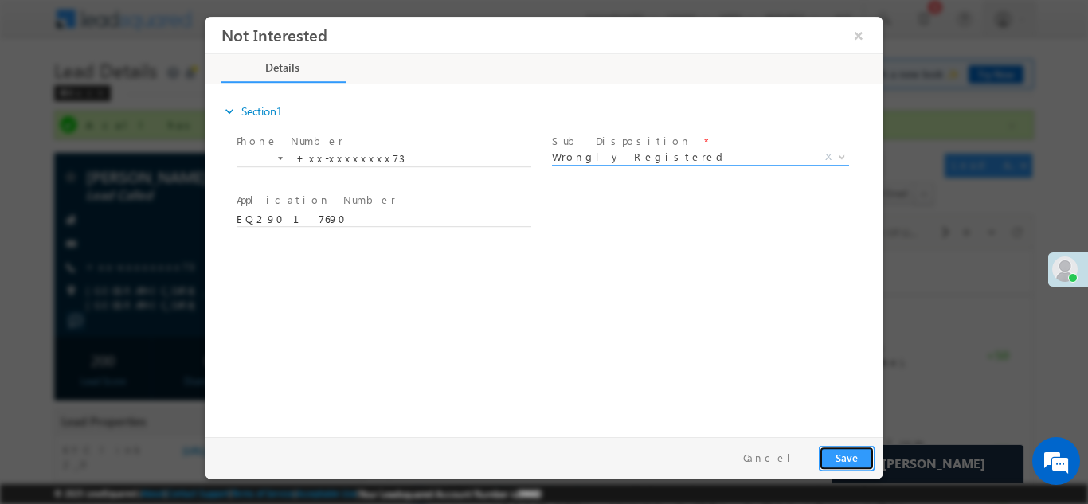
click at [843, 450] on button "Save" at bounding box center [847, 457] width 56 height 25
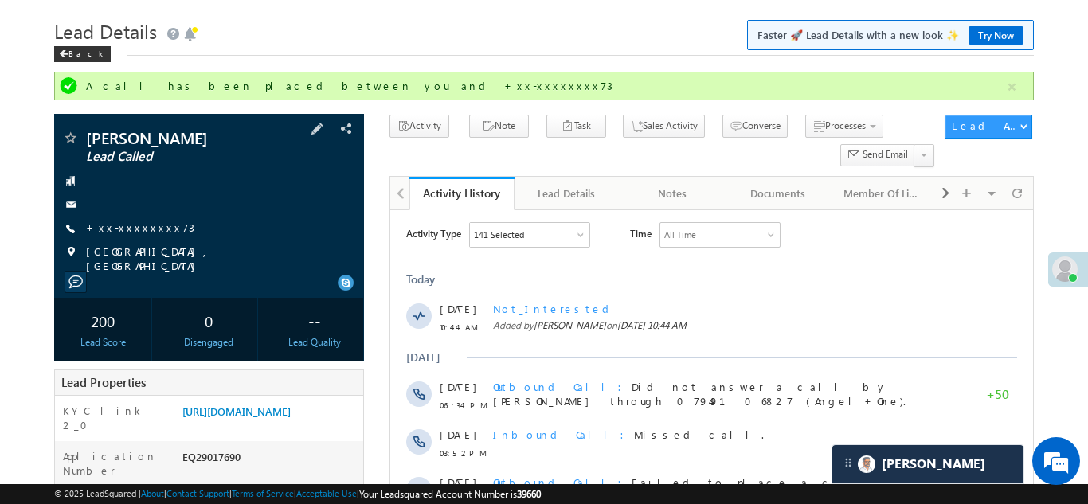
scroll to position [0, 0]
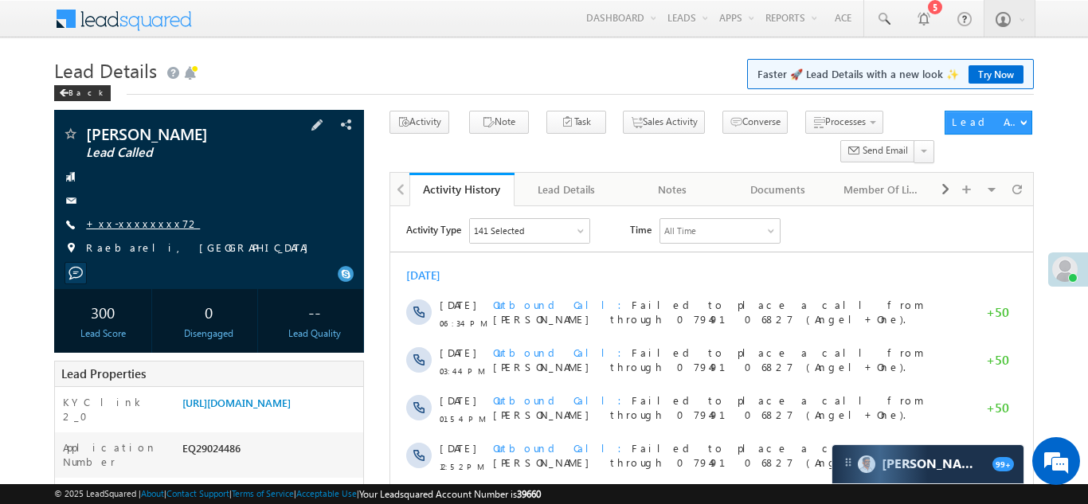
click at [122, 221] on link "+xx-xxxxxxxx72" at bounding box center [143, 224] width 114 height 14
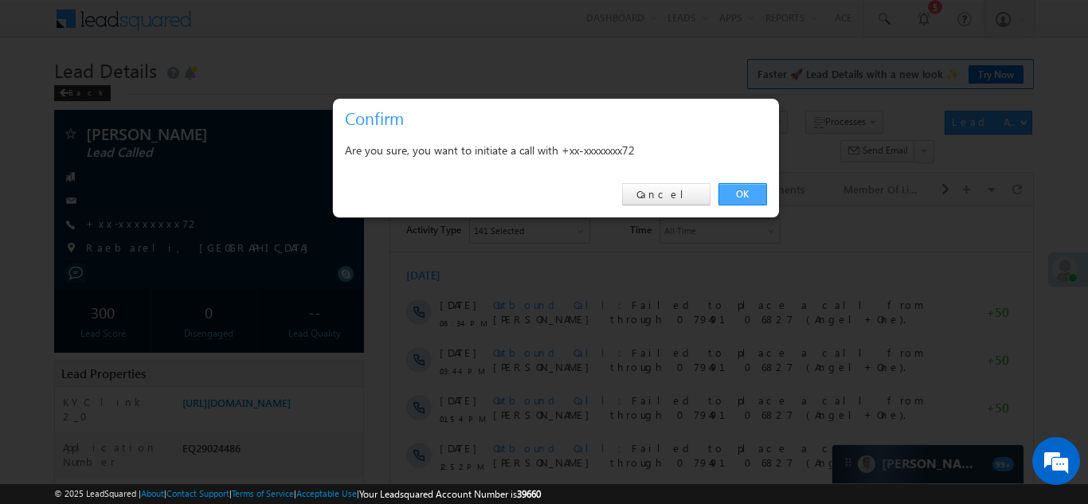
click at [733, 191] on link "OK" at bounding box center [743, 194] width 49 height 22
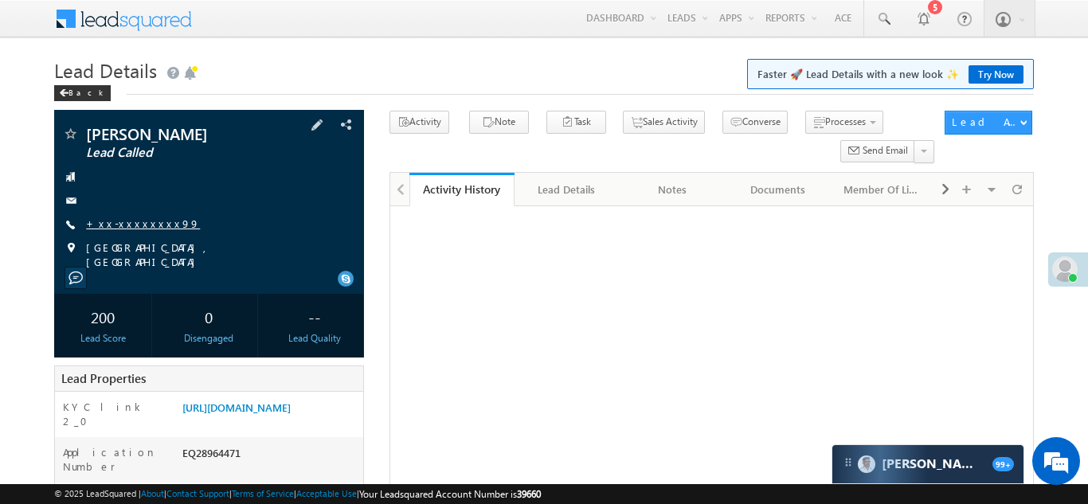
click at [131, 225] on link "+xx-xxxxxxxx99" at bounding box center [143, 224] width 114 height 14
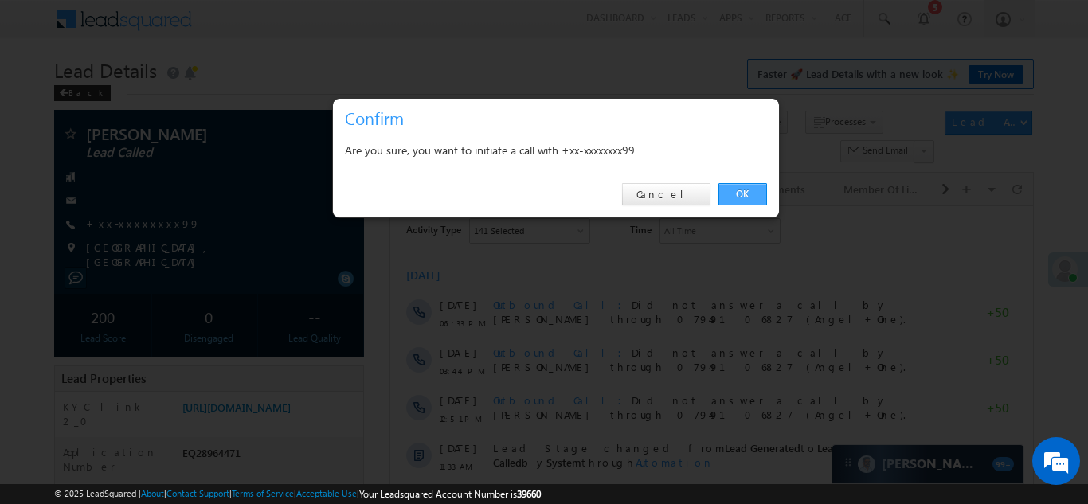
click at [735, 196] on link "OK" at bounding box center [743, 194] width 49 height 22
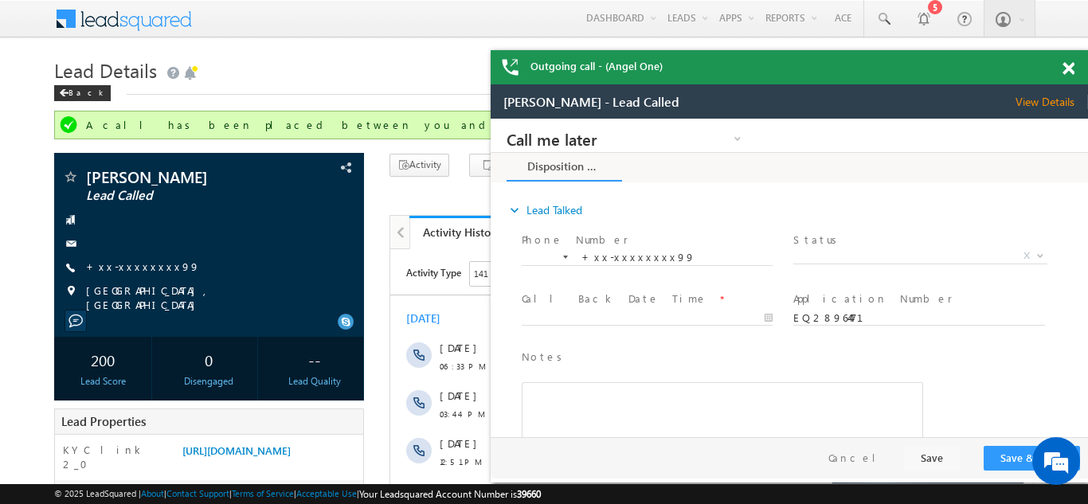
drag, startPoint x: 1070, startPoint y: 69, endPoint x: 194, endPoint y: 23, distance: 877.5
click at [1070, 69] on span at bounding box center [1069, 69] width 12 height 14
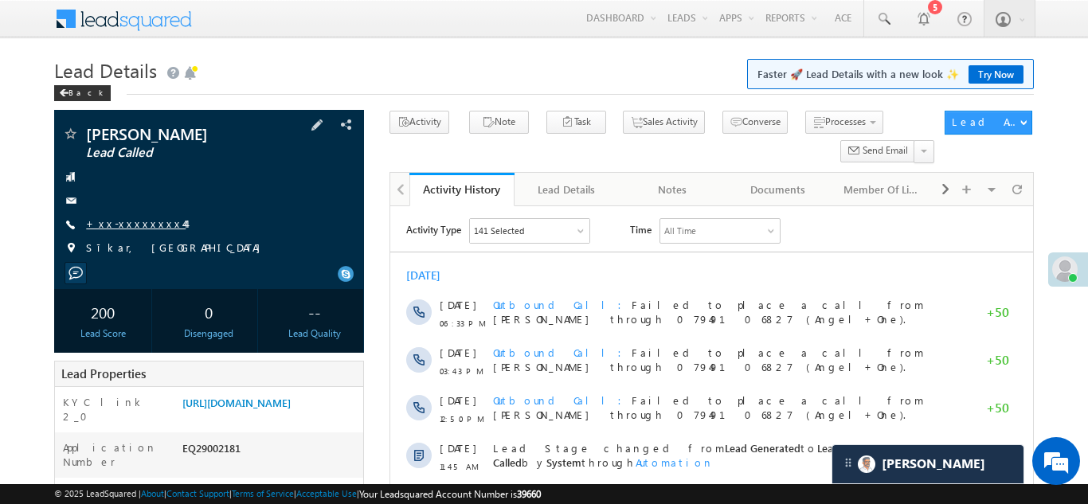
click at [130, 221] on link "+xx-xxxxxxxx44" at bounding box center [136, 224] width 100 height 14
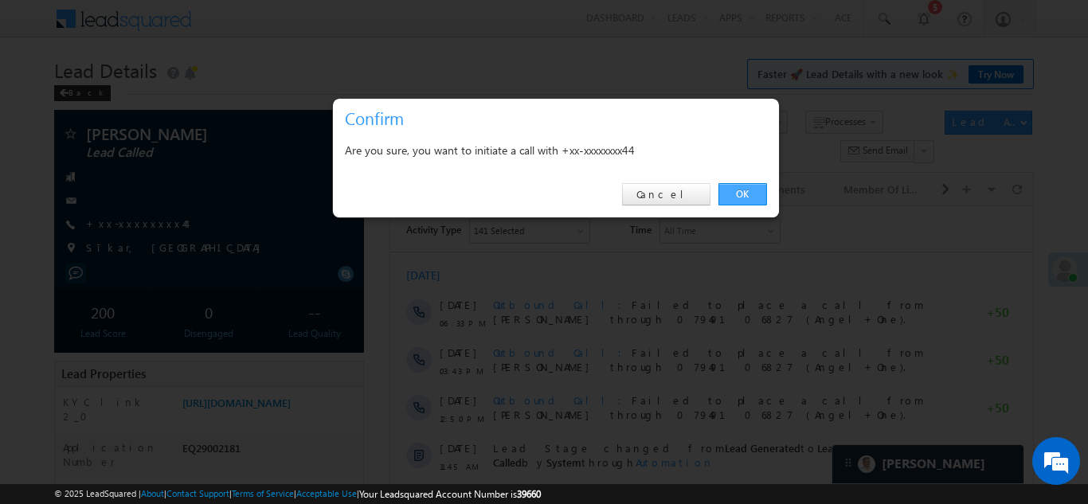
click at [735, 192] on link "OK" at bounding box center [743, 194] width 49 height 22
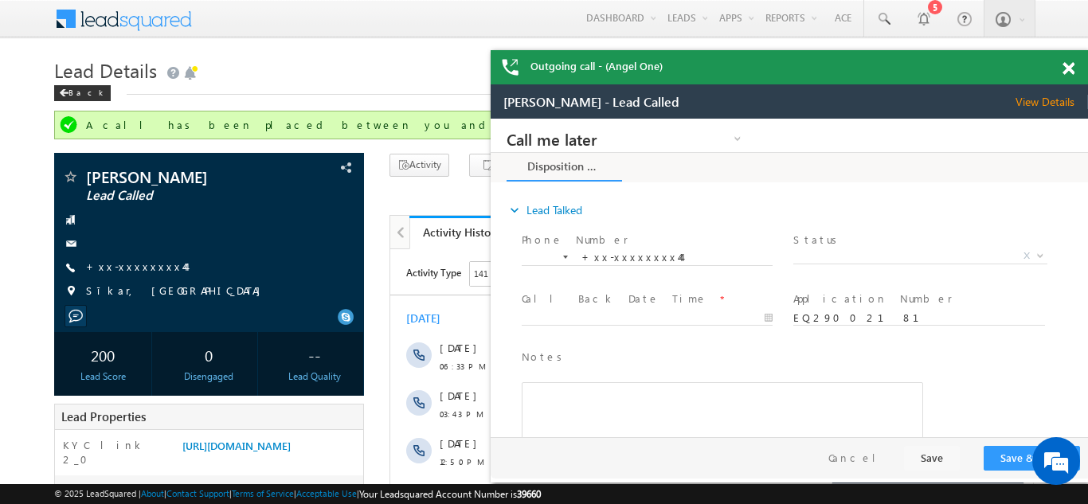
click at [1070, 66] on span at bounding box center [1069, 69] width 12 height 14
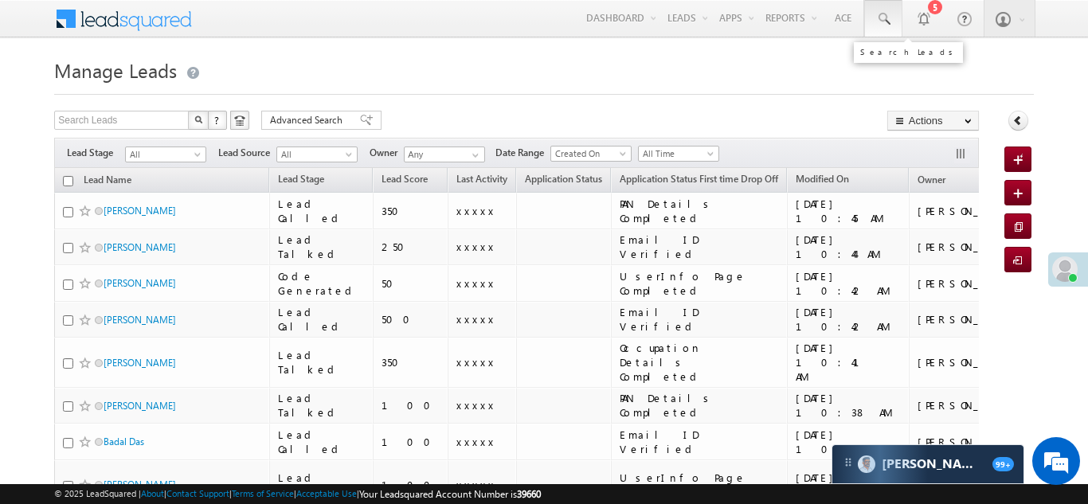
click at [879, 12] on span at bounding box center [884, 19] width 16 height 16
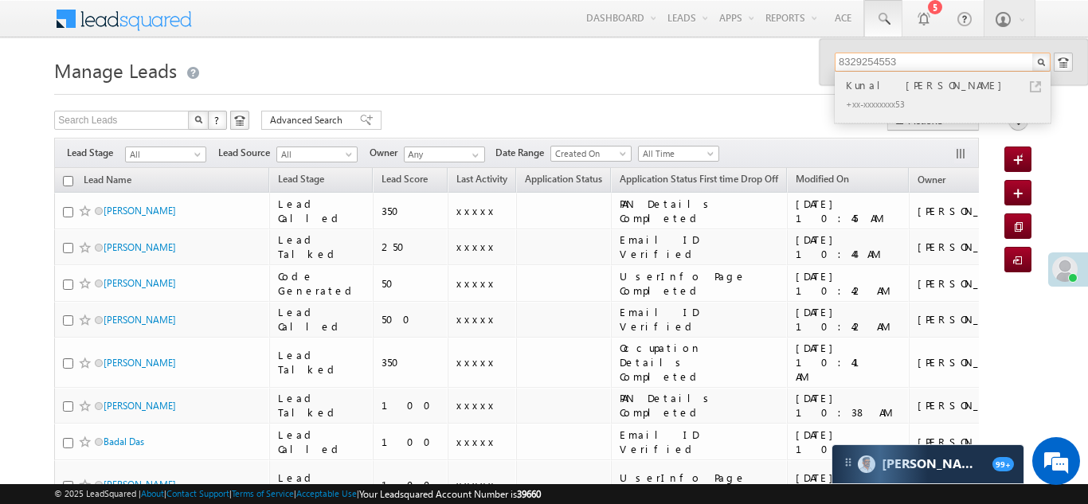
type input "8329254553"
click at [873, 88] on div "Kunal [PERSON_NAME]" at bounding box center [950, 85] width 214 height 18
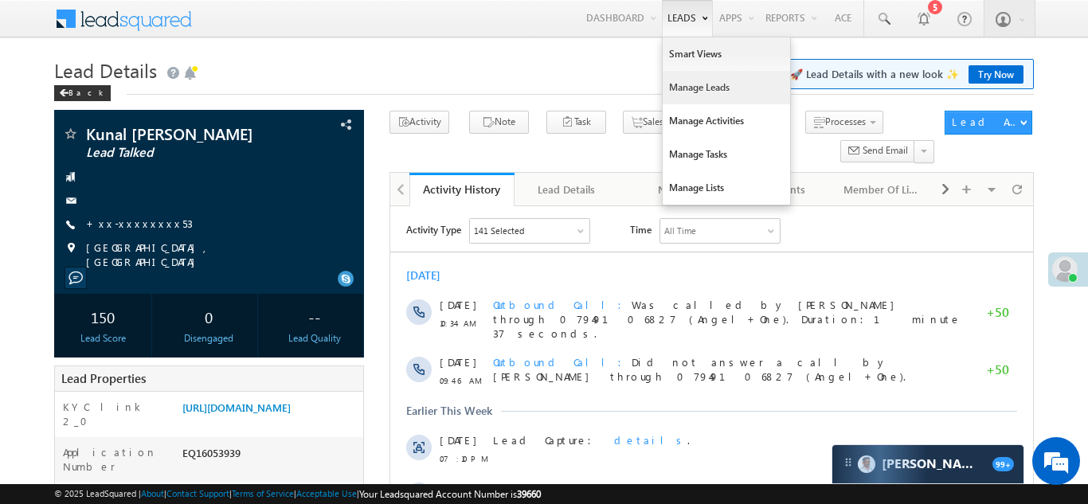
click at [690, 87] on link "Manage Leads" at bounding box center [726, 87] width 127 height 33
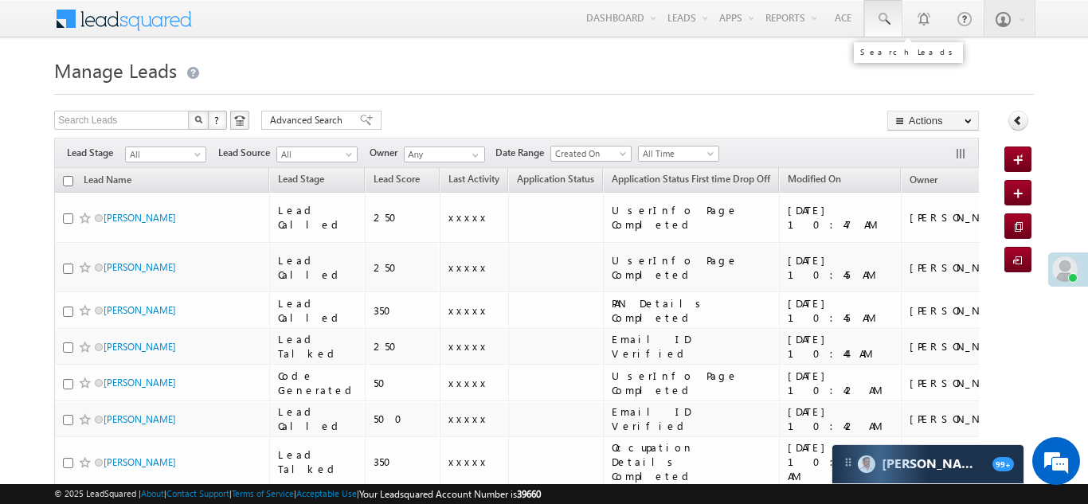
click at [888, 14] on span at bounding box center [884, 19] width 16 height 16
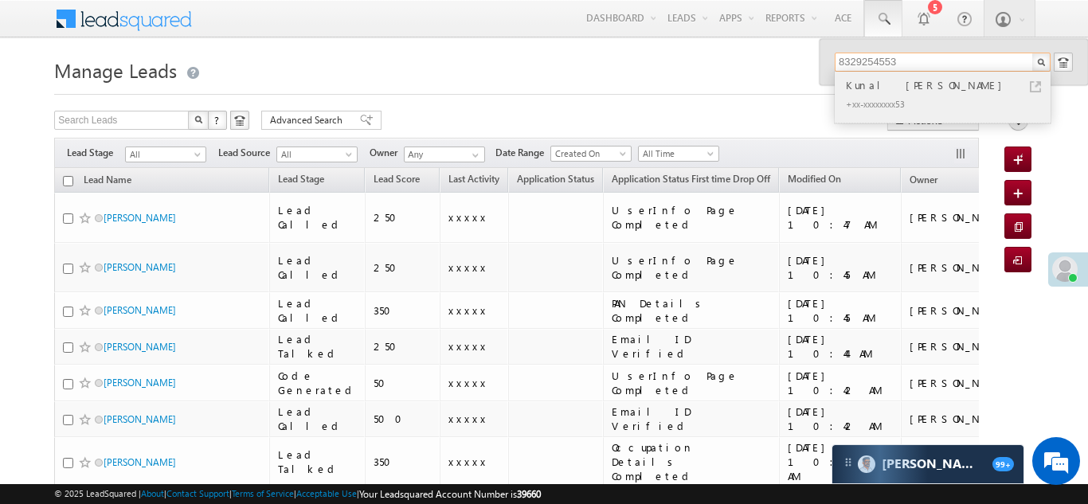
type input "8329254553"
click at [863, 72] on div "Kunal anil dusane +xx-xxxxxxxx53" at bounding box center [942, 97] width 214 height 51
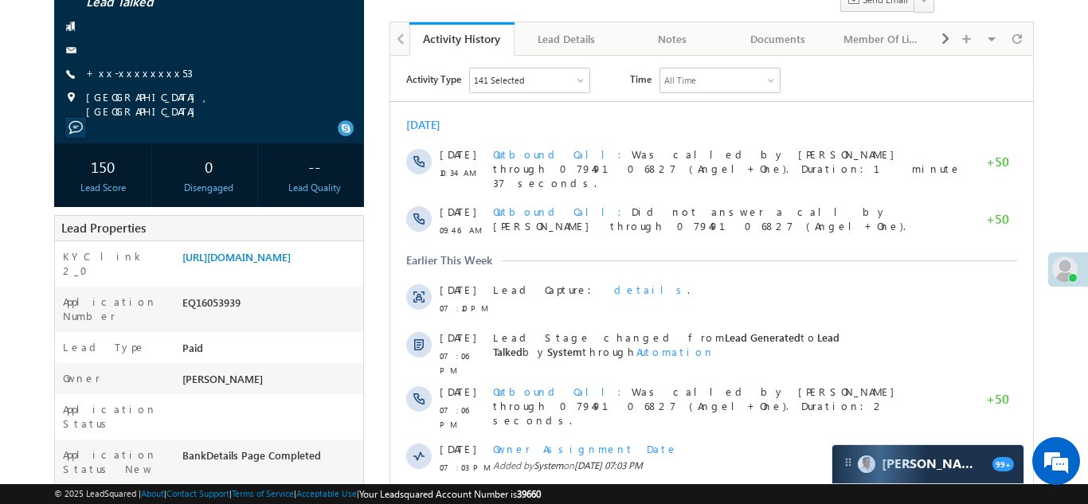
scroll to position [155, 0]
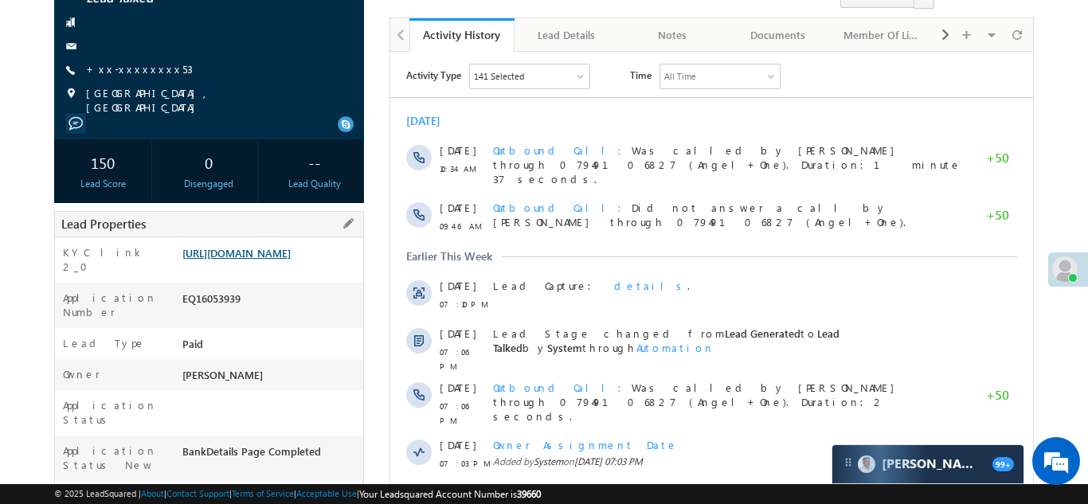
click at [253, 260] on link "https://angelbroking1-pk3em7sa.customui-test.leadsquared.com?leadId=dc07821e-4c…" at bounding box center [236, 253] width 108 height 14
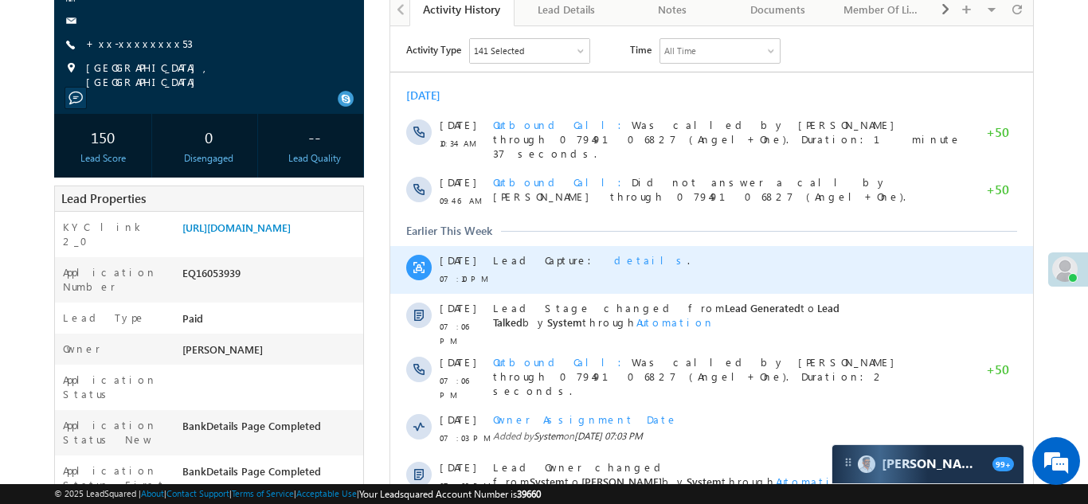
scroll to position [0, 0]
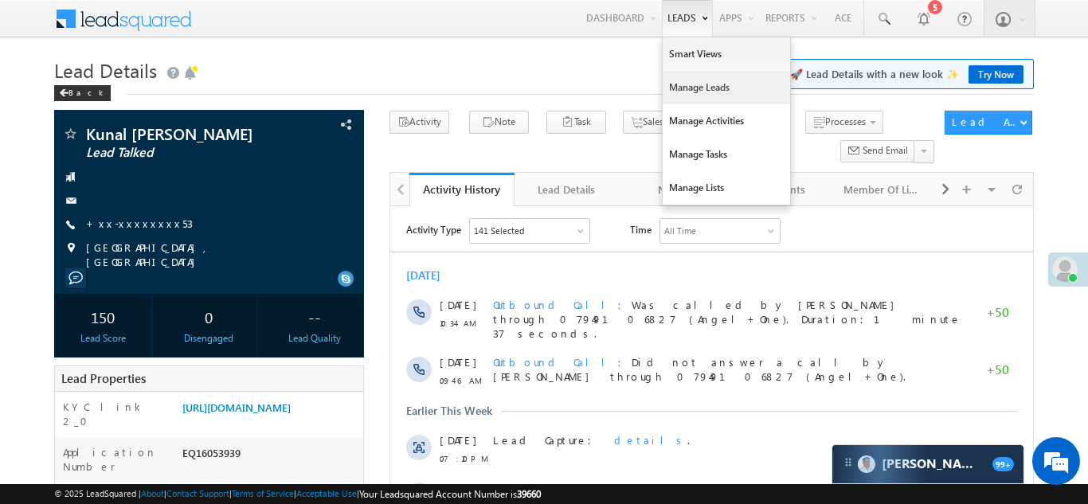
click at [689, 96] on link "Manage Leads" at bounding box center [726, 87] width 127 height 33
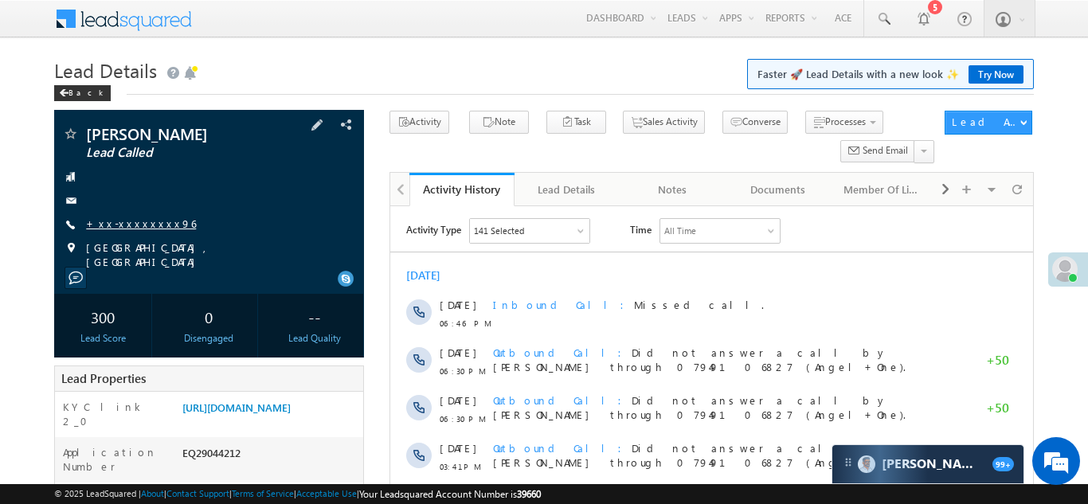
click at [135, 222] on link "+xx-xxxxxxxx96" at bounding box center [141, 224] width 110 height 14
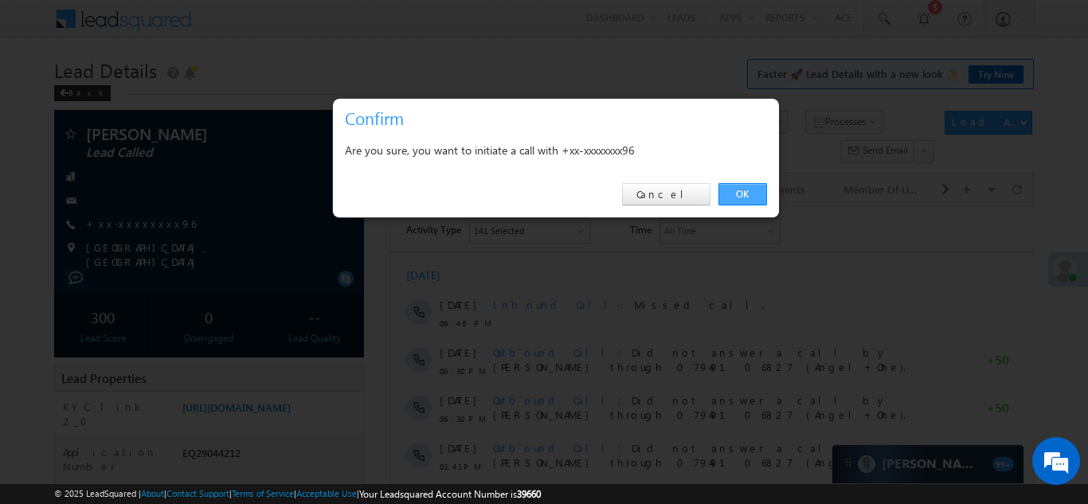
click at [742, 200] on link "OK" at bounding box center [743, 194] width 49 height 22
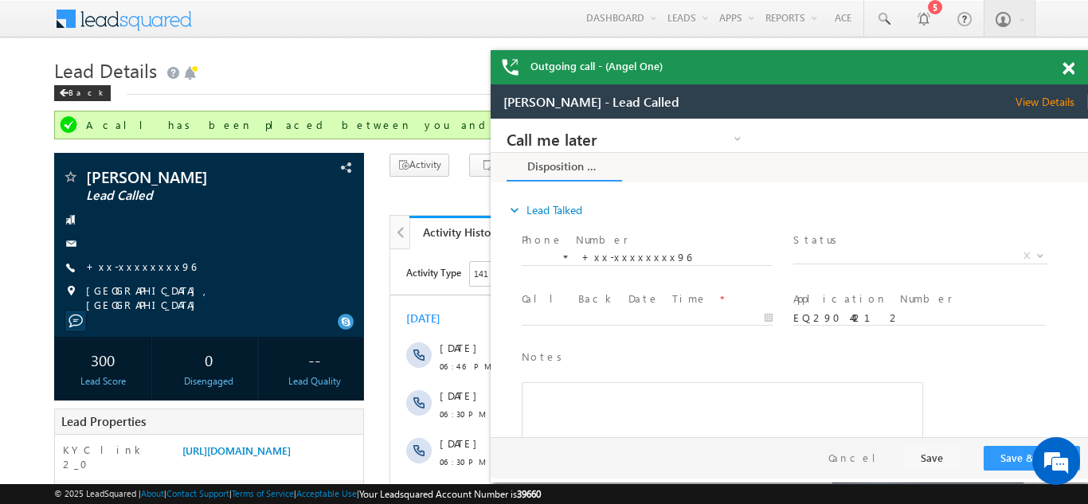
click at [1069, 67] on span at bounding box center [1069, 69] width 12 height 14
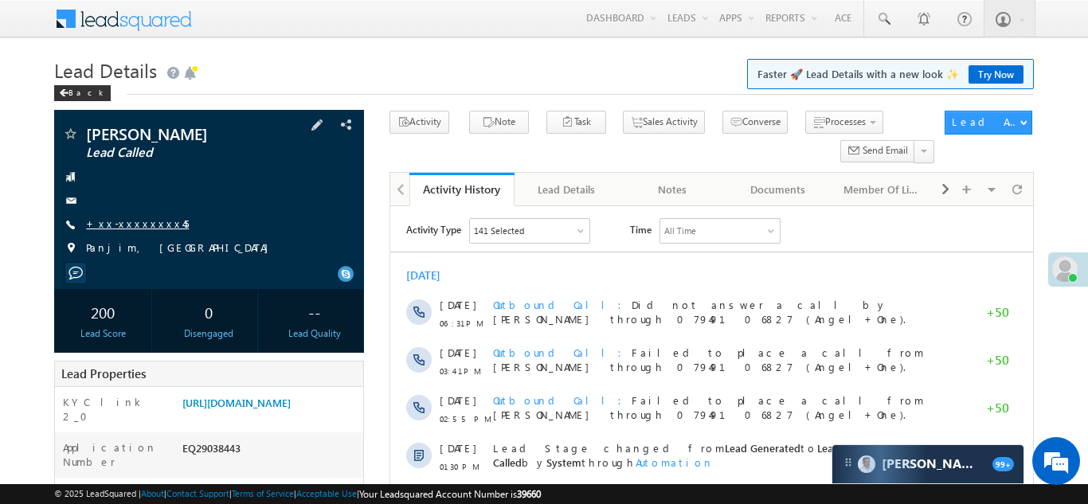
click at [123, 222] on link "+xx-xxxxxxxx45" at bounding box center [137, 224] width 103 height 14
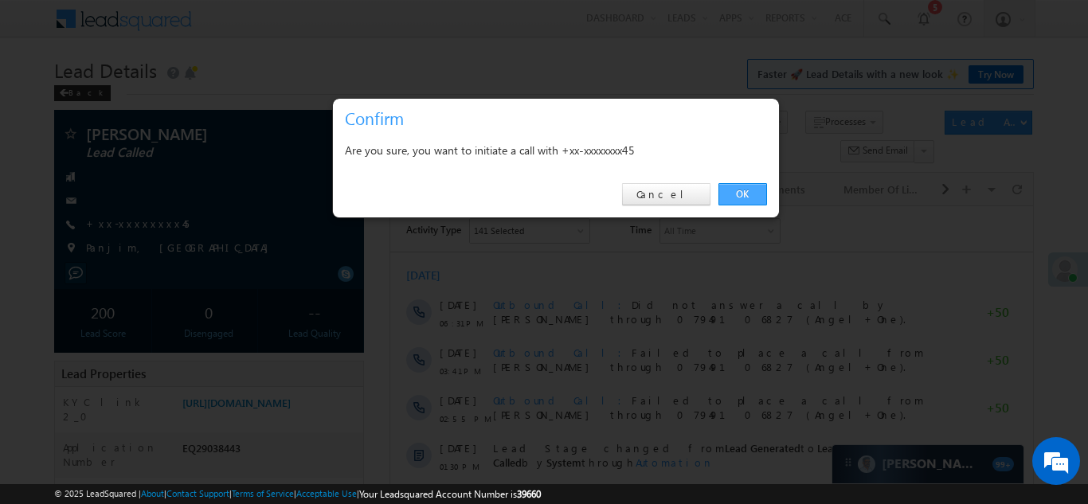
click at [737, 186] on link "OK" at bounding box center [743, 194] width 49 height 22
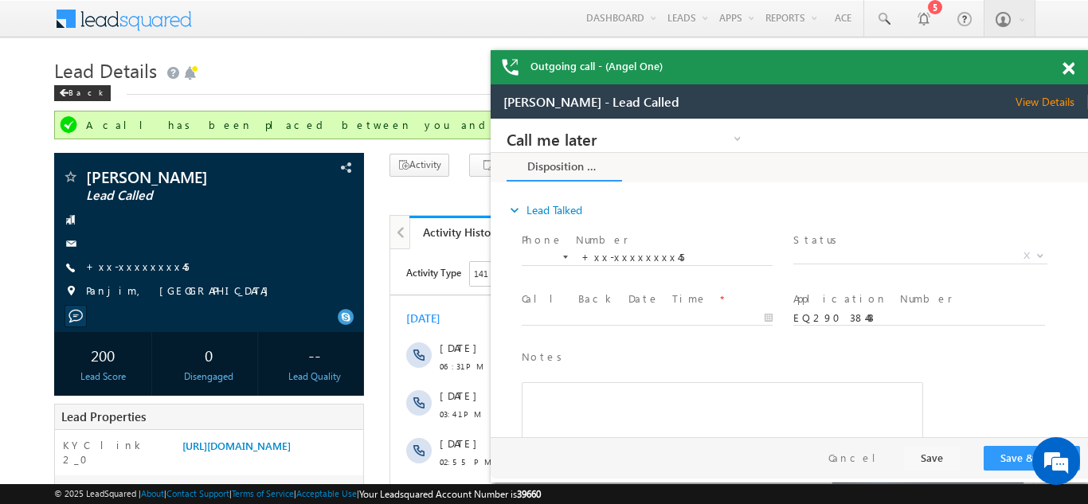
click at [1071, 70] on span at bounding box center [1069, 69] width 12 height 14
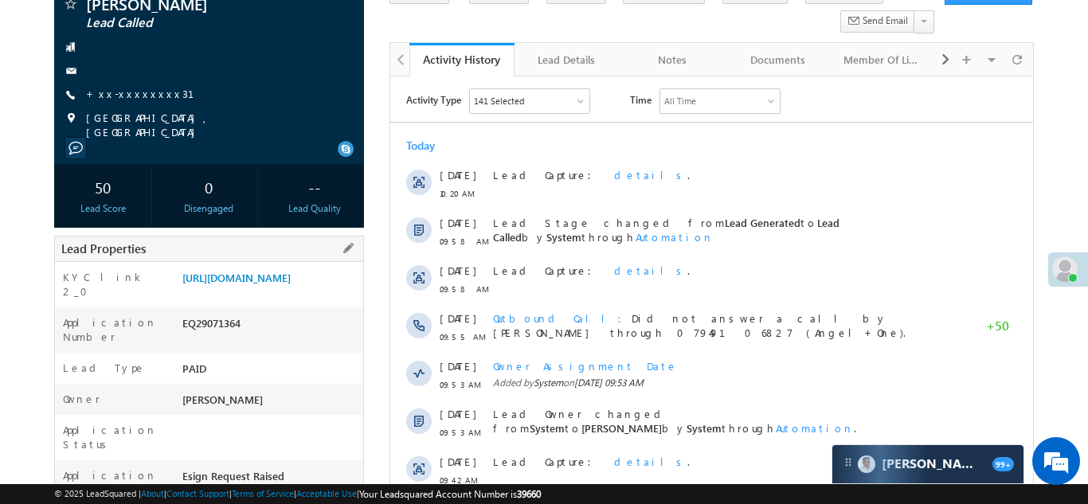
scroll to position [135, 0]
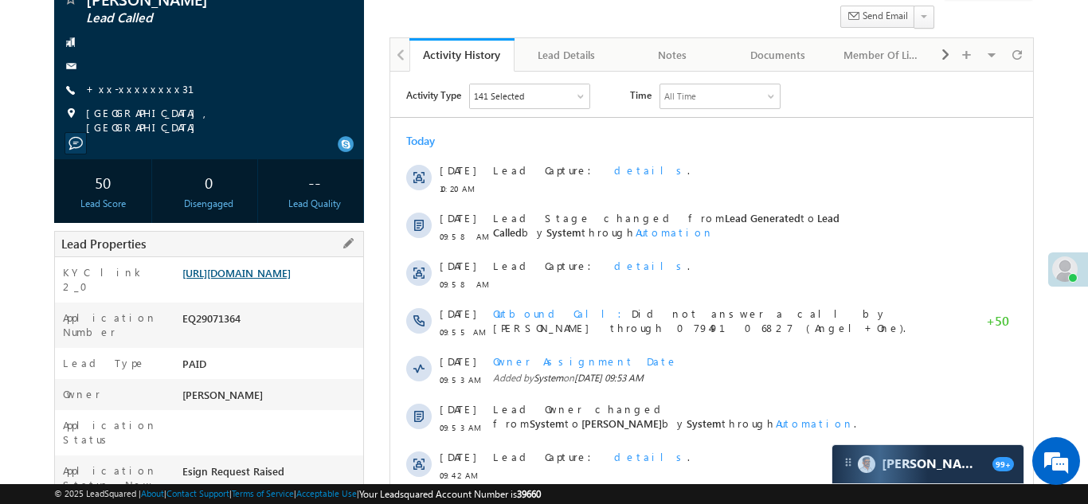
click at [257, 278] on link "[URL][DOMAIN_NAME]" at bounding box center [236, 273] width 108 height 14
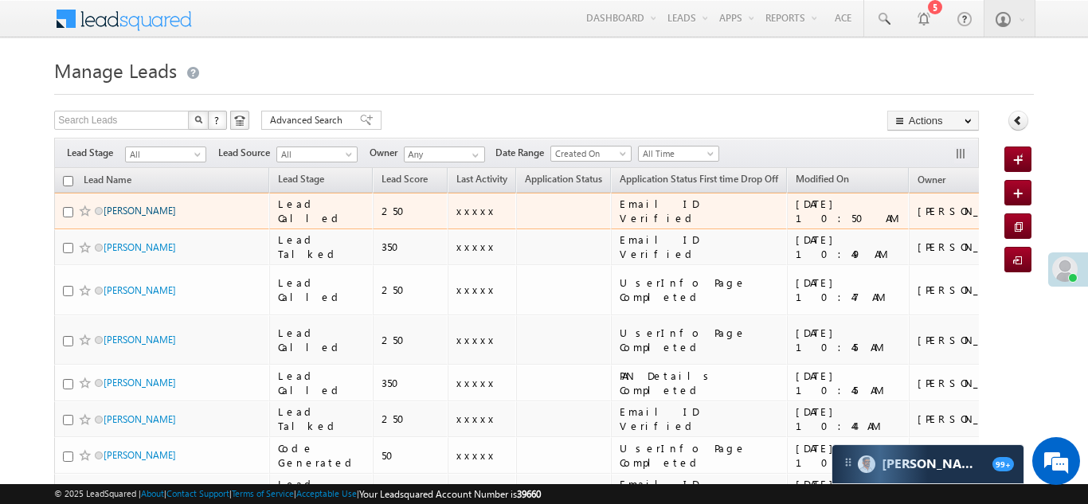
click at [125, 208] on link "[PERSON_NAME]" at bounding box center [140, 211] width 72 height 12
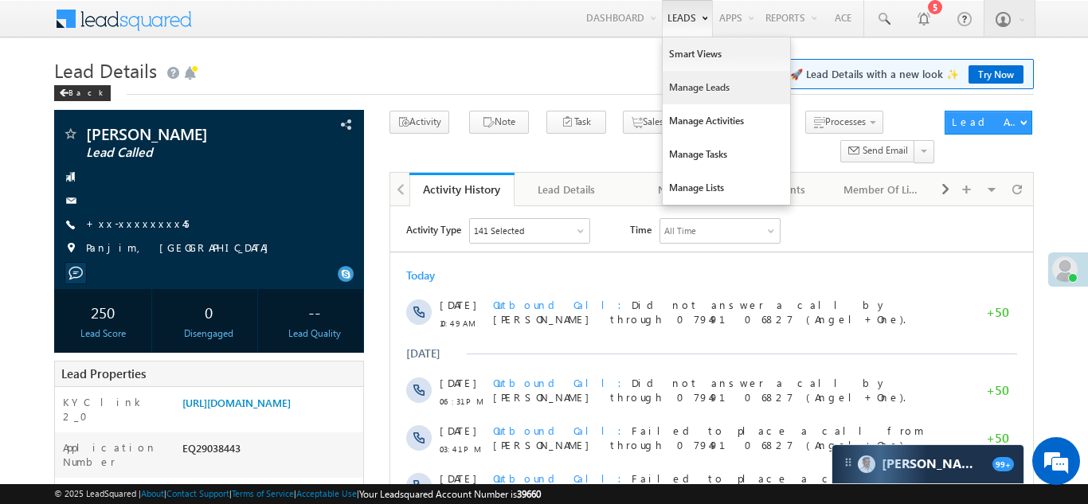
click at [685, 82] on link "Manage Leads" at bounding box center [726, 87] width 127 height 33
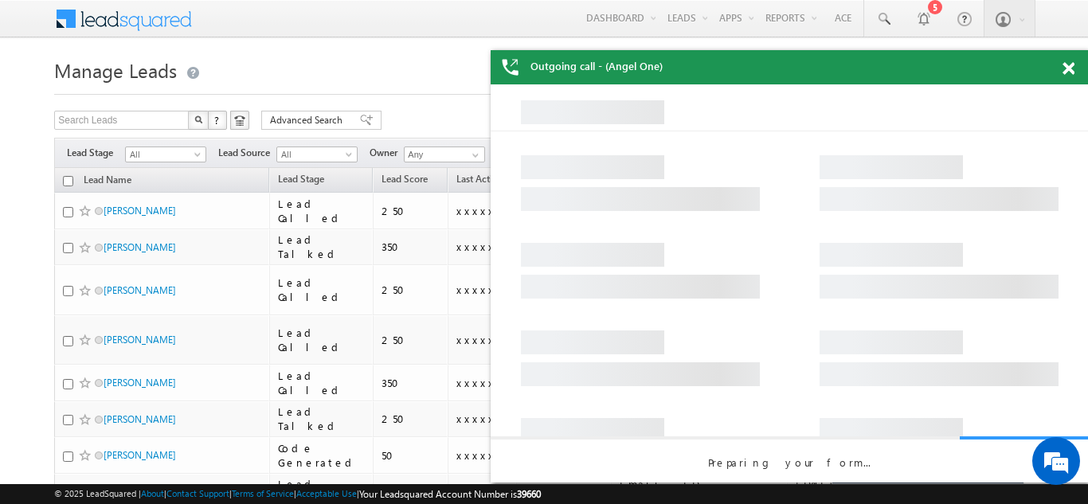
click at [1064, 71] on span at bounding box center [1069, 69] width 12 height 14
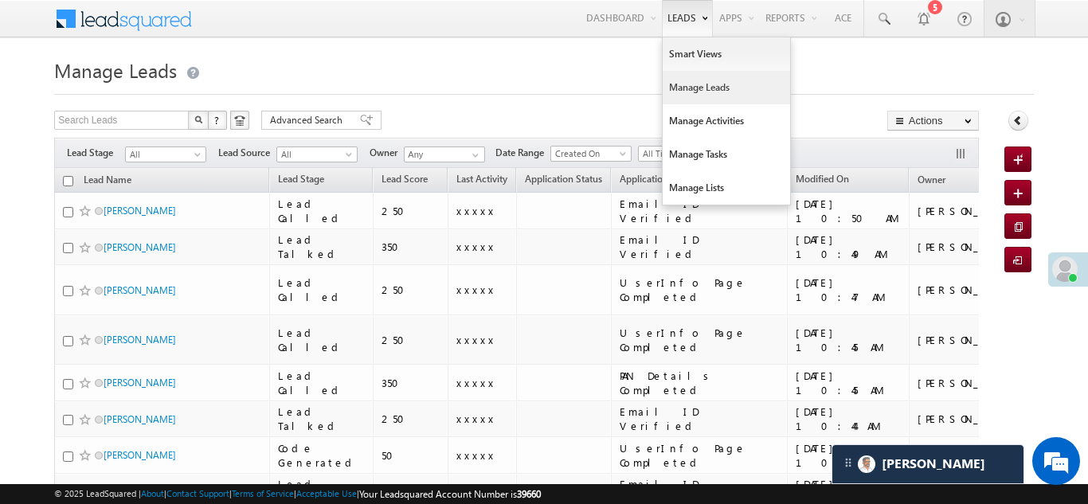
click at [680, 92] on link "Manage Leads" at bounding box center [726, 87] width 127 height 33
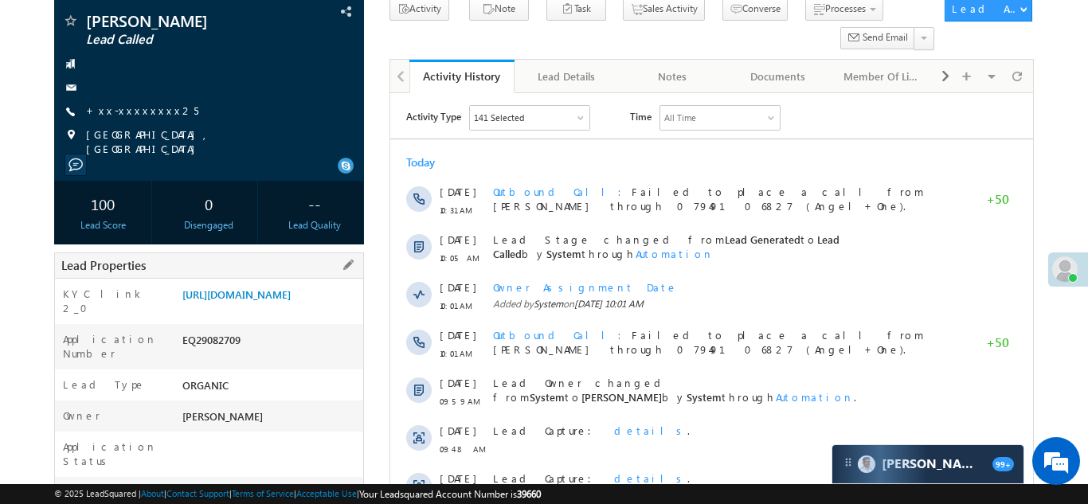
scroll to position [130, 0]
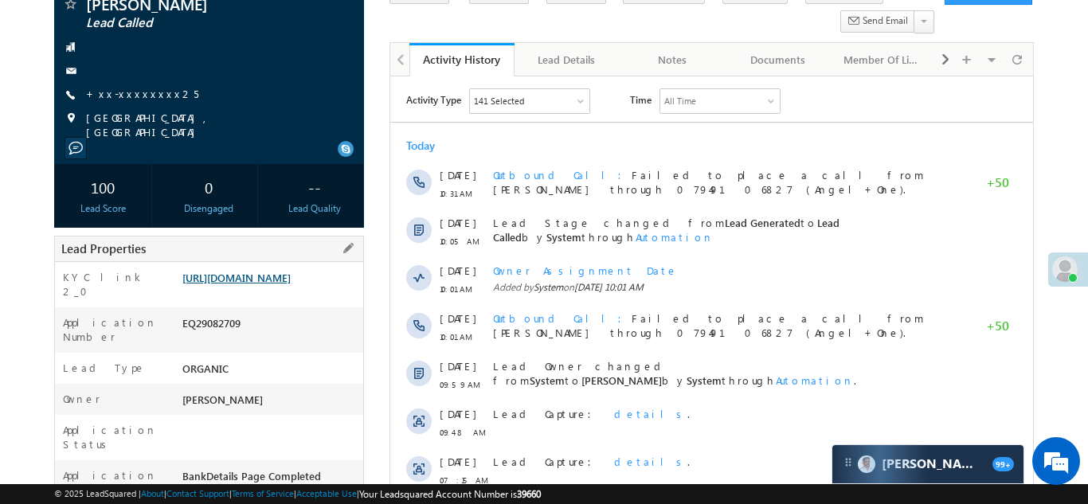
click at [256, 284] on link "https://angelbroking1-pk3em7sa.customui-test.leadsquared.com?leadId=b94f2355-b4…" at bounding box center [236, 278] width 108 height 14
click at [131, 95] on link "+xx-xxxxxxxx25" at bounding box center [142, 94] width 112 height 14
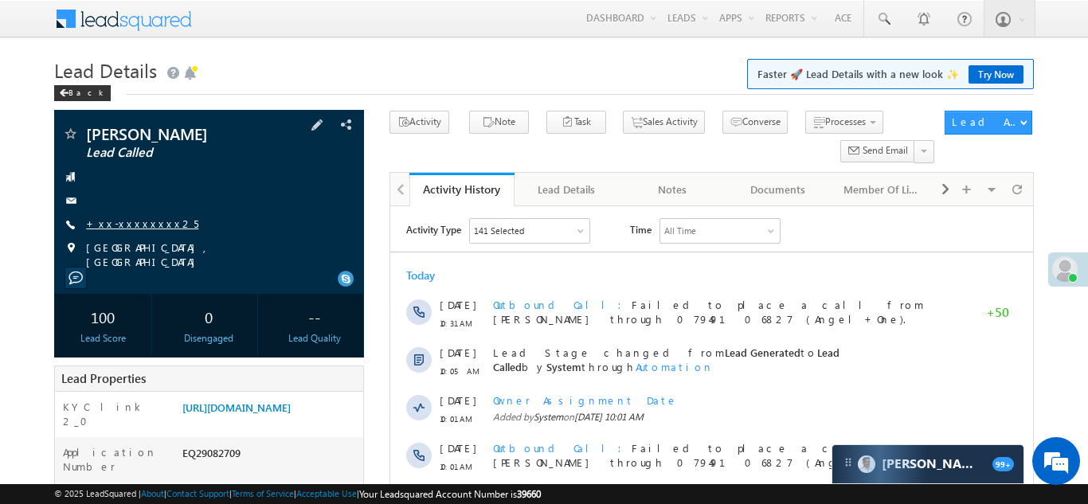
click at [124, 217] on link "+xx-xxxxxxxx25" at bounding box center [142, 224] width 112 height 14
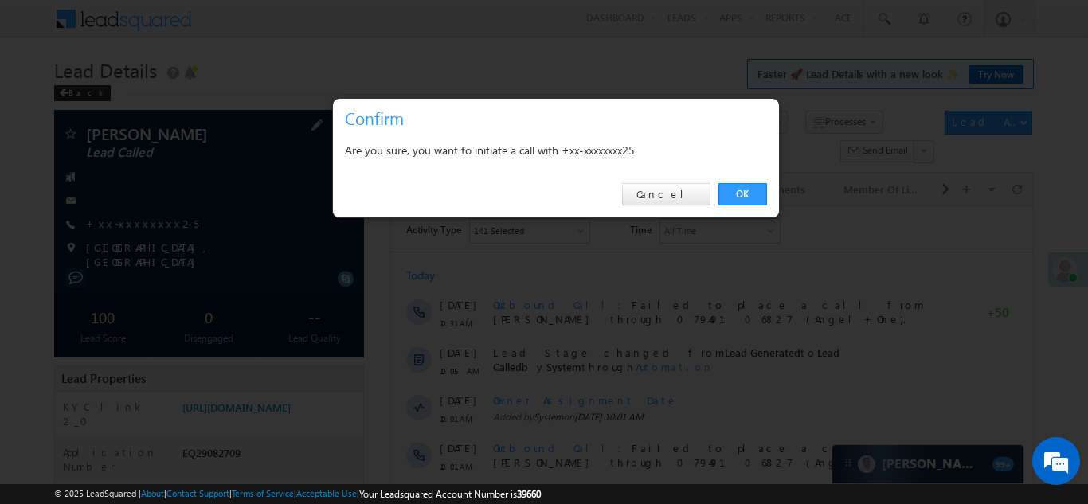
click at [127, 227] on div at bounding box center [544, 252] width 1088 height 504
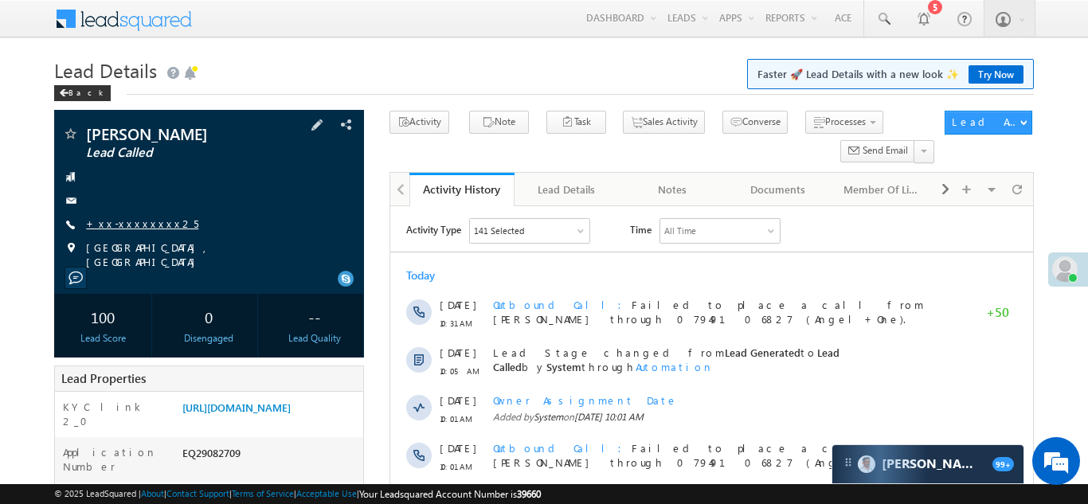
click at [135, 222] on link "+xx-xxxxxxxx25" at bounding box center [142, 224] width 112 height 14
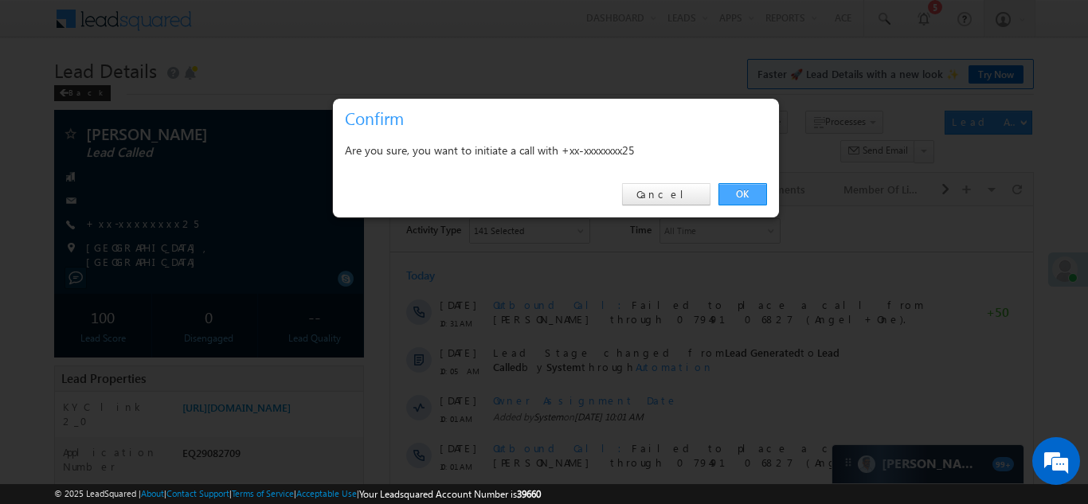
click at [731, 193] on link "OK" at bounding box center [743, 194] width 49 height 22
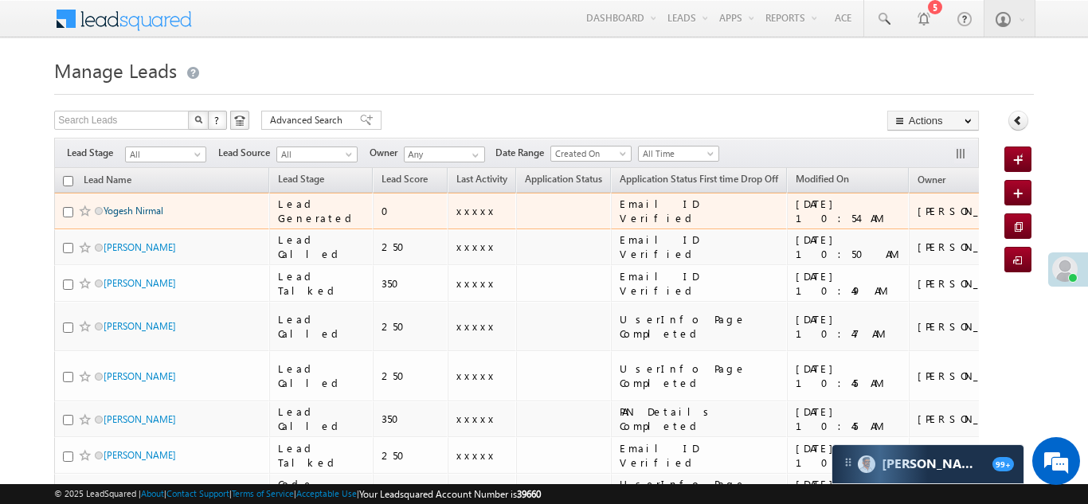
click at [120, 210] on link "Yogesh Nirmal" at bounding box center [134, 211] width 60 height 12
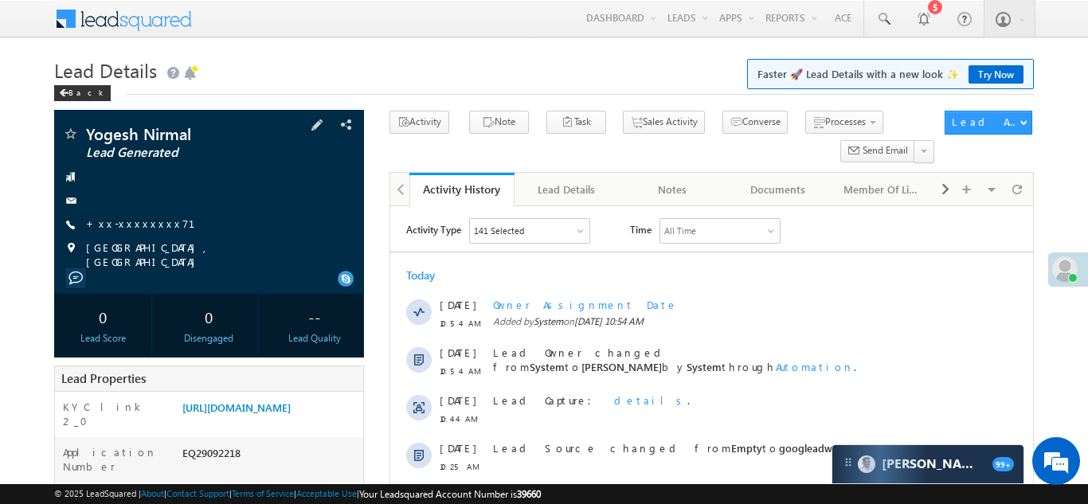
click at [126, 230] on span "+xx-xxxxxxxx71" at bounding box center [150, 225] width 128 height 16
click at [143, 213] on div "Yogesh Nirmal Lead Generated +xx-xxxxxxxx71" at bounding box center [209, 197] width 294 height 143
click at [142, 219] on link "+xx-xxxxxxxx71" at bounding box center [150, 224] width 128 height 14
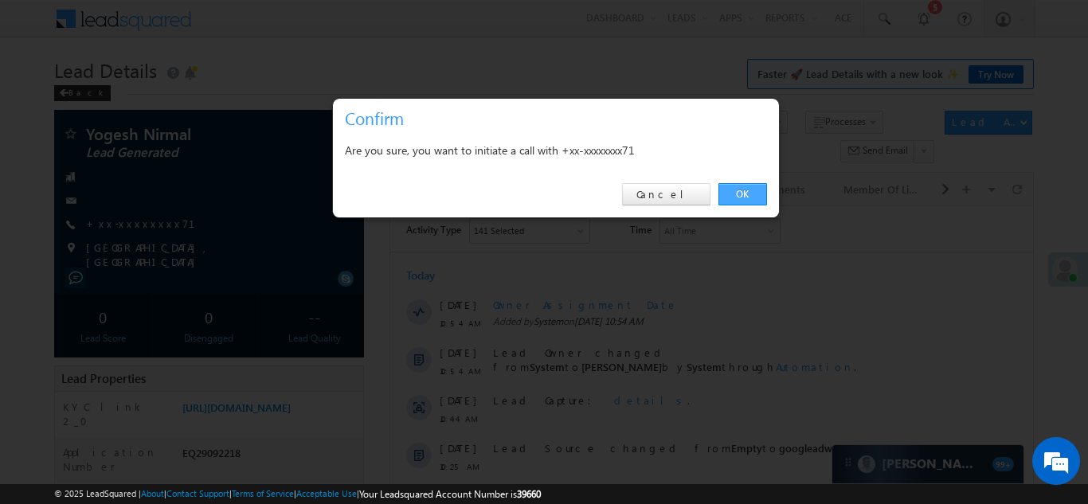
click at [736, 194] on link "OK" at bounding box center [743, 194] width 49 height 22
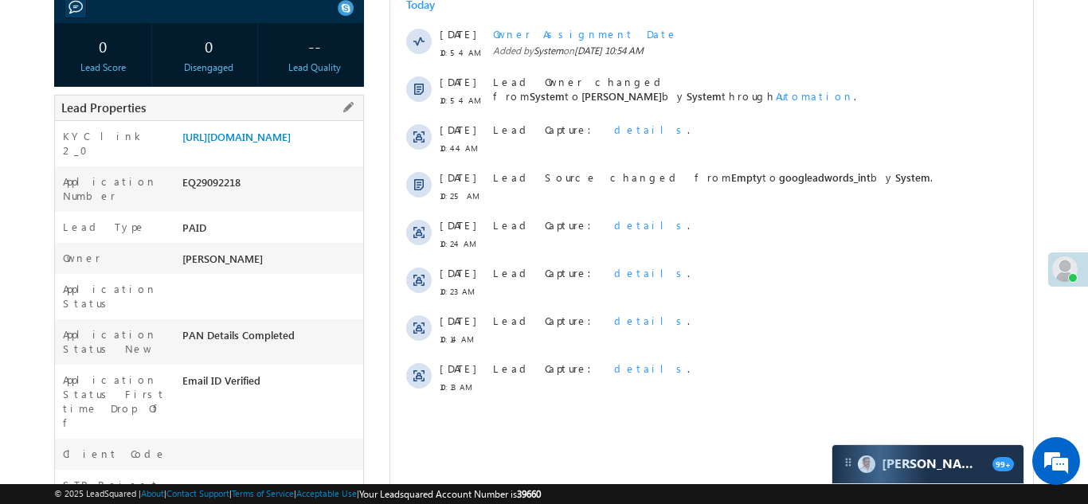
scroll to position [314, 0]
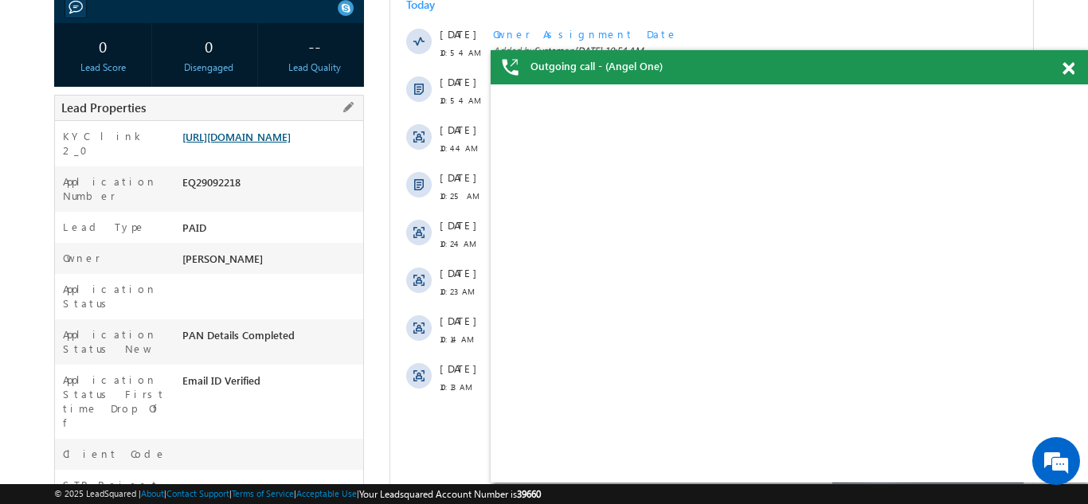
click at [265, 139] on link "https://angelbroking1-pk3em7sa.customui-test.leadsquared.com?leadId=a2b6f392-f6…" at bounding box center [236, 137] width 108 height 14
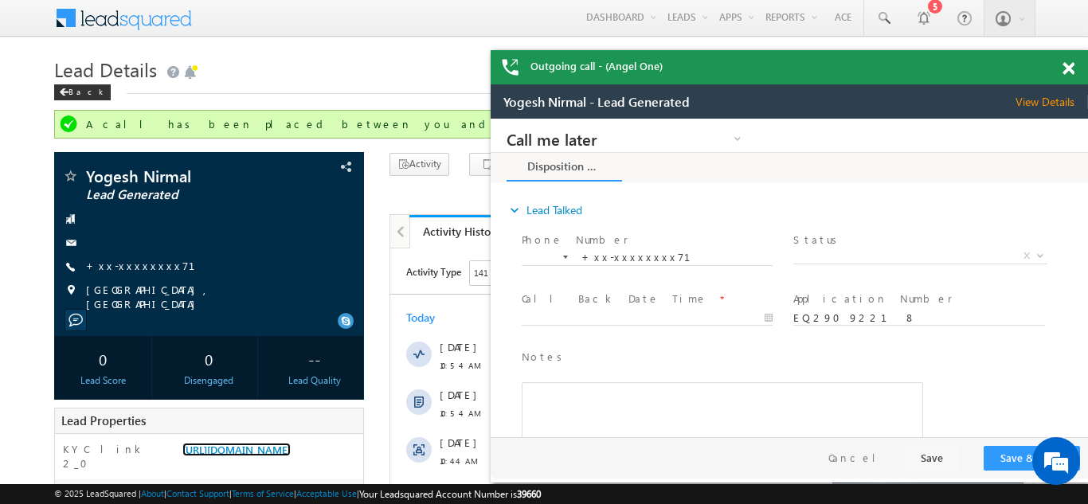
scroll to position [0, 0]
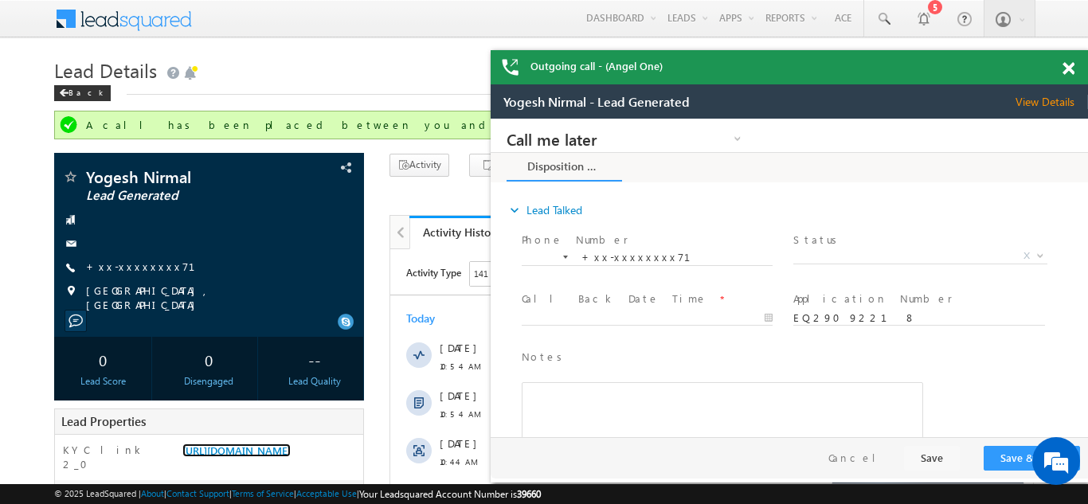
click at [1063, 63] on div "Outgoing call - (Angel One)" at bounding box center [789, 67] width 597 height 34
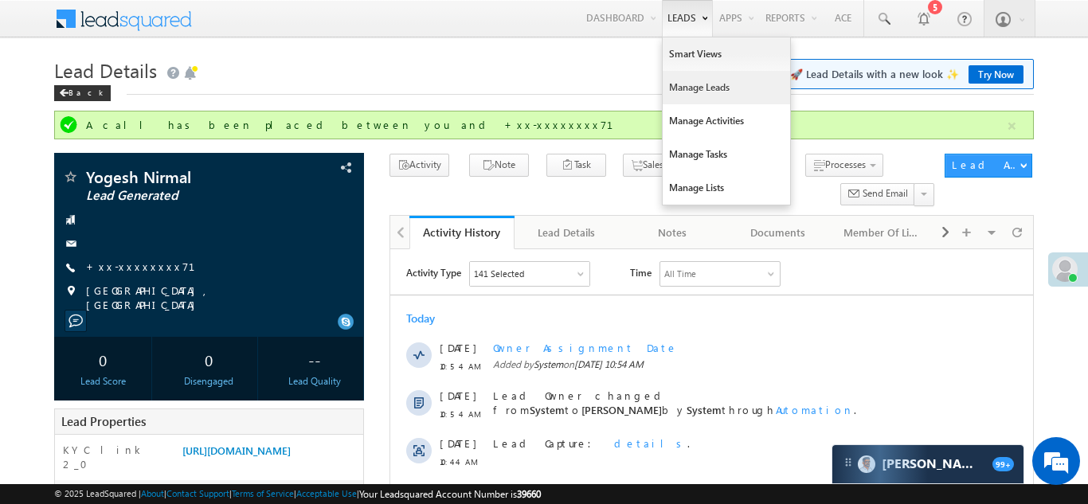
click at [691, 95] on link "Manage Leads" at bounding box center [726, 87] width 127 height 33
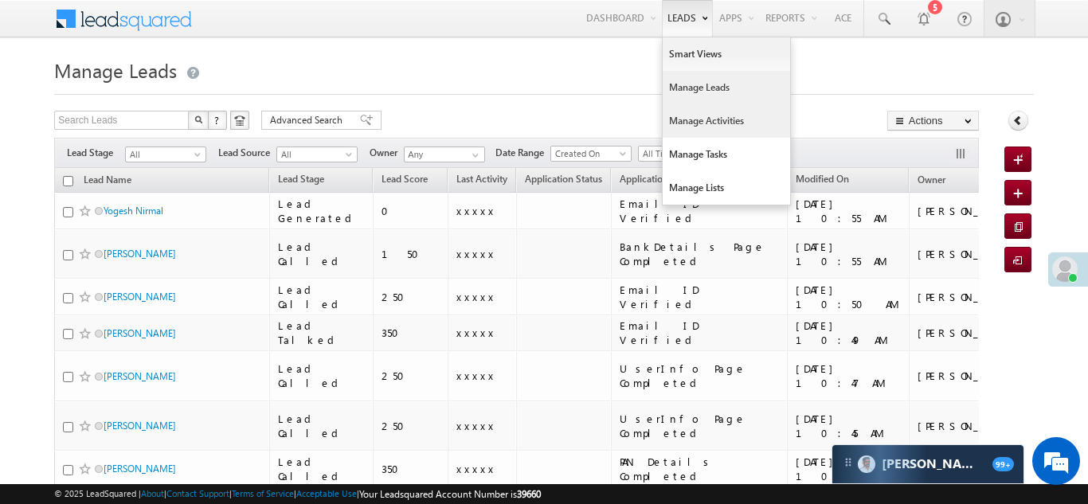
click at [687, 119] on link "Manage Activities" at bounding box center [726, 120] width 127 height 33
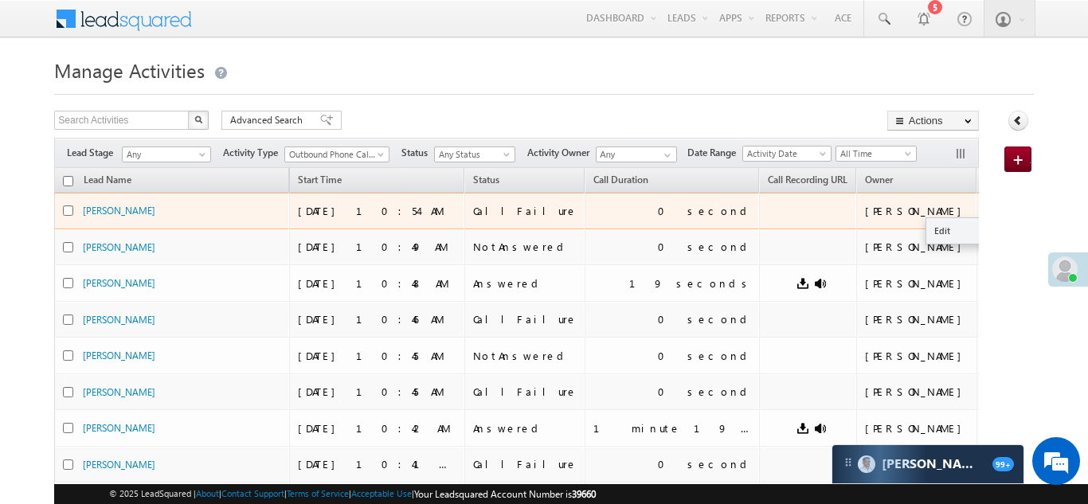
click at [990, 206] on button "button" at bounding box center [998, 210] width 16 height 16
click at [926, 225] on link "Edit" at bounding box center [966, 230] width 80 height 19
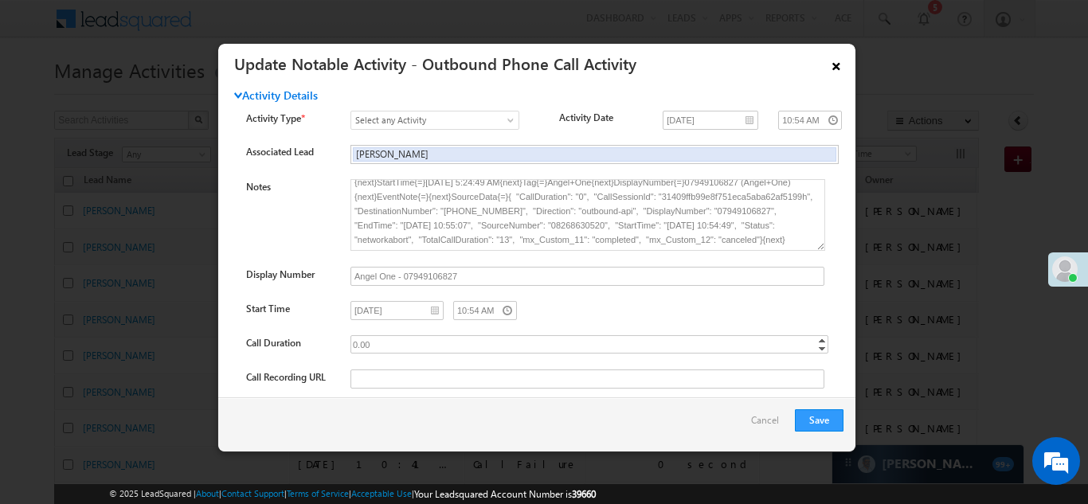
click at [836, 61] on link "×" at bounding box center [836, 63] width 27 height 28
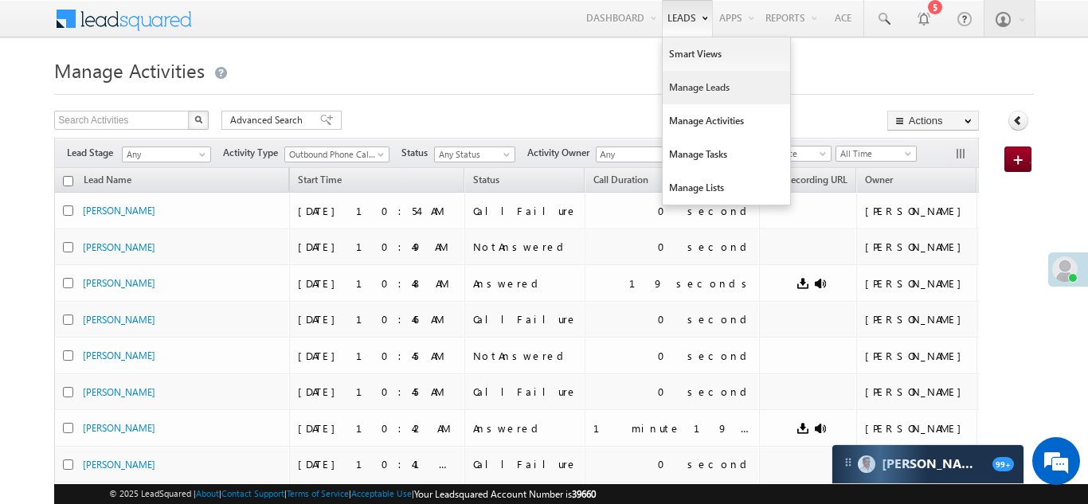
click at [680, 92] on link "Manage Leads" at bounding box center [726, 87] width 127 height 33
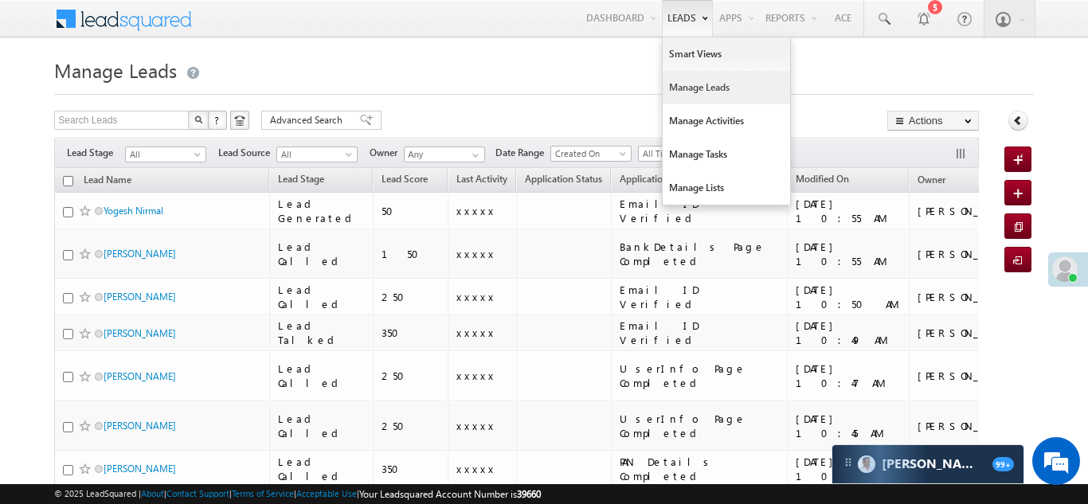
click at [676, 90] on link "Manage Leads" at bounding box center [726, 87] width 127 height 33
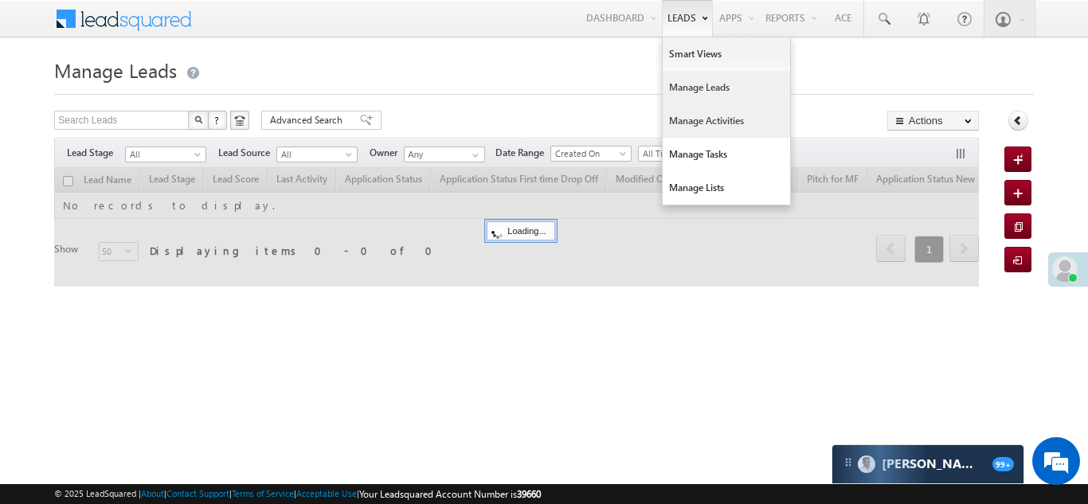
click at [685, 126] on link "Manage Activities" at bounding box center [726, 120] width 127 height 33
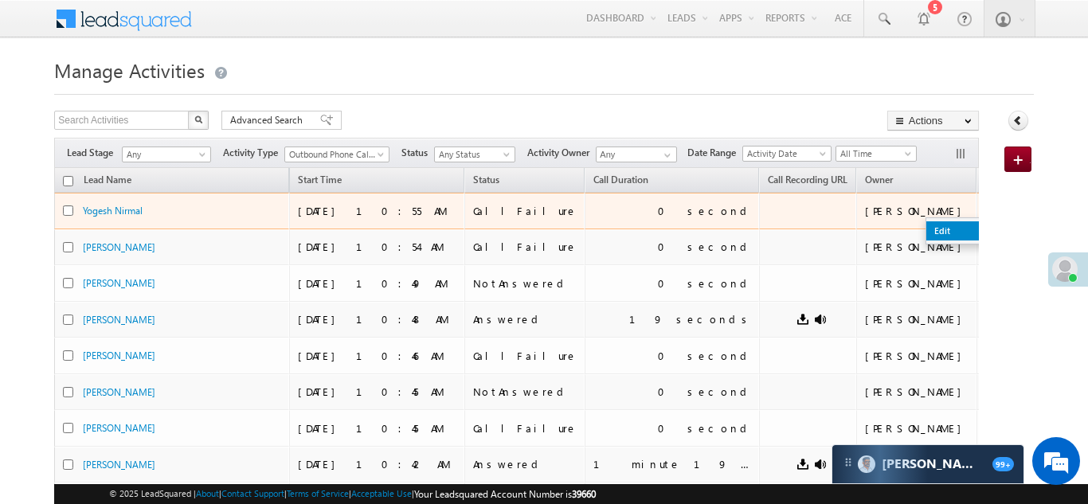
click at [926, 233] on link "Edit" at bounding box center [966, 230] width 80 height 19
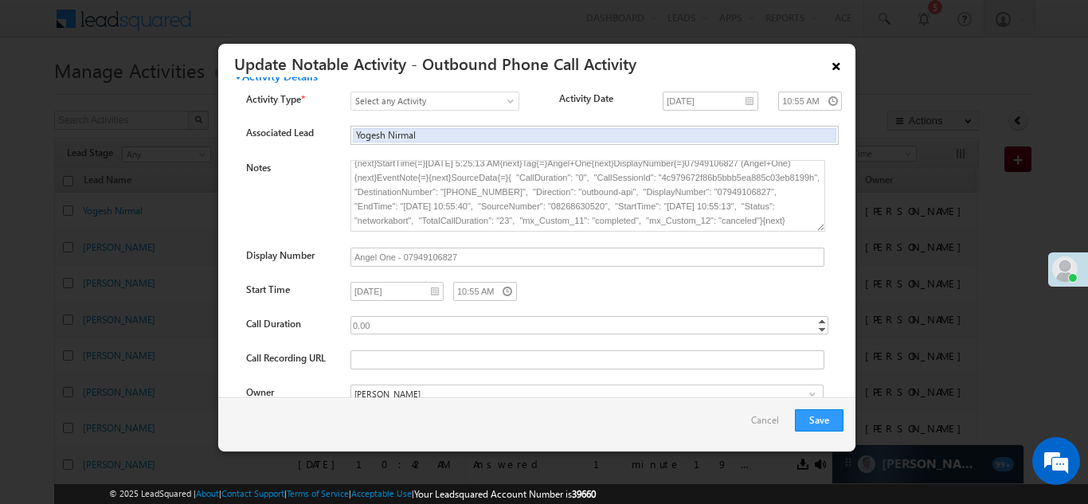
click at [840, 72] on link "×" at bounding box center [836, 63] width 27 height 28
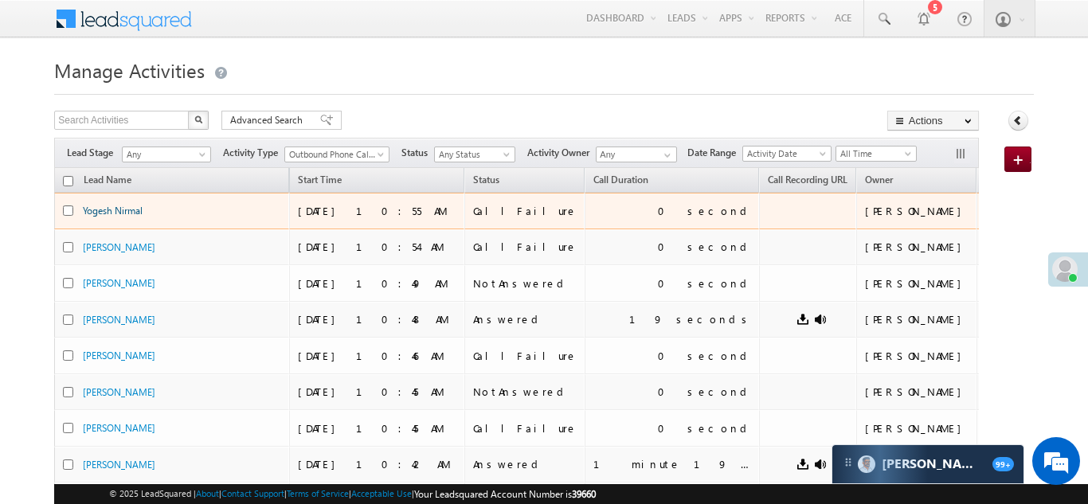
click at [98, 213] on link "Yogesh Nirmal" at bounding box center [113, 211] width 60 height 12
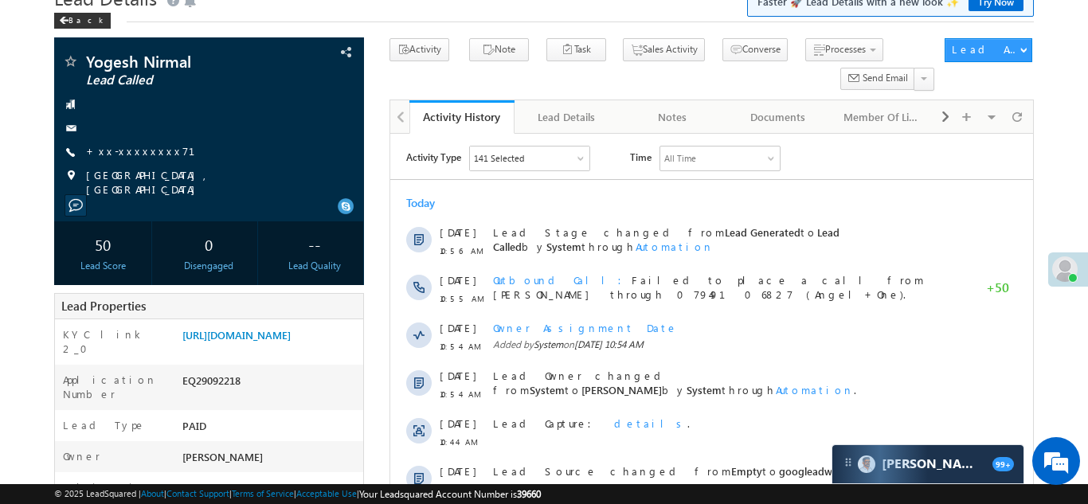
scroll to position [35, 0]
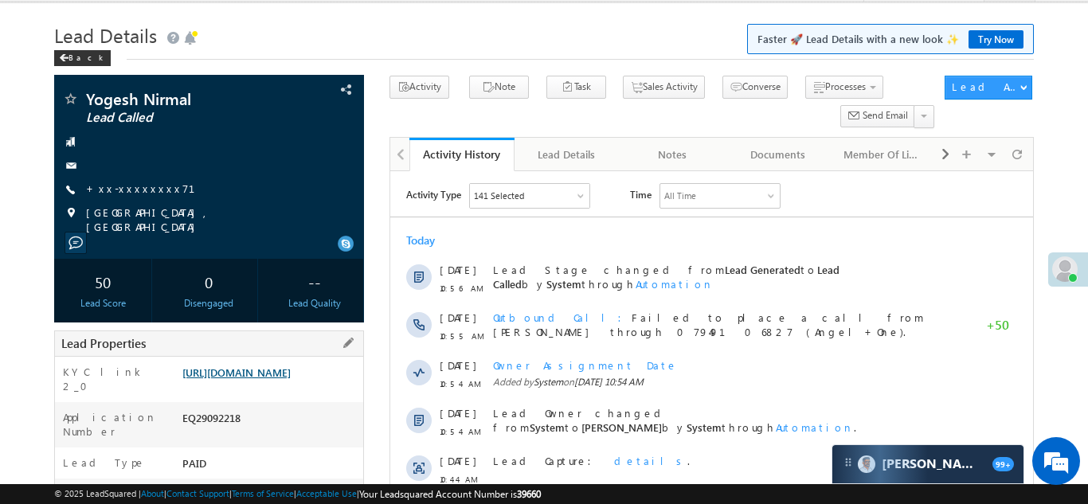
click at [254, 379] on link "[URL][DOMAIN_NAME]" at bounding box center [236, 373] width 108 height 14
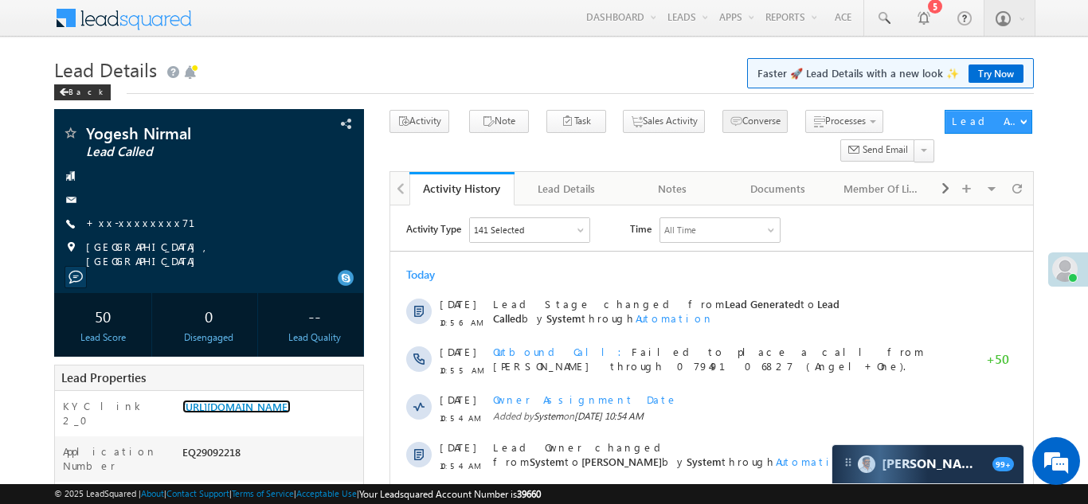
scroll to position [0, 0]
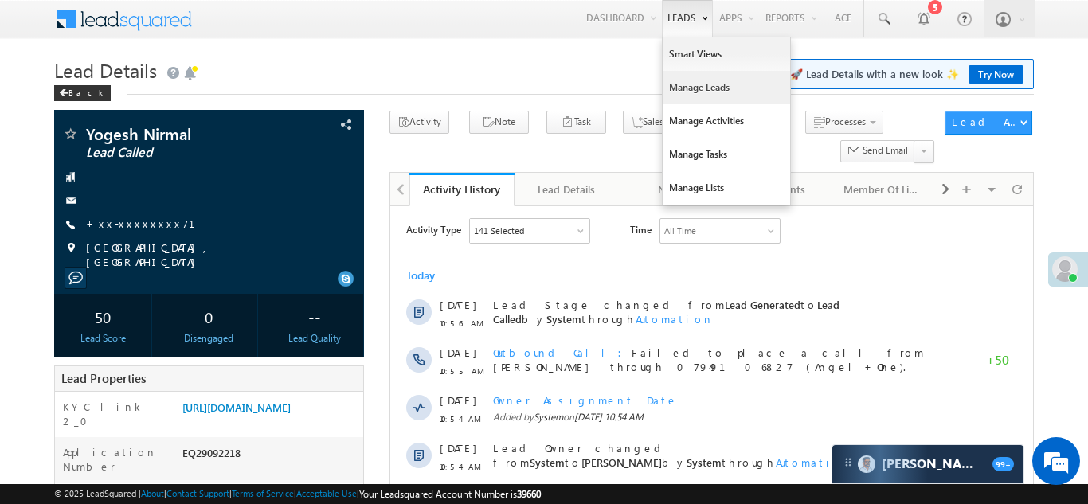
click at [682, 90] on link "Manage Leads" at bounding box center [726, 87] width 127 height 33
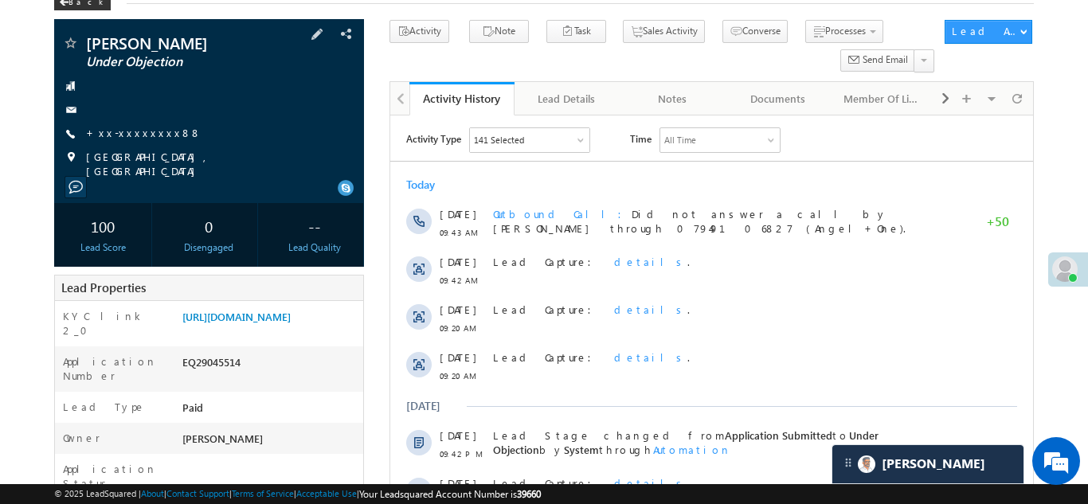
scroll to position [146, 0]
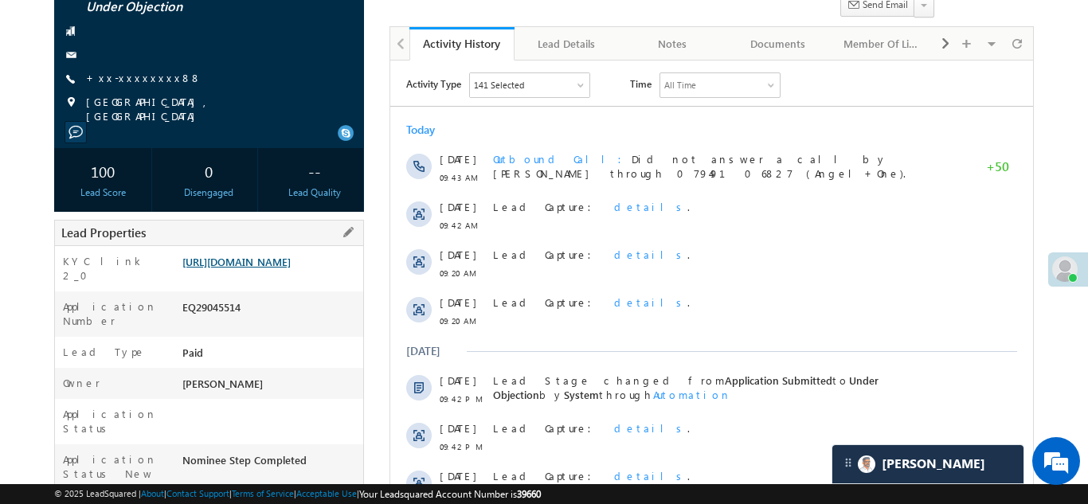
click at [261, 268] on link "https://angelbroking1-pk3em7sa.customui-test.leadsquared.com?leadId=303b2c8f-f5…" at bounding box center [236, 262] width 108 height 14
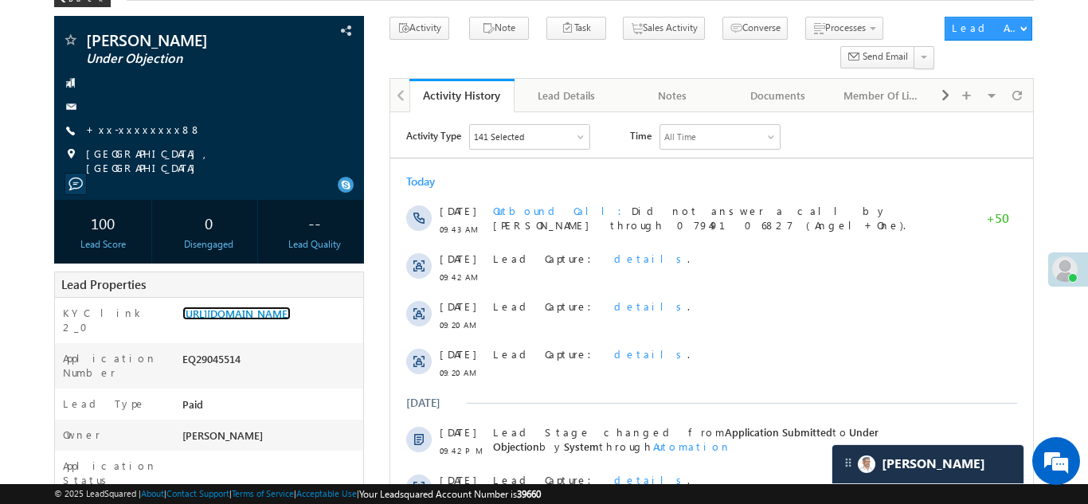
scroll to position [0, 0]
